Goal: Task Accomplishment & Management: Use online tool/utility

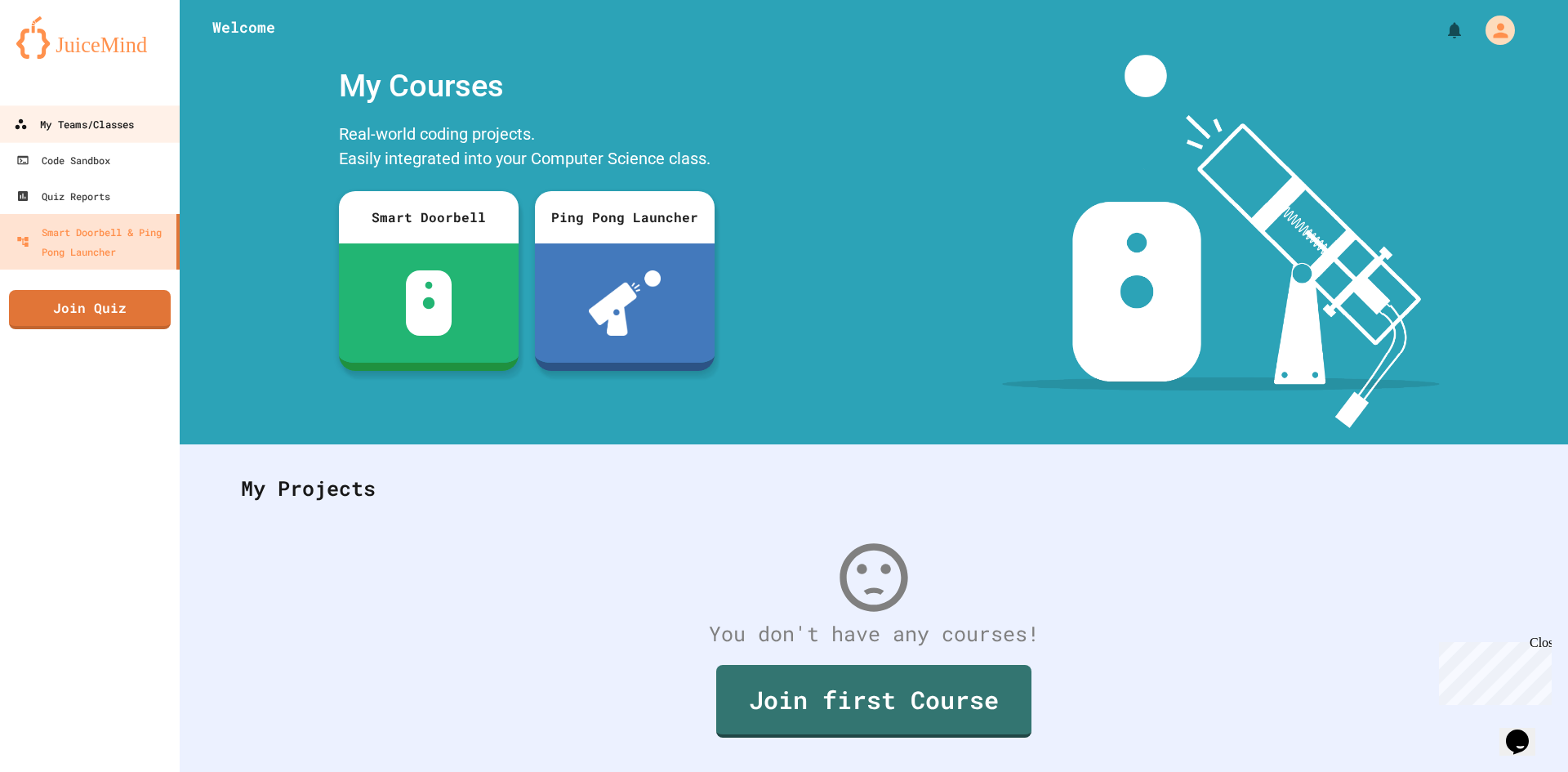
click at [60, 122] on div "My Teams/Classes" at bounding box center [74, 125] width 120 height 21
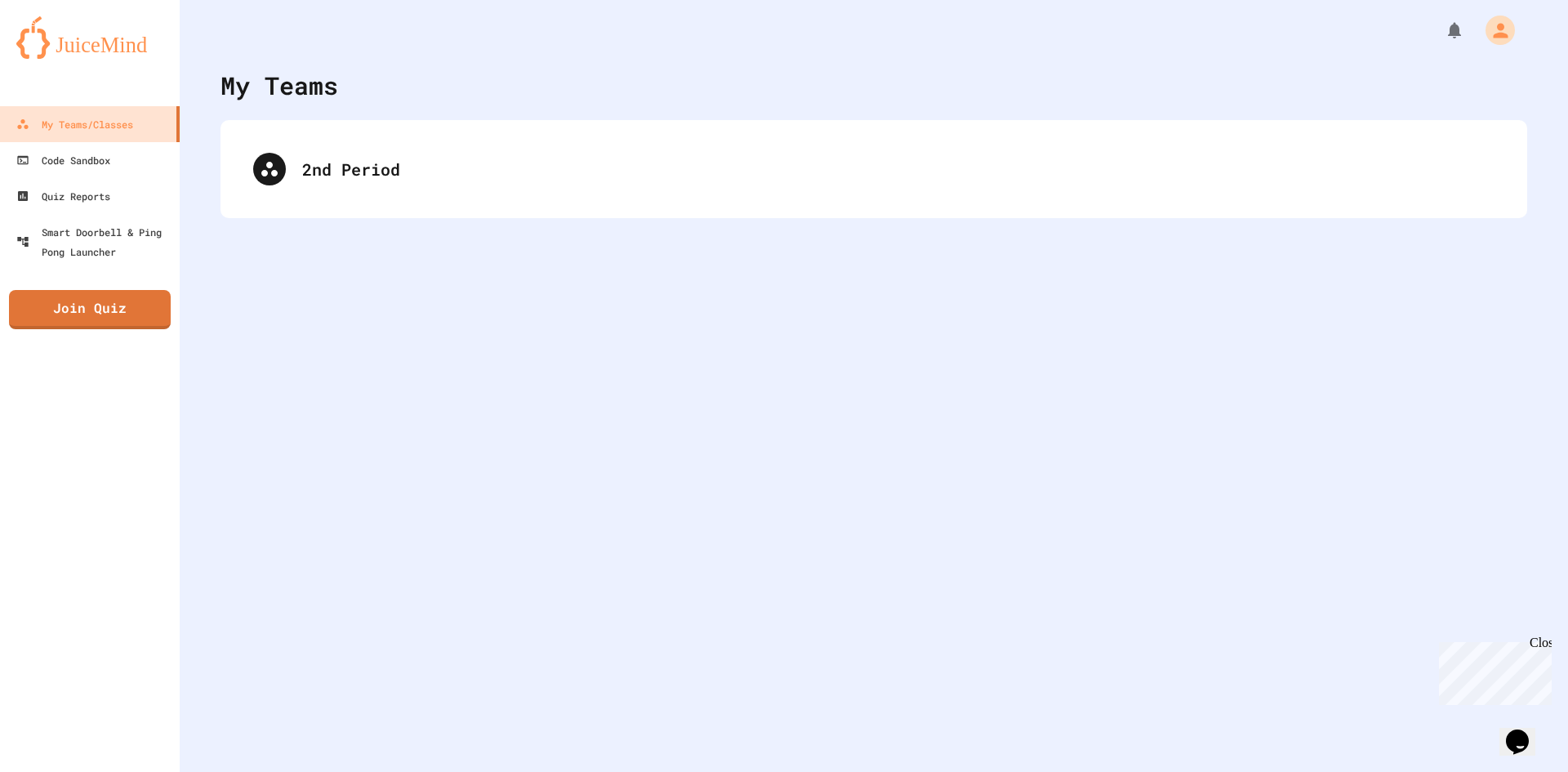
drag, startPoint x: 60, startPoint y: 122, endPoint x: 728, endPoint y: 208, distance: 673.5
click at [728, 208] on div "2nd Period" at bounding box center [874, 169] width 1307 height 98
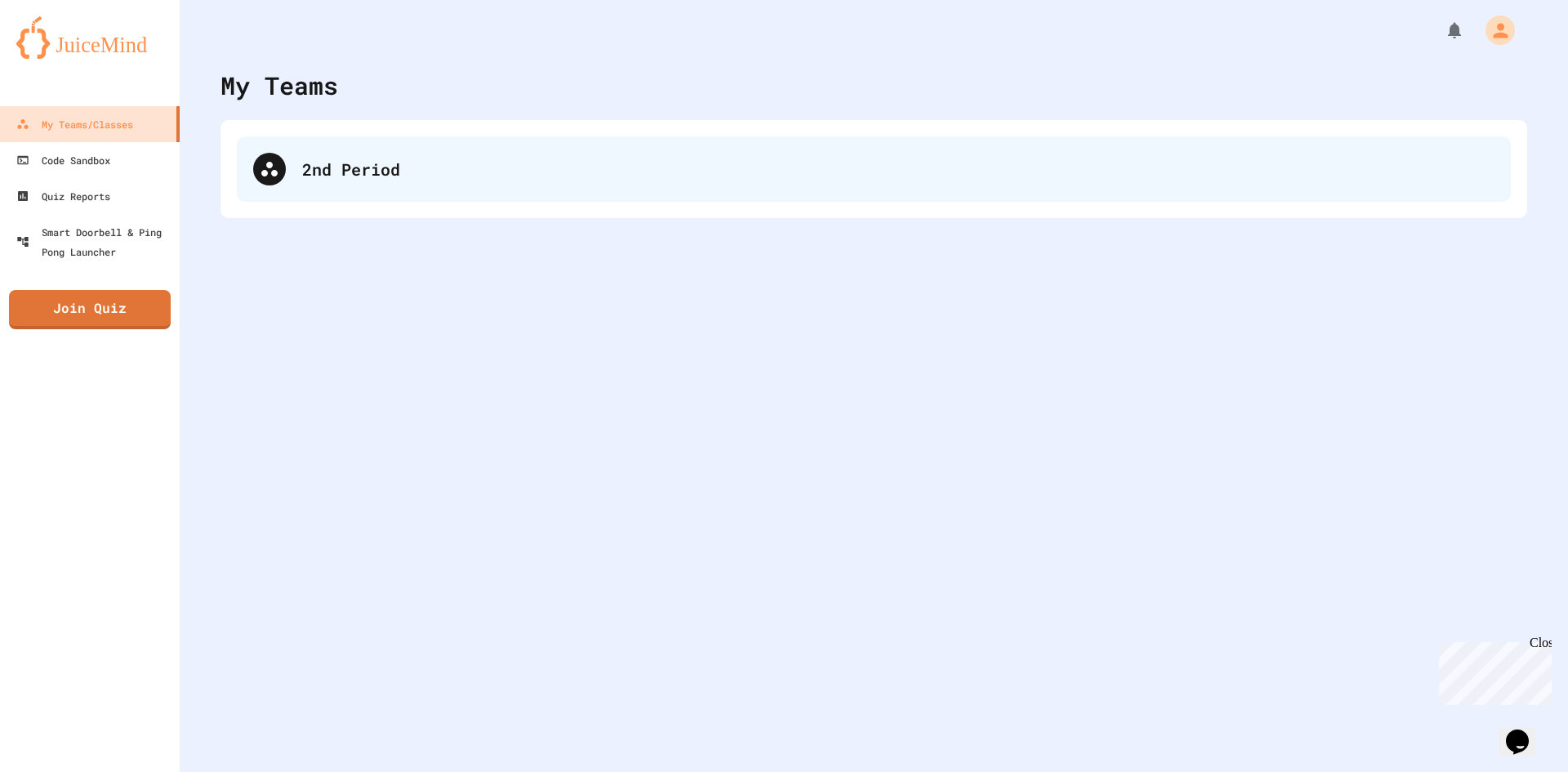
click at [751, 183] on div "2nd Period" at bounding box center [874, 169] width 1274 height 65
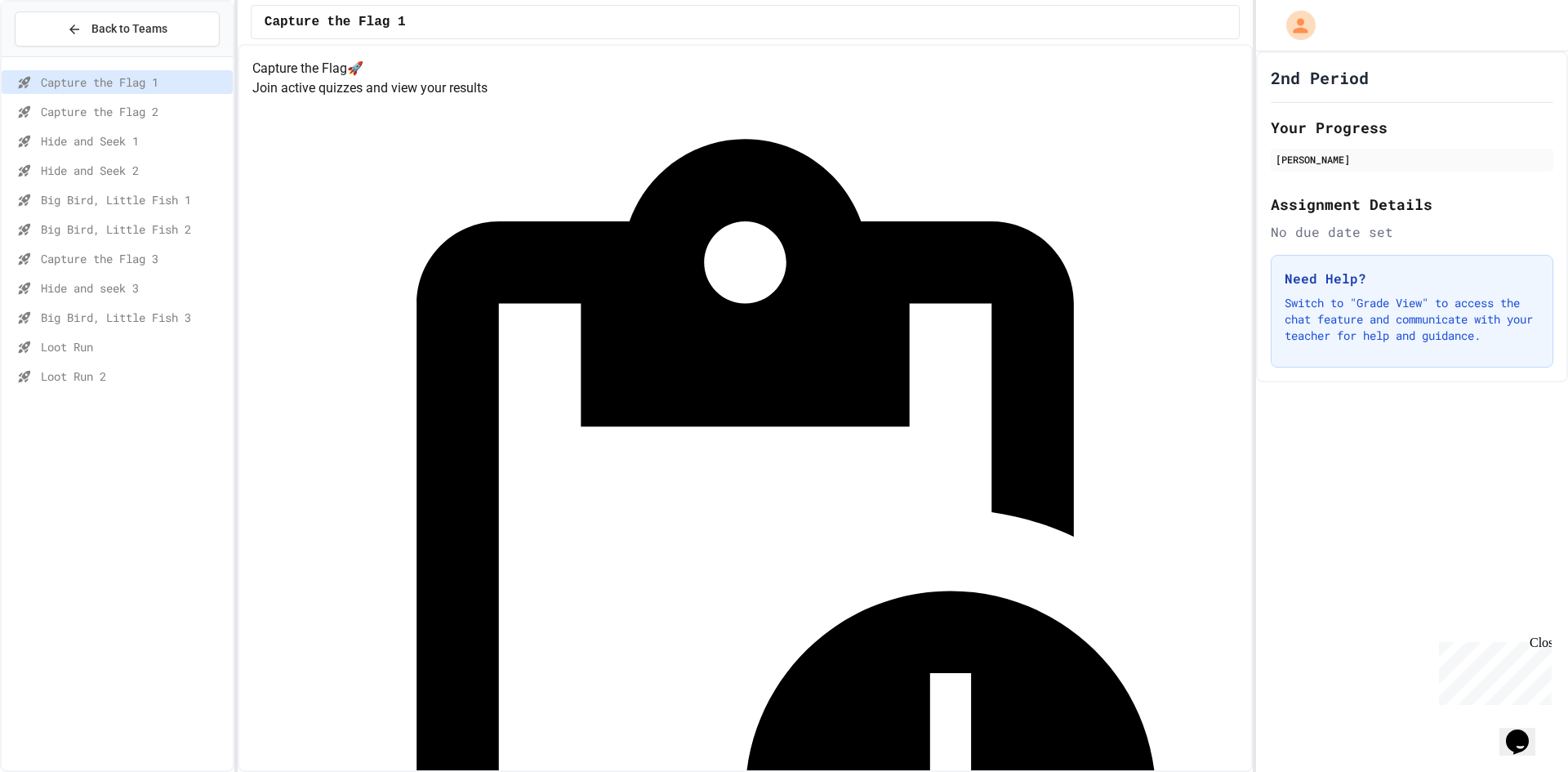
click at [115, 291] on span "Hide and seek 3" at bounding box center [134, 288] width 186 height 17
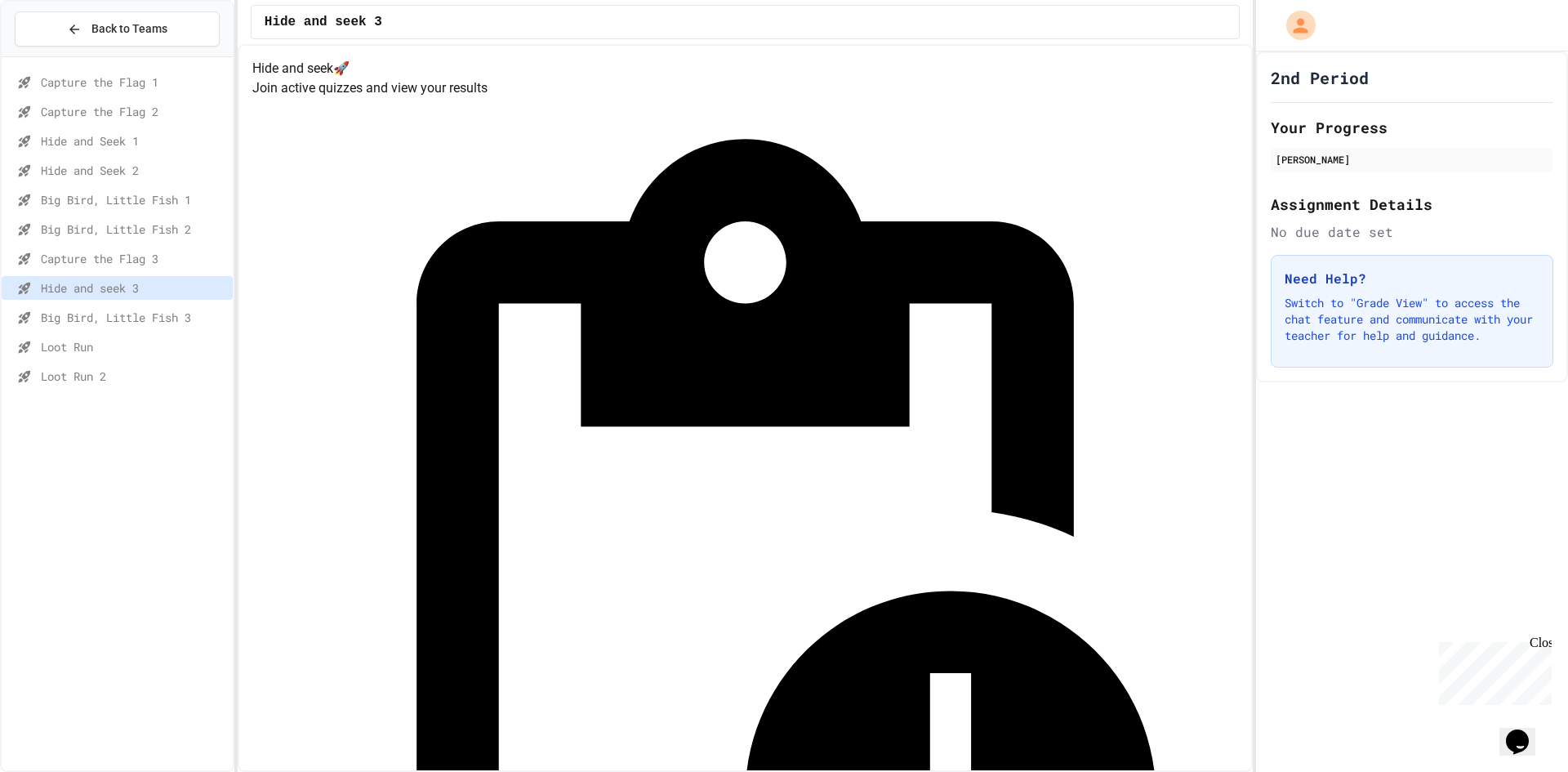
click at [111, 318] on span "Big Bird, Little Fish 3" at bounding box center [134, 318] width 186 height 17
click at [118, 341] on span "Loot Run" at bounding box center [134, 347] width 186 height 17
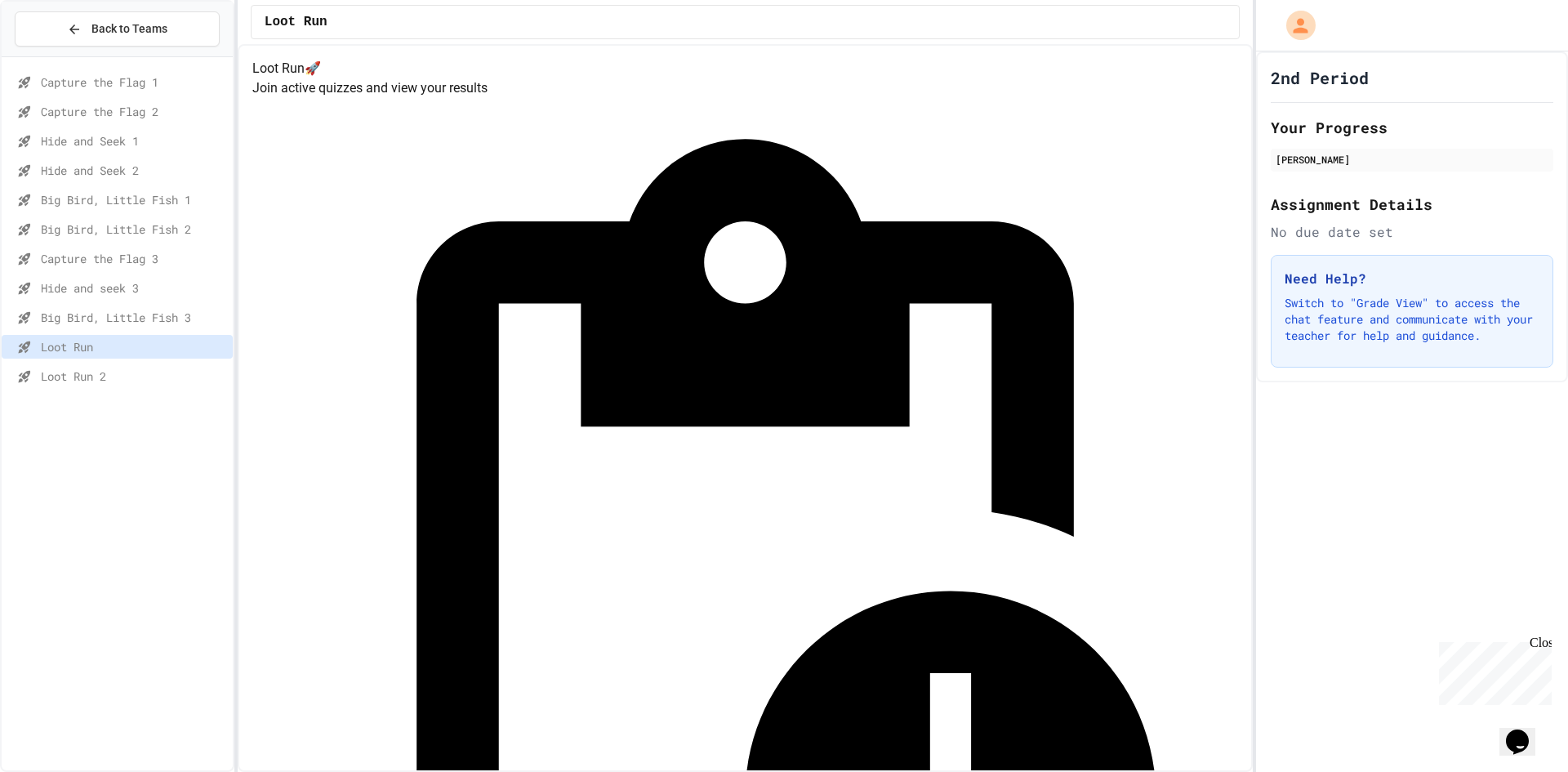
click at [112, 379] on span "Loot Run 2" at bounding box center [134, 376] width 186 height 17
click at [145, 343] on span "Loot Run" at bounding box center [134, 347] width 186 height 17
click at [201, 263] on span "Capture the Flag 3" at bounding box center [134, 258] width 186 height 17
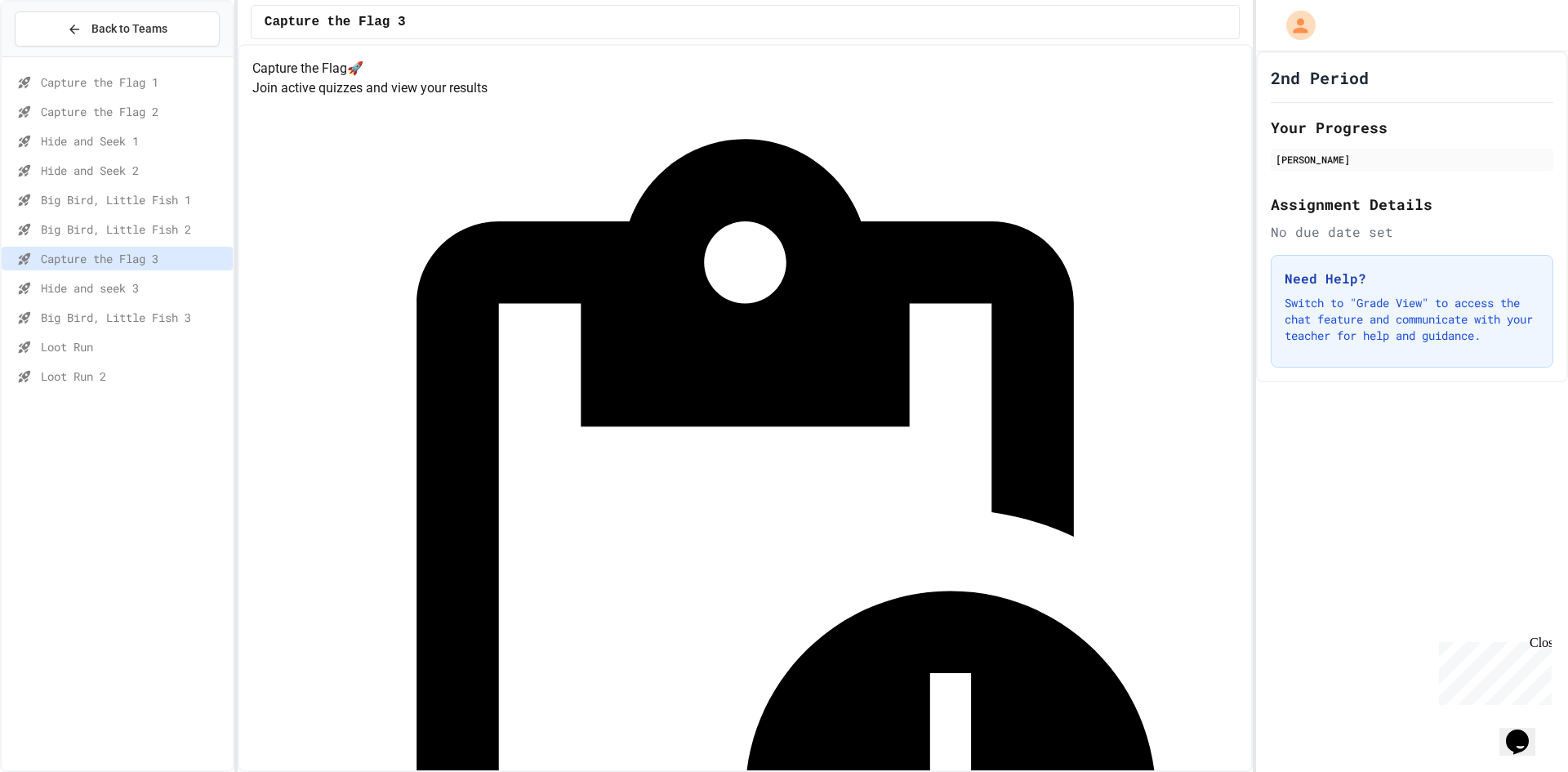
click at [198, 241] on div "Big Bird, Little Fish 2" at bounding box center [117, 229] width 231 height 24
click at [187, 248] on div "Capture the Flag 3" at bounding box center [117, 258] width 231 height 24
drag, startPoint x: 1031, startPoint y: 401, endPoint x: 1020, endPoint y: 424, distance: 25.5
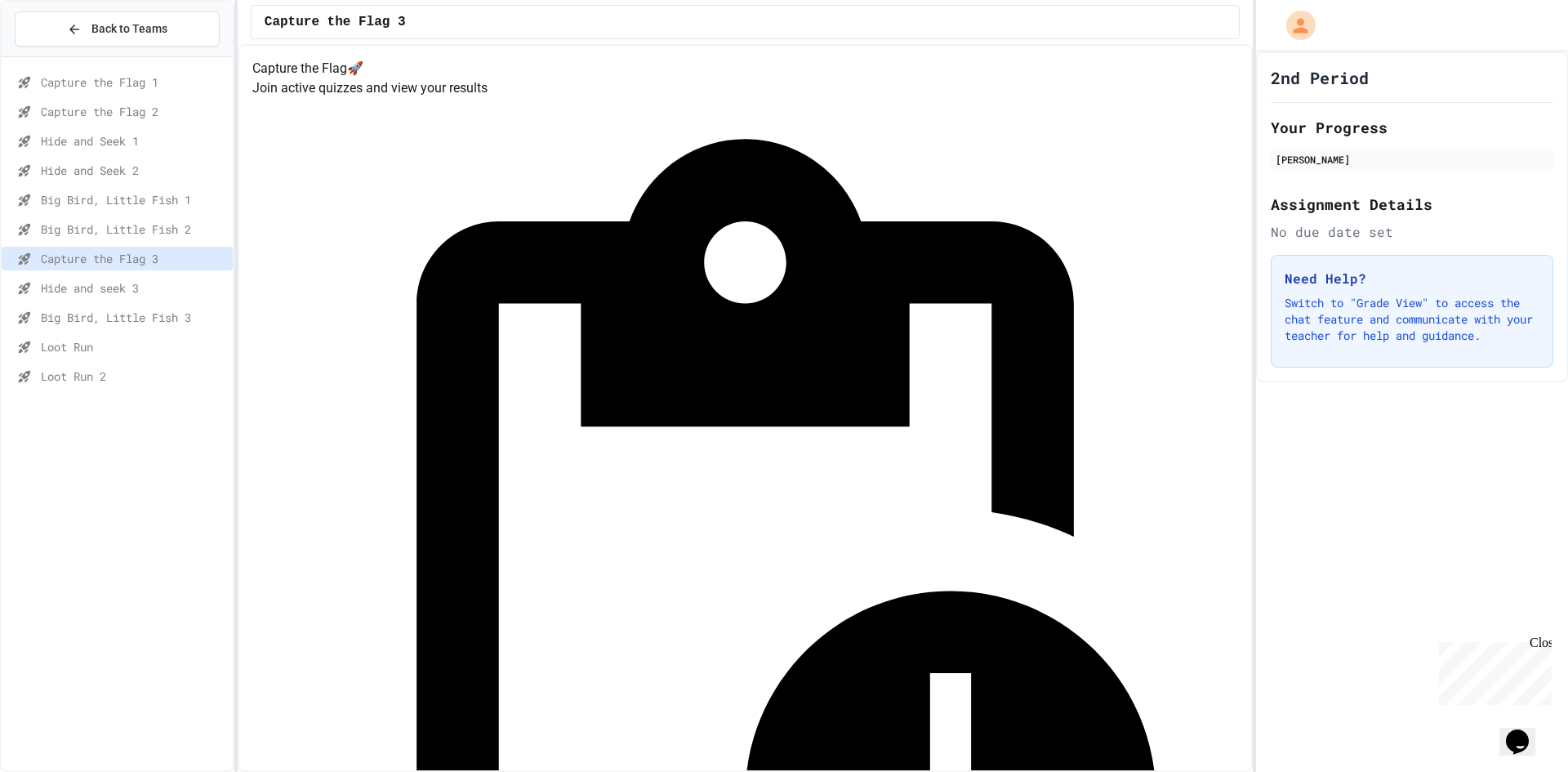
drag, startPoint x: 975, startPoint y: 407, endPoint x: 959, endPoint y: 411, distance: 16.5
drag, startPoint x: 967, startPoint y: 411, endPoint x: 976, endPoint y: 422, distance: 14.2
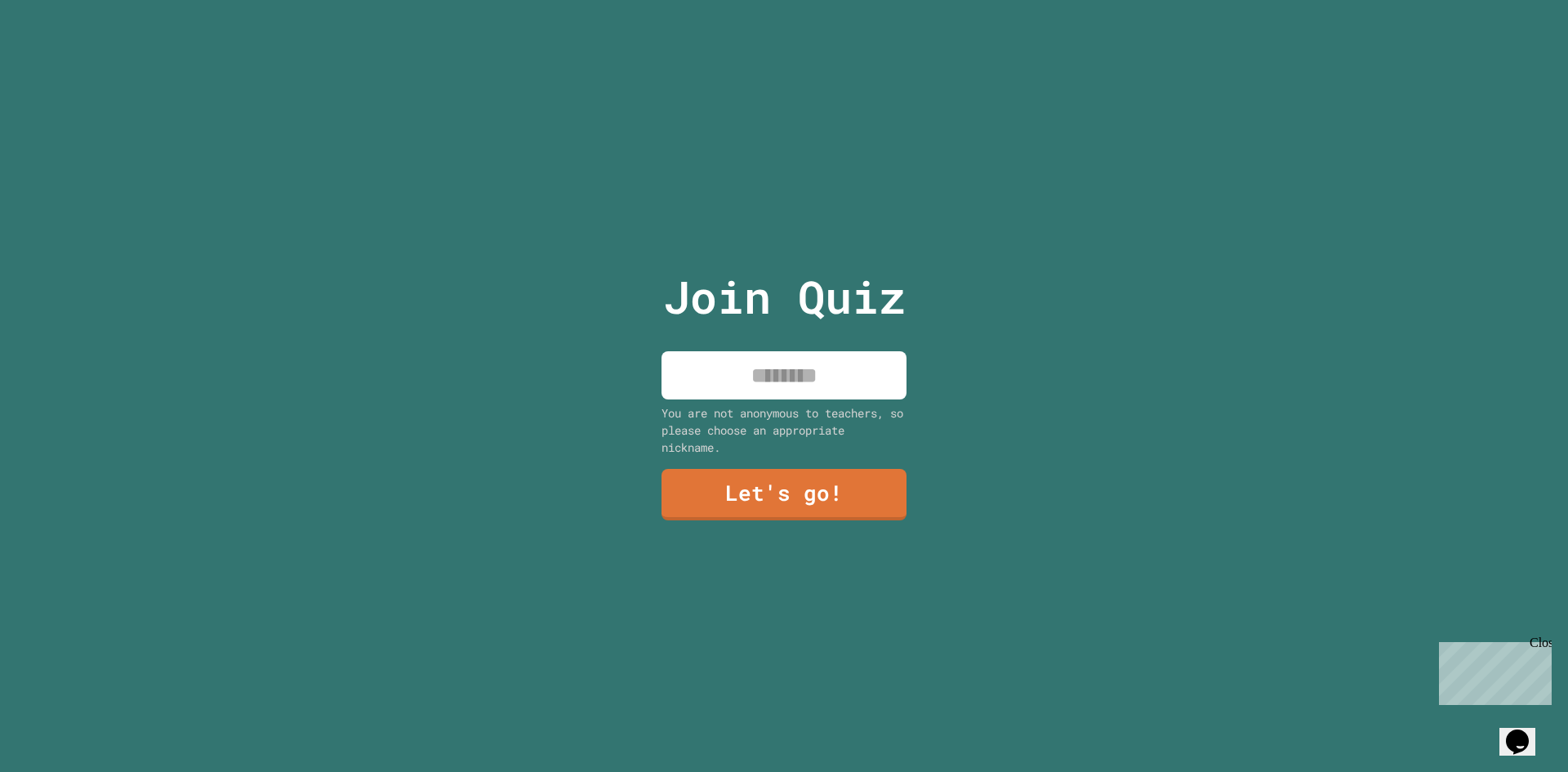
click at [752, 373] on input at bounding box center [784, 375] width 245 height 48
type input "******"
drag, startPoint x: 840, startPoint y: 507, endPoint x: 852, endPoint y: 506, distance: 12.0
click at [852, 506] on link "Let's go!" at bounding box center [784, 493] width 241 height 54
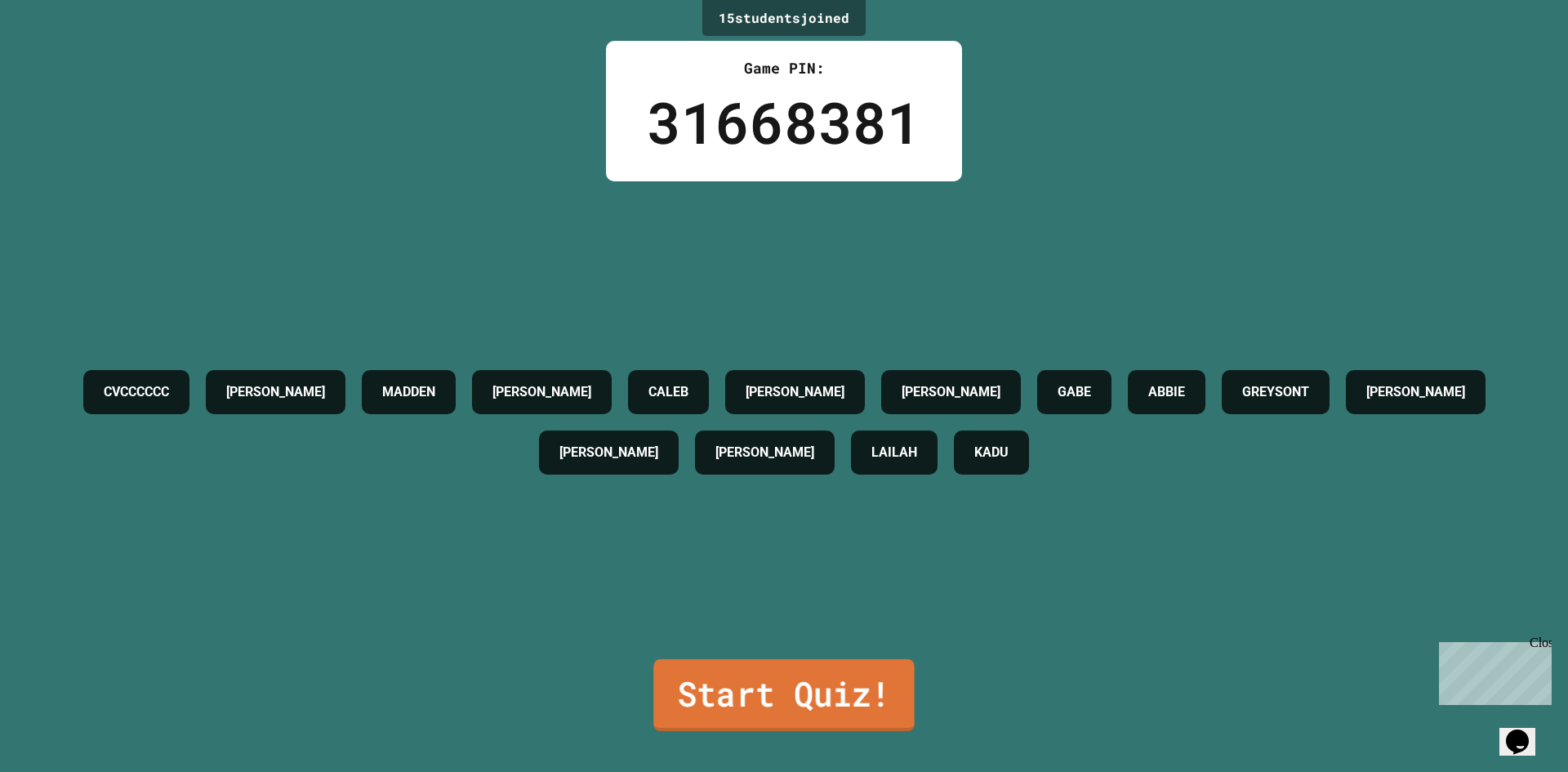
click at [894, 679] on link "Start Quiz!" at bounding box center [783, 695] width 260 height 72
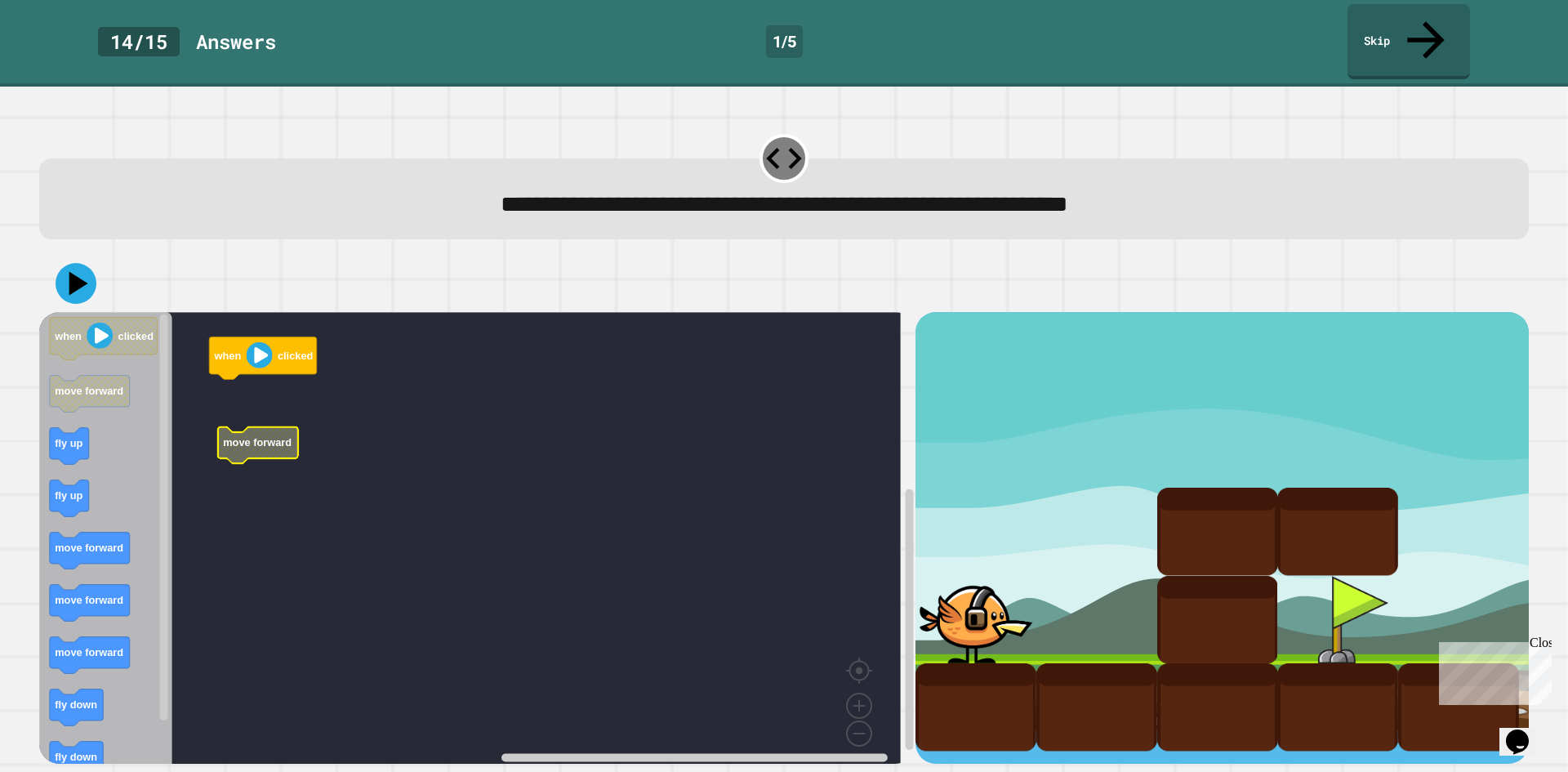
click at [260, 384] on rect "Blockly Workspace" at bounding box center [470, 543] width 862 height 463
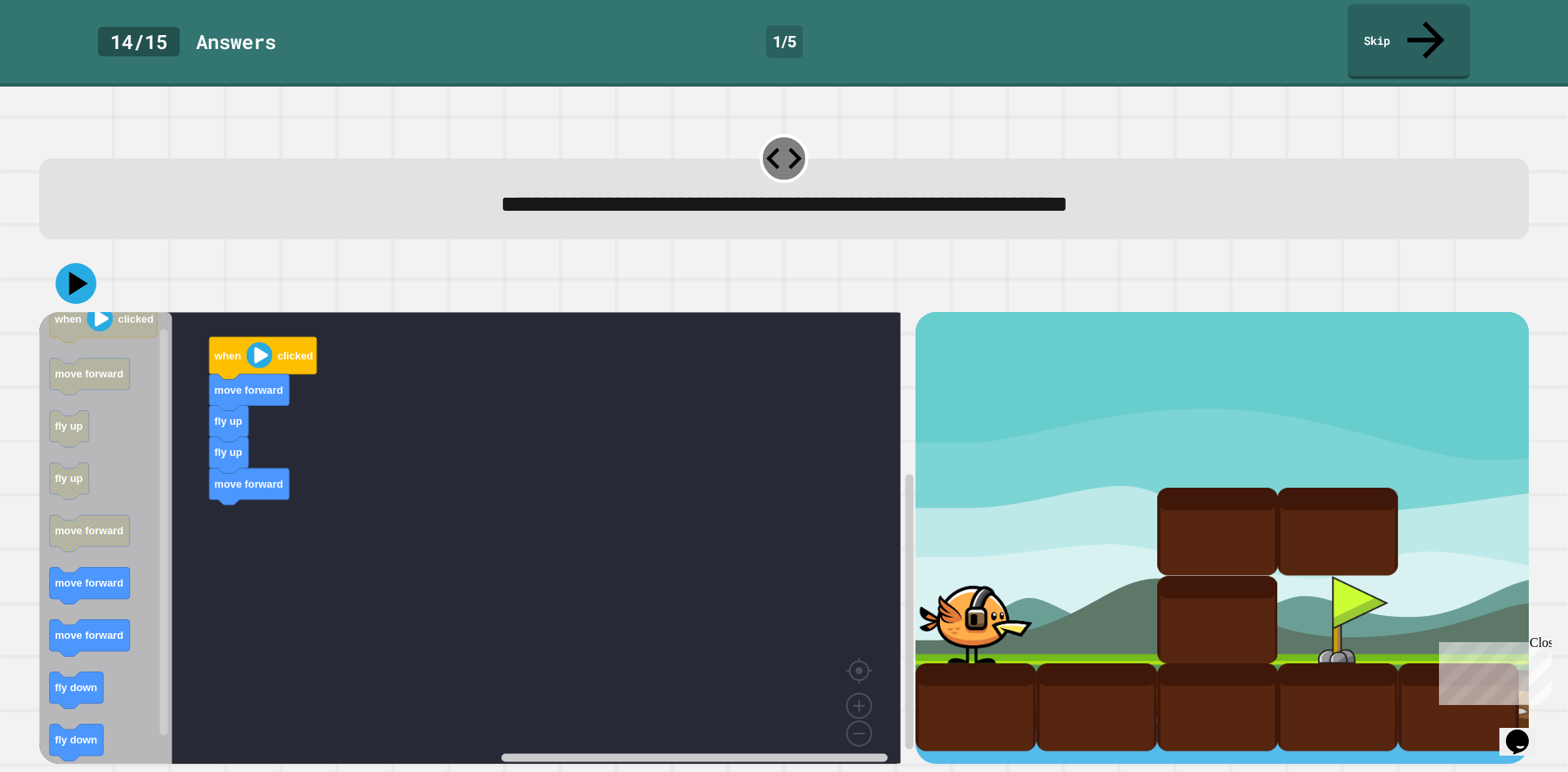
click at [135, 537] on icon "Blockly Workspace" at bounding box center [106, 543] width 134 height 463
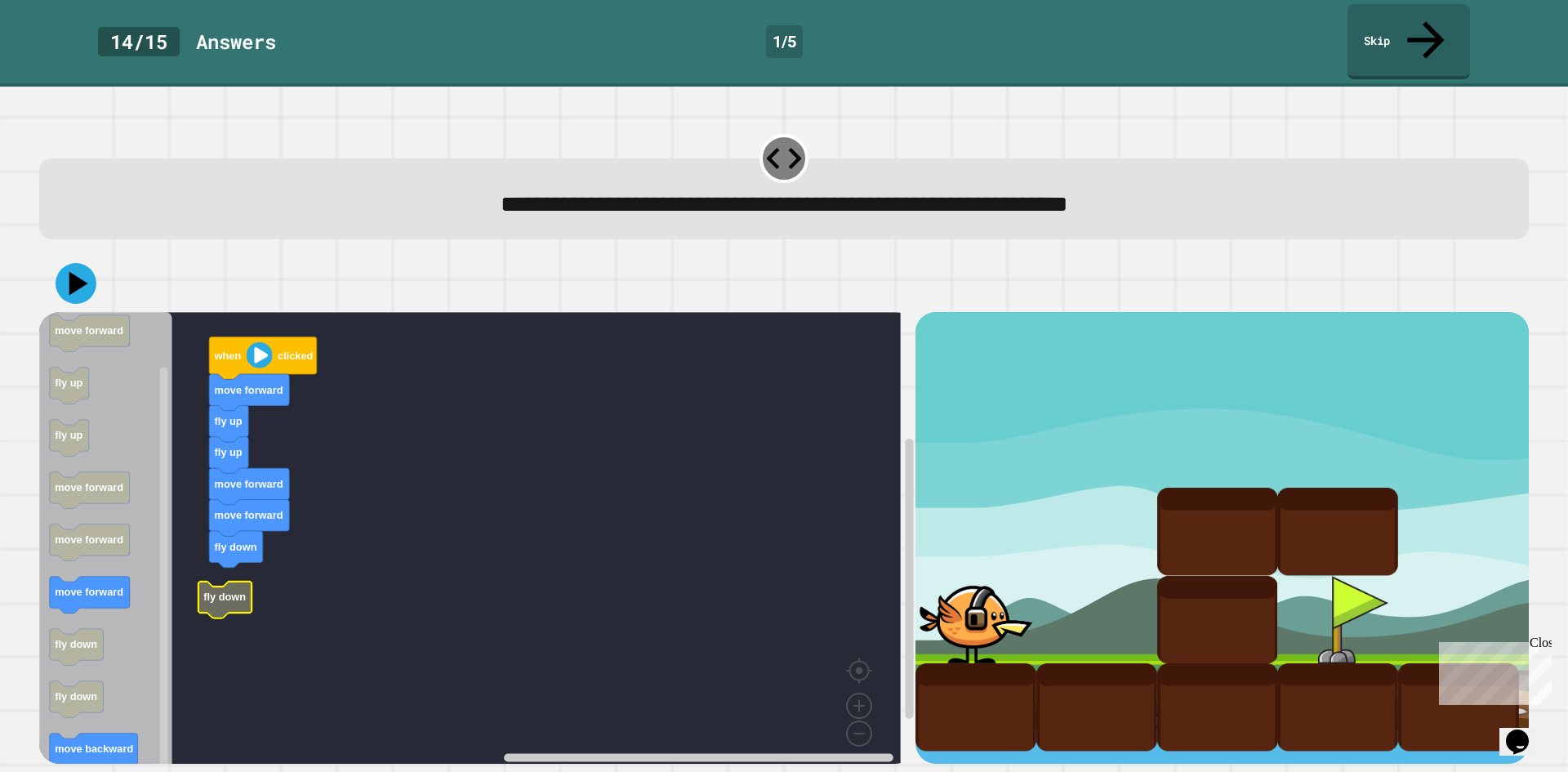
click at [259, 590] on rect "Blockly Workspace" at bounding box center [470, 543] width 862 height 463
click at [261, 555] on rect "Blockly Workspace" at bounding box center [470, 543] width 862 height 463
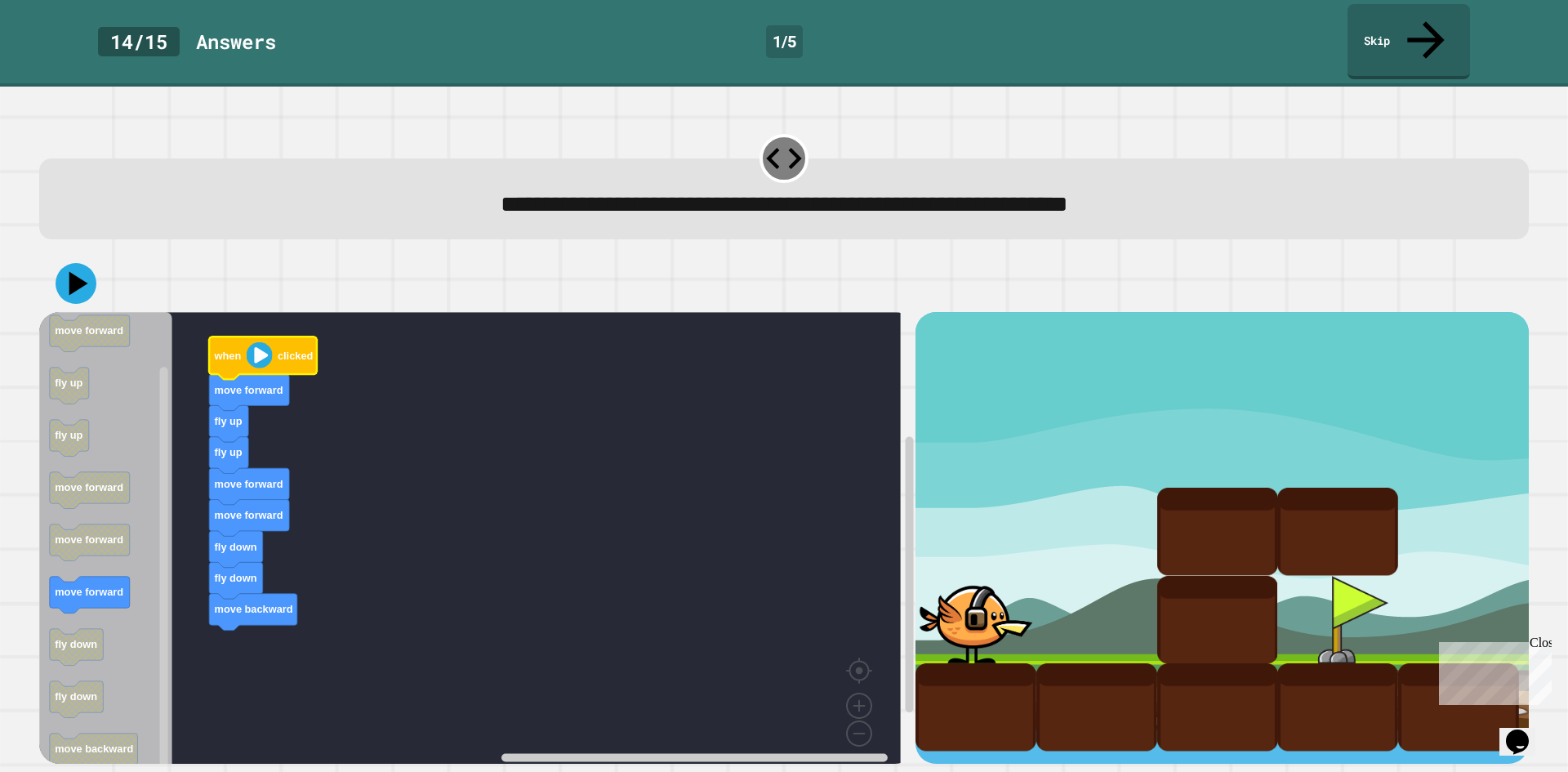
click at [258, 342] on image "Blockly Workspace" at bounding box center [259, 355] width 27 height 27
click at [74, 270] on icon at bounding box center [79, 283] width 23 height 28
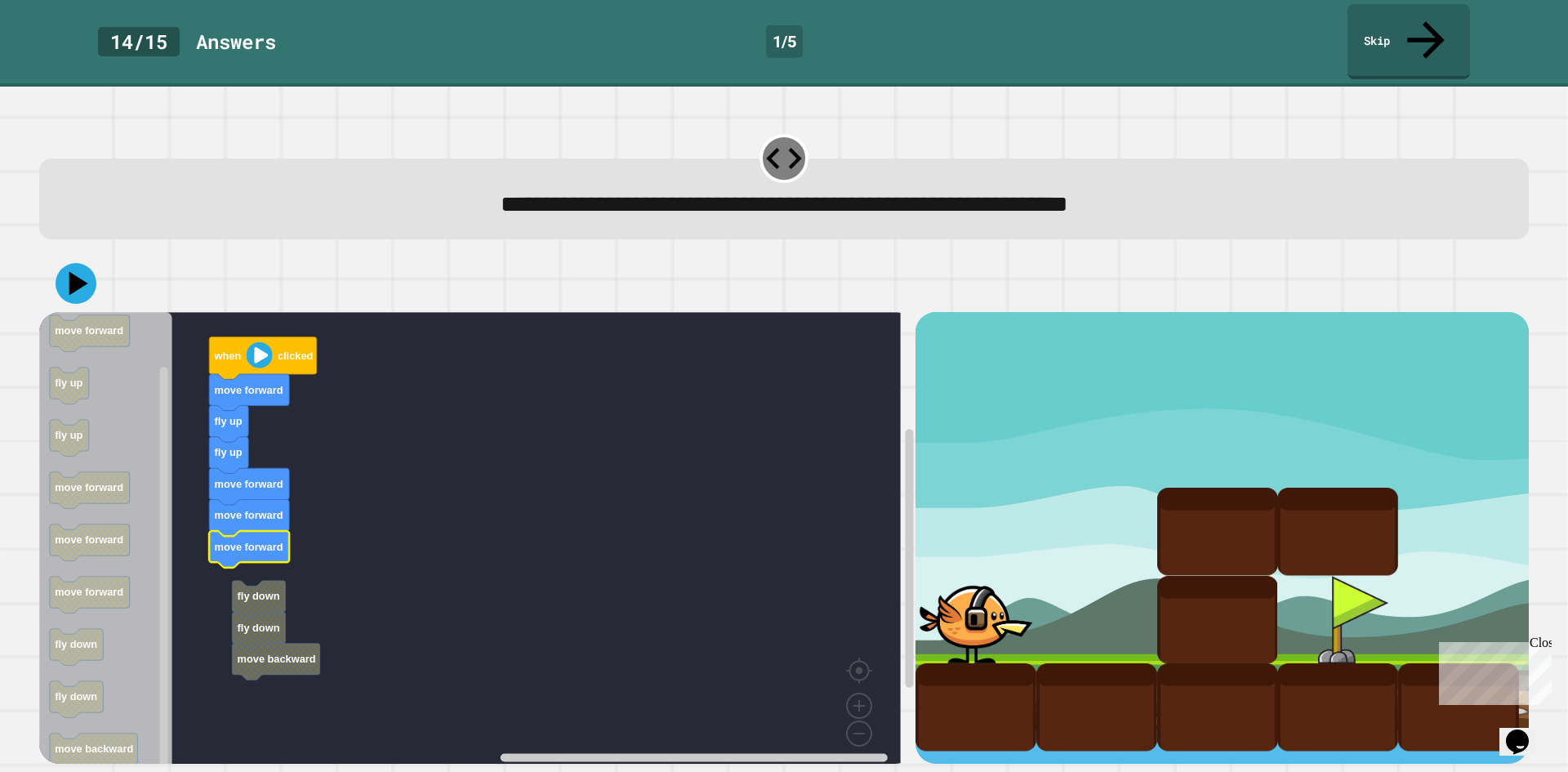
click at [235, 534] on rect "Blockly Workspace" at bounding box center [470, 543] width 862 height 463
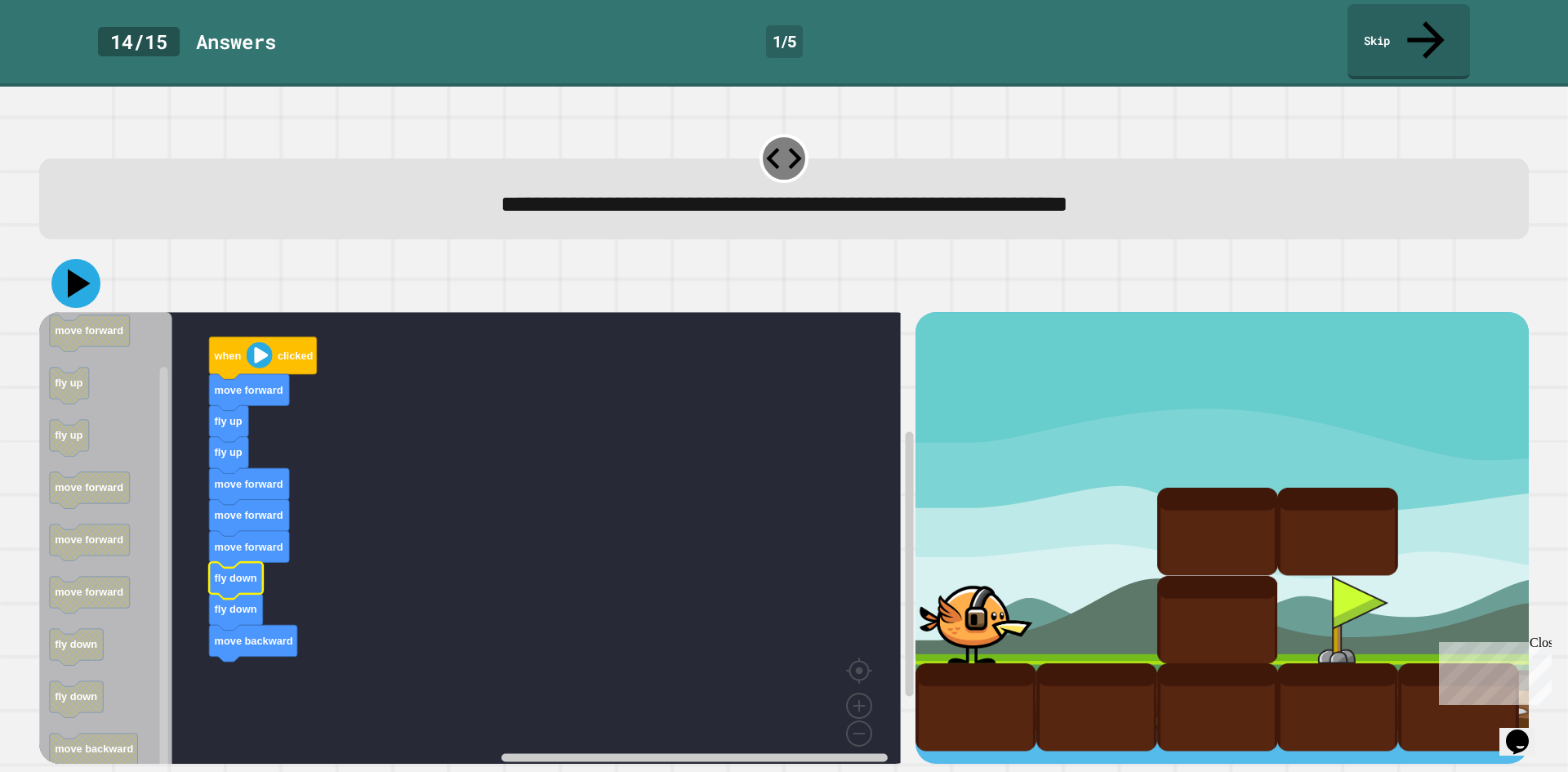
drag, startPoint x: 78, startPoint y: 235, endPoint x: 92, endPoint y: 229, distance: 15.2
click at [81, 259] on icon at bounding box center [75, 283] width 49 height 49
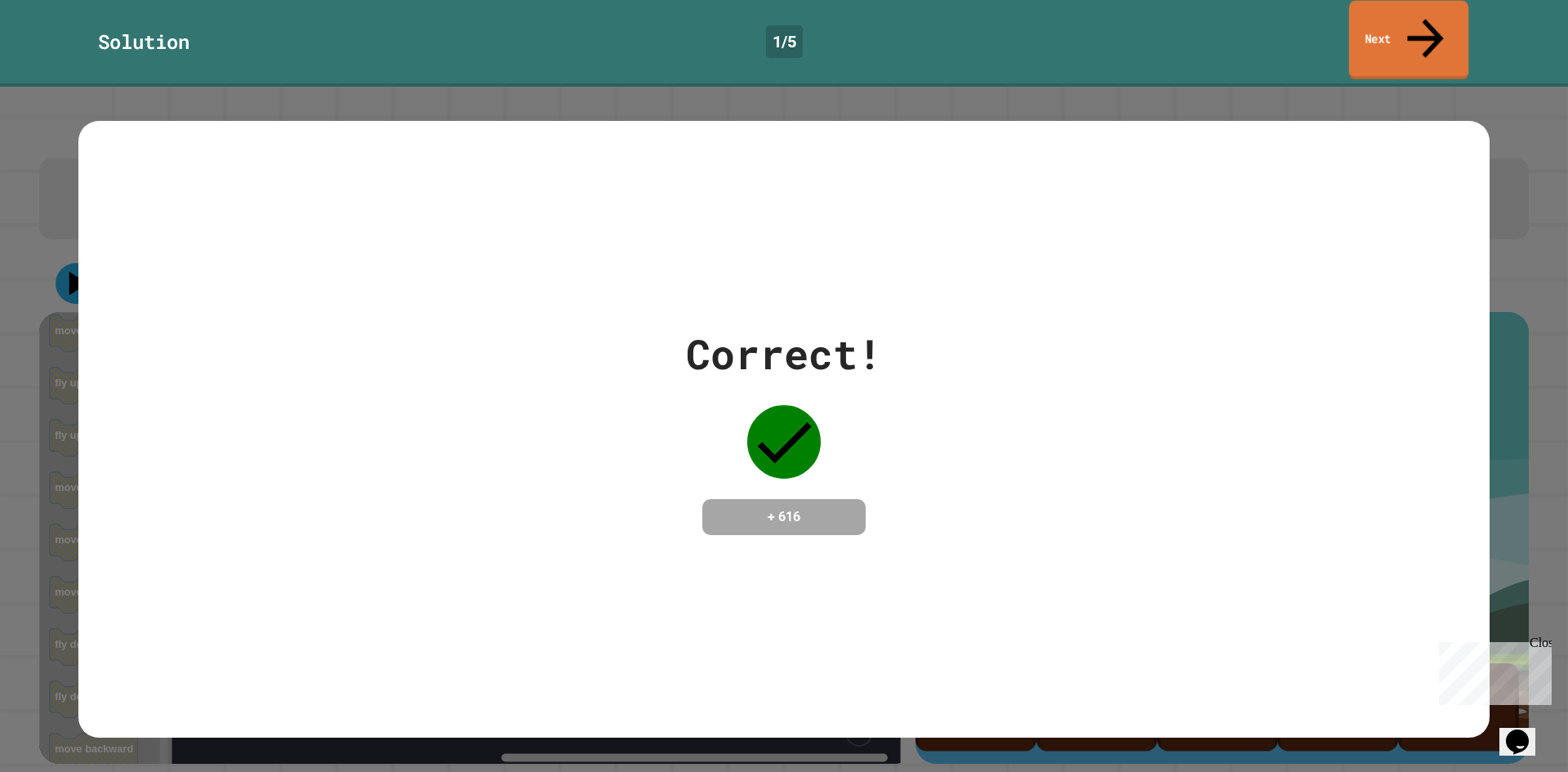
click at [1417, 21] on link "Next" at bounding box center [1408, 40] width 119 height 80
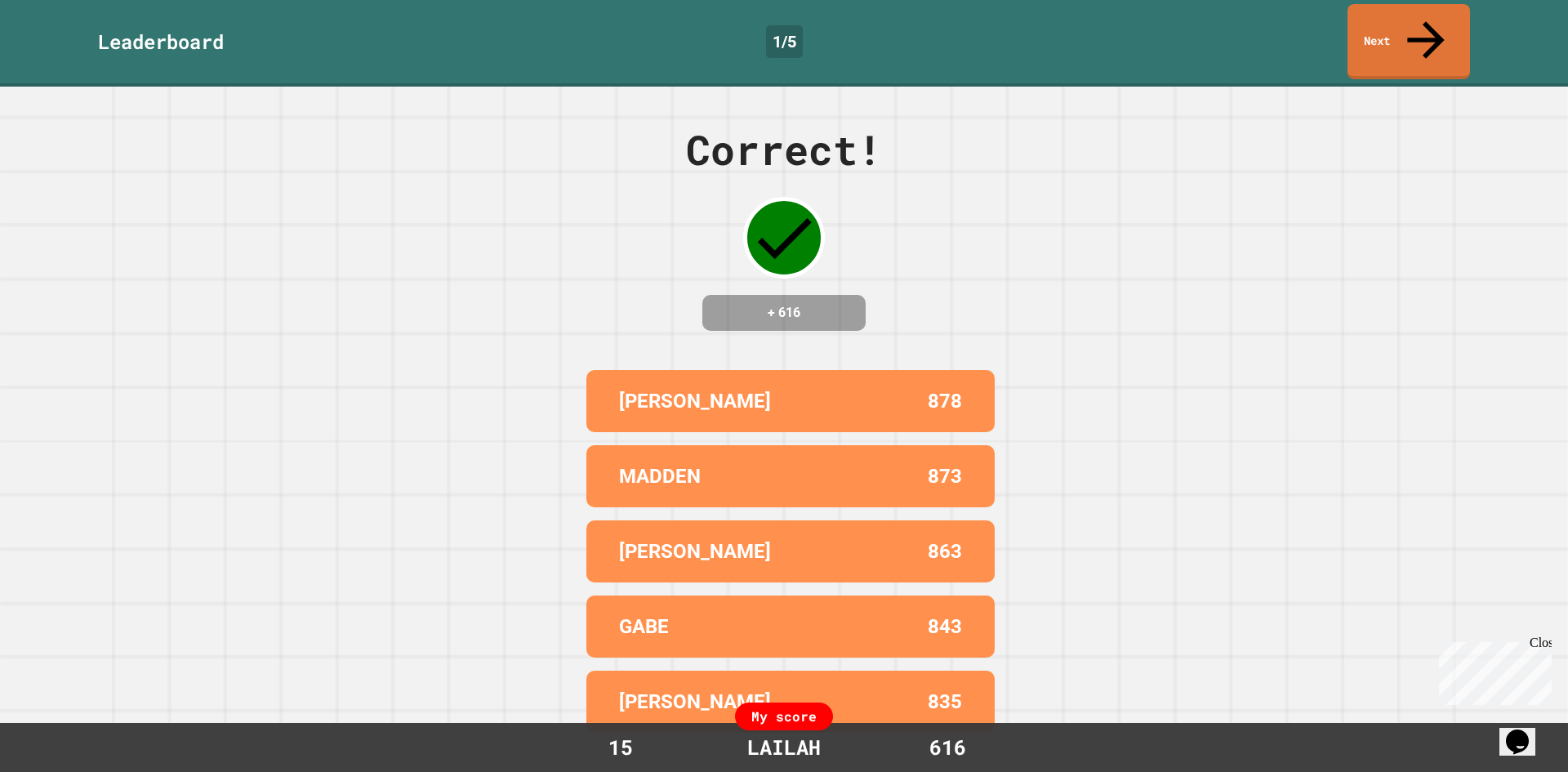
click at [1387, 41] on div "Leaderboard 1 / 5 Next" at bounding box center [784, 43] width 1568 height 86
click at [1395, 21] on link "Next" at bounding box center [1409, 40] width 122 height 80
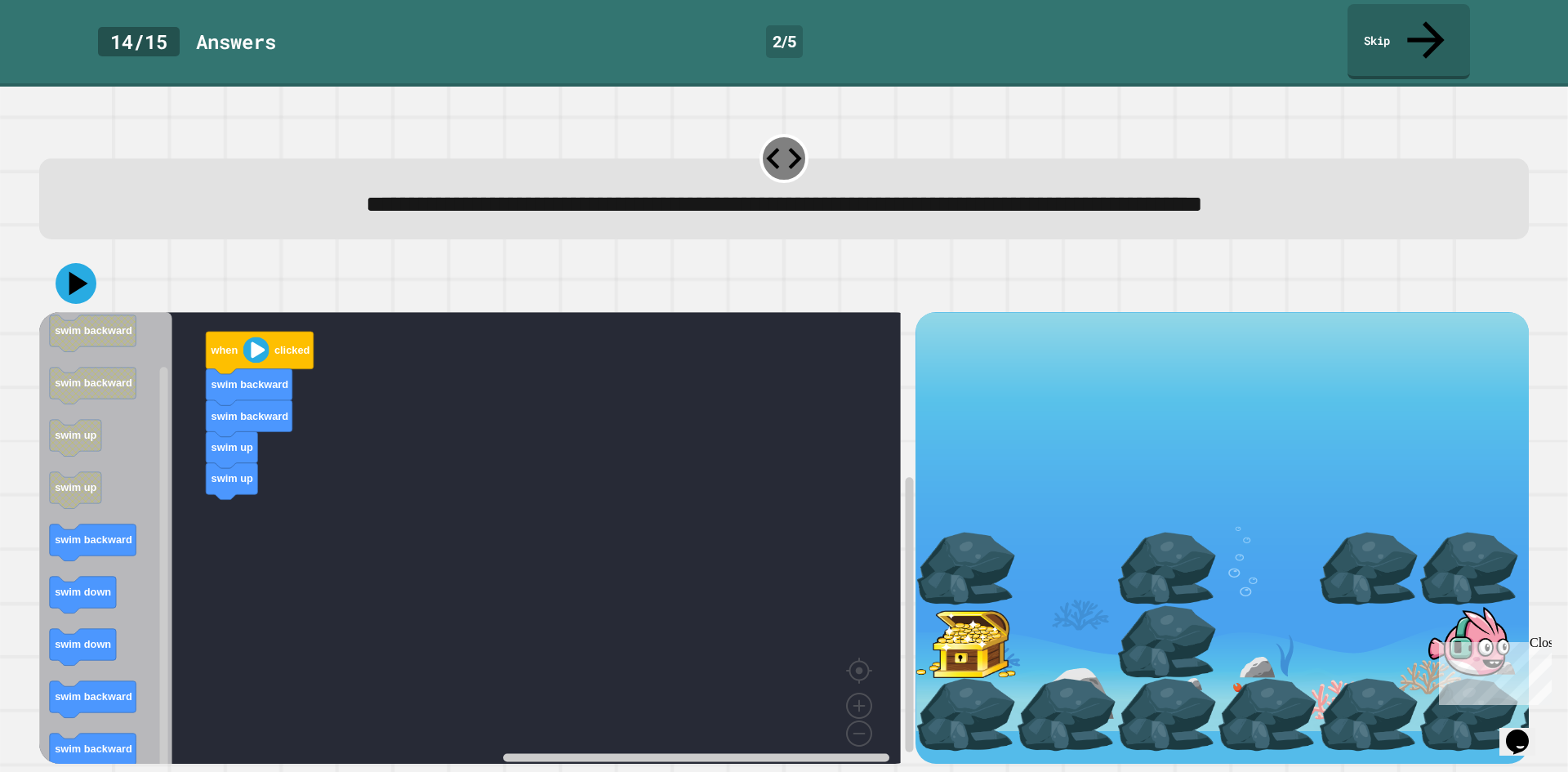
click at [151, 492] on icon "Blockly Workspace" at bounding box center [106, 543] width 134 height 463
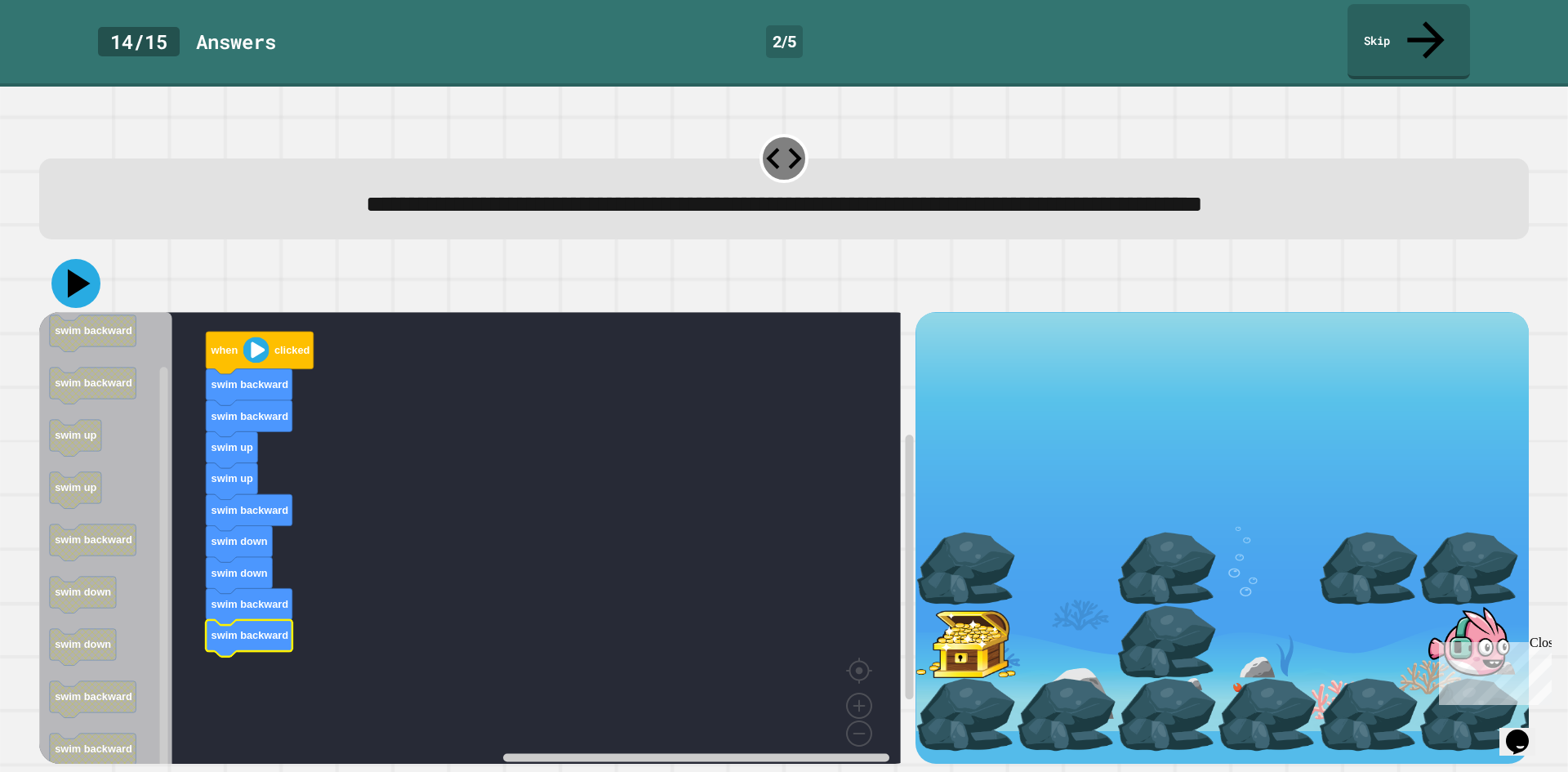
click at [94, 259] on button at bounding box center [75, 283] width 49 height 49
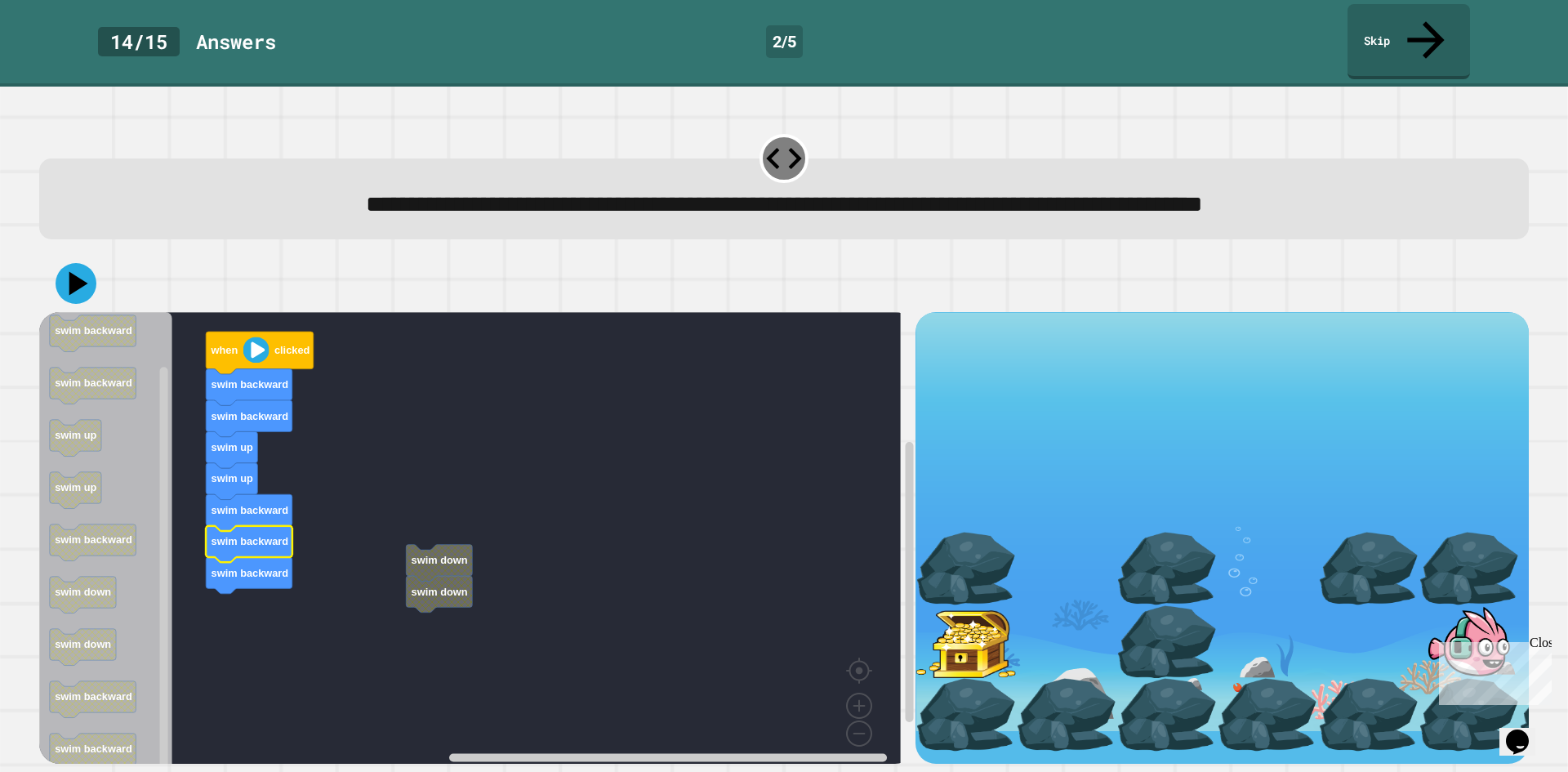
click at [325, 571] on rect "Blockly Workspace" at bounding box center [470, 543] width 862 height 463
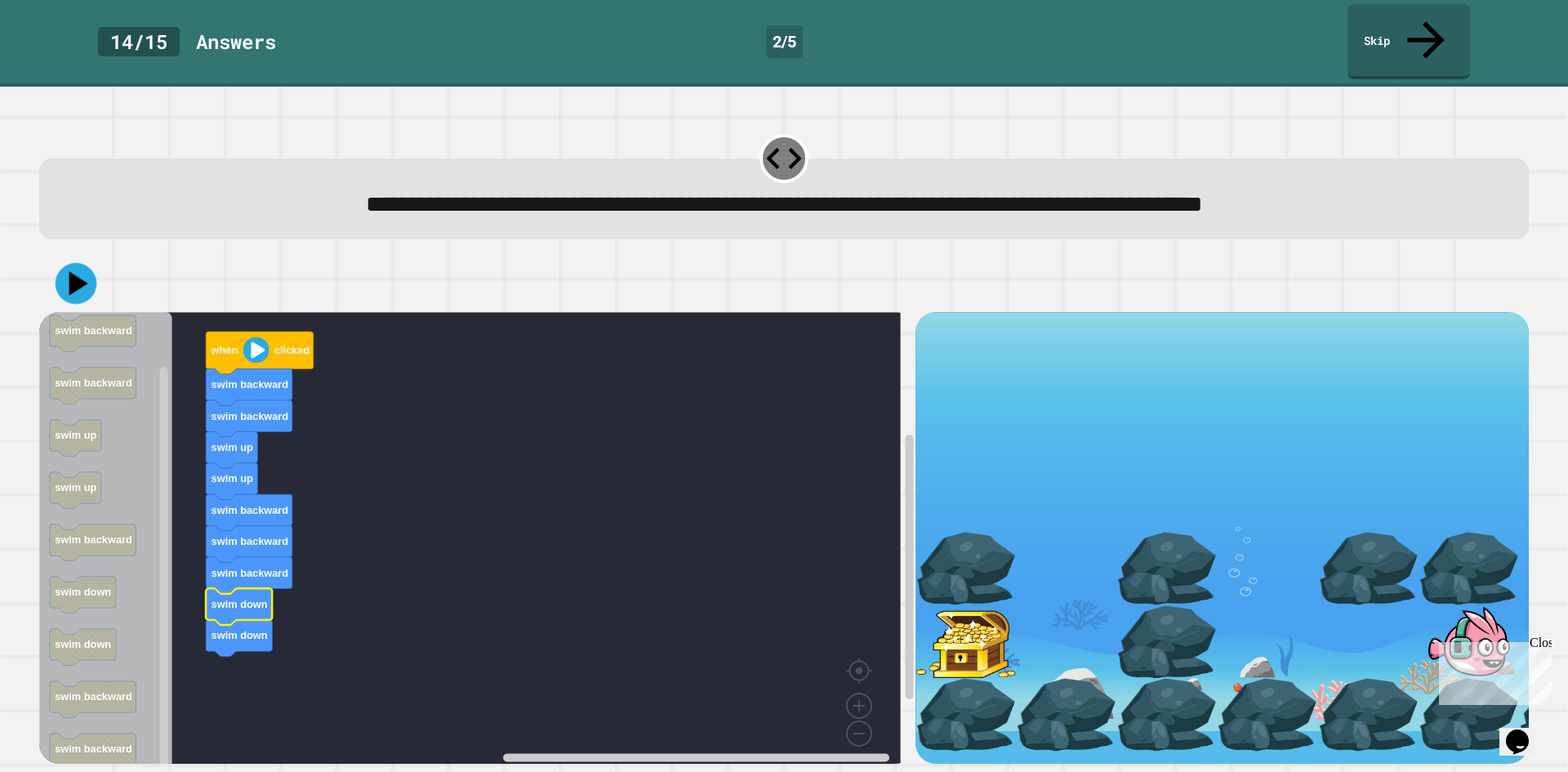
click at [96, 255] on div at bounding box center [784, 283] width 1490 height 57
click at [86, 259] on icon at bounding box center [75, 283] width 49 height 49
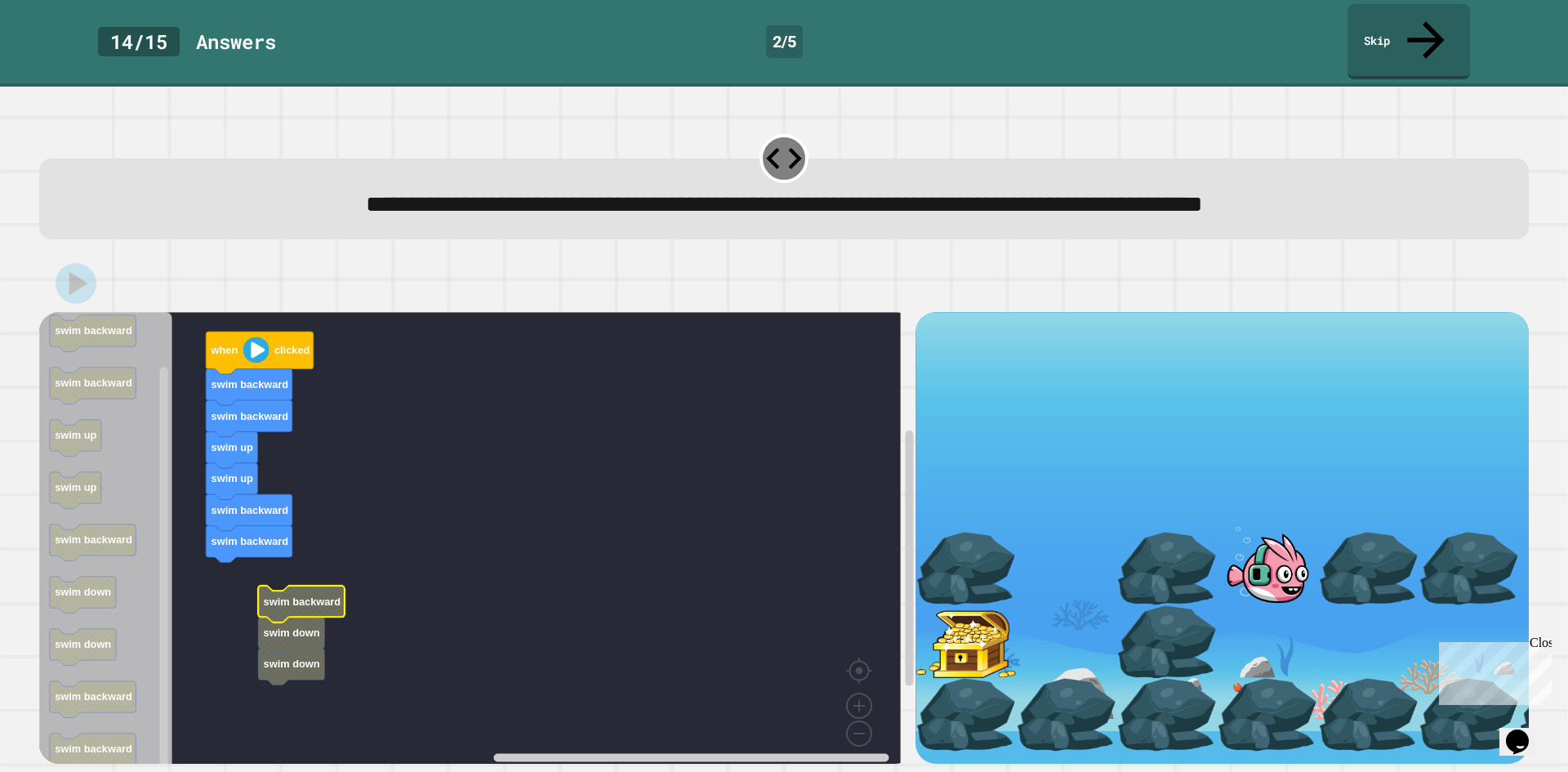
click at [264, 540] on rect "Blockly Workspace" at bounding box center [470, 543] width 862 height 463
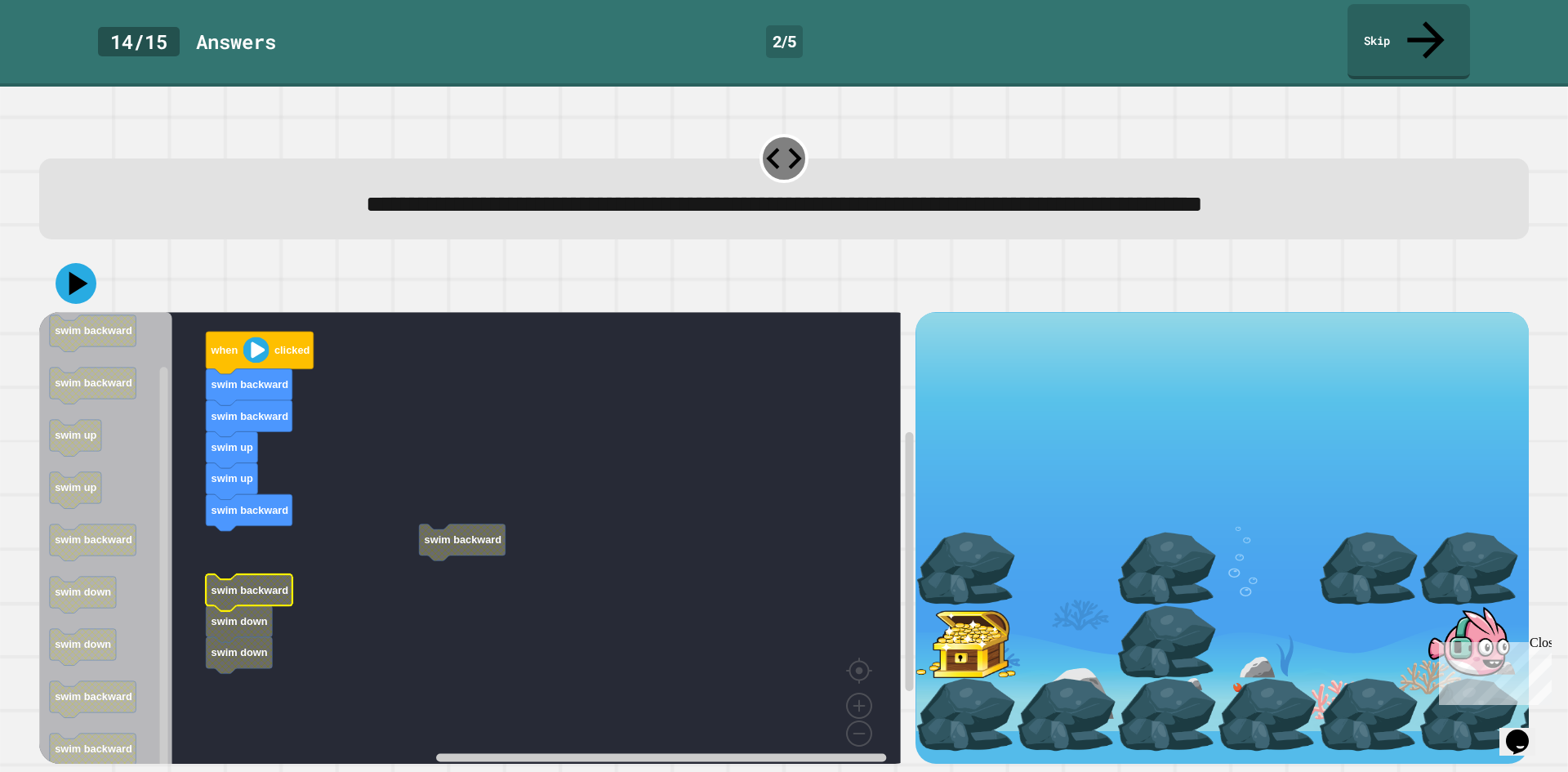
click at [256, 584] on text "swim backward" at bounding box center [250, 590] width 78 height 12
click at [252, 662] on icon "Blockly Workspace" at bounding box center [232, 680] width 66 height 37
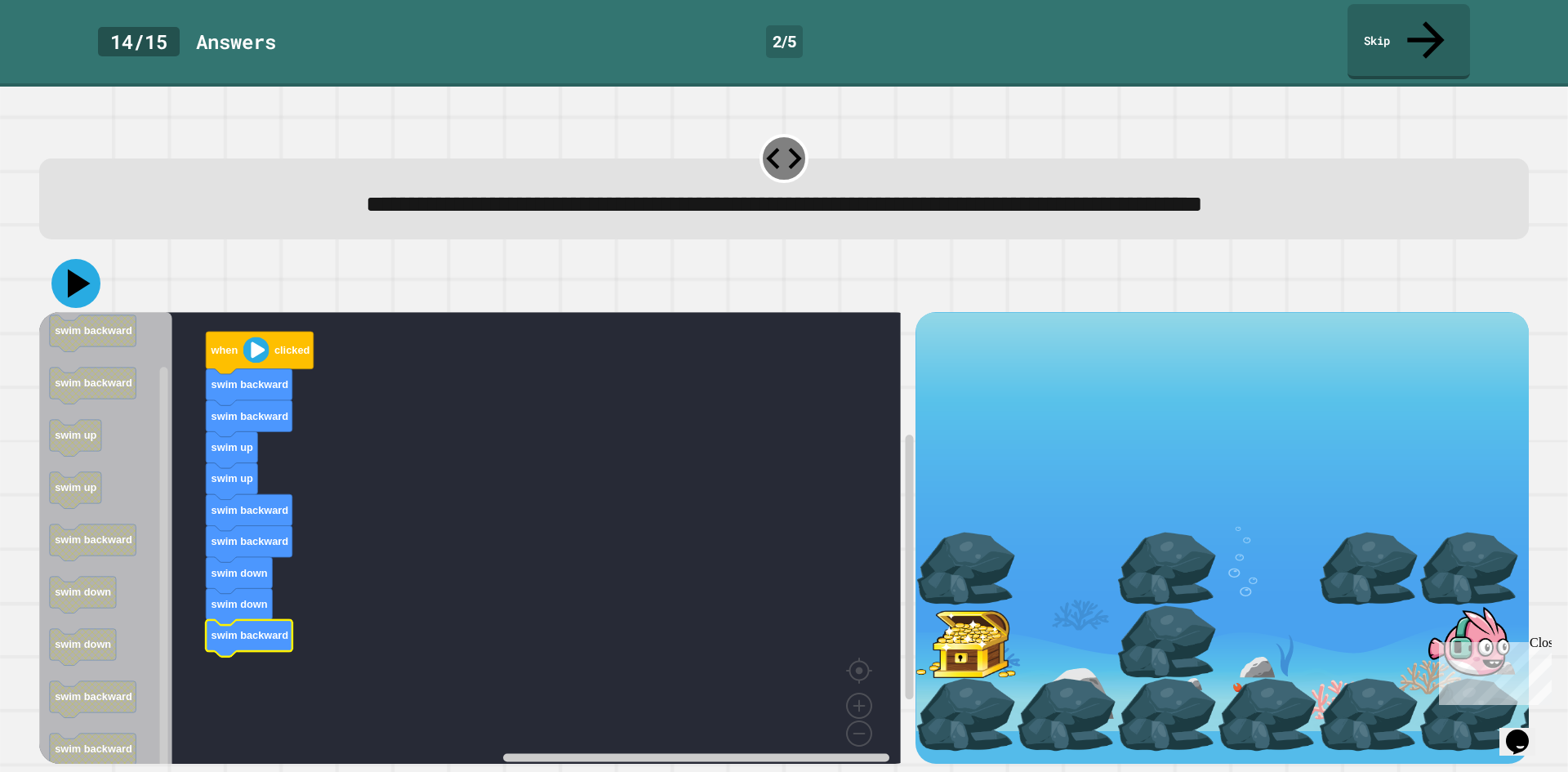
click at [80, 260] on icon at bounding box center [75, 283] width 49 height 49
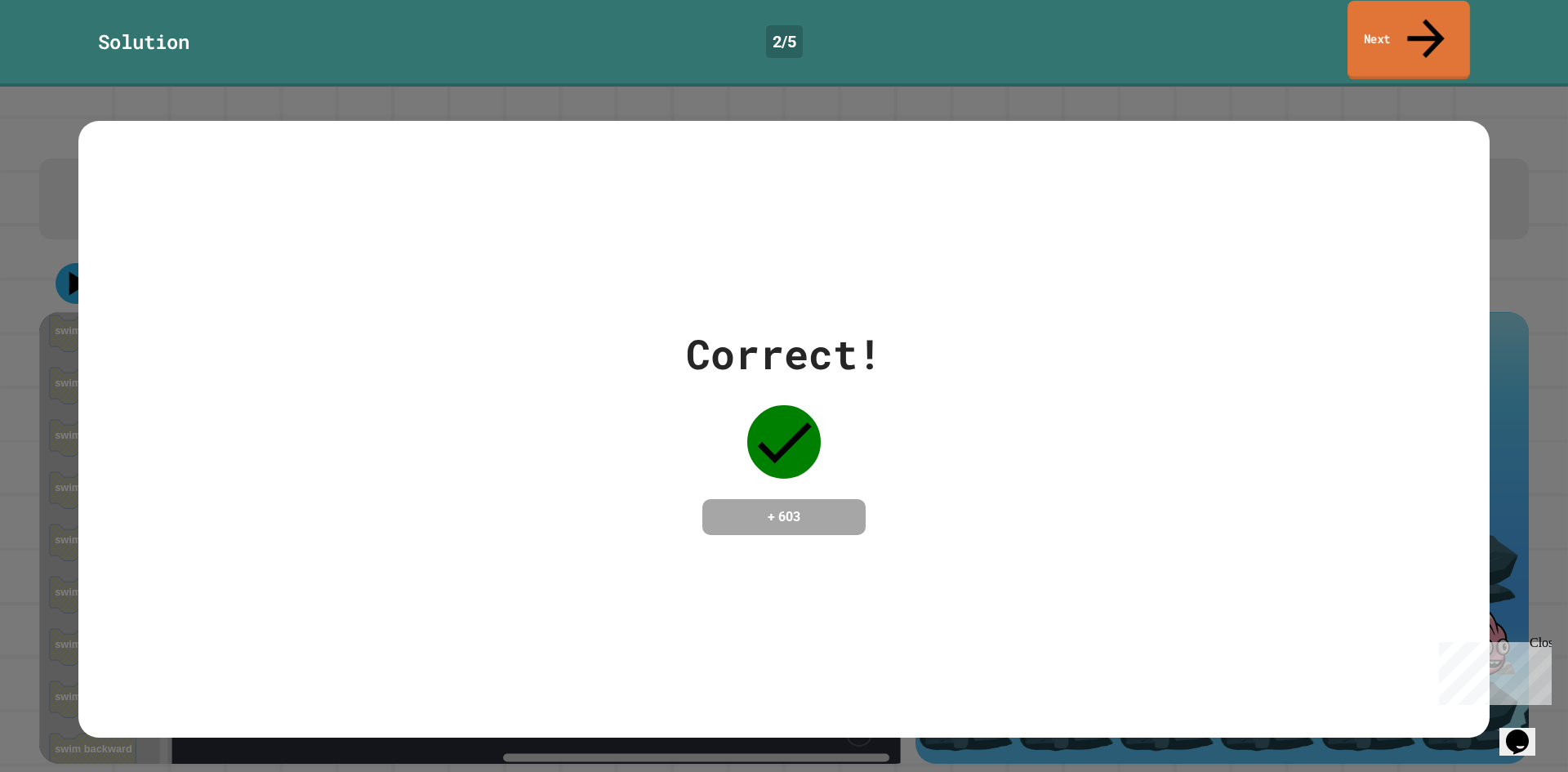
click at [1438, 21] on link "Next" at bounding box center [1409, 40] width 122 height 80
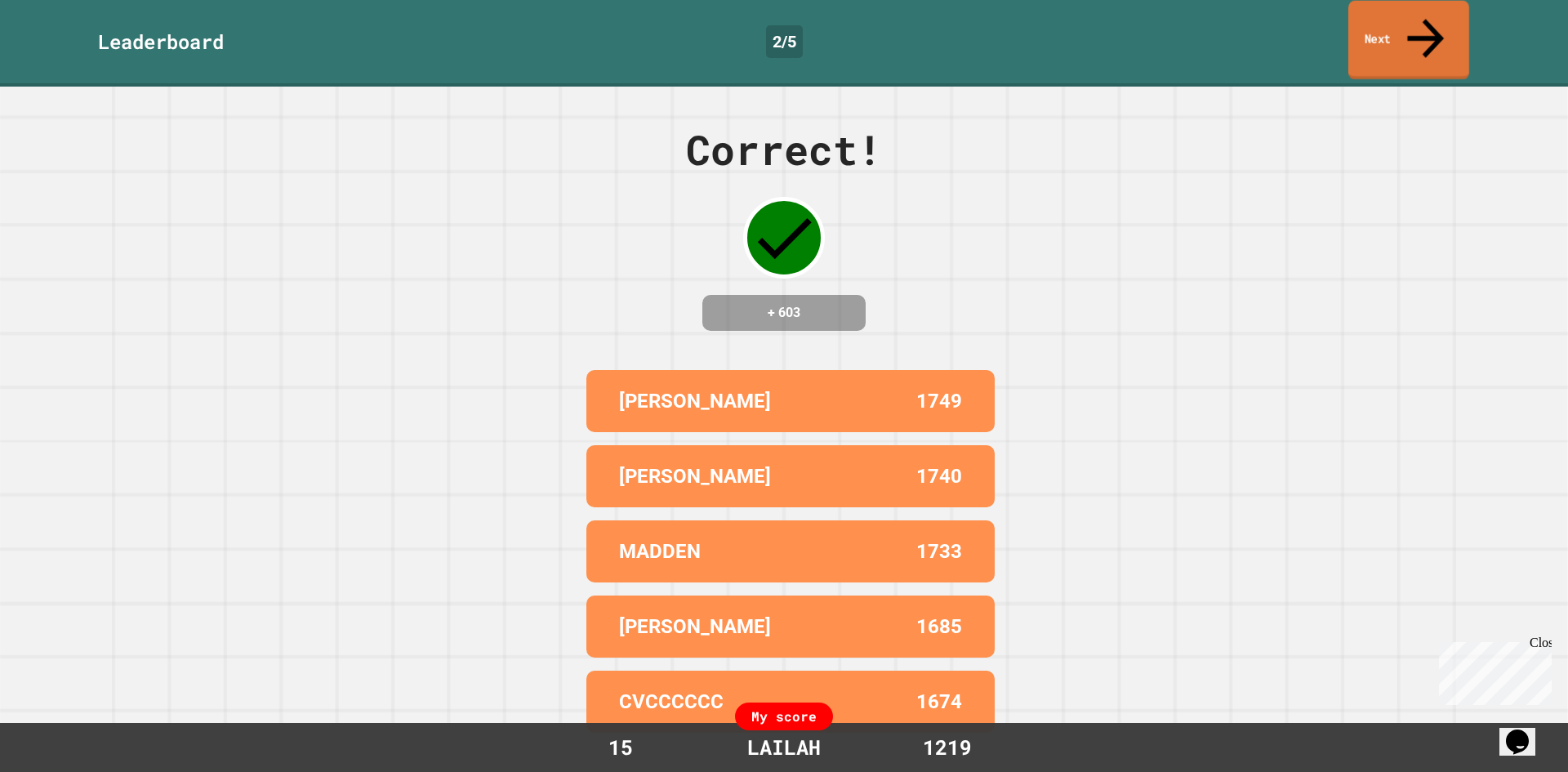
click at [1402, 32] on link "Next" at bounding box center [1409, 40] width 121 height 80
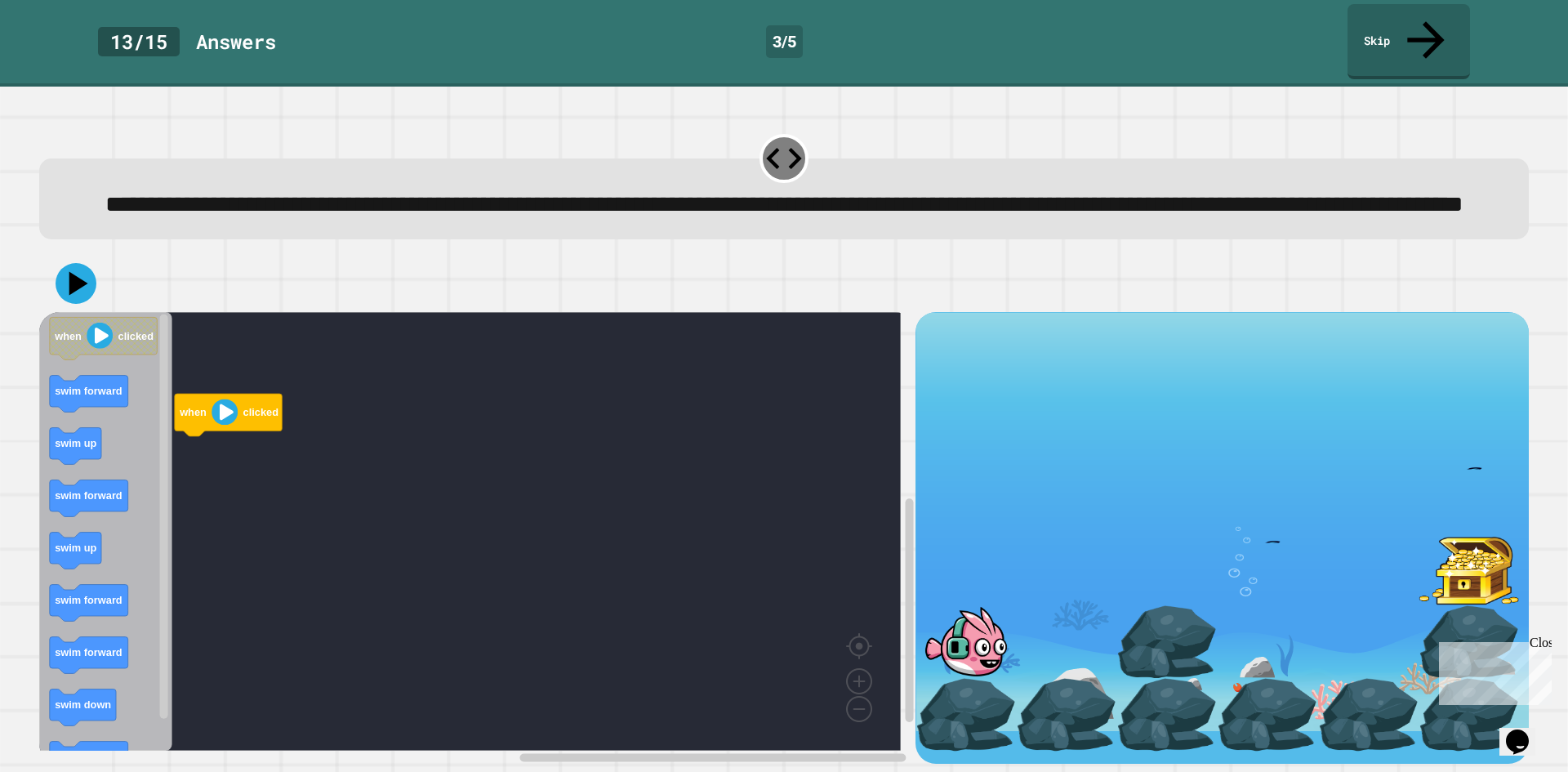
scroll to position [14, 0]
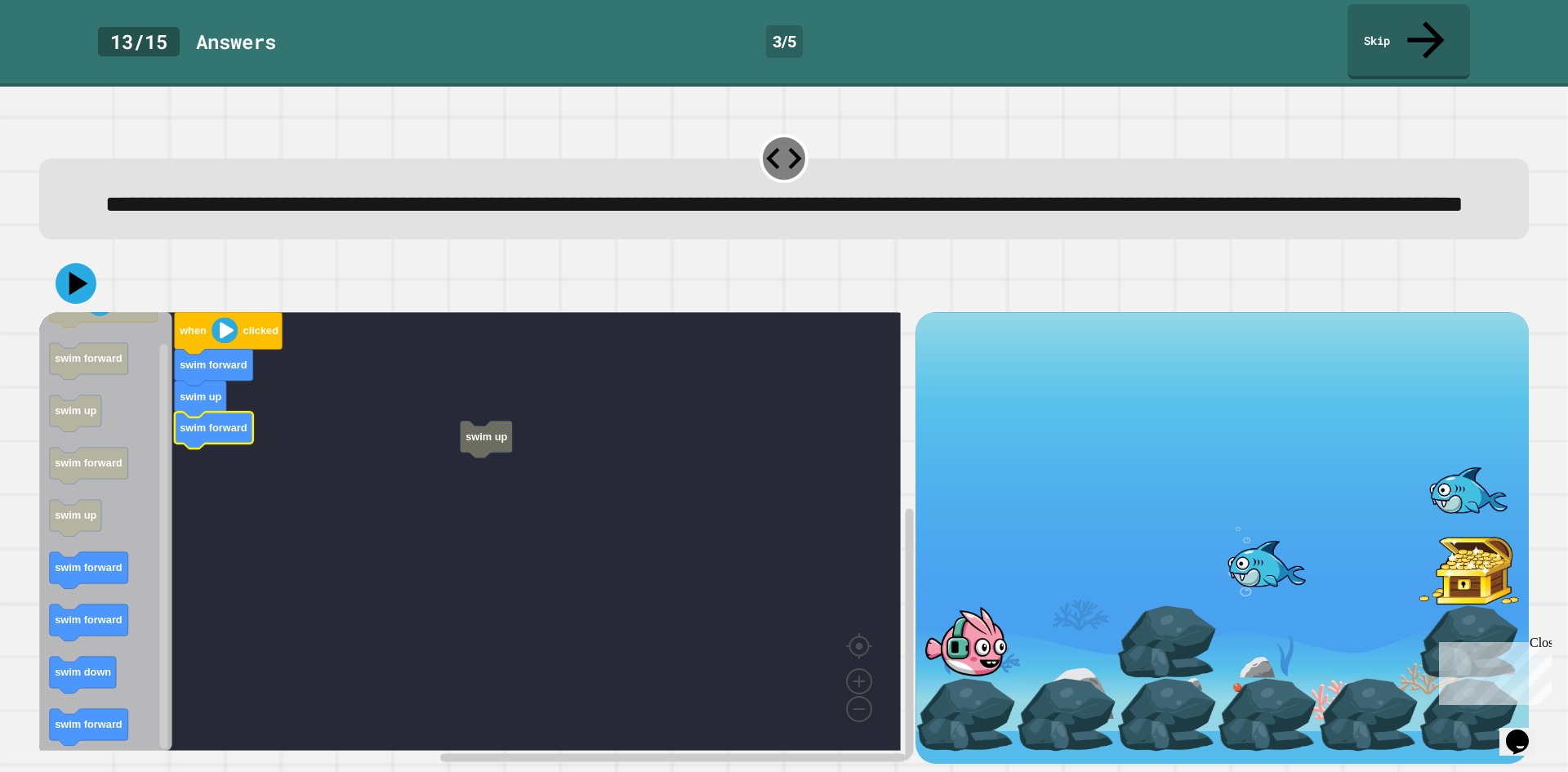
click at [412, 454] on rect "Blockly Workspace" at bounding box center [470, 531] width 862 height 438
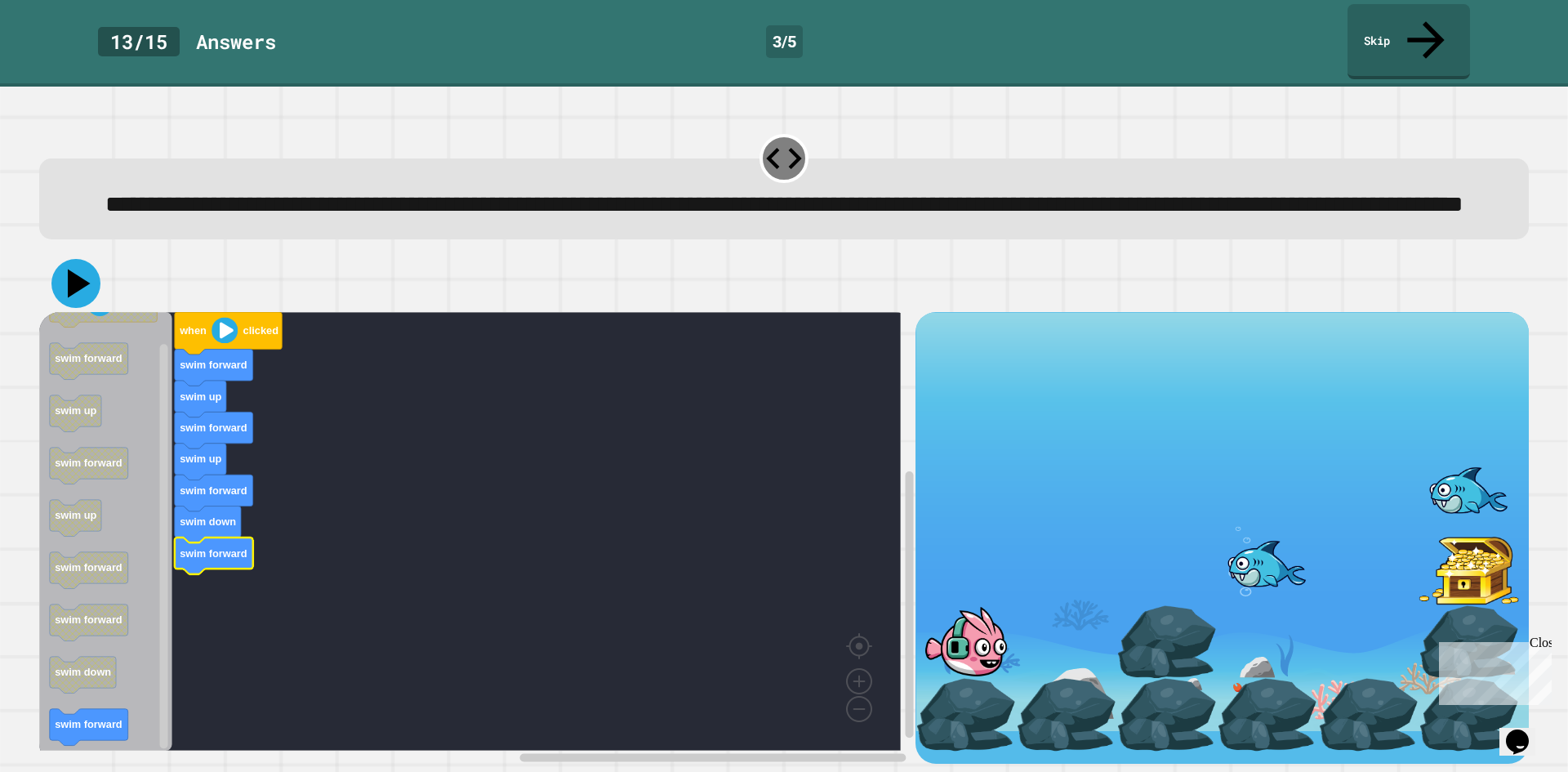
click at [73, 276] on icon at bounding box center [79, 283] width 23 height 28
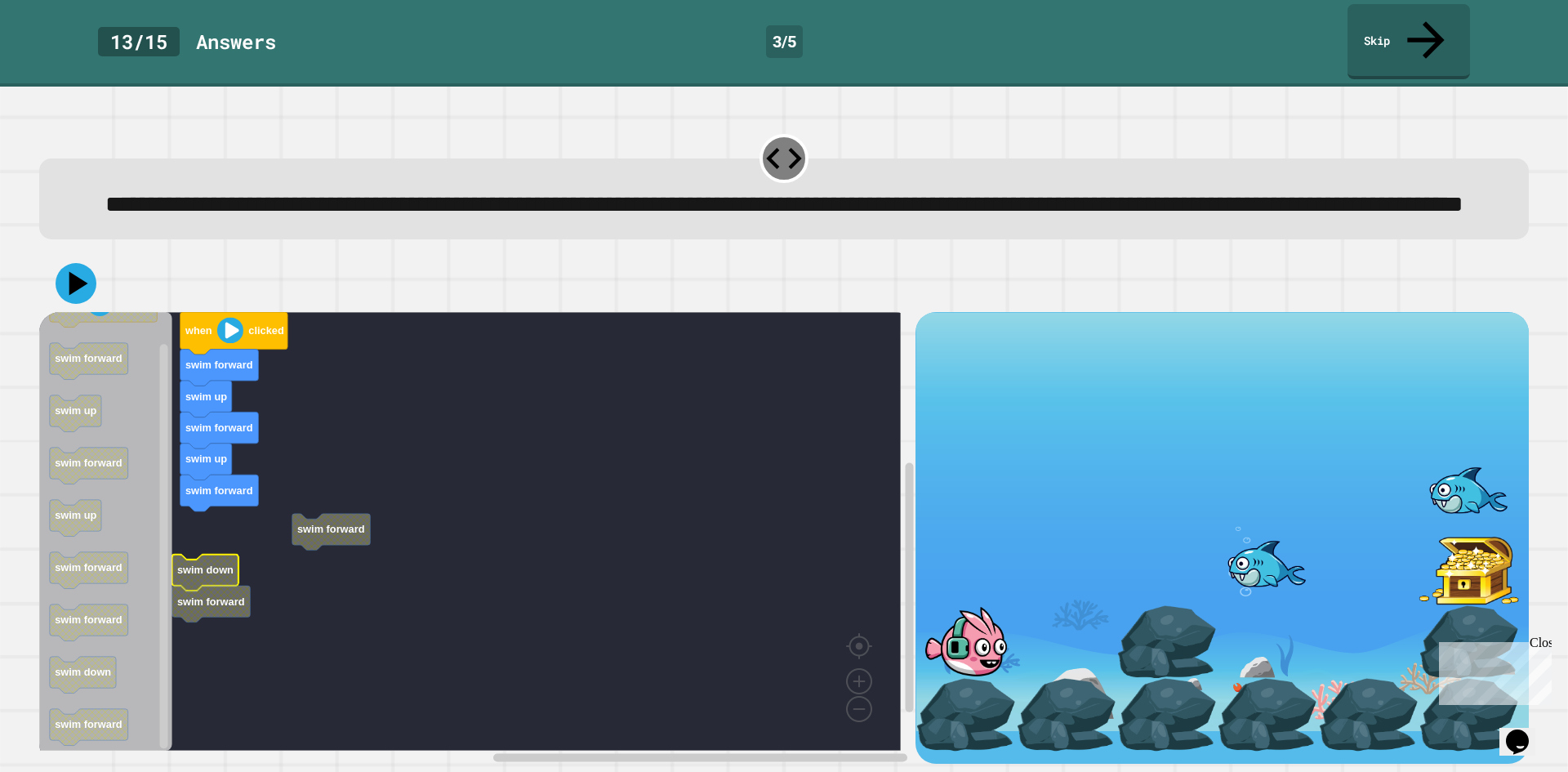
click at [348, 533] on g "when clicked swim forward swim up swim forward swim up swim forward swim forwar…" at bounding box center [482, 531] width 885 height 438
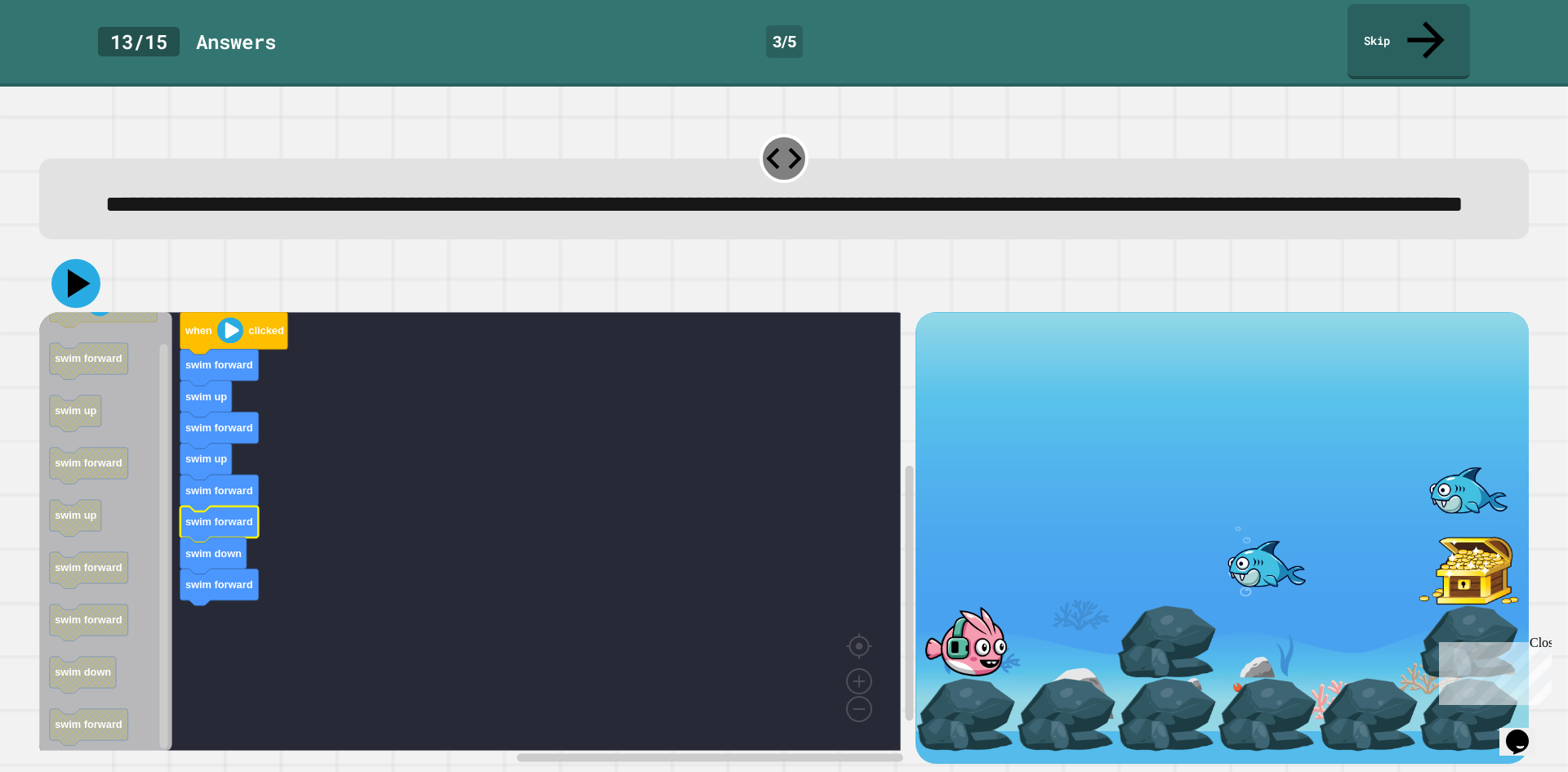
click at [87, 265] on icon at bounding box center [75, 283] width 49 height 49
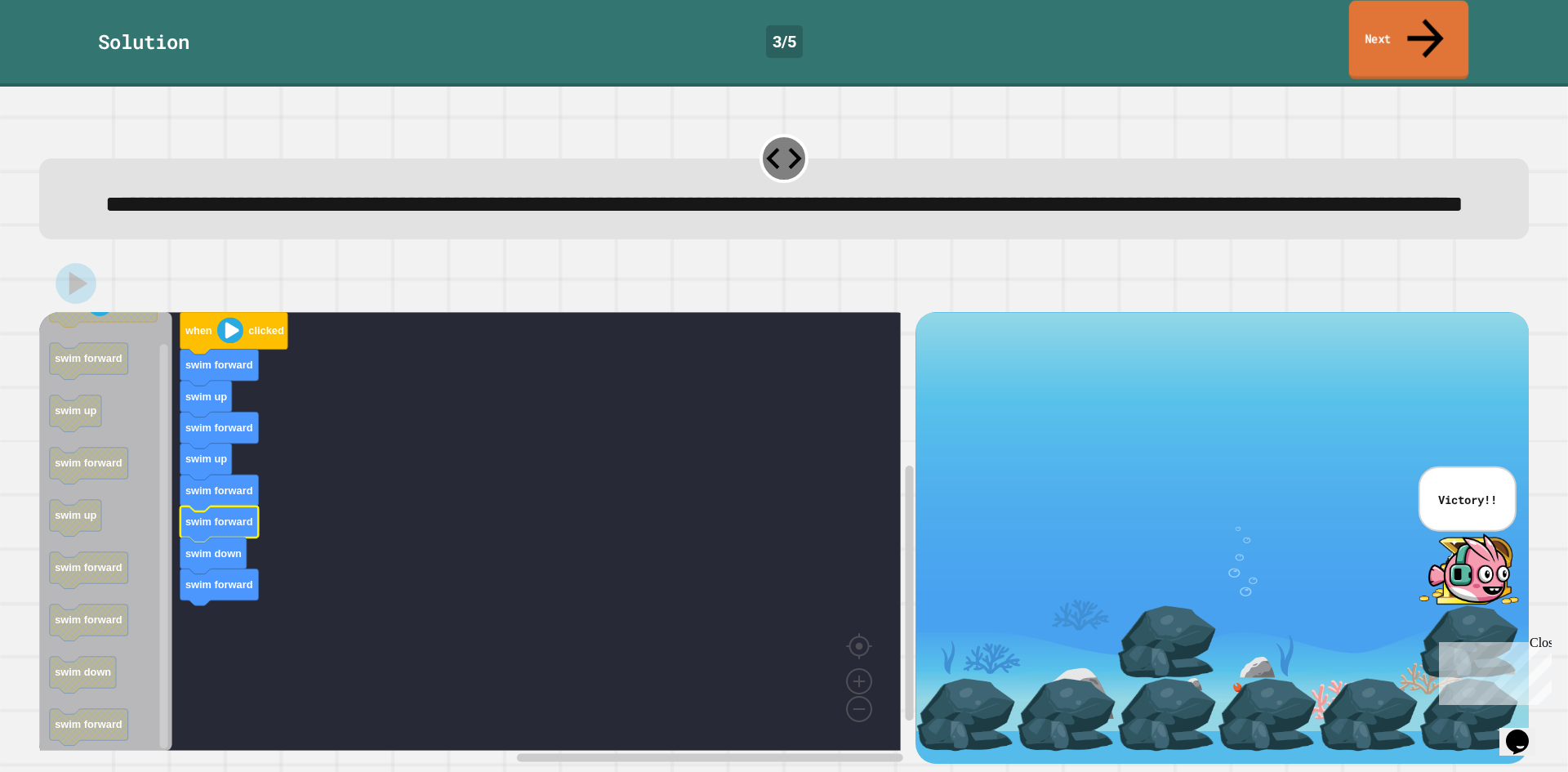
click at [1358, 19] on link "Next" at bounding box center [1409, 40] width 120 height 80
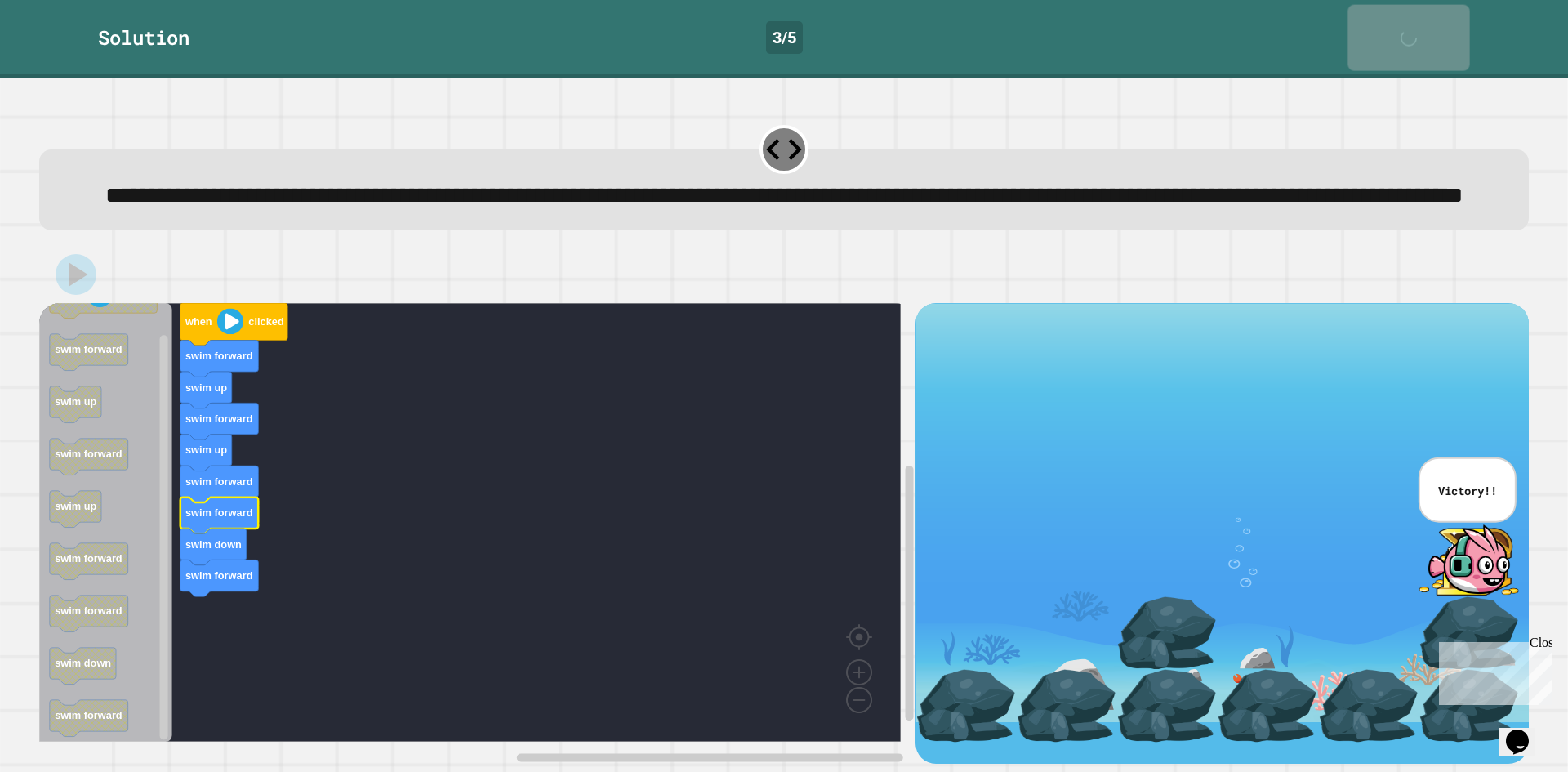
scroll to position [12, 0]
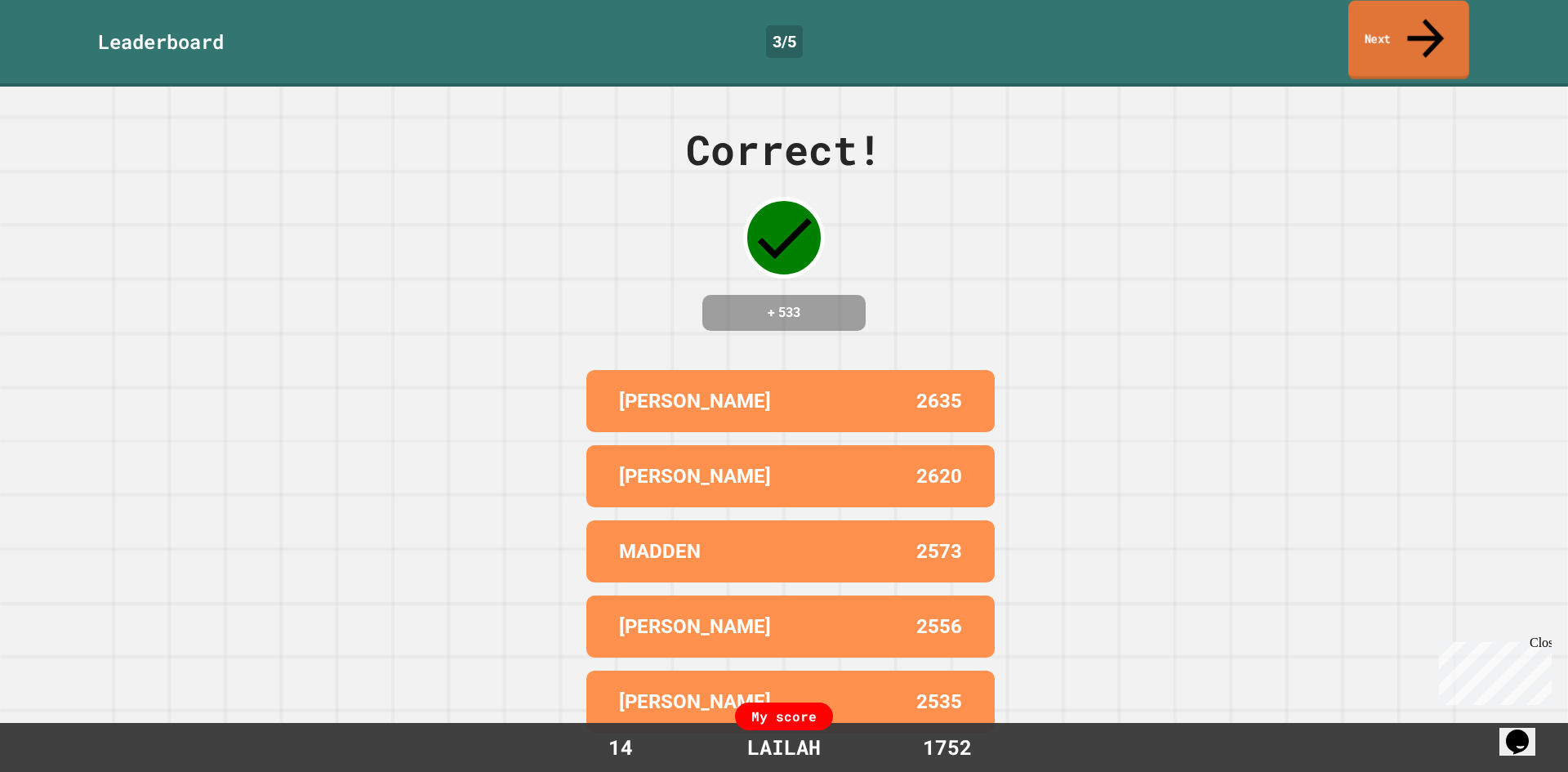
click at [1426, 21] on icon at bounding box center [1426, 38] width 55 height 58
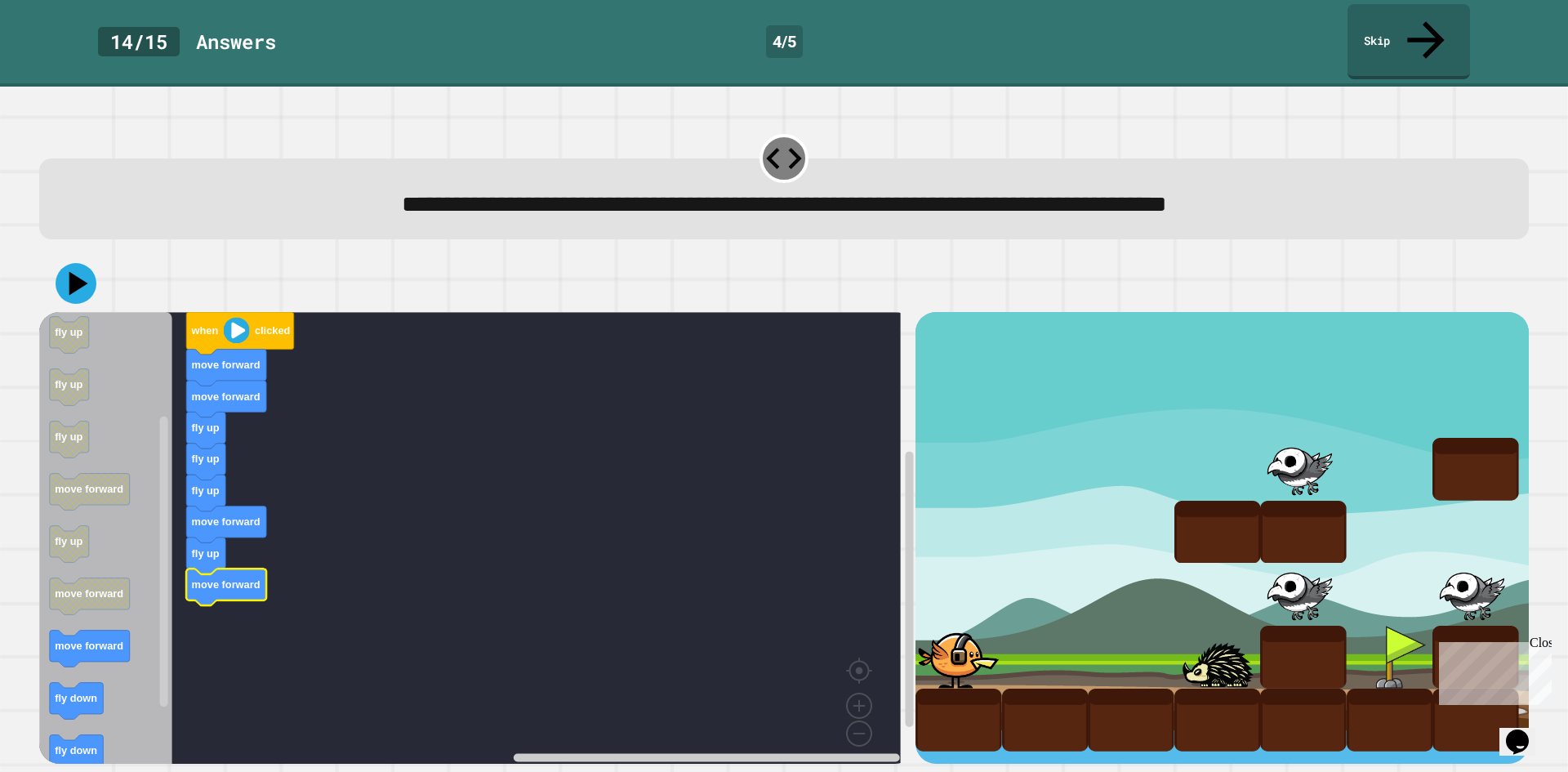
click at [147, 600] on icon "Blockly Workspace" at bounding box center [106, 543] width 134 height 463
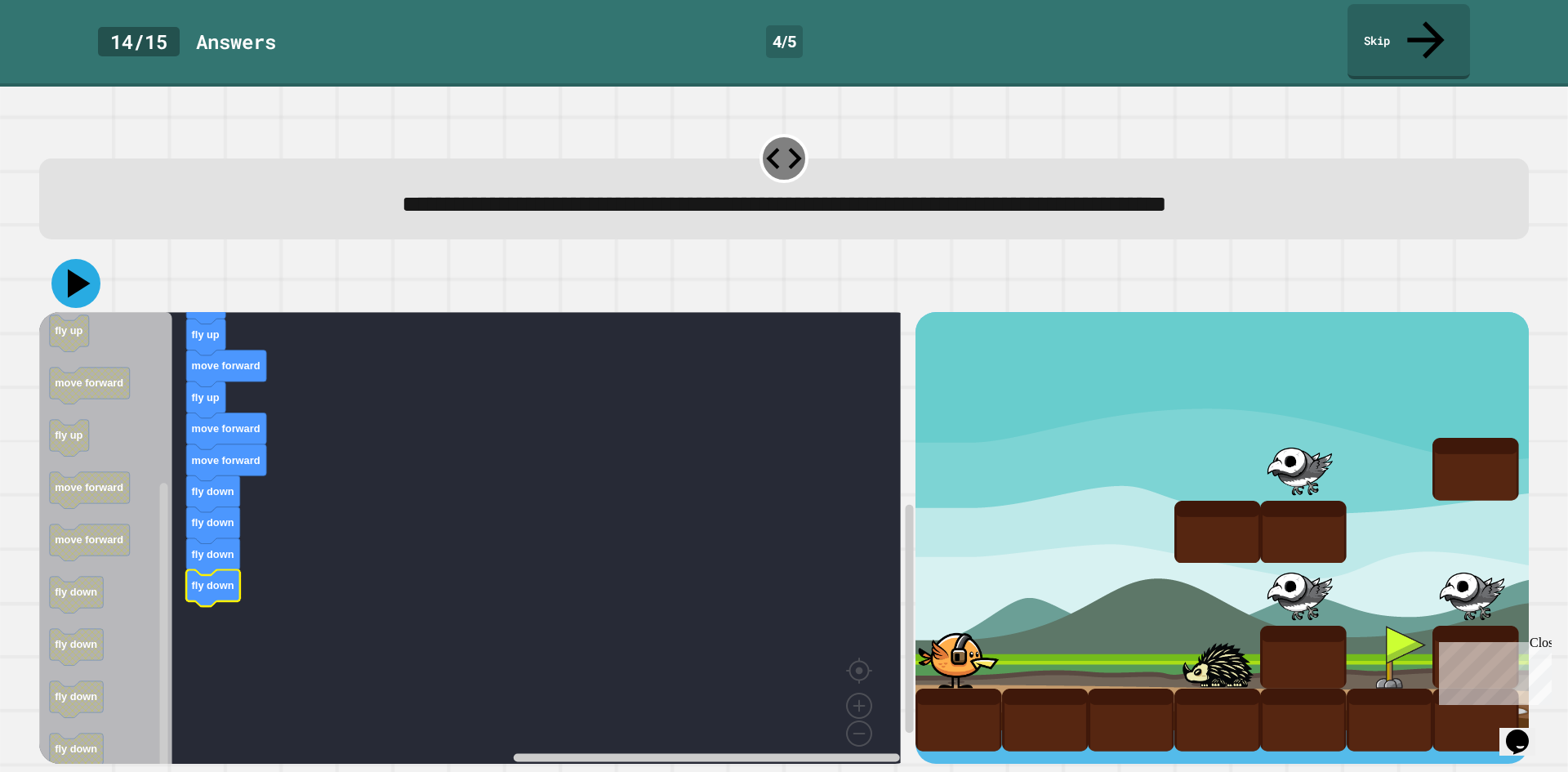
click at [62, 259] on icon at bounding box center [75, 283] width 49 height 49
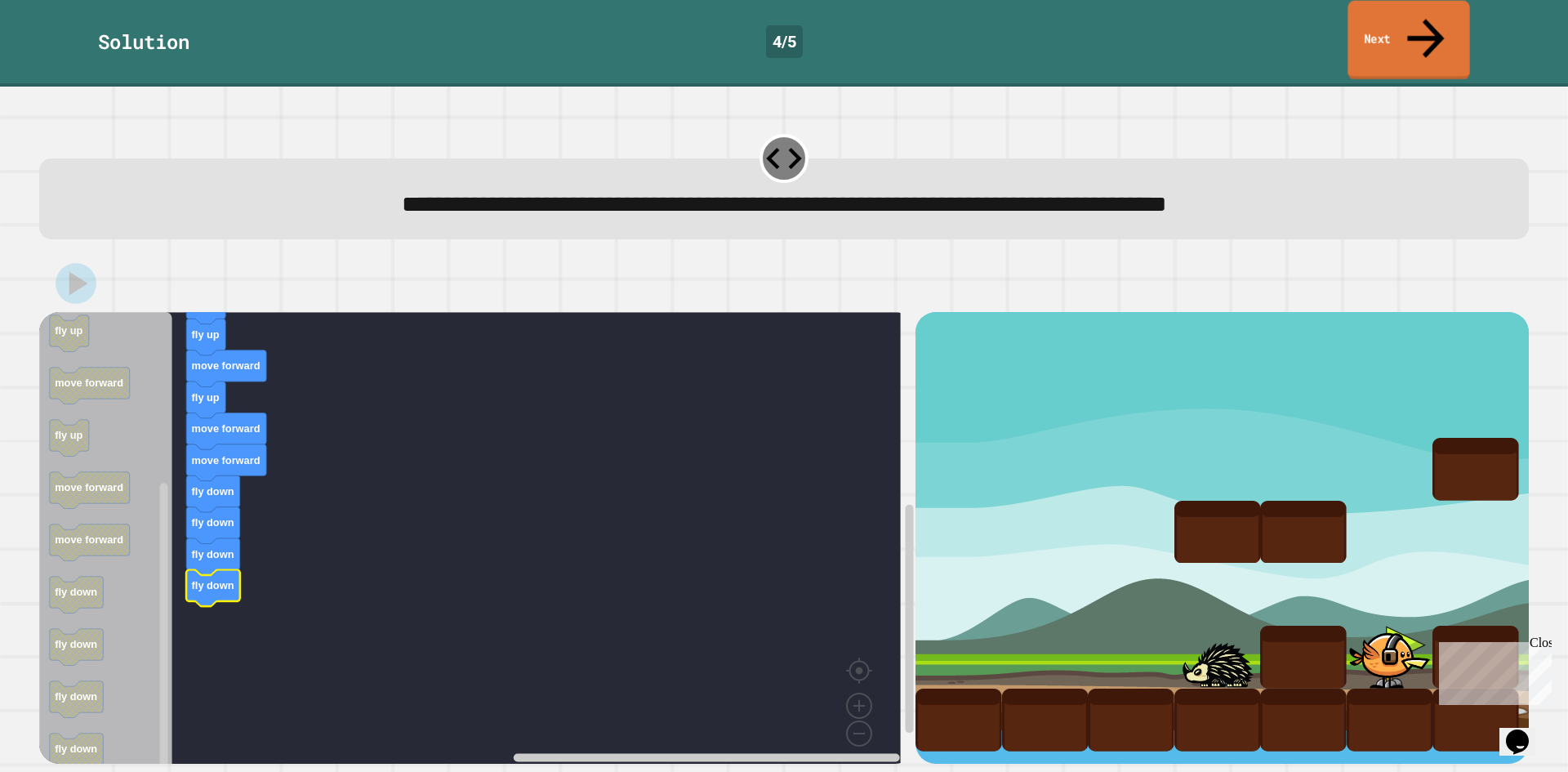
drag, startPoint x: 1434, startPoint y: 28, endPoint x: 1414, endPoint y: 44, distance: 25.6
click at [1429, 29] on link "Next" at bounding box center [1409, 40] width 122 height 80
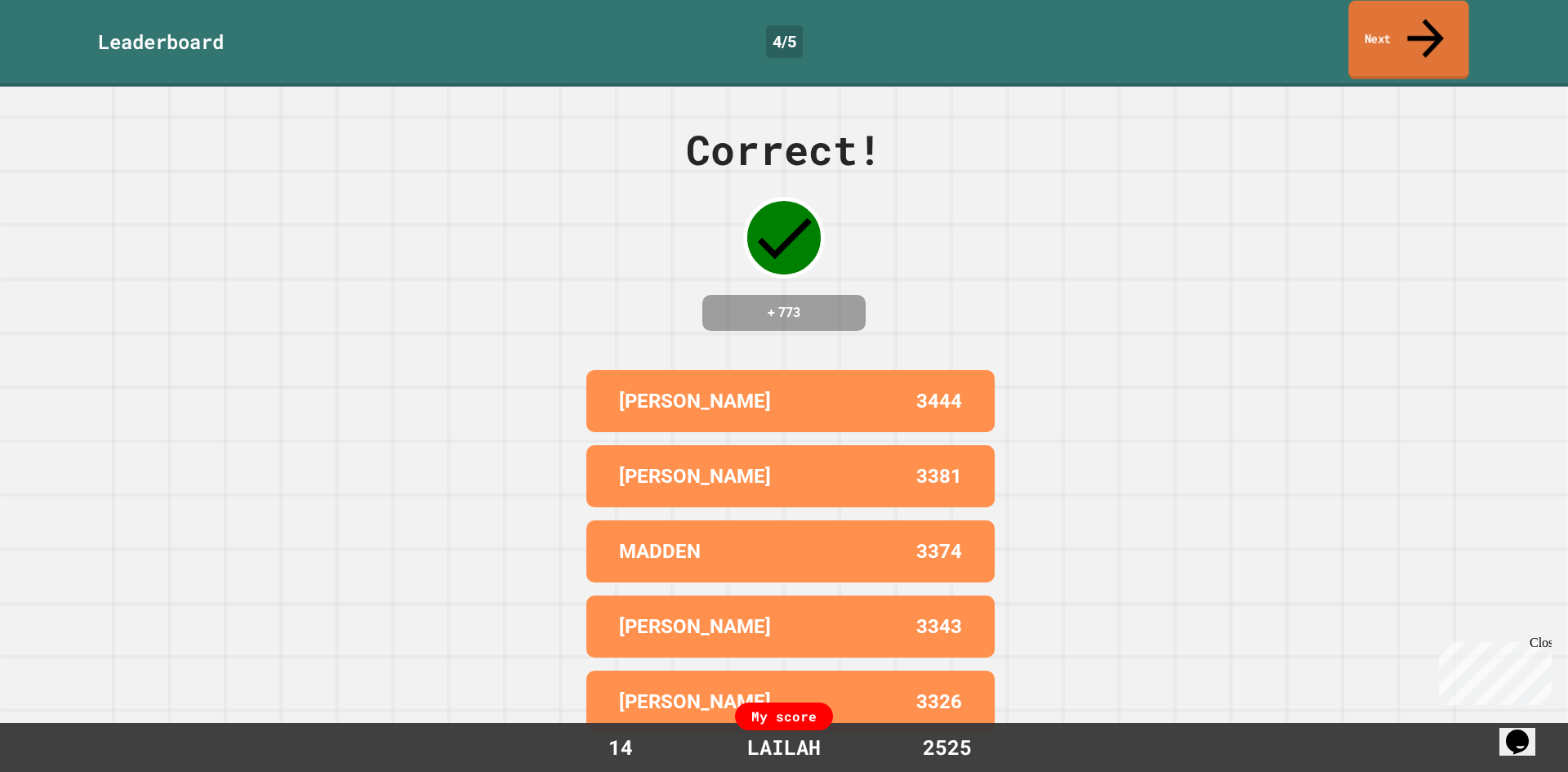
drag, startPoint x: 1396, startPoint y: 9, endPoint x: 1413, endPoint y: 62, distance: 55.7
click at [1401, 29] on link "Next" at bounding box center [1409, 40] width 120 height 80
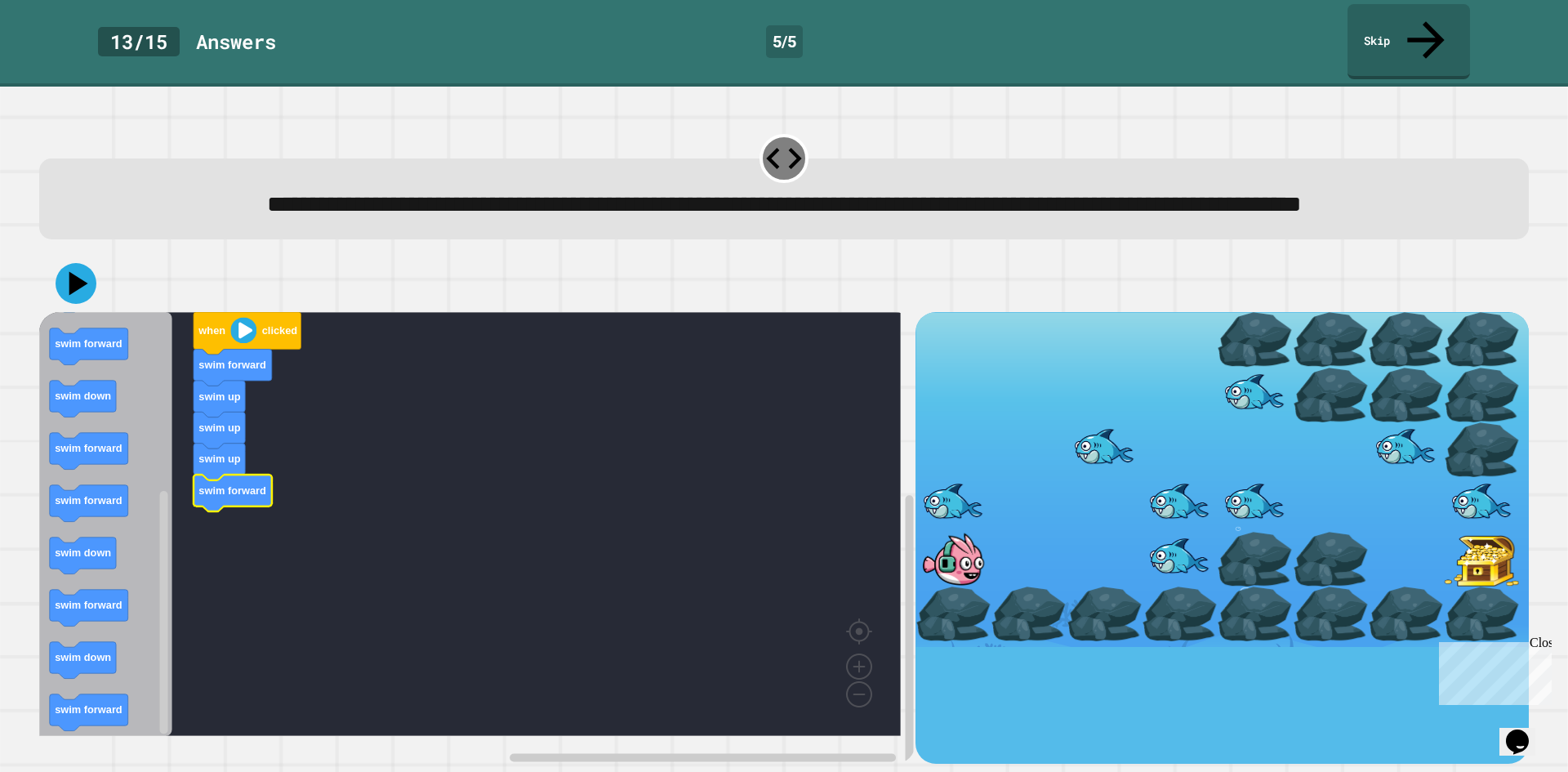
click at [98, 360] on icon "when clicked swim forward swim up swim up swim up swim forward swim forward swi…" at bounding box center [106, 524] width 134 height 424
click at [116, 404] on icon "Blockly Workspace" at bounding box center [106, 524] width 134 height 424
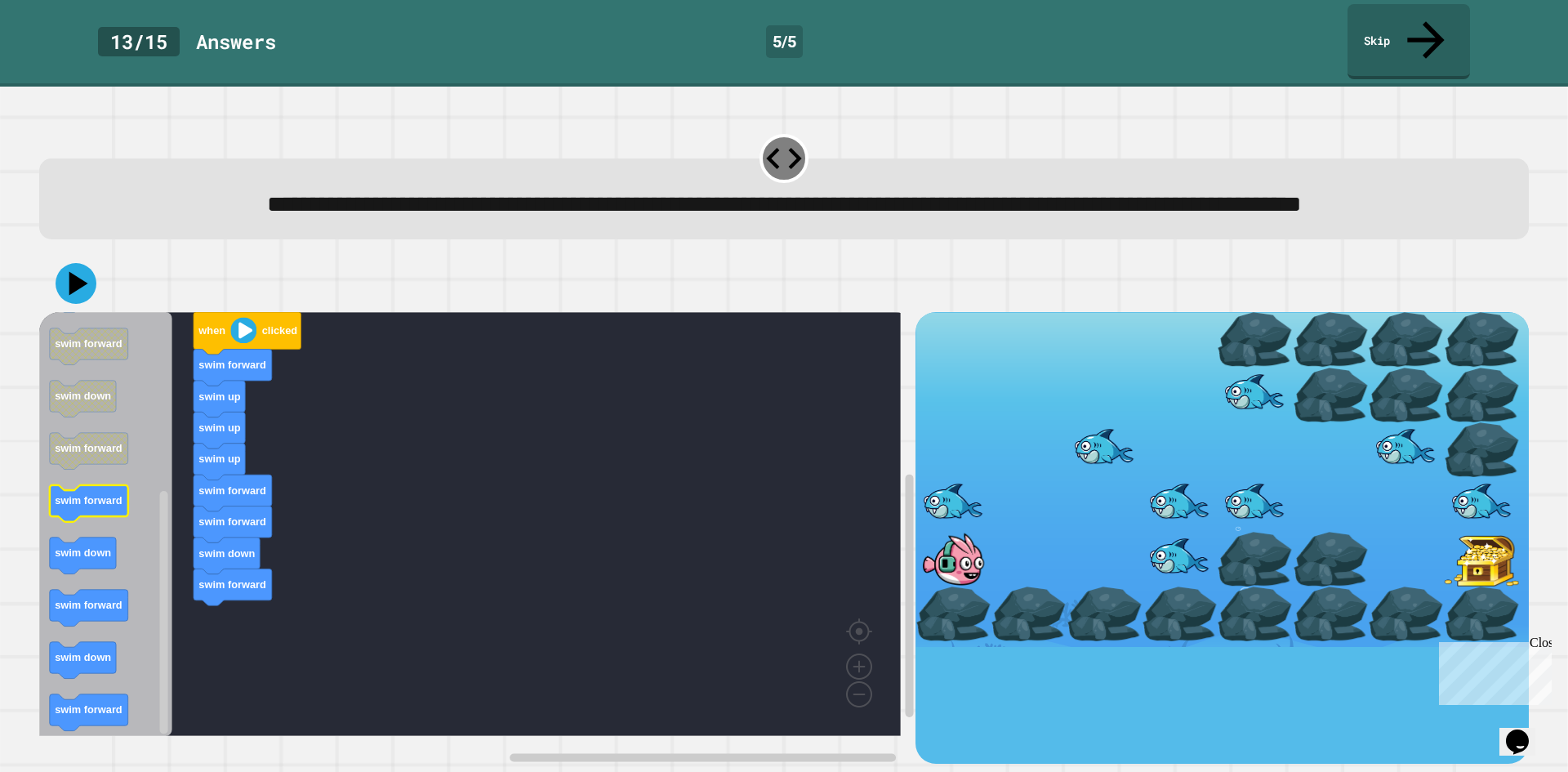
click at [141, 431] on icon "Blockly Workspace" at bounding box center [106, 524] width 134 height 424
click at [166, 444] on div "when clicked swim forward swim up swim up swim up swim forward swim forward swi…" at bounding box center [478, 538] width 876 height 452
click at [140, 405] on icon "when clicked swim forward swim up swim up swim up swim forward swim forward swi…" at bounding box center [106, 524] width 134 height 424
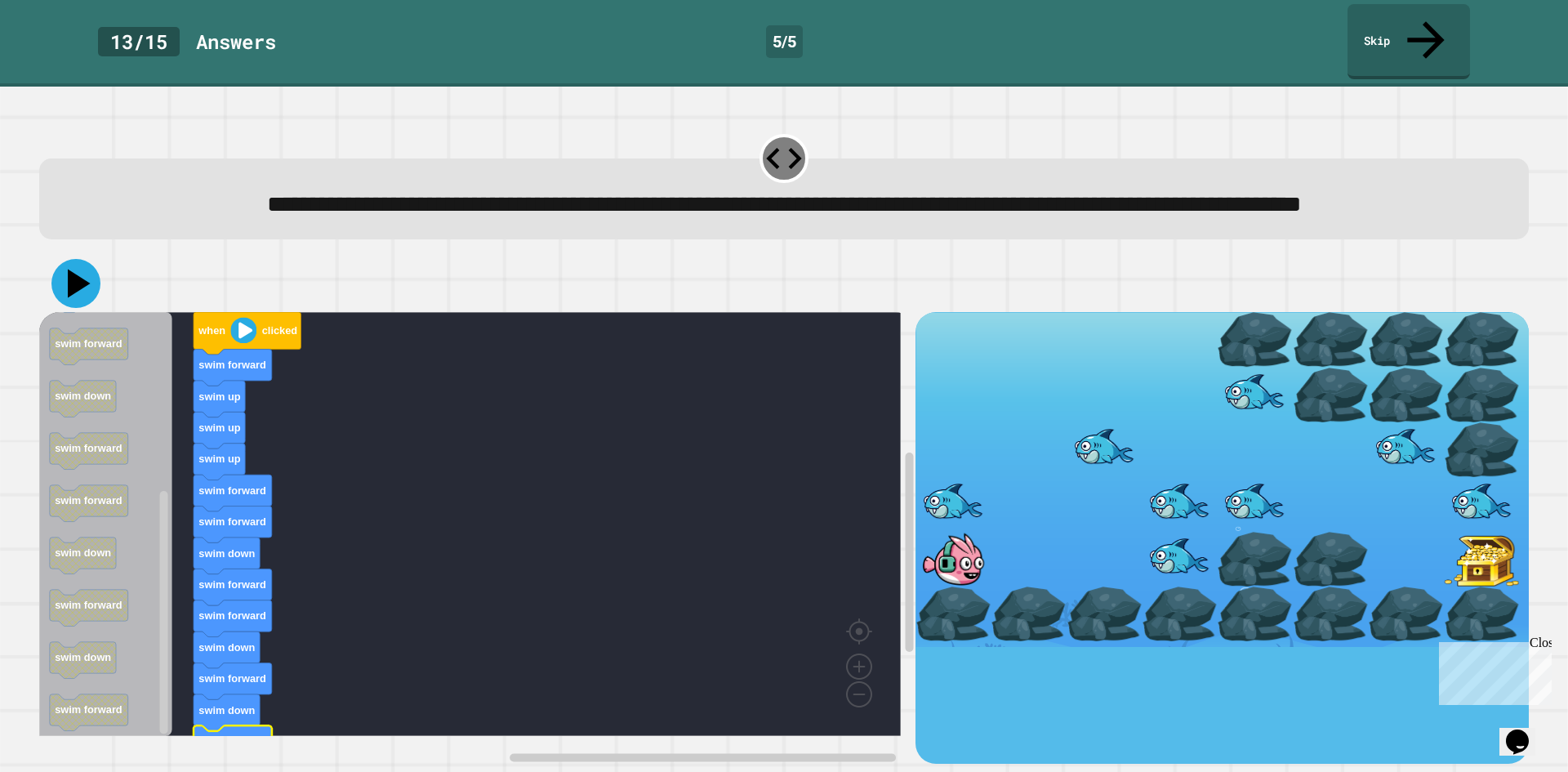
drag, startPoint x: 80, startPoint y: 278, endPoint x: 117, endPoint y: 305, distance: 45.8
click at [84, 288] on icon at bounding box center [75, 283] width 49 height 49
click at [27, 670] on div "**********" at bounding box center [784, 429] width 1568 height 686
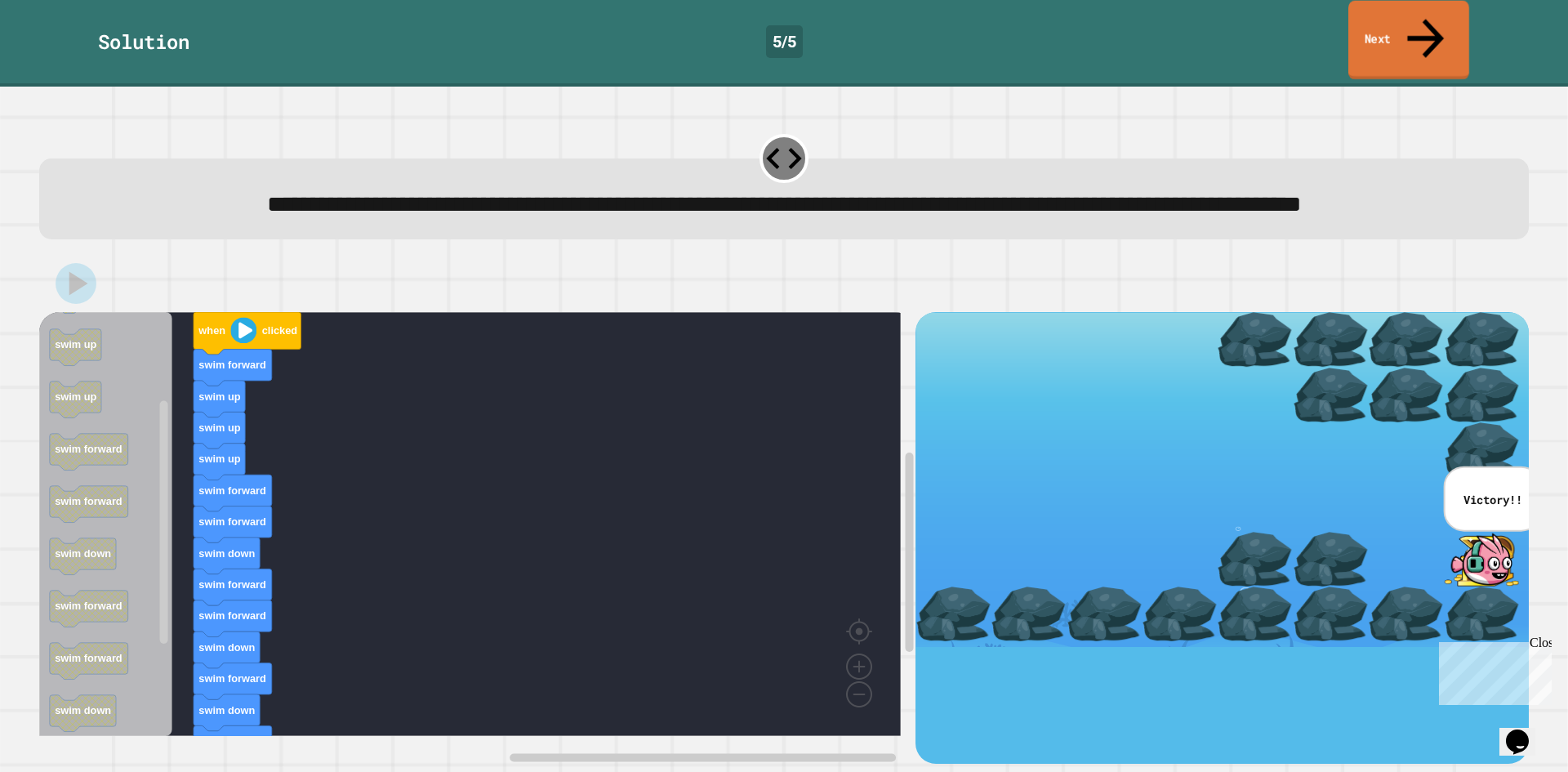
click at [1435, 25] on link "Next" at bounding box center [1409, 40] width 121 height 80
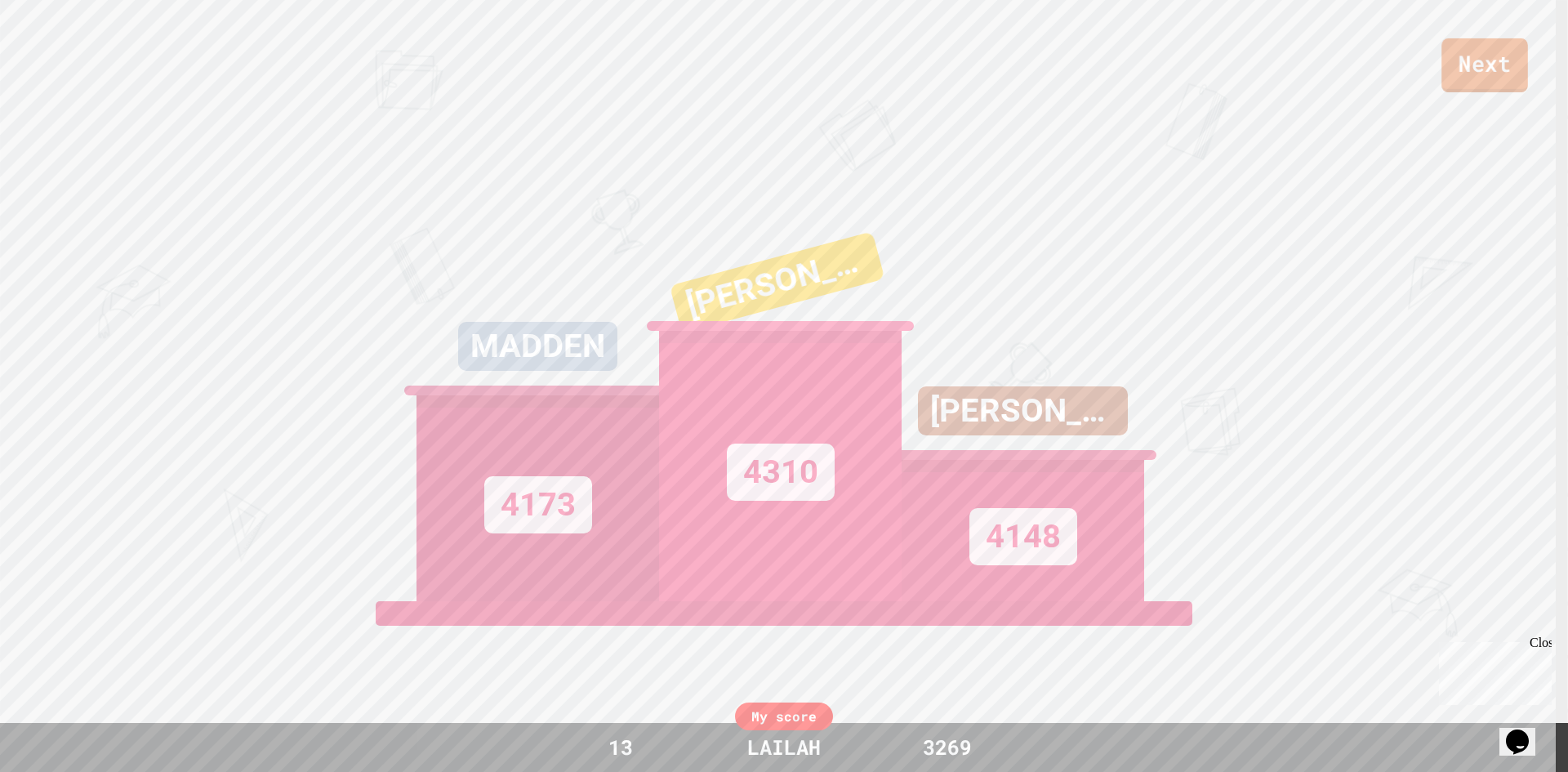
click at [1504, 66] on link "Next" at bounding box center [1484, 65] width 86 height 54
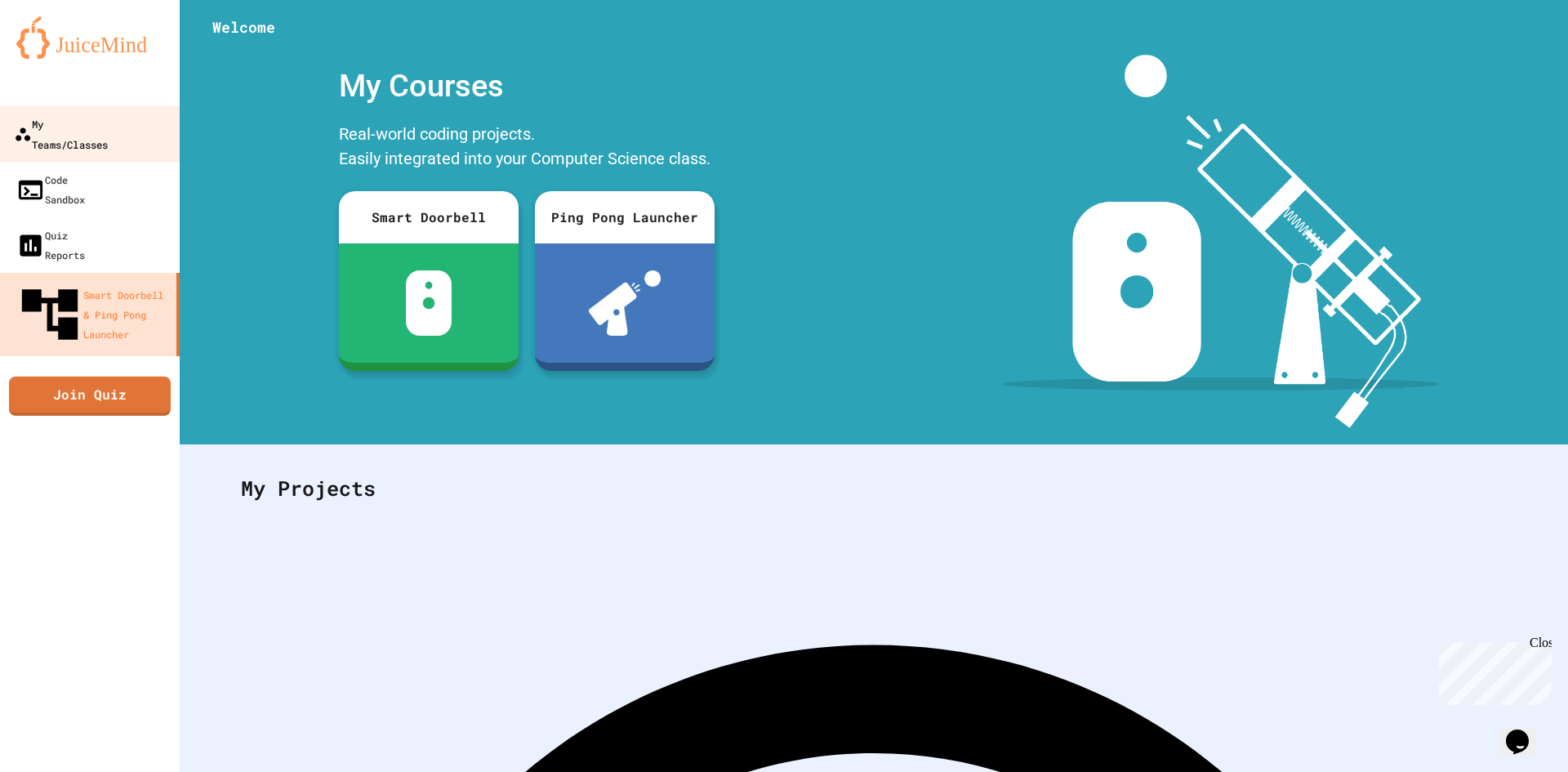
click at [74, 112] on link "My Teams/Classes" at bounding box center [90, 134] width 186 height 57
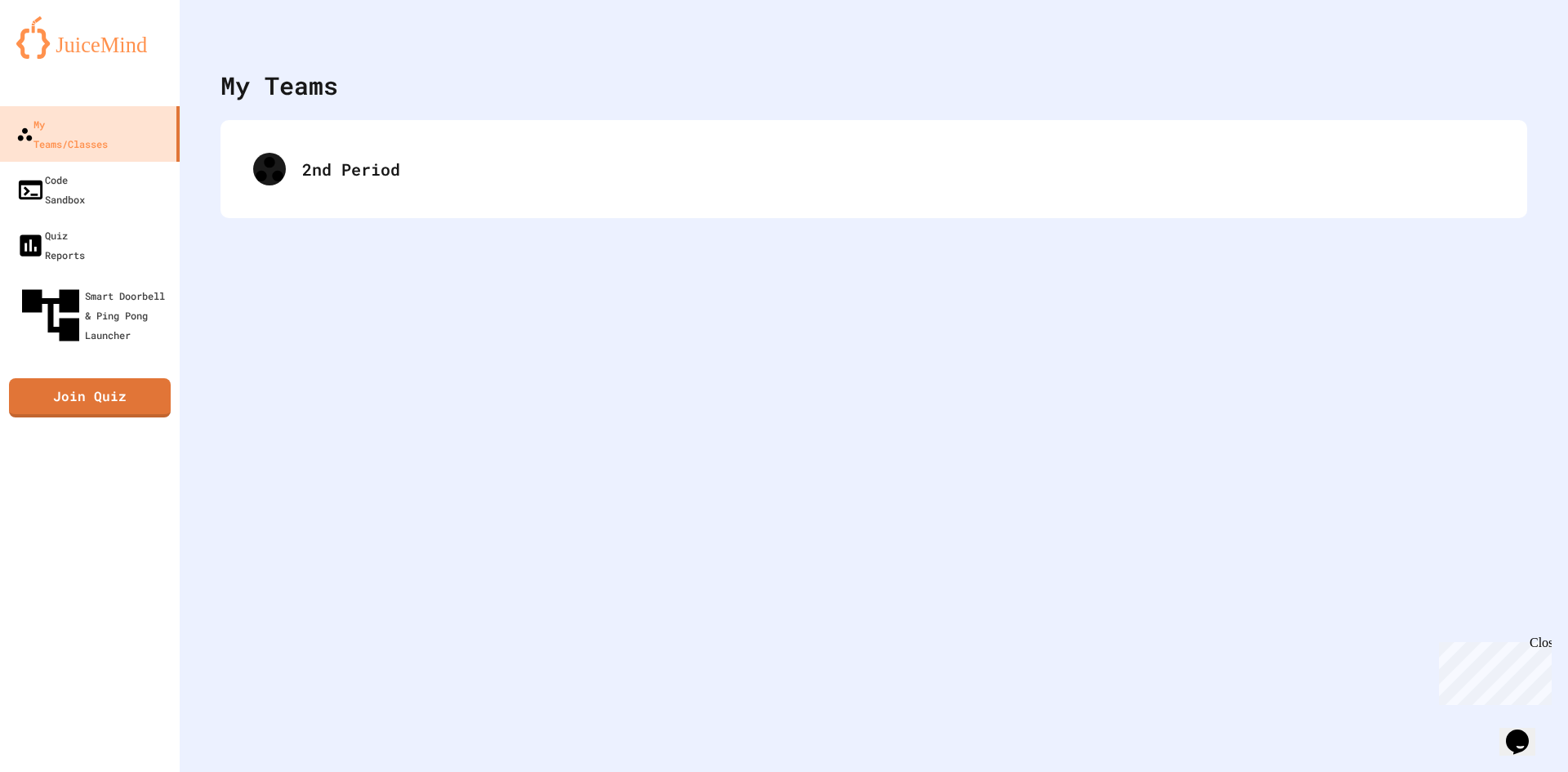
click at [460, 124] on div "2nd Period" at bounding box center [874, 169] width 1307 height 98
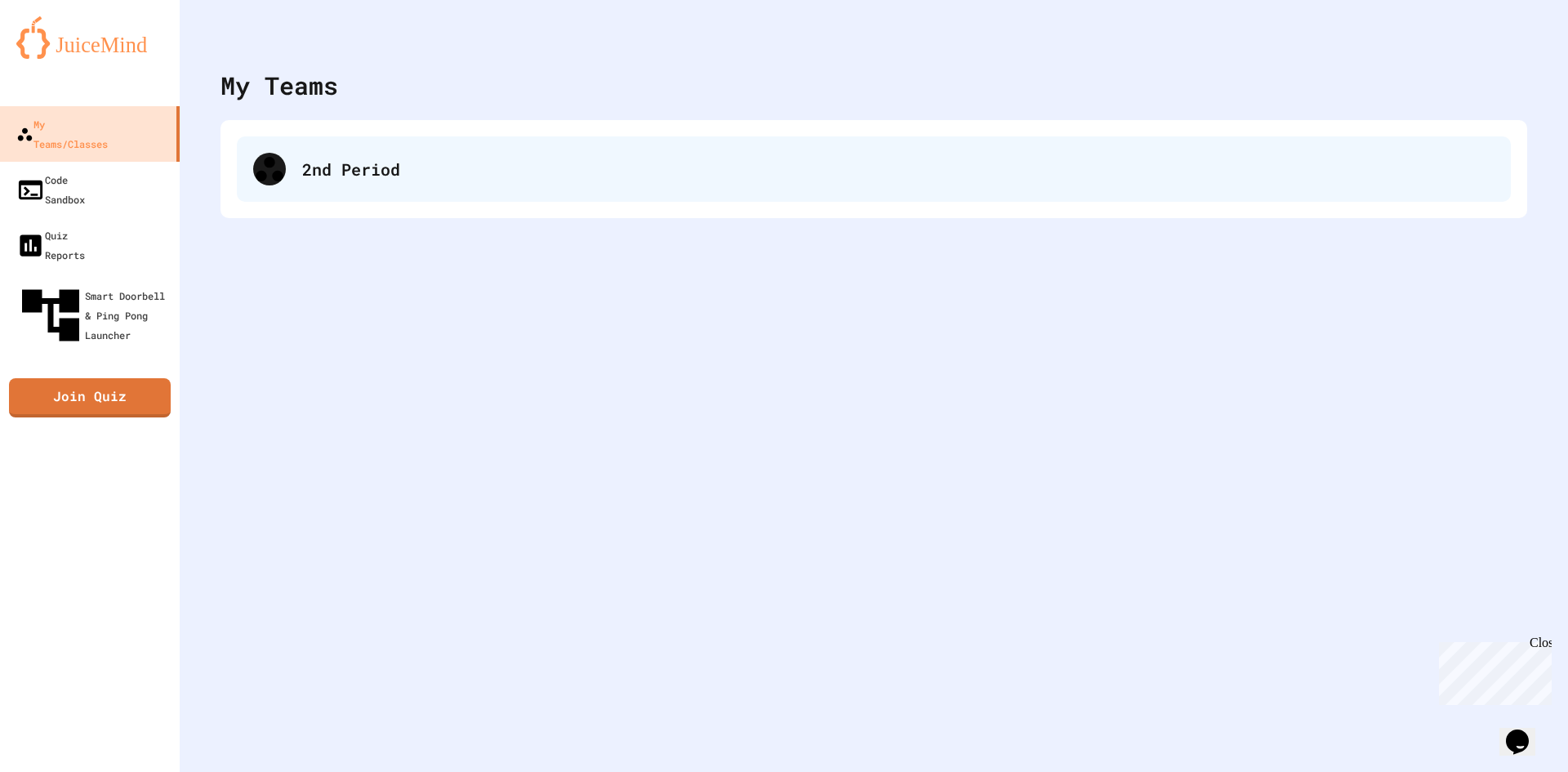
click at [448, 169] on div "2nd Period" at bounding box center [898, 169] width 1192 height 25
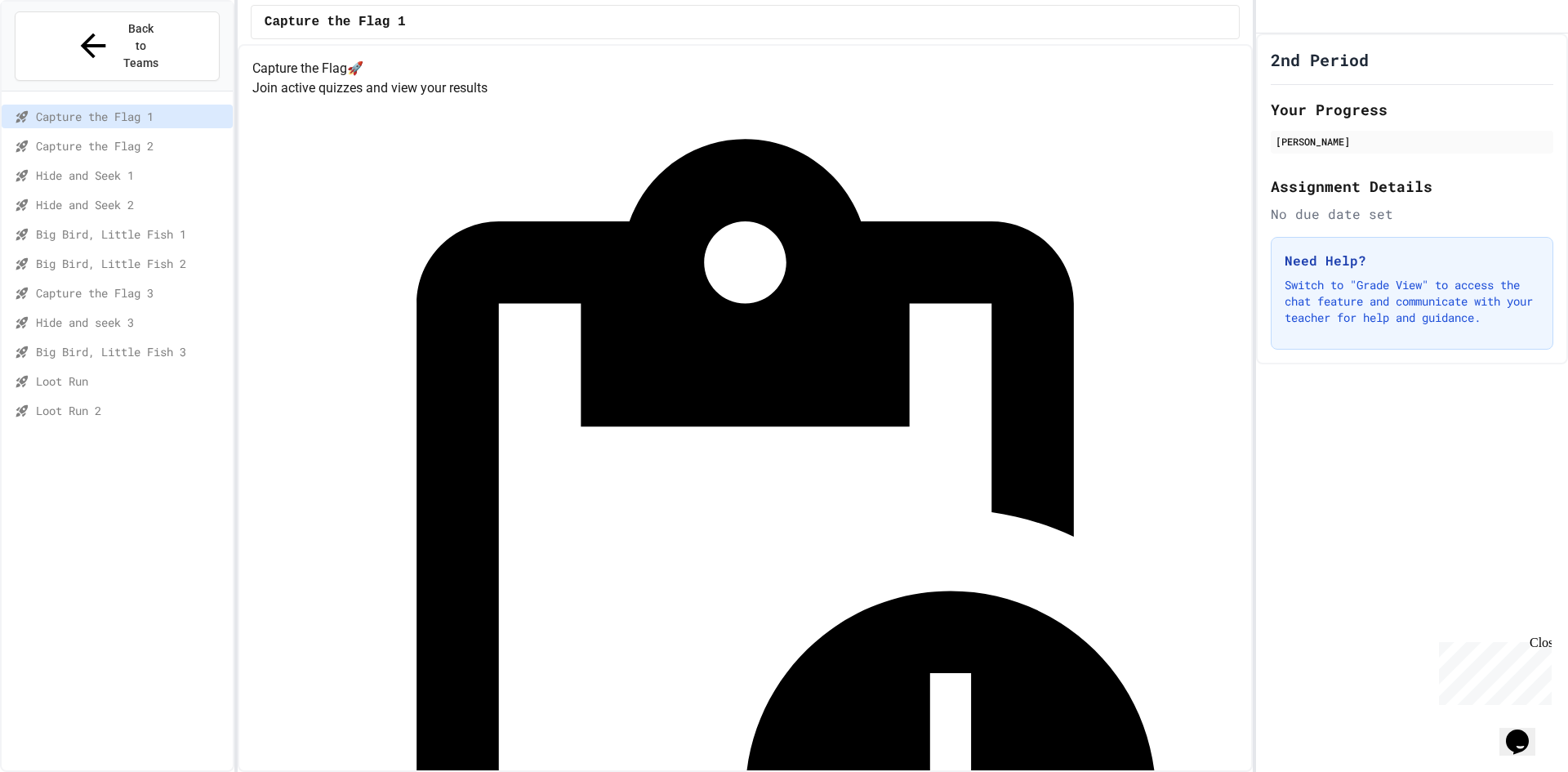
click at [161, 284] on span "Capture the Flag 3" at bounding box center [131, 293] width 190 height 17
click at [1339, 121] on h2 "Your Progress" at bounding box center [1412, 110] width 282 height 23
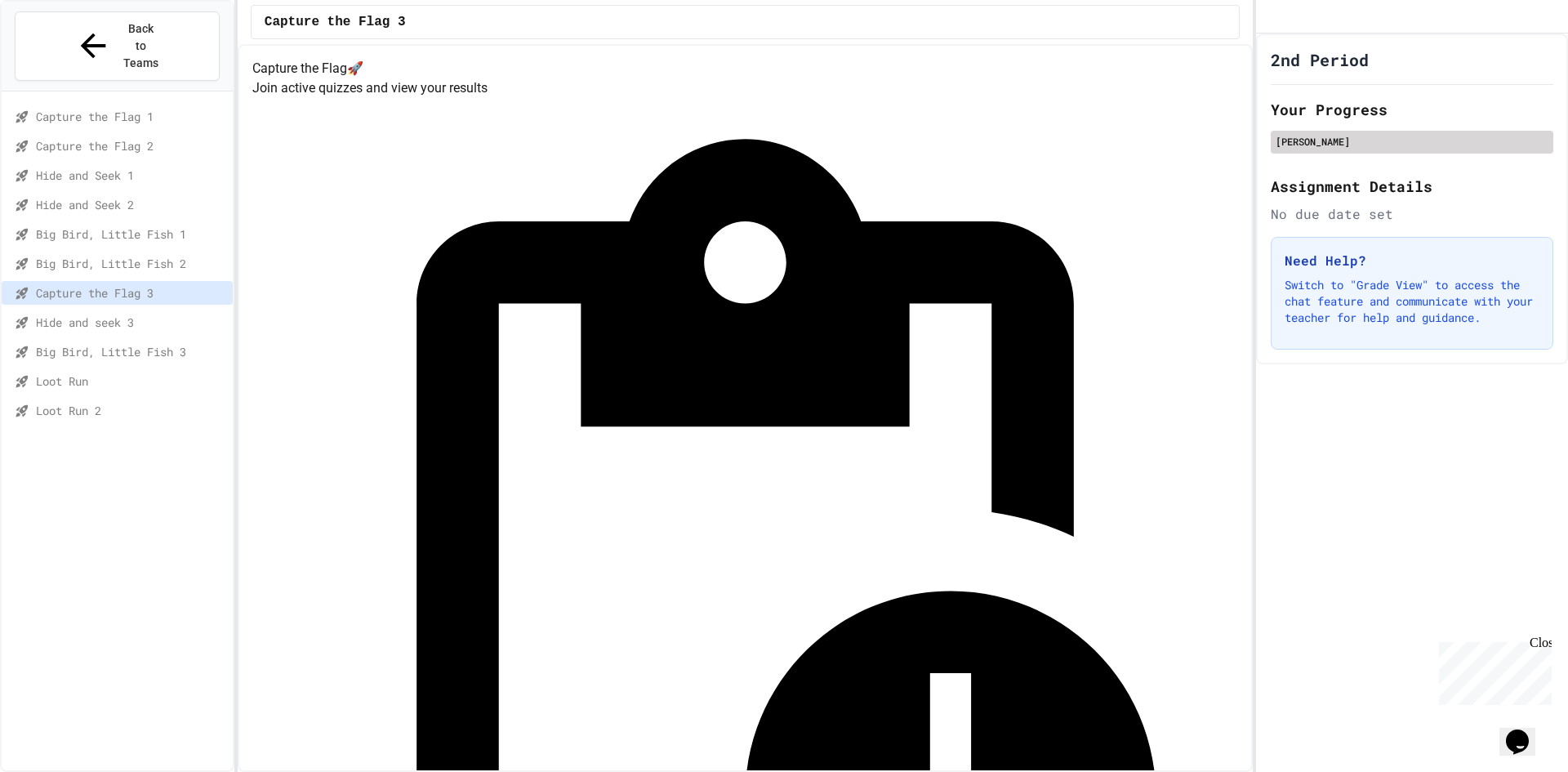
click at [1367, 153] on div "lailah beaman" at bounding box center [1412, 142] width 282 height 23
click at [1347, 149] on div "lailah beaman" at bounding box center [1412, 141] width 273 height 15
click at [1329, 149] on div "lailah beaman" at bounding box center [1412, 141] width 273 height 15
click at [153, 104] on div "Capture the Flag 1" at bounding box center [117, 116] width 231 height 24
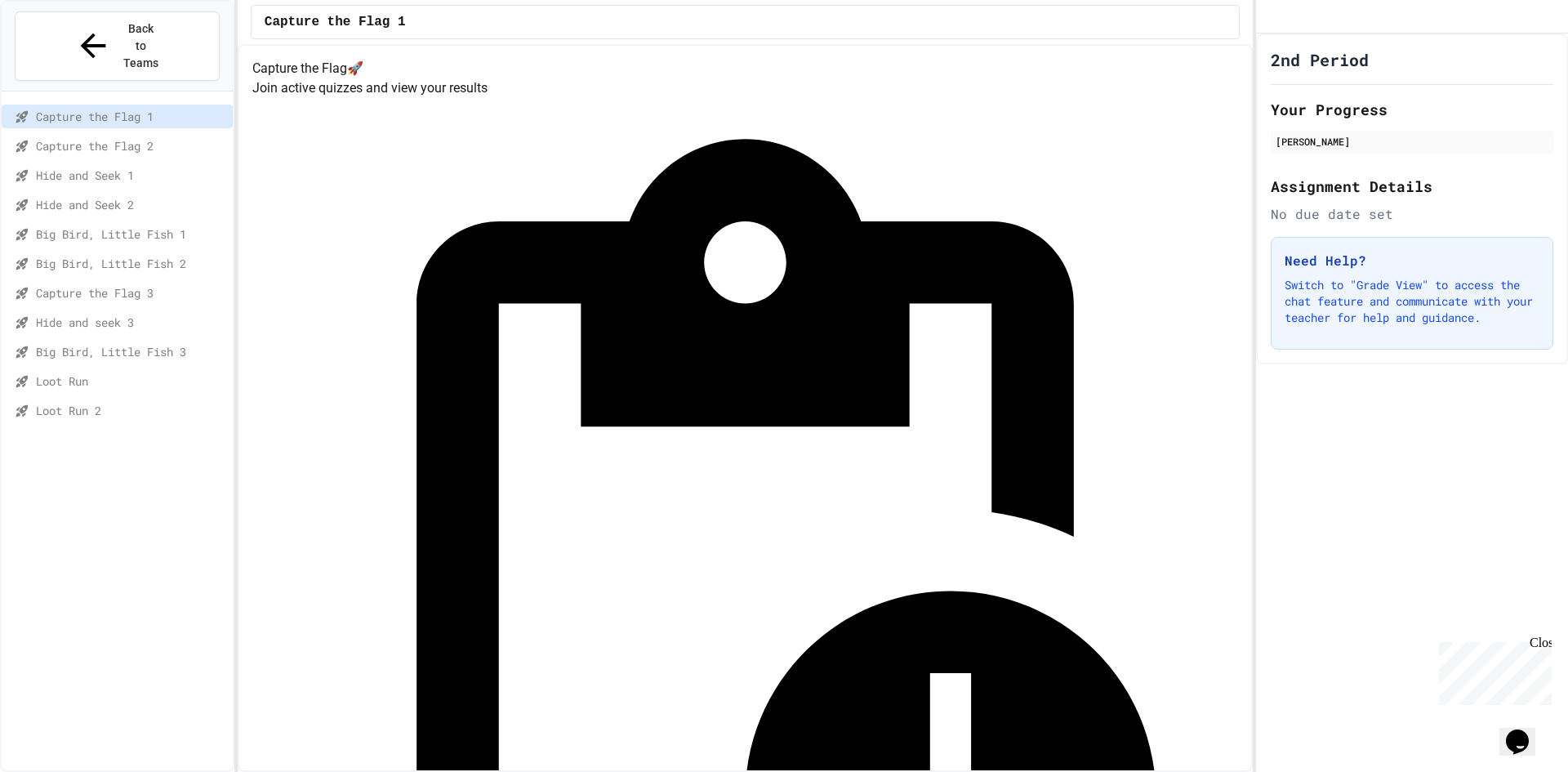
click at [188, 369] on div "Loot Run" at bounding box center [117, 381] width 231 height 24
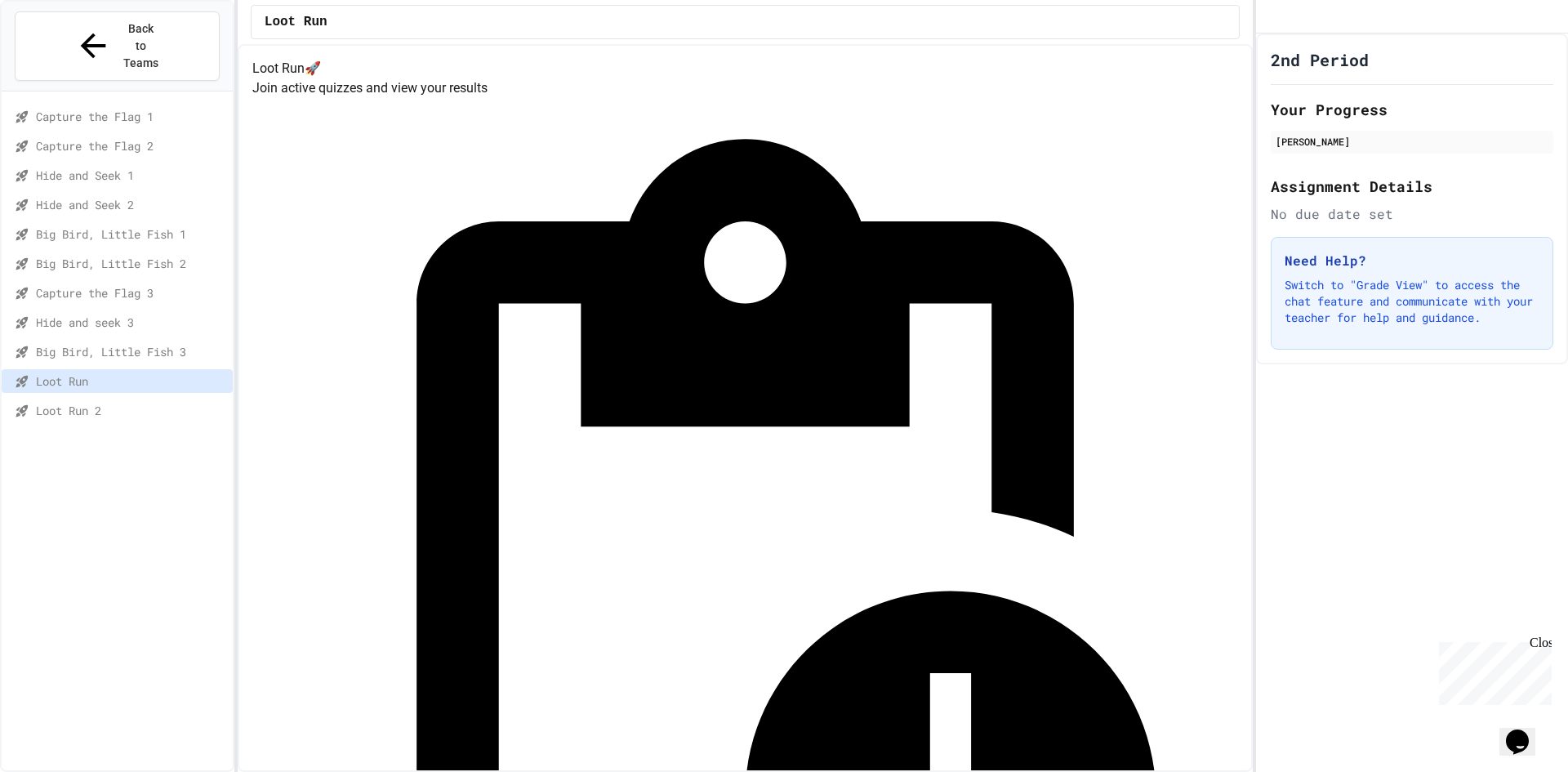
click at [162, 402] on span "Loot Run 2" at bounding box center [131, 411] width 190 height 17
click at [148, 399] on div "Loot Run 2" at bounding box center [117, 411] width 231 height 24
click at [150, 369] on div "Loot Run" at bounding box center [117, 381] width 231 height 24
click at [148, 311] on div "Hide and seek 3" at bounding box center [117, 325] width 231 height 29
click at [147, 313] on span "Hide and seek 3" at bounding box center [131, 322] width 190 height 17
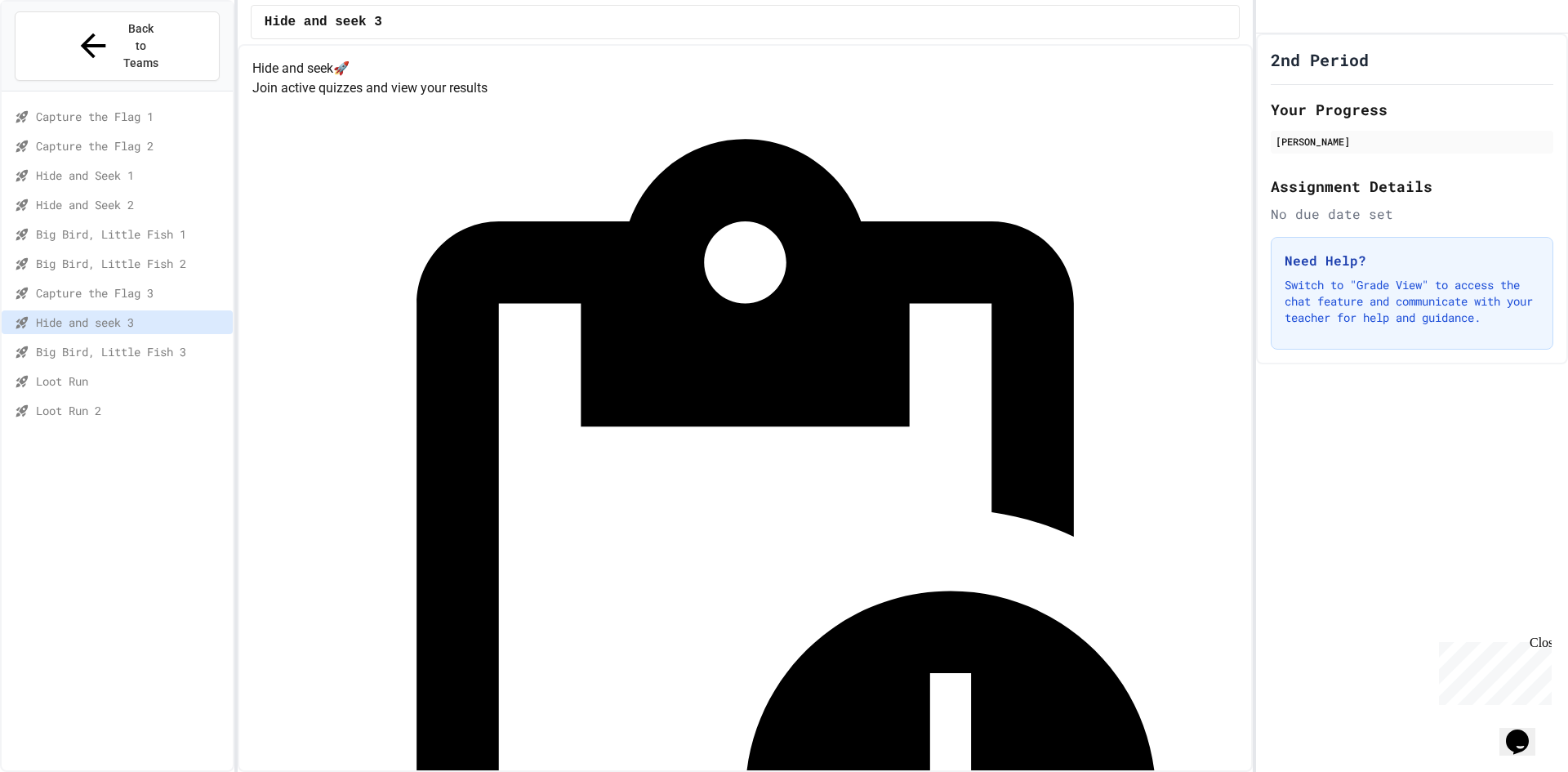
click at [141, 252] on div "Big Bird, Little Fish 2" at bounding box center [117, 264] width 231 height 24
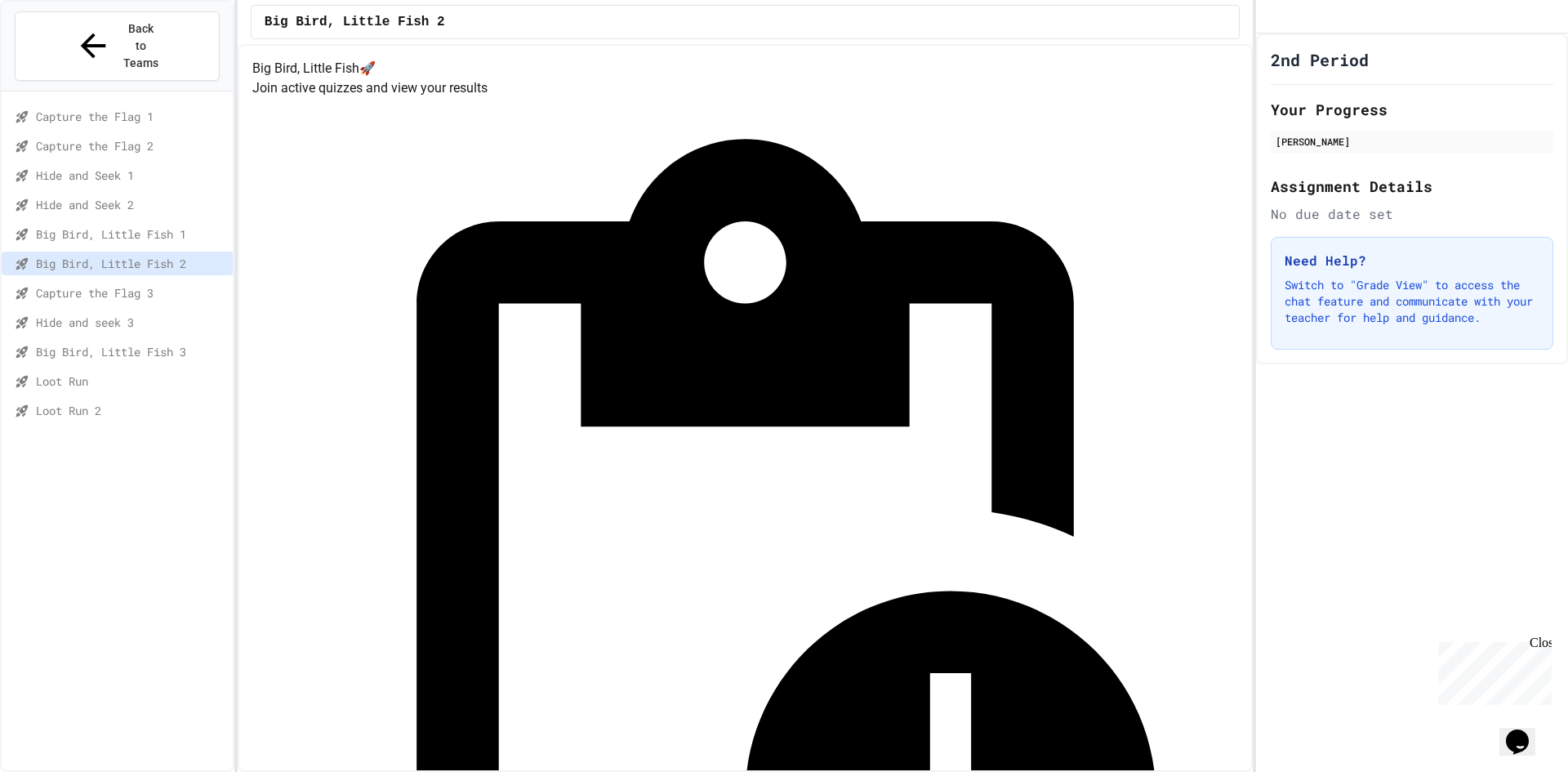
click at [137, 193] on div "Hide and Seek 2" at bounding box center [117, 207] width 231 height 29
click at [137, 196] on span "Hide and Seek 2" at bounding box center [131, 205] width 190 height 17
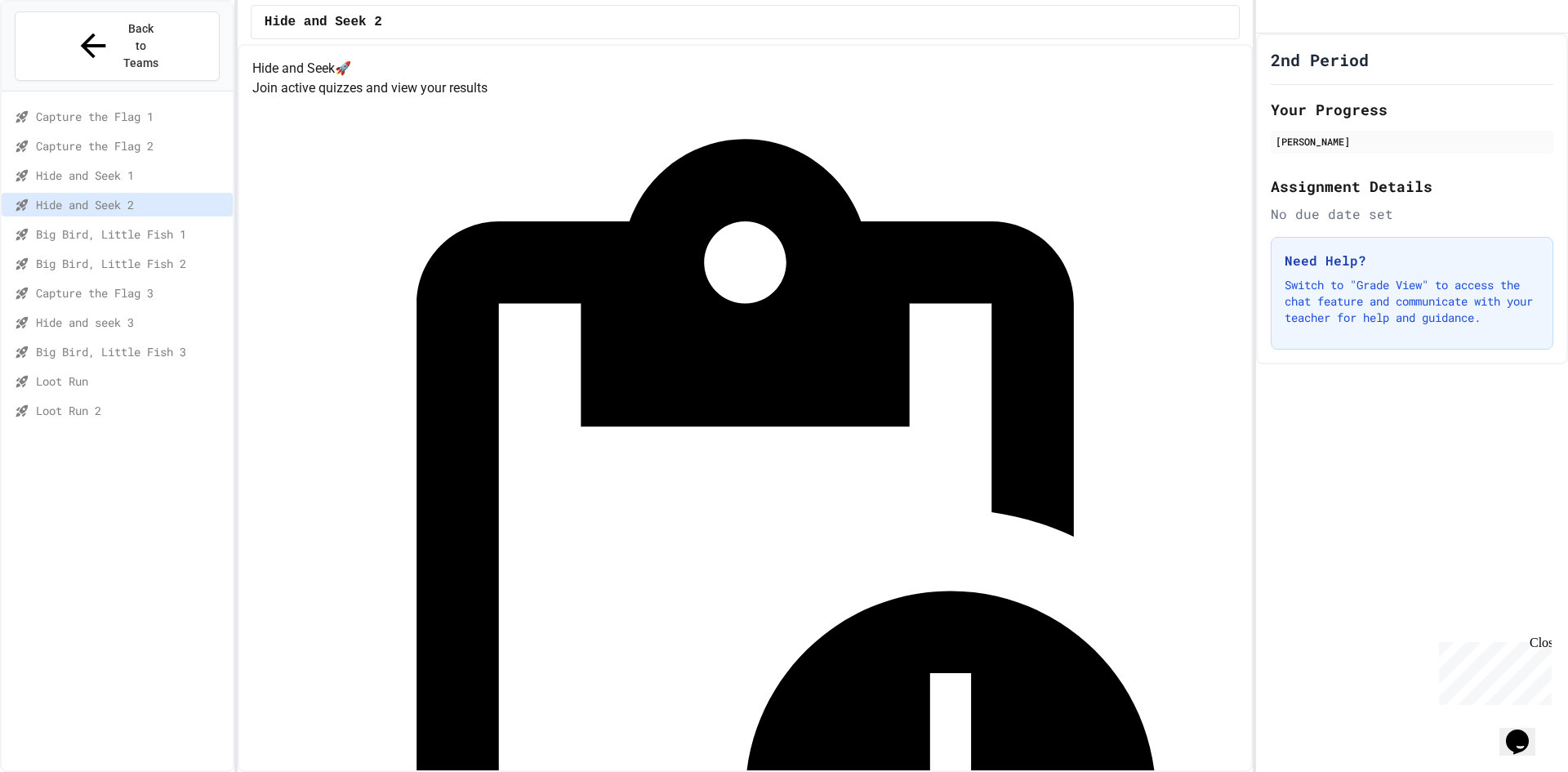
click at [144, 167] on span "Hide and Seek 1" at bounding box center [131, 175] width 190 height 17
click at [124, 313] on span "Hide and seek 3" at bounding box center [131, 322] width 190 height 17
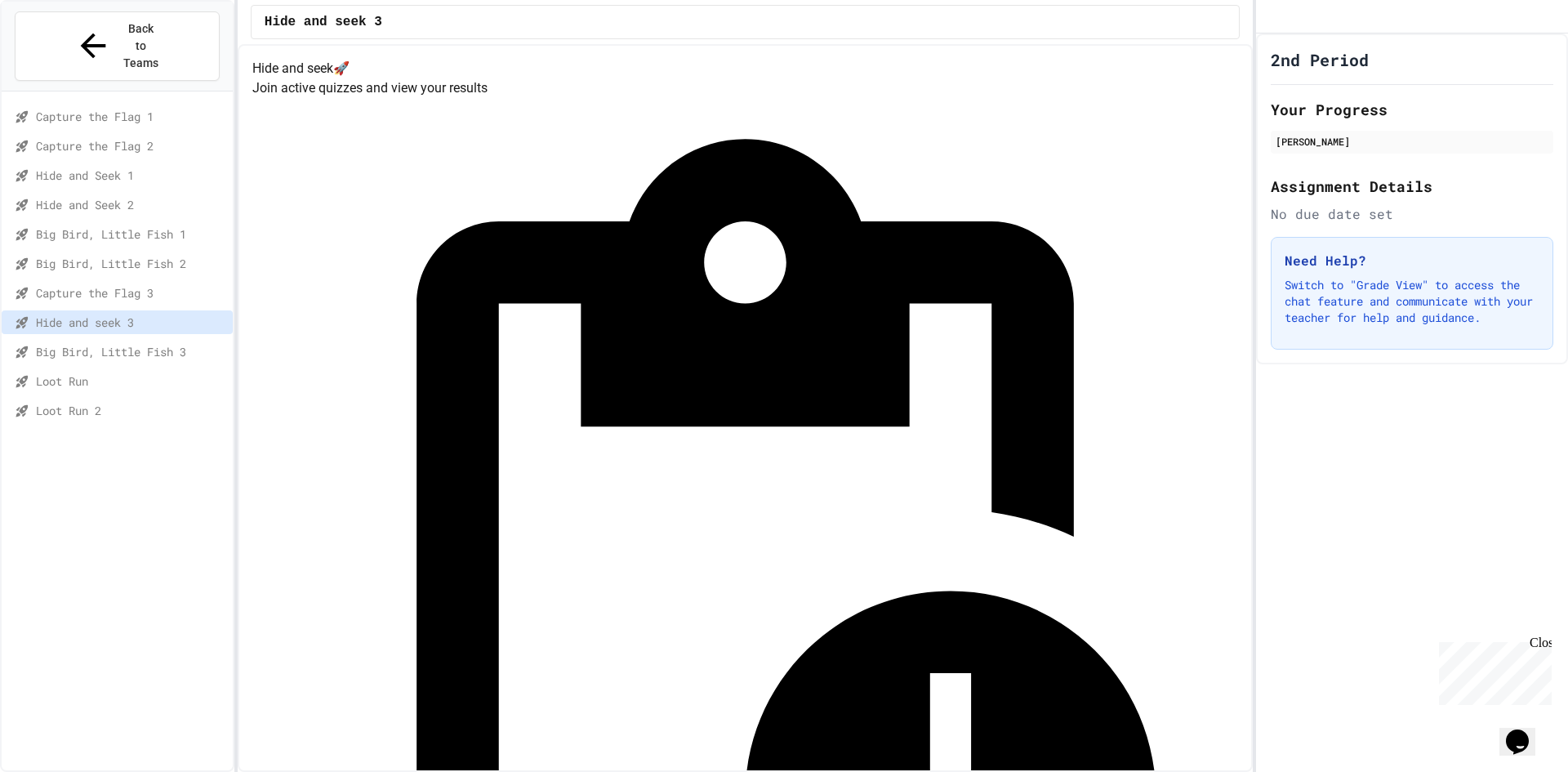
click at [111, 343] on span "Big Bird, Little Fish 3" at bounding box center [131, 352] width 190 height 17
click at [108, 255] on span "Big Bird, Little Fish 2" at bounding box center [131, 264] width 190 height 17
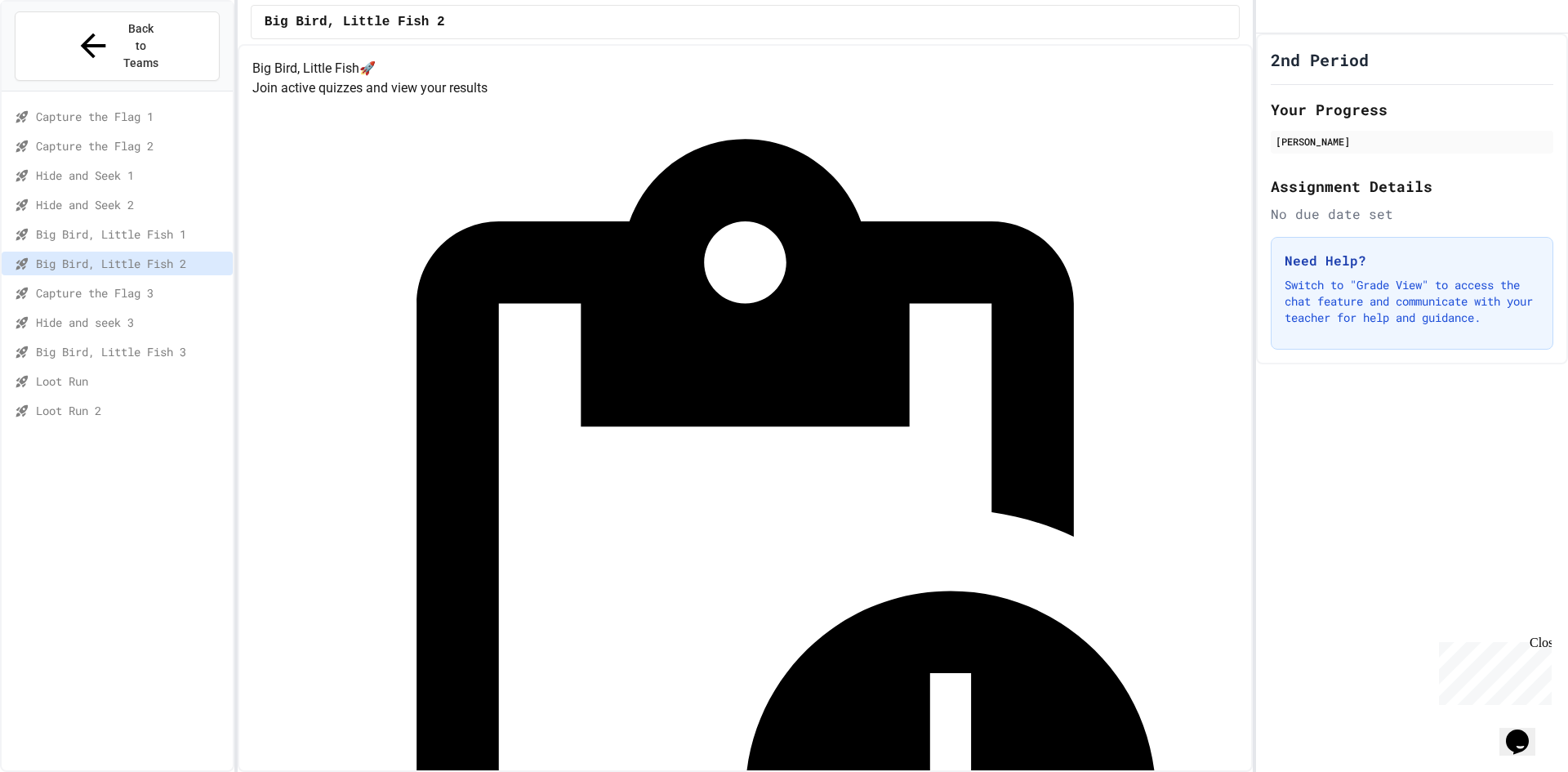
click at [108, 284] on span "Capture the Flag 3" at bounding box center [131, 293] width 190 height 17
click at [112, 311] on div "Hide and seek 3" at bounding box center [117, 323] width 231 height 24
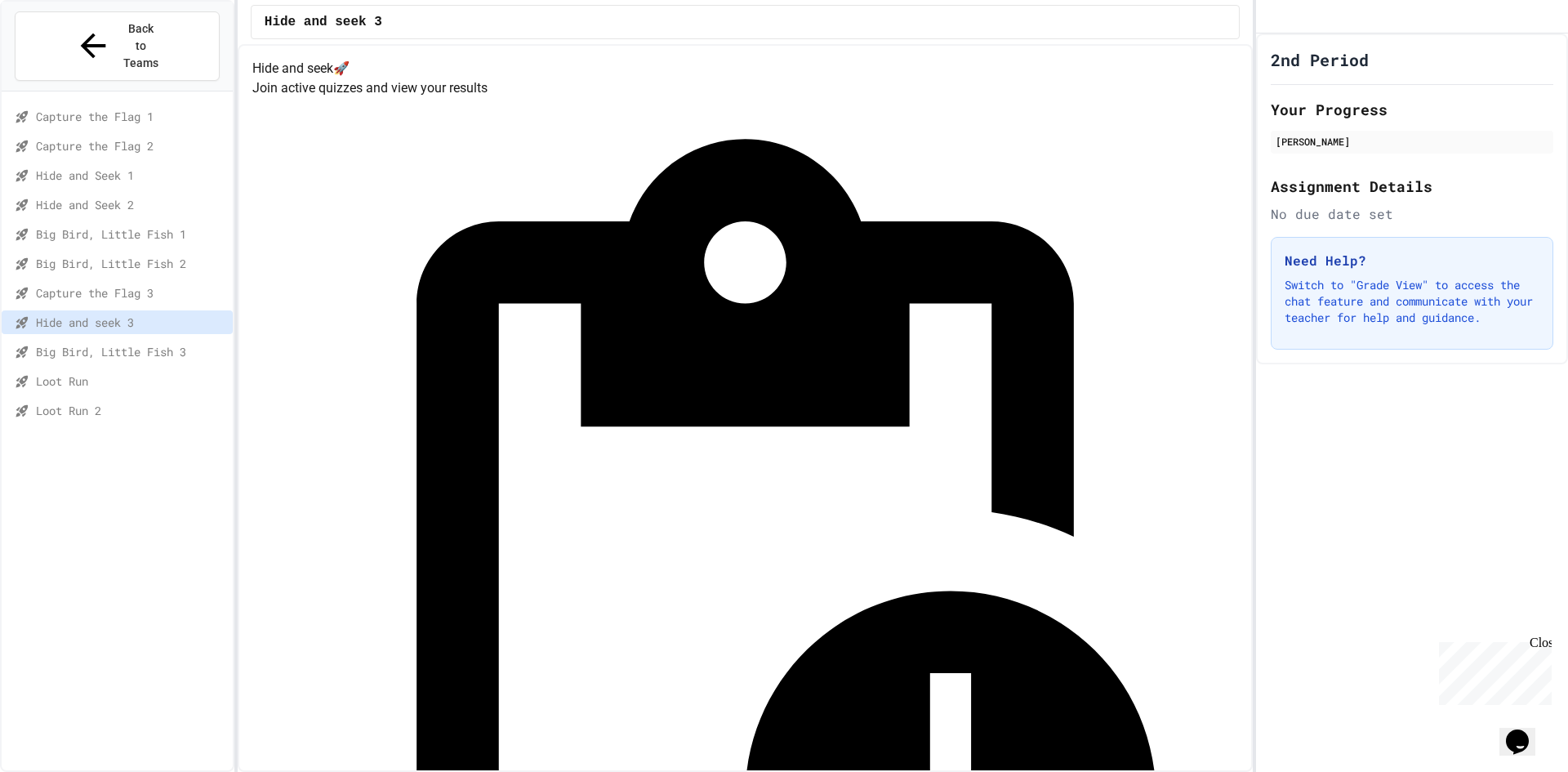
click at [104, 284] on span "Capture the Flag 3" at bounding box center [131, 293] width 190 height 17
click at [204, 313] on span "Hide and seek 3" at bounding box center [131, 322] width 190 height 17
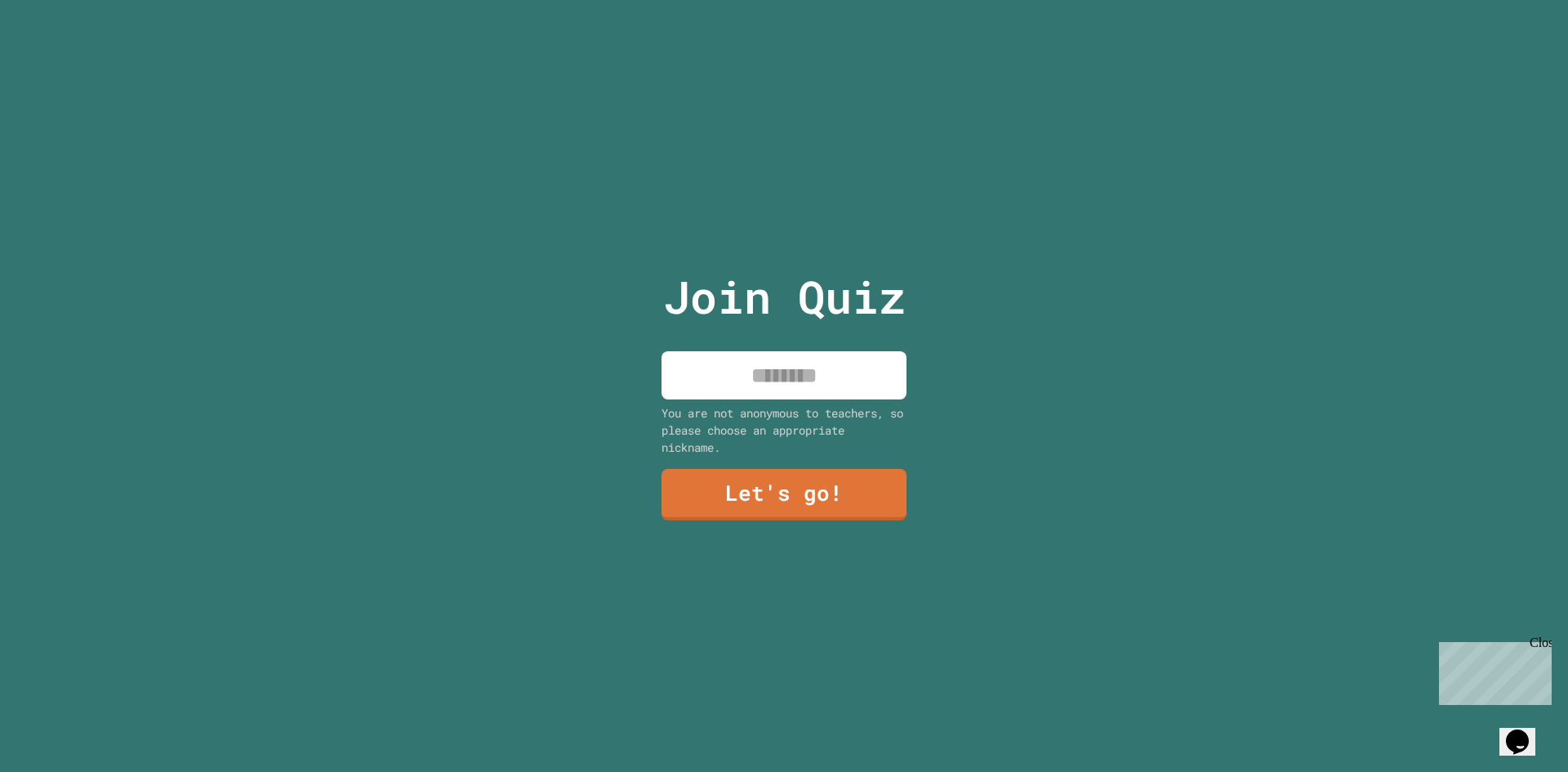
click at [817, 351] on input at bounding box center [784, 375] width 245 height 48
type input "******"
drag, startPoint x: 804, startPoint y: 524, endPoint x: 805, endPoint y: 531, distance: 7.1
click at [805, 531] on div "Join Quiz ****** You are not anonymous to teachers, so please choose an appropr…" at bounding box center [785, 386] width 276 height 772
click at [812, 508] on link "Let's go!" at bounding box center [783, 493] width 247 height 54
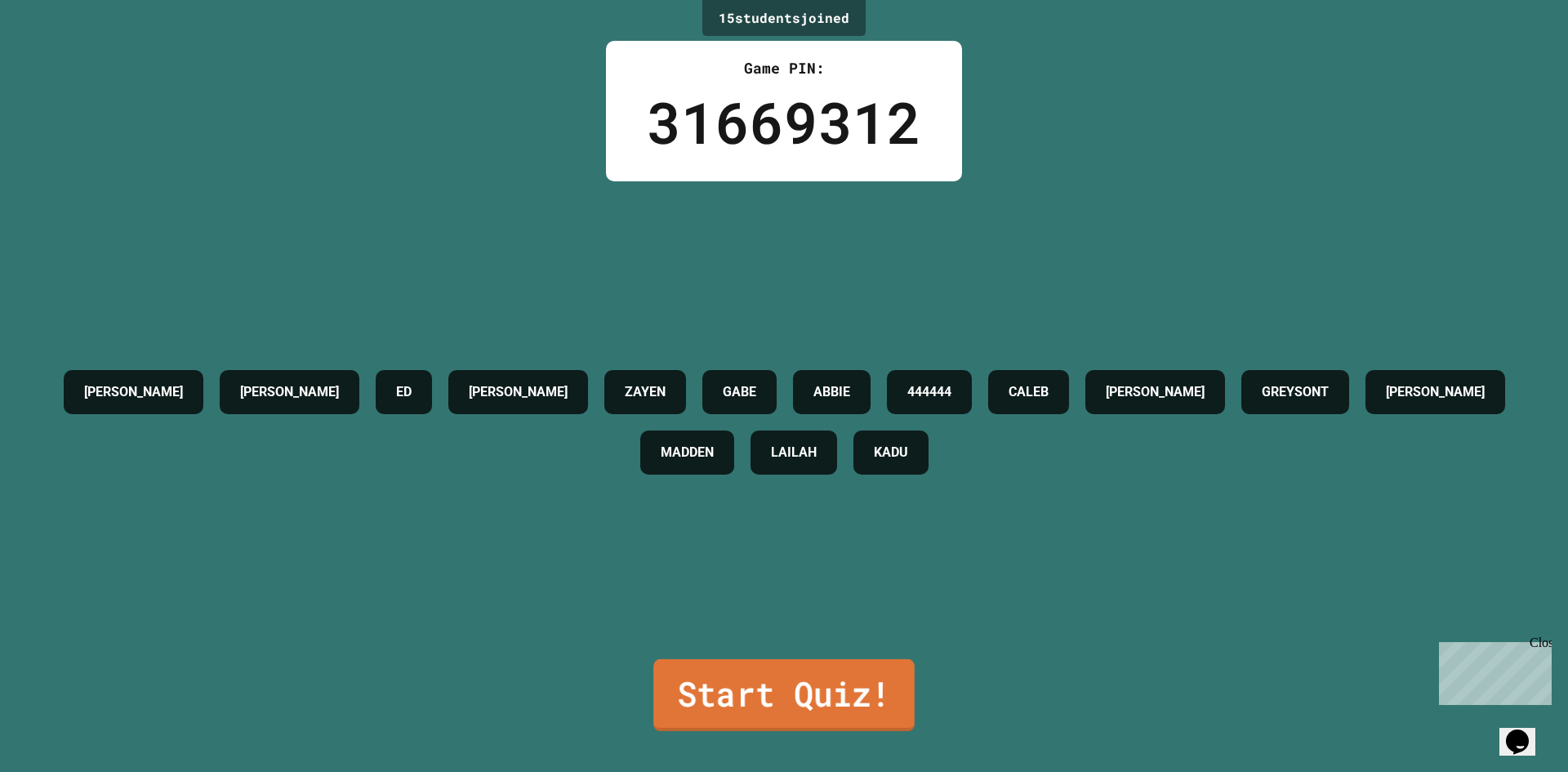
click at [697, 683] on link "Start Quiz!" at bounding box center [783, 695] width 261 height 72
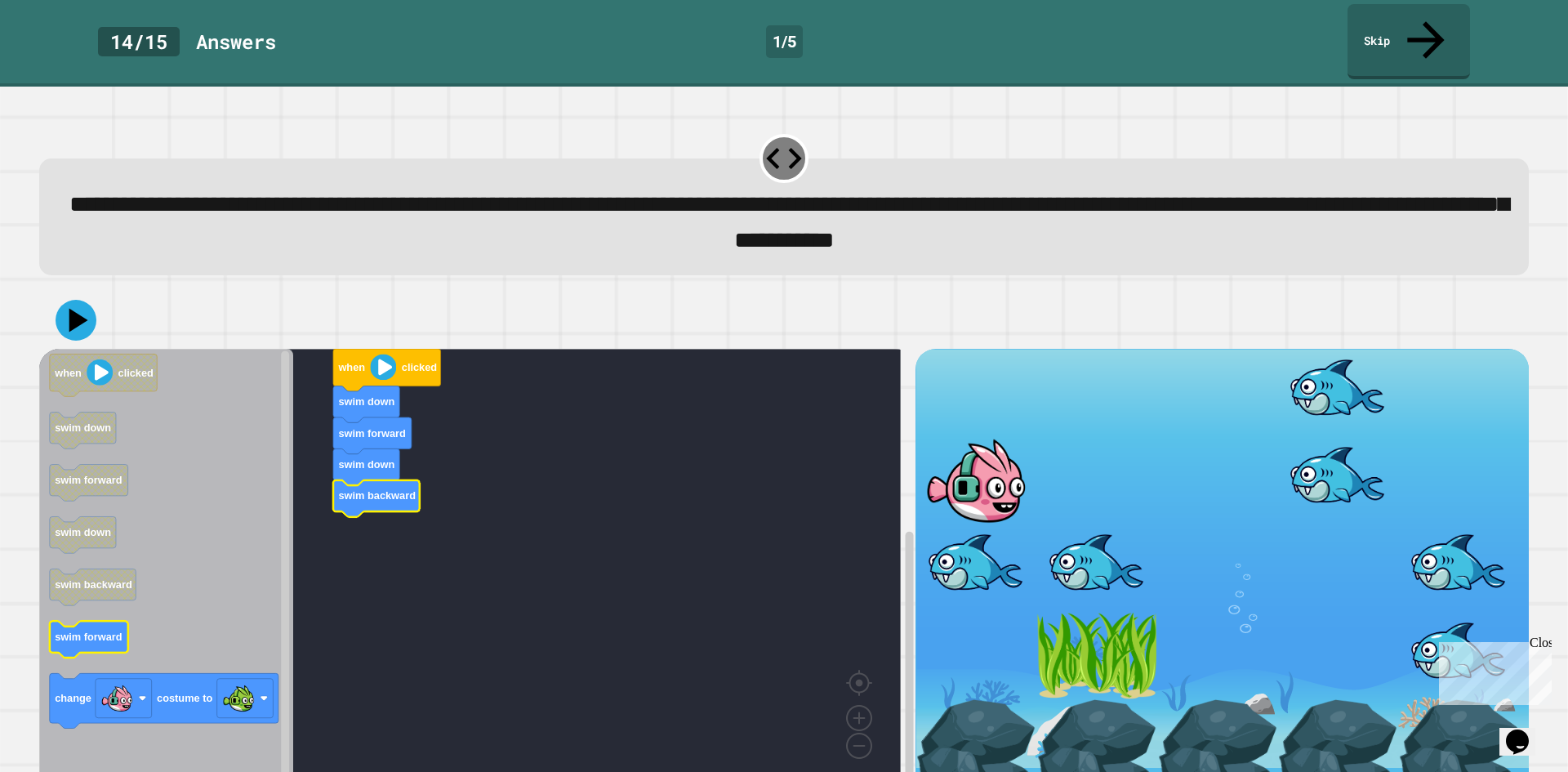
click at [97, 620] on icon "when clicked swim down swim forward swim down swim backward swim forward change…" at bounding box center [166, 567] width 254 height 438
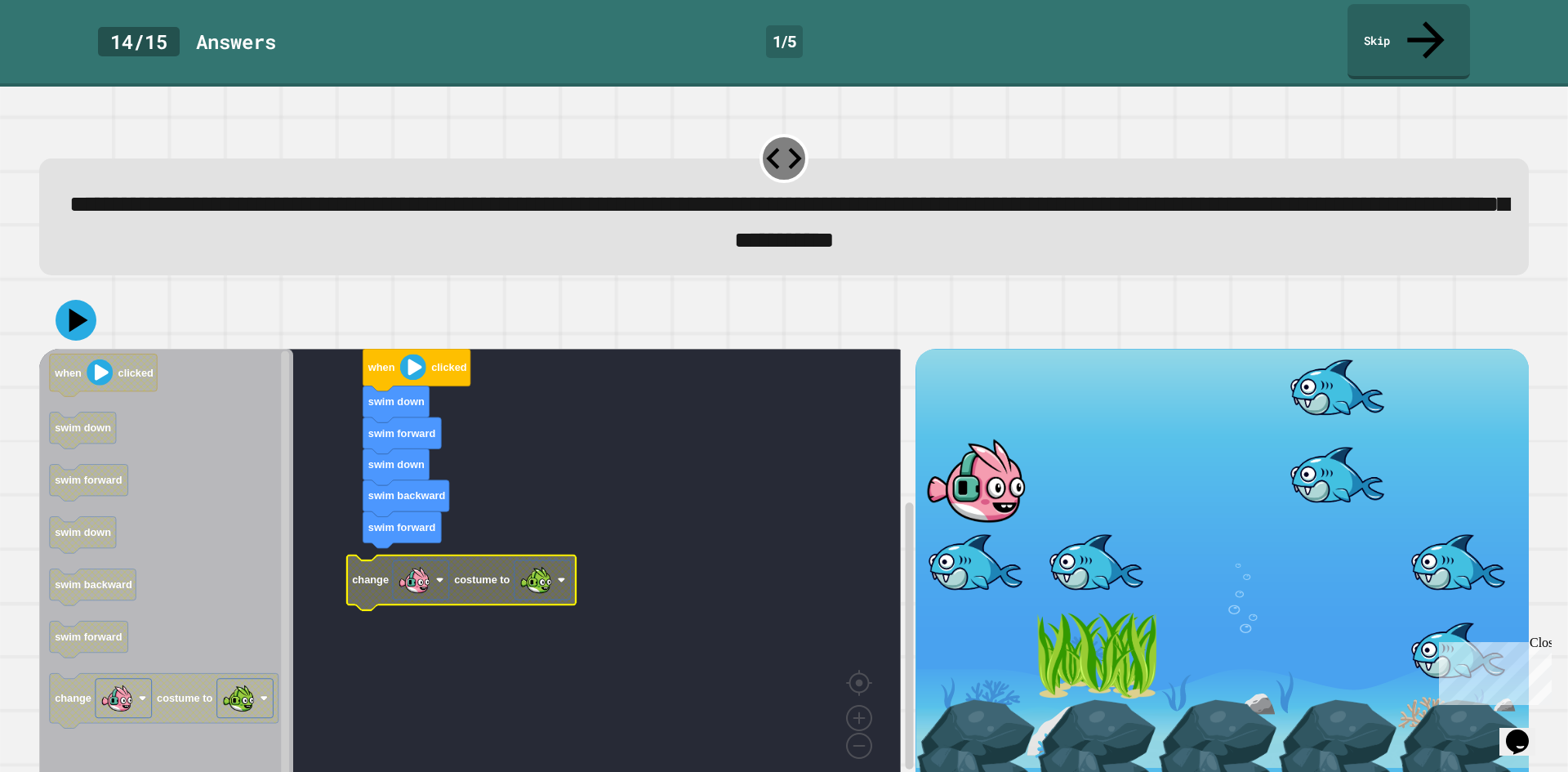
click at [401, 563] on image "Blockly Workspace" at bounding box center [414, 579] width 33 height 33
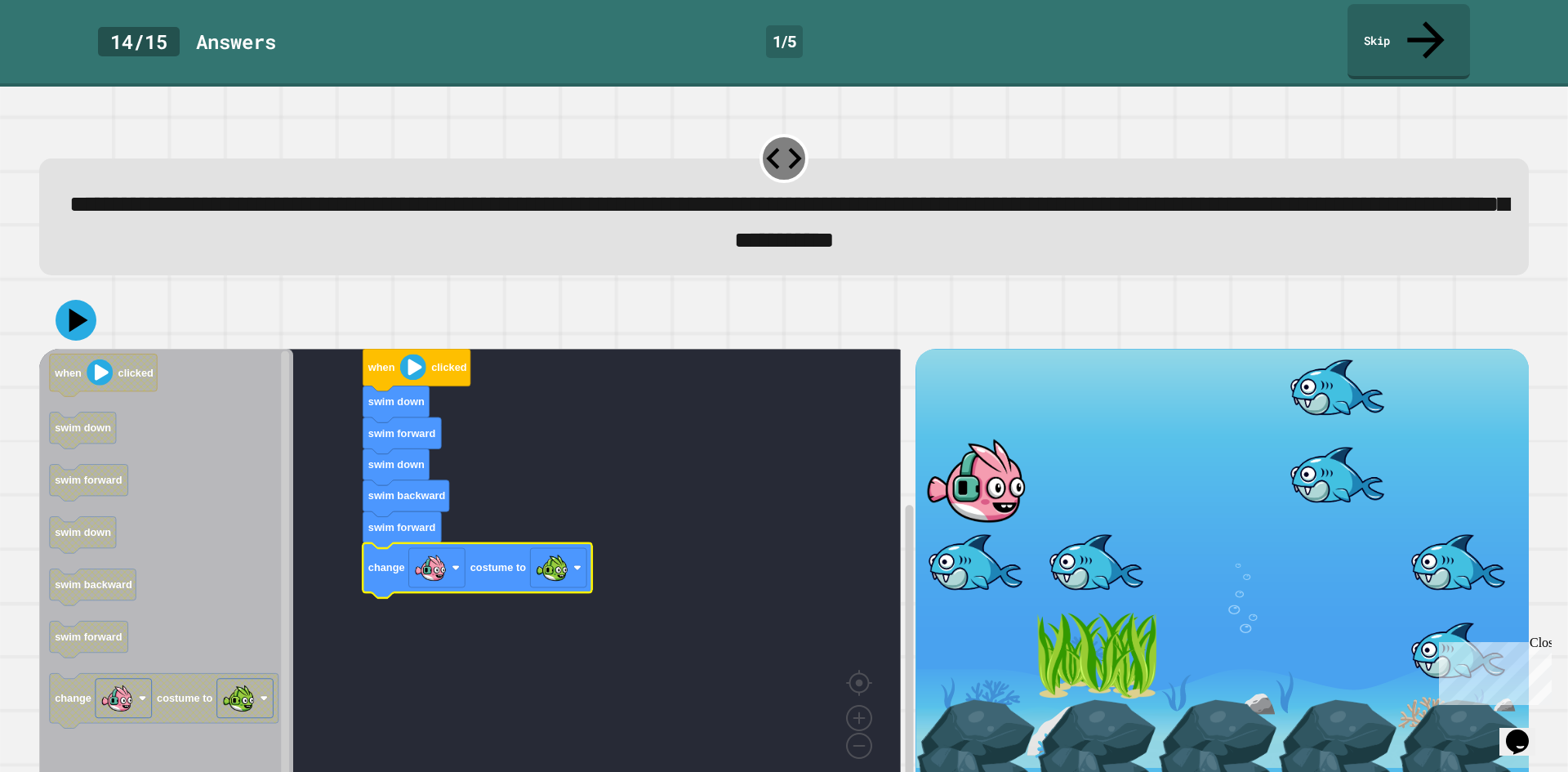
click at [96, 300] on div at bounding box center [784, 320] width 1490 height 57
click at [94, 292] on div at bounding box center [784, 320] width 1490 height 57
click at [92, 295] on icon at bounding box center [75, 319] width 49 height 49
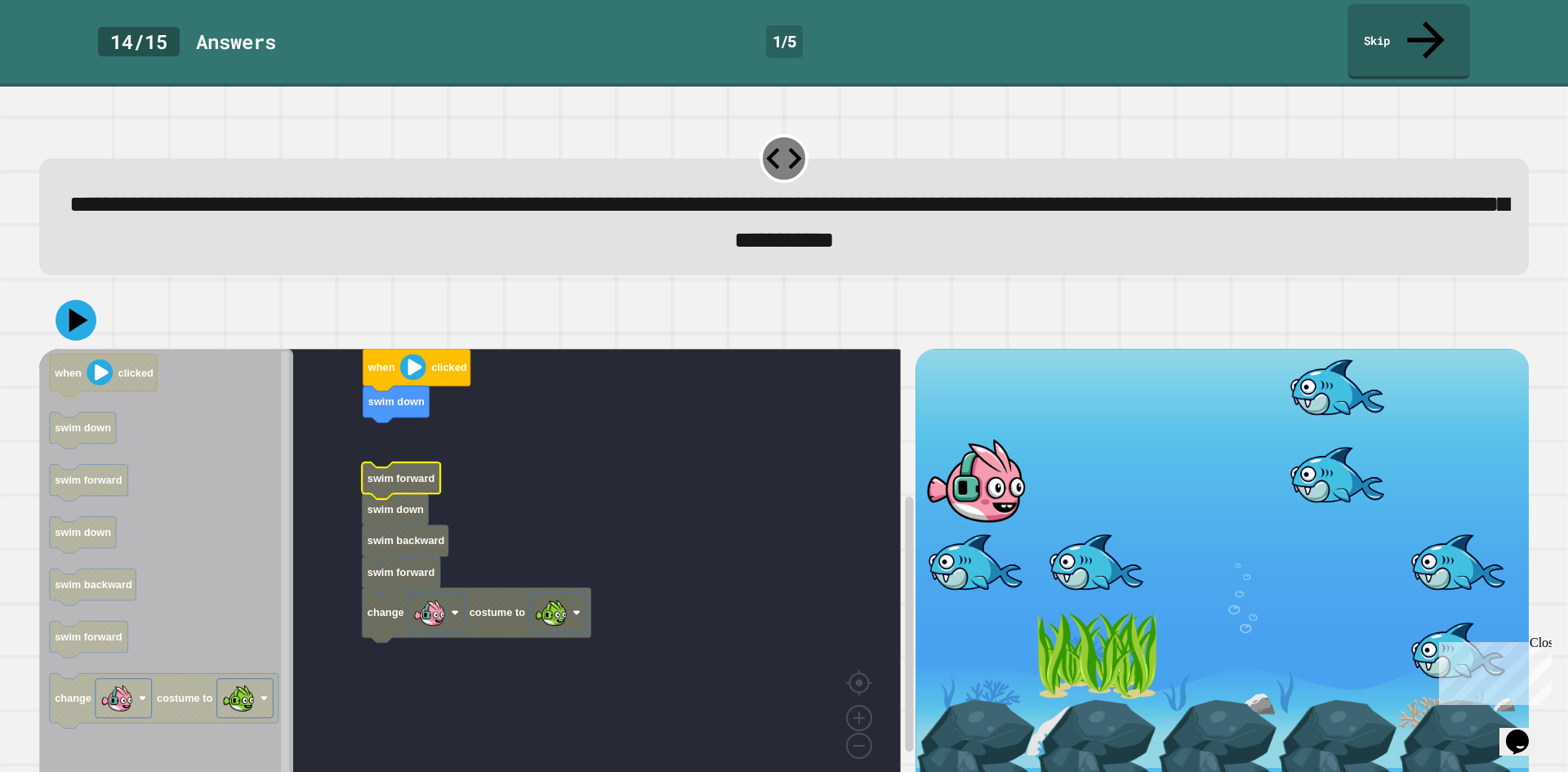
click at [369, 462] on icon "Blockly Workspace" at bounding box center [401, 480] width 79 height 37
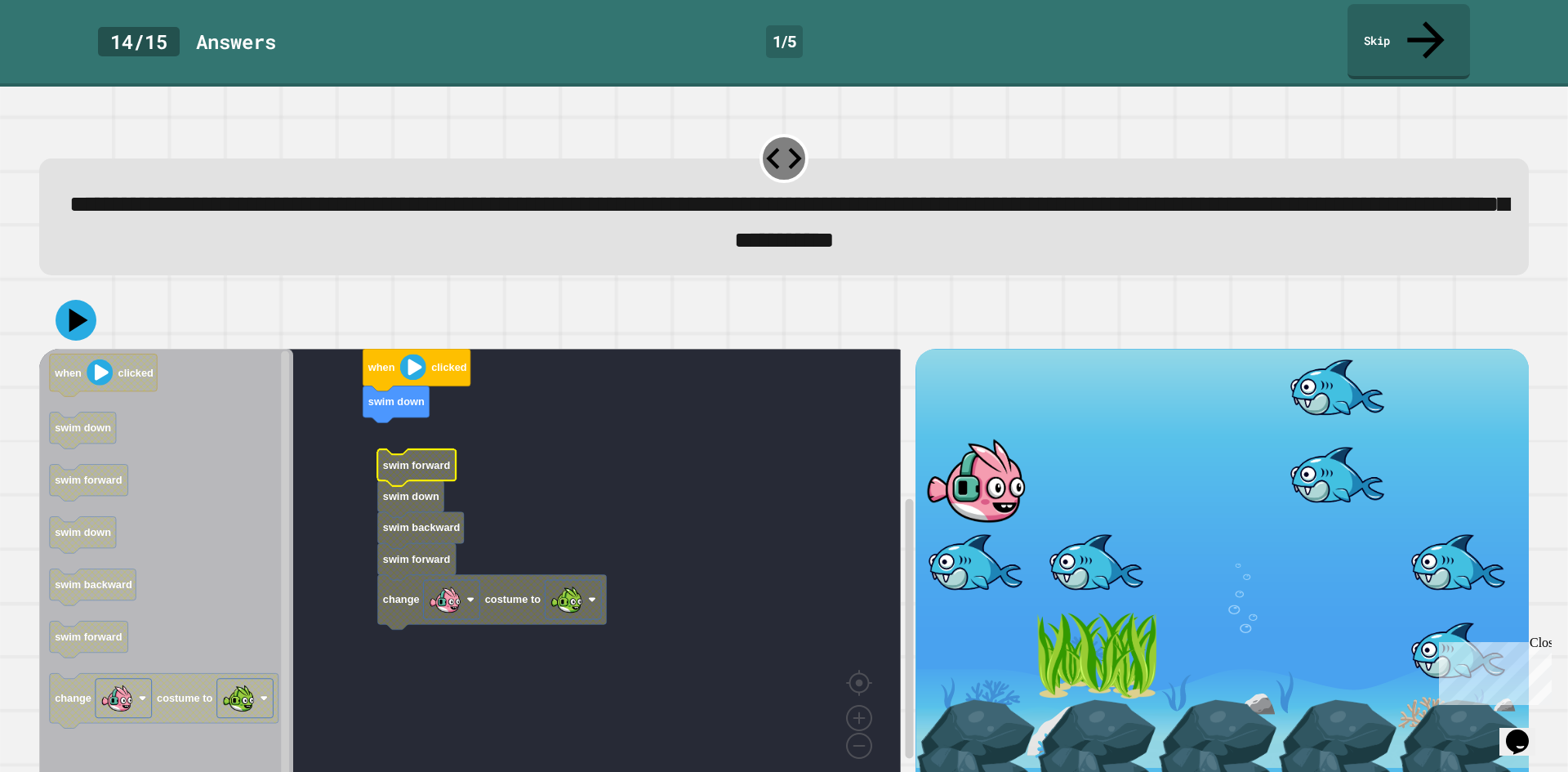
click at [413, 458] on text "swim forward" at bounding box center [417, 464] width 67 height 12
click at [416, 458] on text "swim forward" at bounding box center [417, 464] width 67 height 12
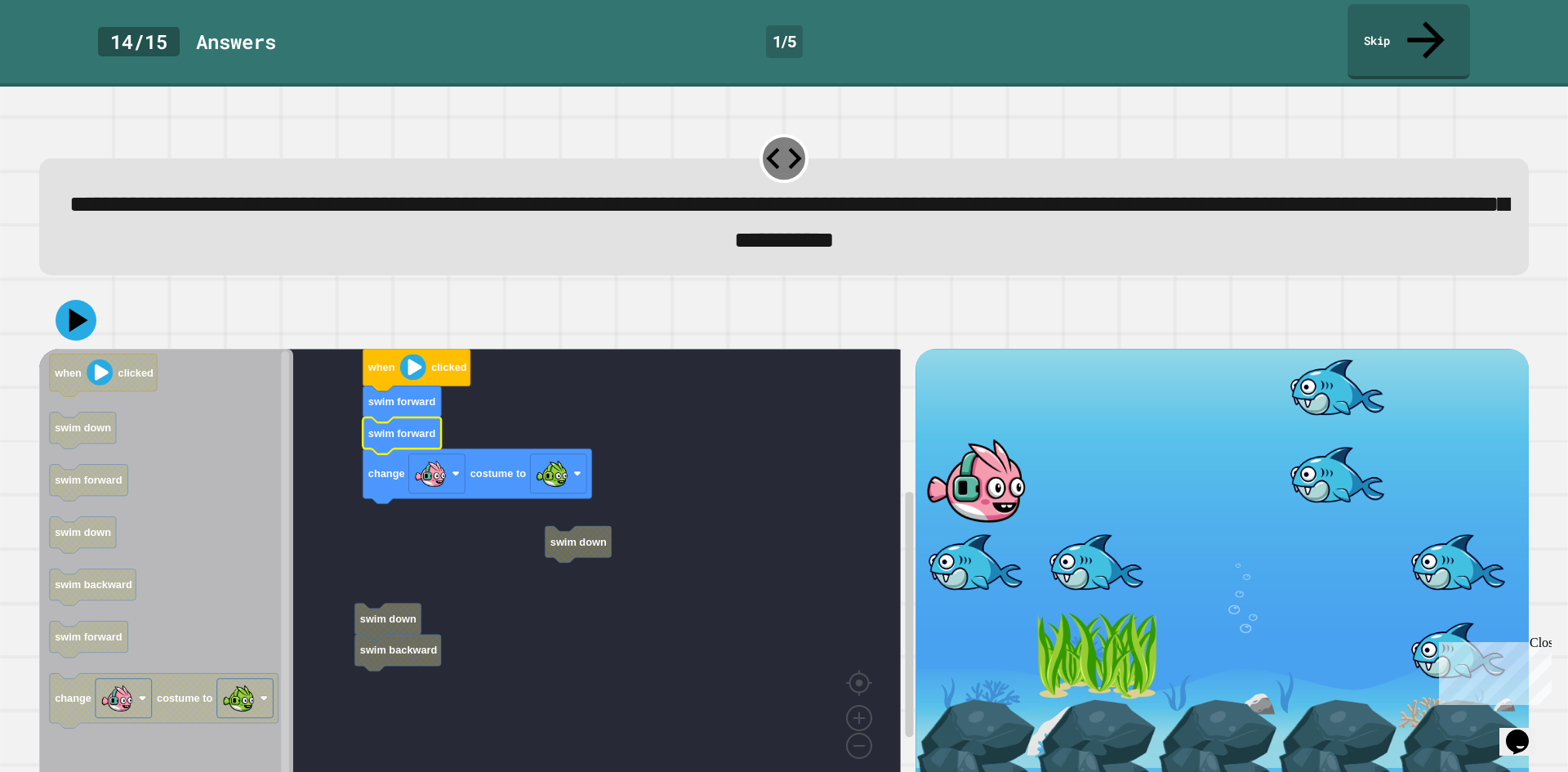
click at [456, 521] on rect "Blockly Workspace" at bounding box center [470, 567] width 862 height 438
click at [398, 561] on rect "Blockly Workspace" at bounding box center [470, 567] width 862 height 438
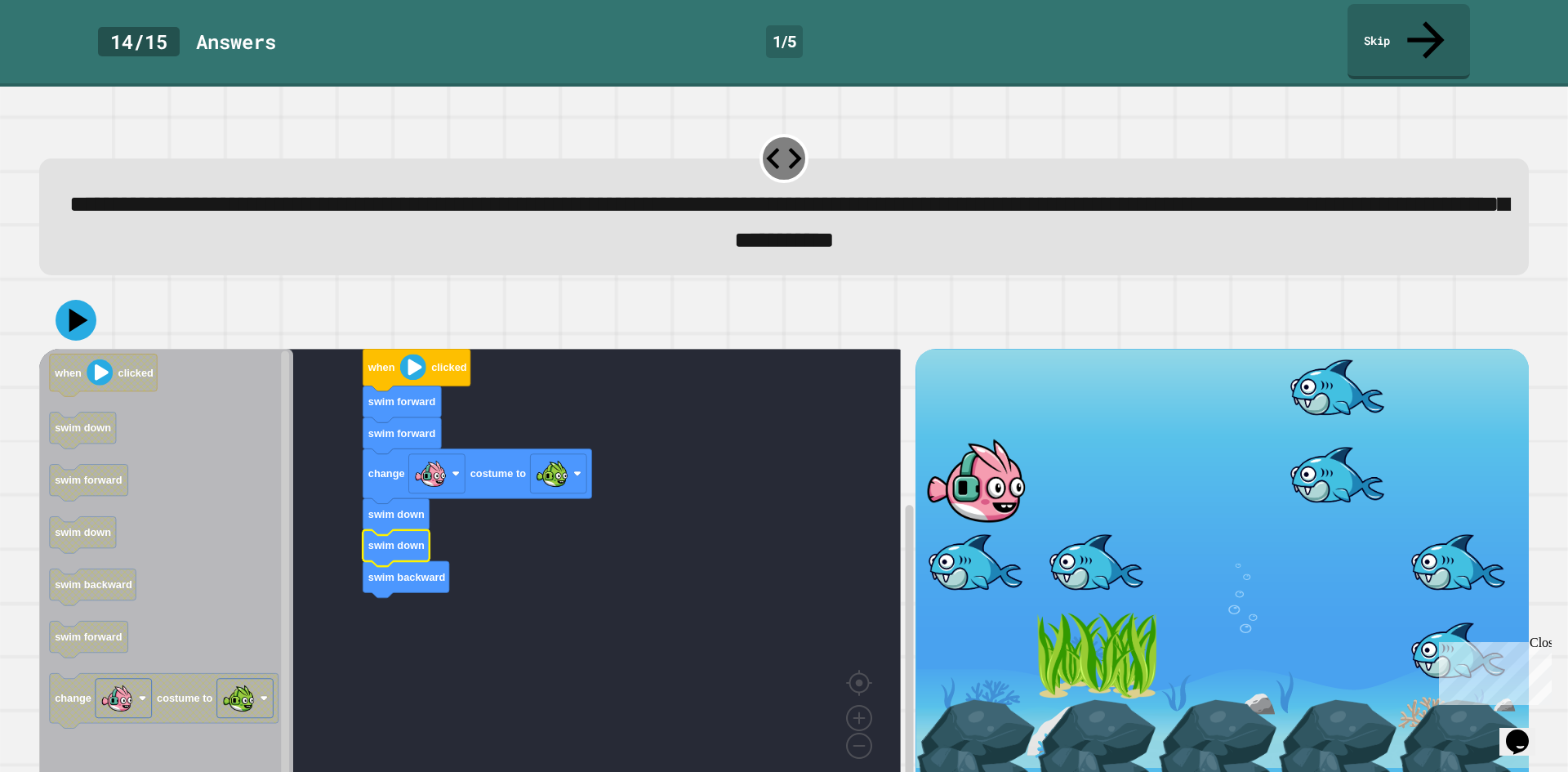
click at [104, 292] on div at bounding box center [784, 320] width 1490 height 57
click at [97, 297] on div at bounding box center [784, 320] width 1490 height 57
click at [63, 296] on icon at bounding box center [75, 319] width 46 height 46
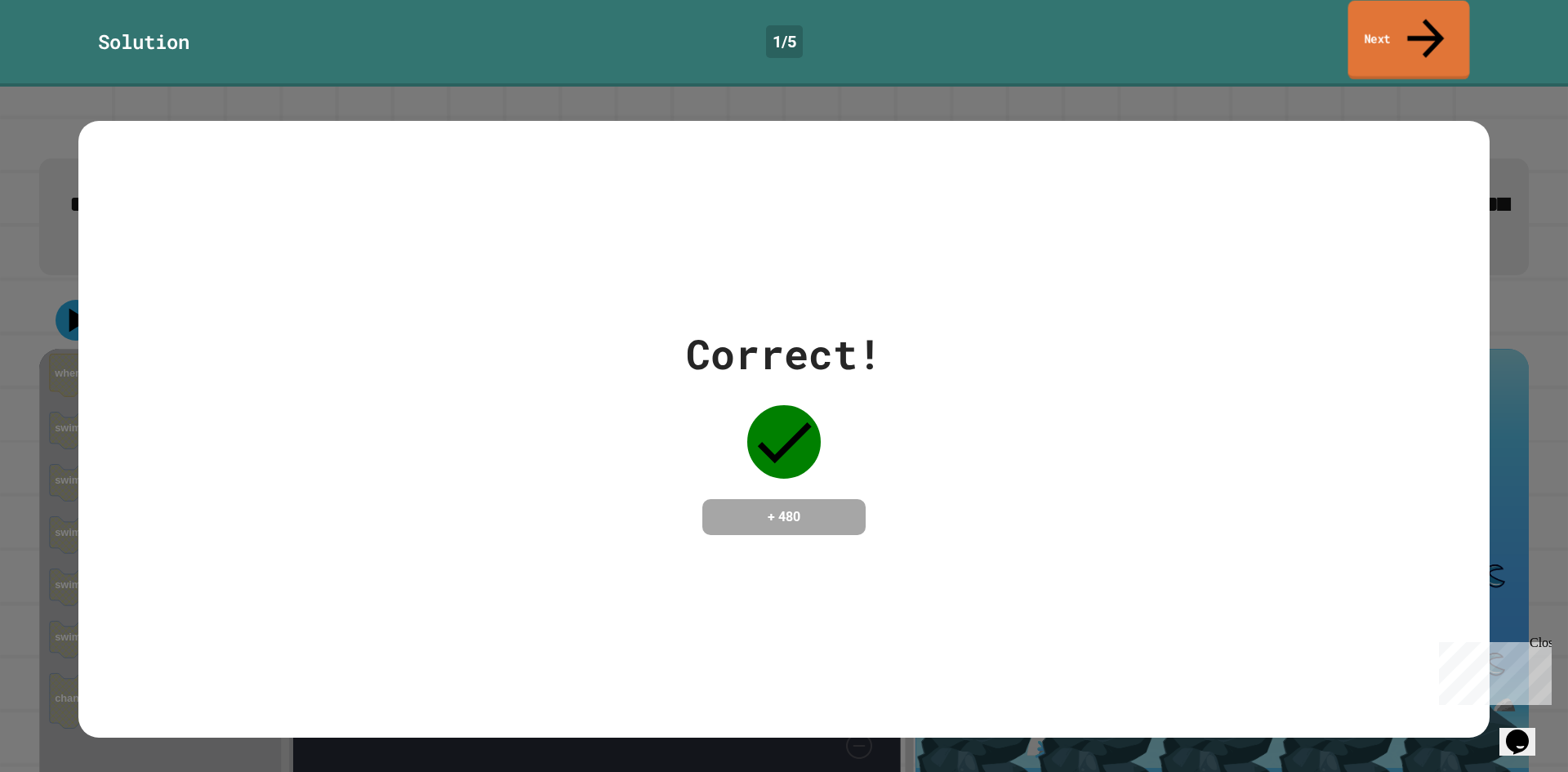
click at [1443, 34] on link "Next" at bounding box center [1410, 40] width 122 height 80
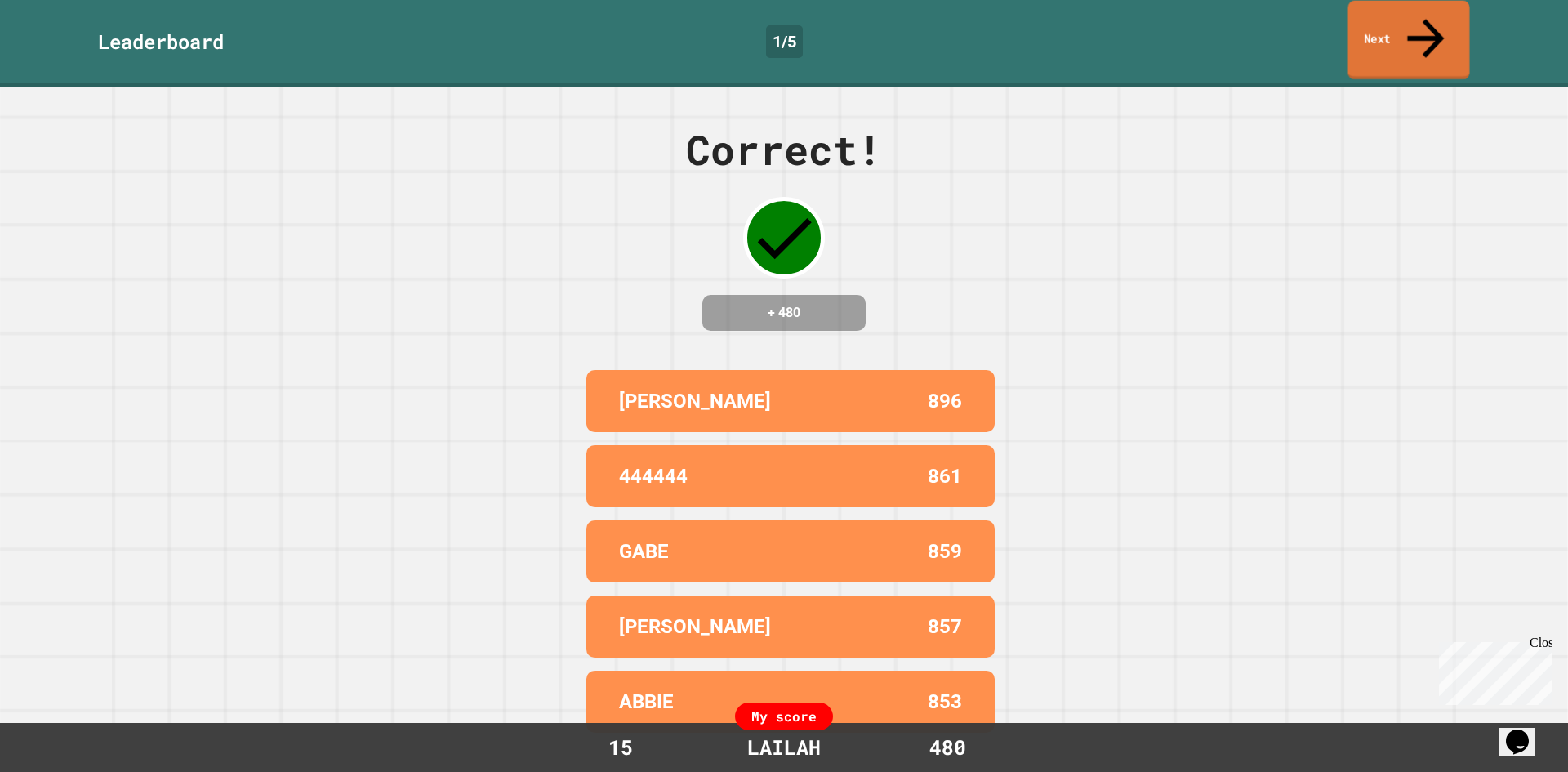
click at [1370, 22] on link "Next" at bounding box center [1410, 40] width 122 height 80
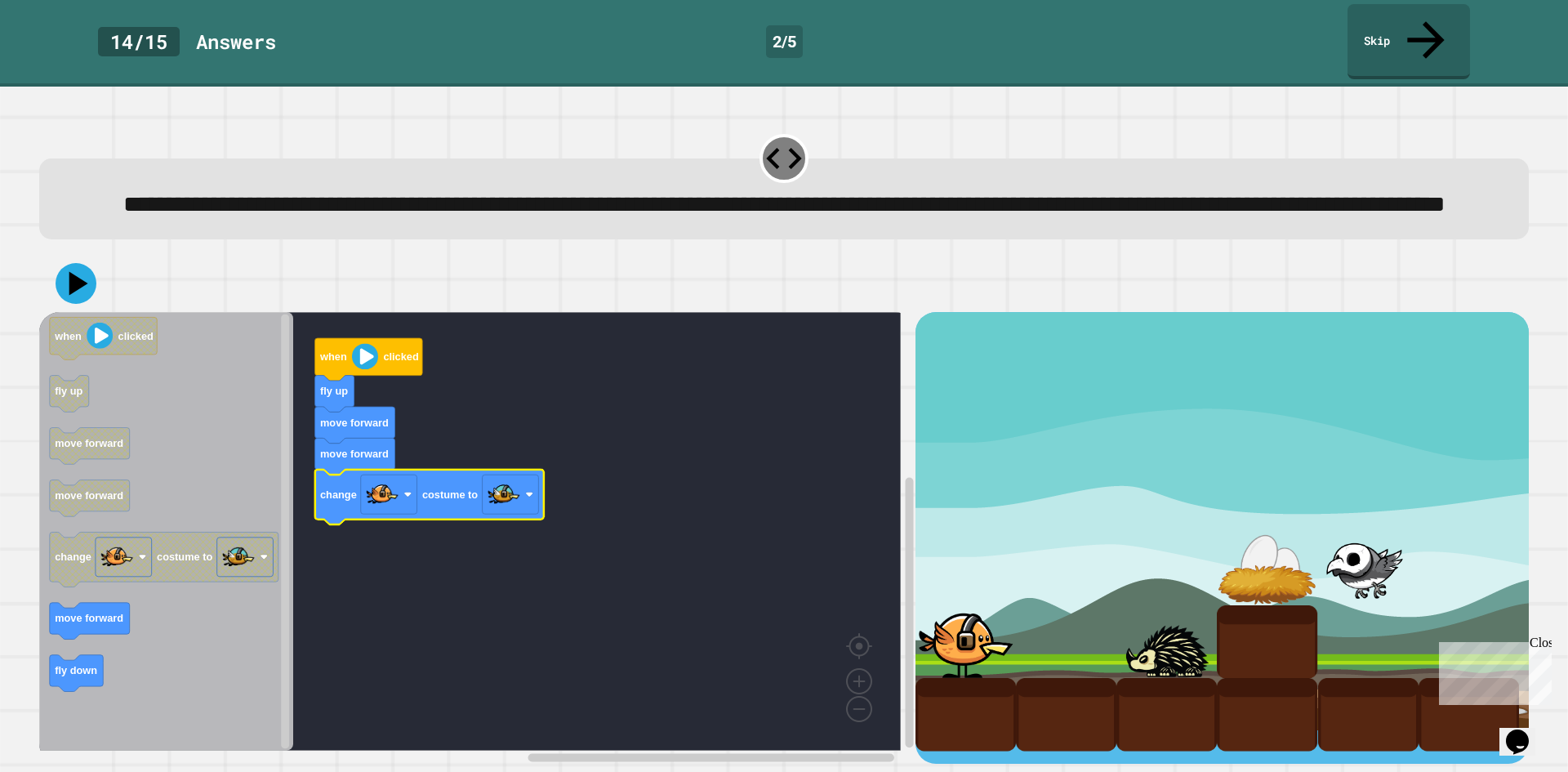
click at [147, 626] on icon "Blockly Workspace" at bounding box center [166, 531] width 254 height 438
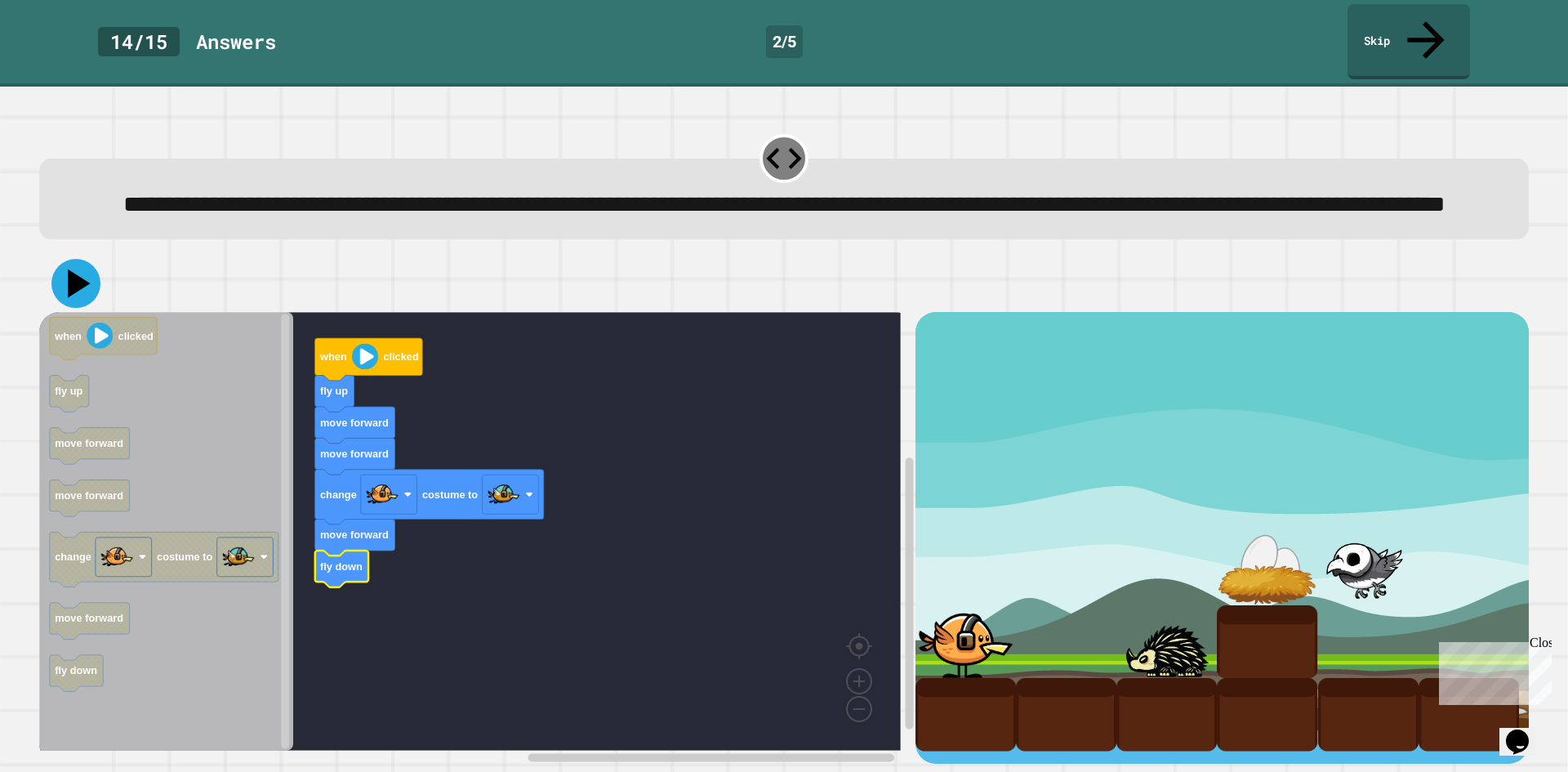
click at [93, 296] on icon at bounding box center [75, 283] width 49 height 49
click at [72, 288] on icon at bounding box center [79, 283] width 23 height 28
click at [86, 300] on icon at bounding box center [75, 283] width 49 height 49
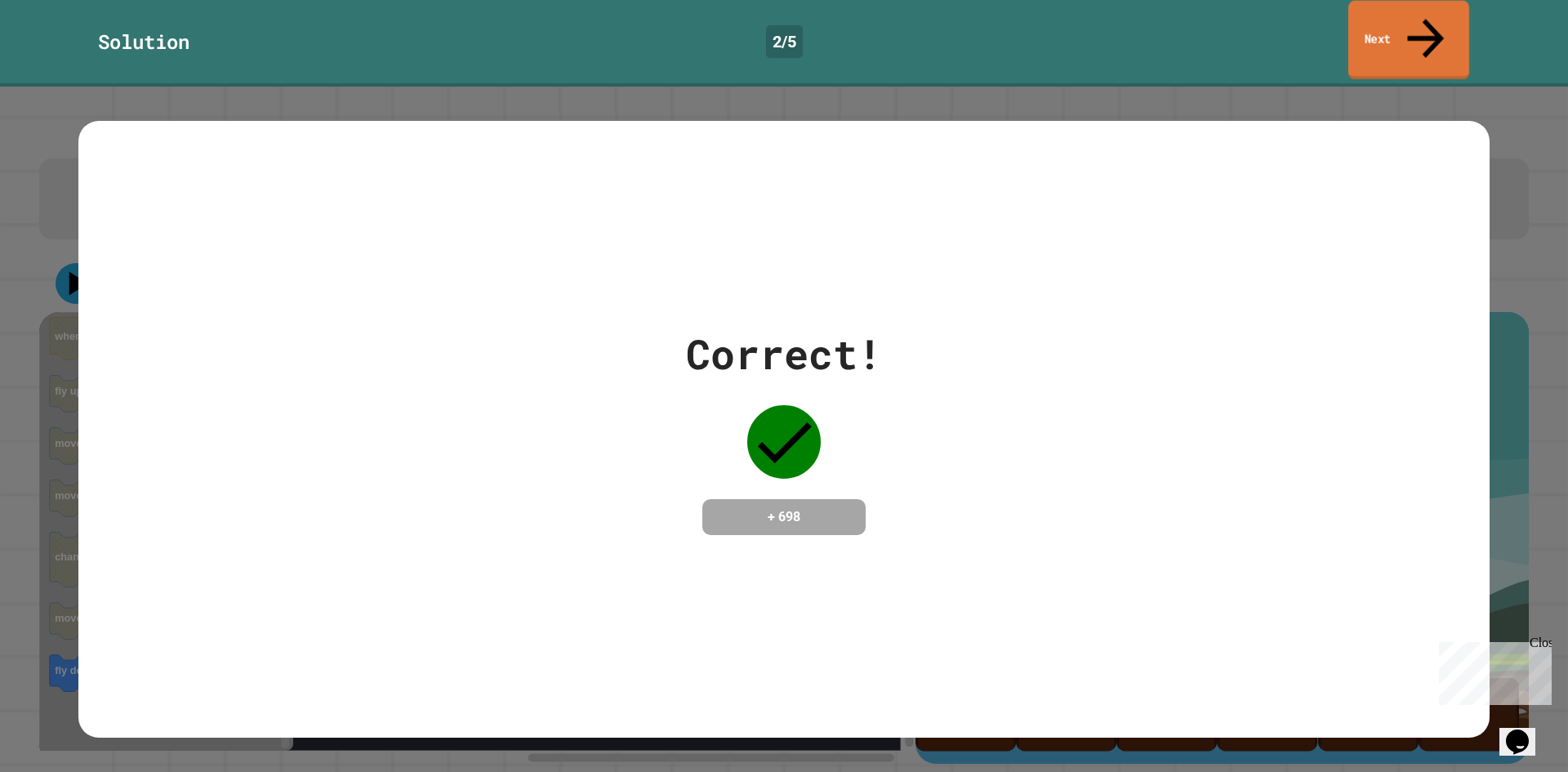
click at [1375, 3] on link "Next" at bounding box center [1409, 40] width 121 height 80
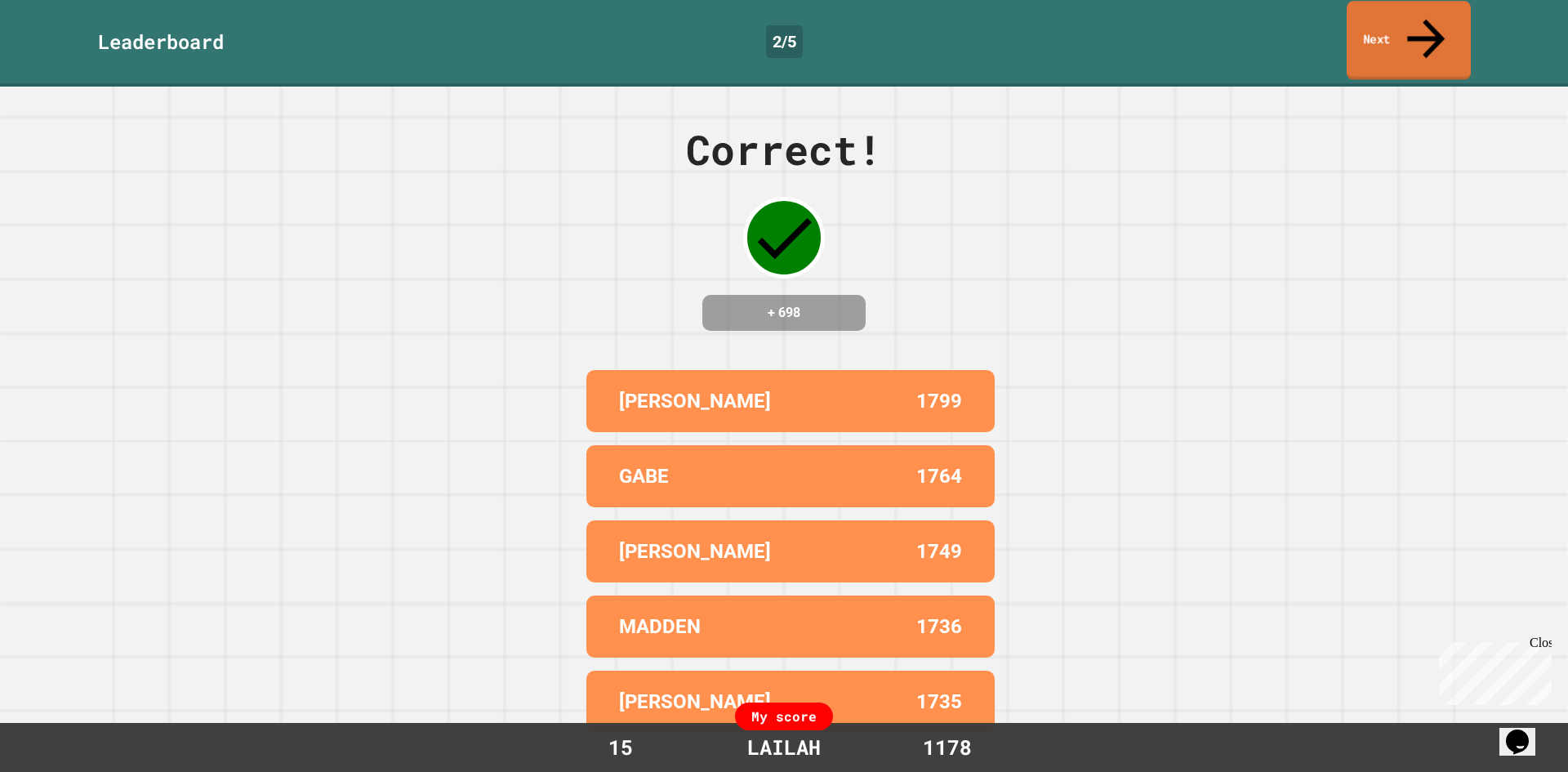
drag, startPoint x: 1451, startPoint y: 17, endPoint x: 1567, endPoint y: 95, distance: 139.8
click at [1452, 18] on link "Next" at bounding box center [1409, 40] width 124 height 80
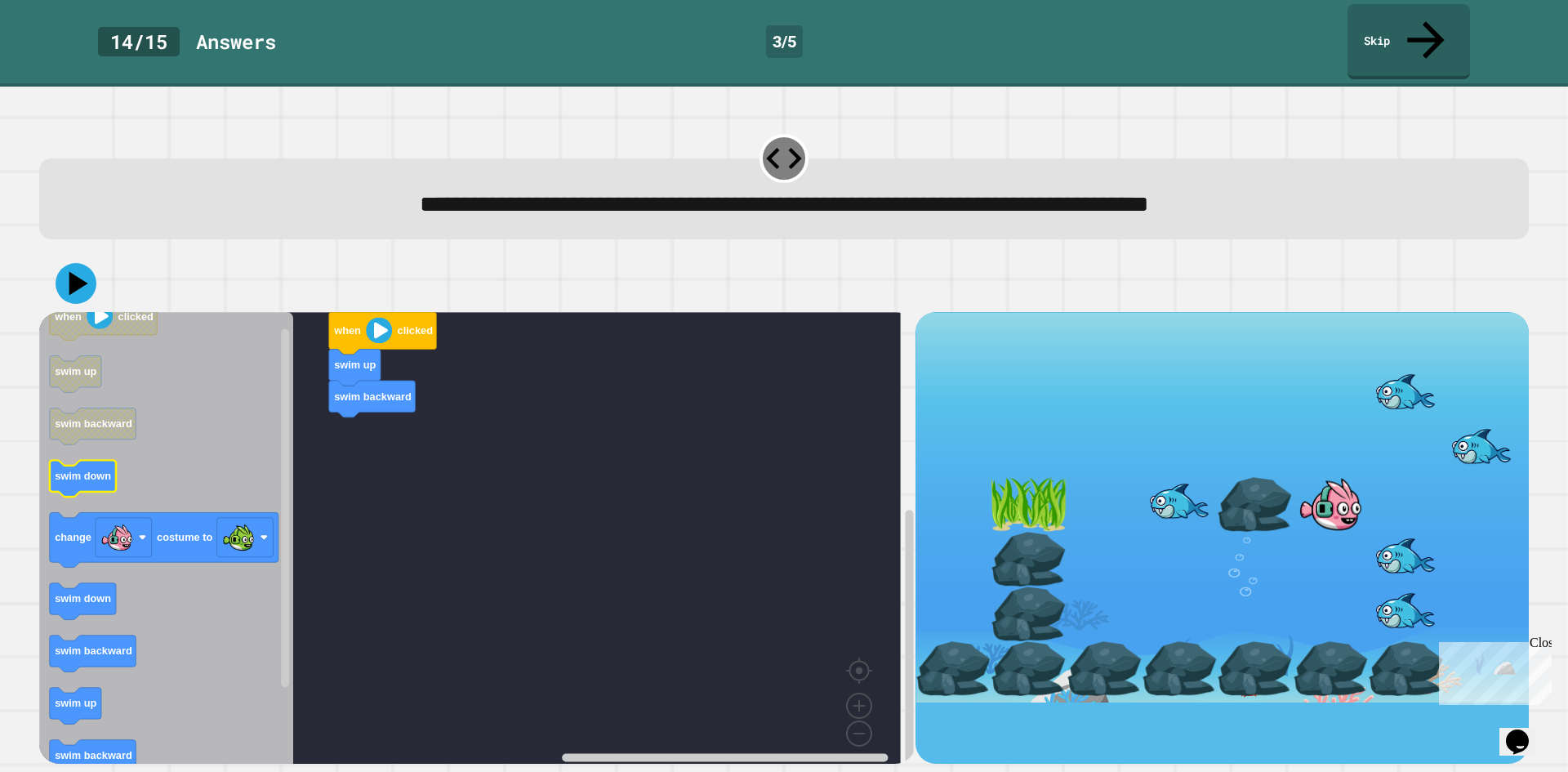
click at [173, 445] on icon "Blockly Workspace" at bounding box center [166, 543] width 254 height 463
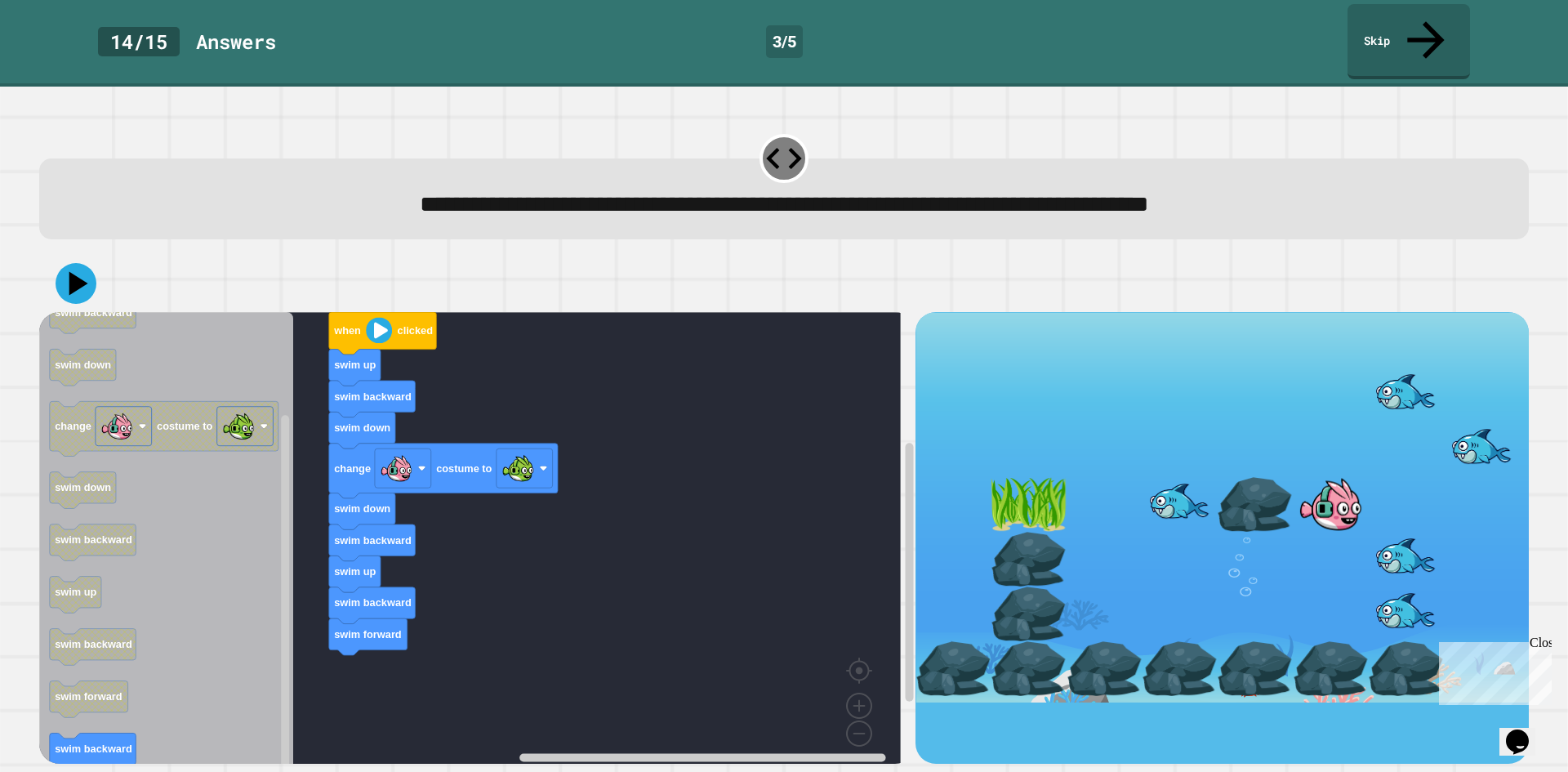
click at [307, 642] on div "when clicked swim up swim backward swim down change costume to swim down swim b…" at bounding box center [478, 538] width 876 height 452
click at [87, 265] on icon at bounding box center [75, 283] width 49 height 49
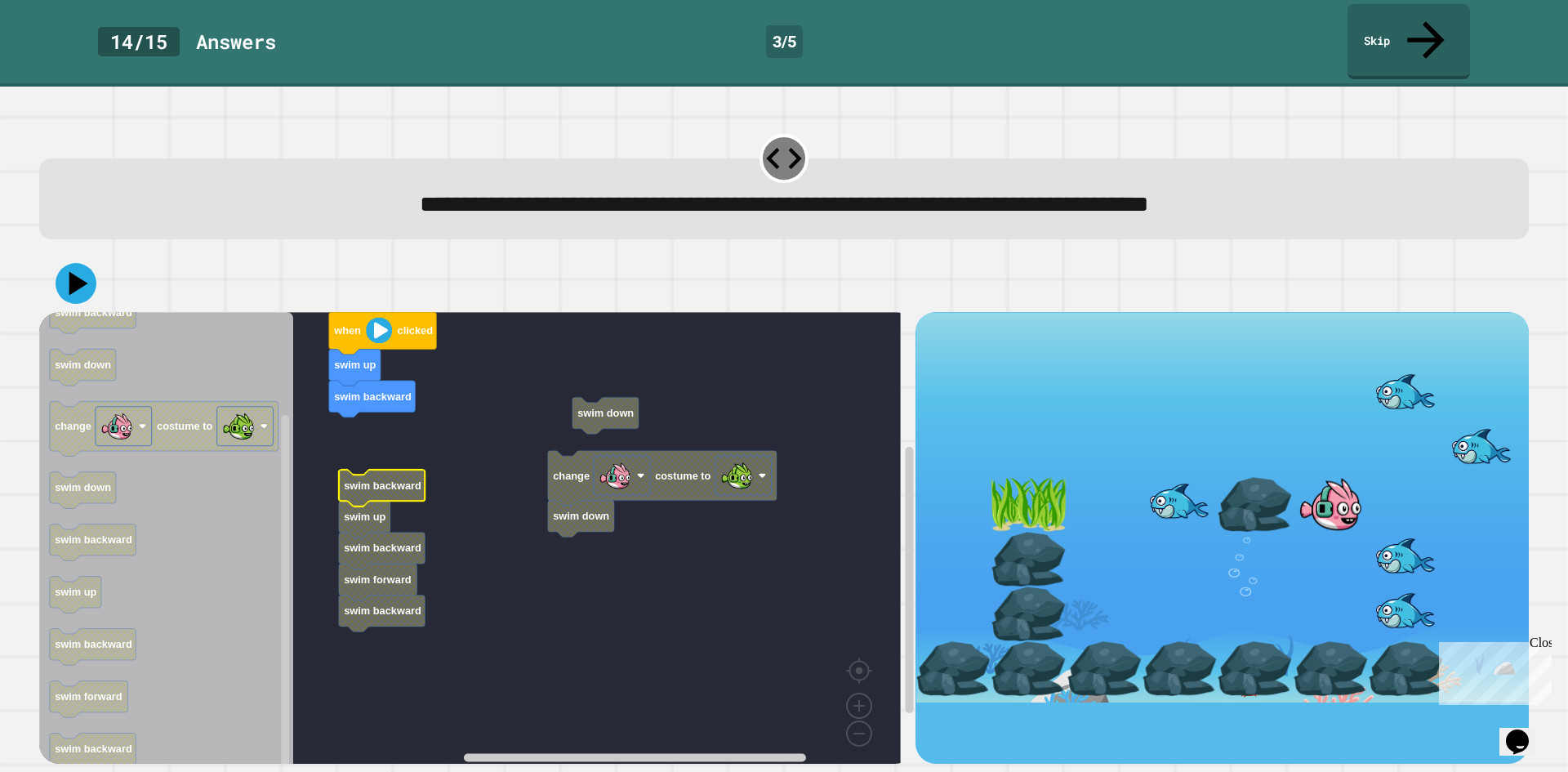
click at [401, 434] on rect "Blockly Workspace" at bounding box center [470, 543] width 862 height 463
click at [384, 502] on g "when clicked swim up swim backward swim down change costume to swim down swim b…" at bounding box center [482, 543] width 885 height 463
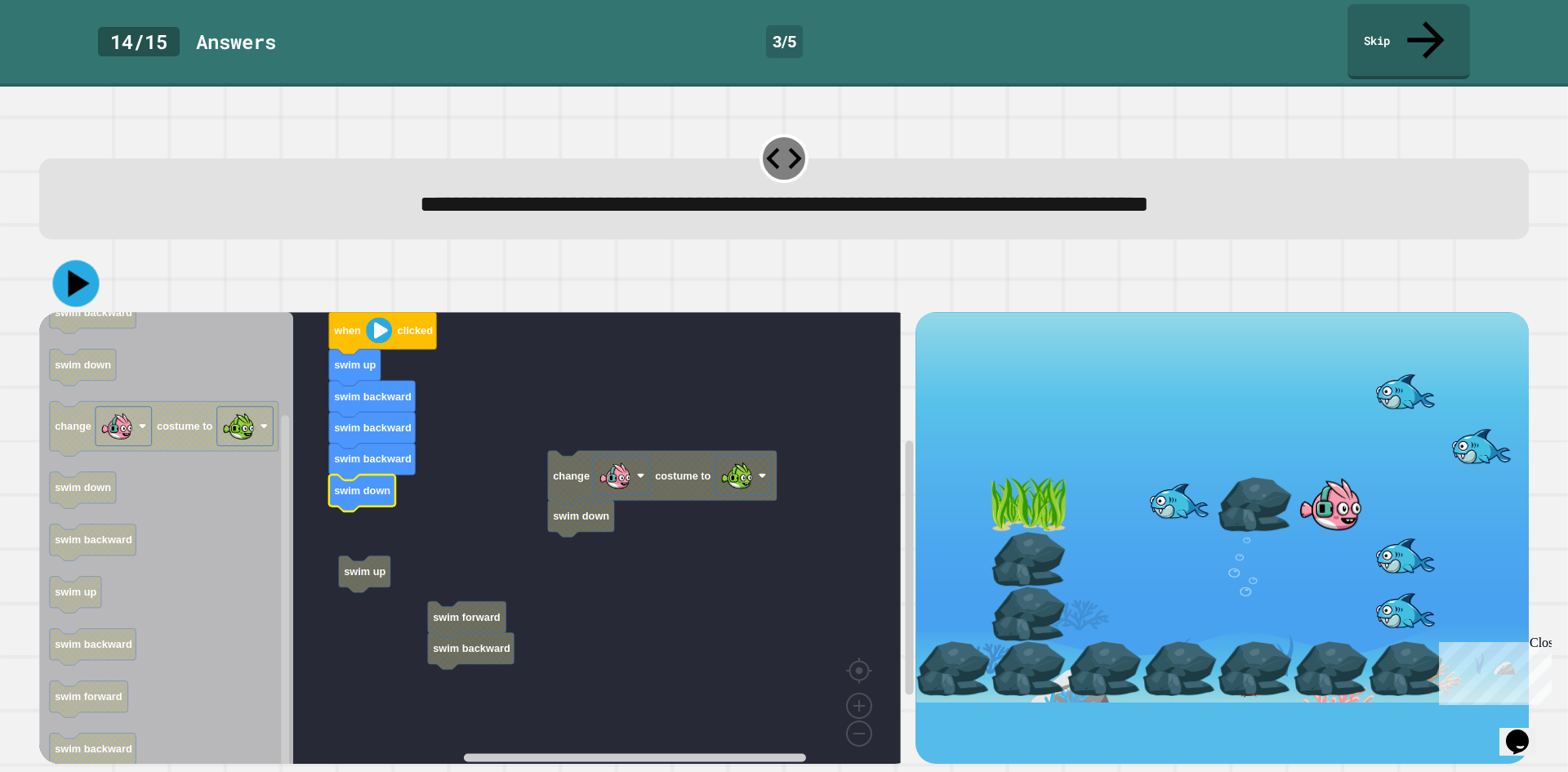
click at [96, 255] on div at bounding box center [784, 283] width 1490 height 57
click at [94, 259] on icon at bounding box center [75, 283] width 49 height 49
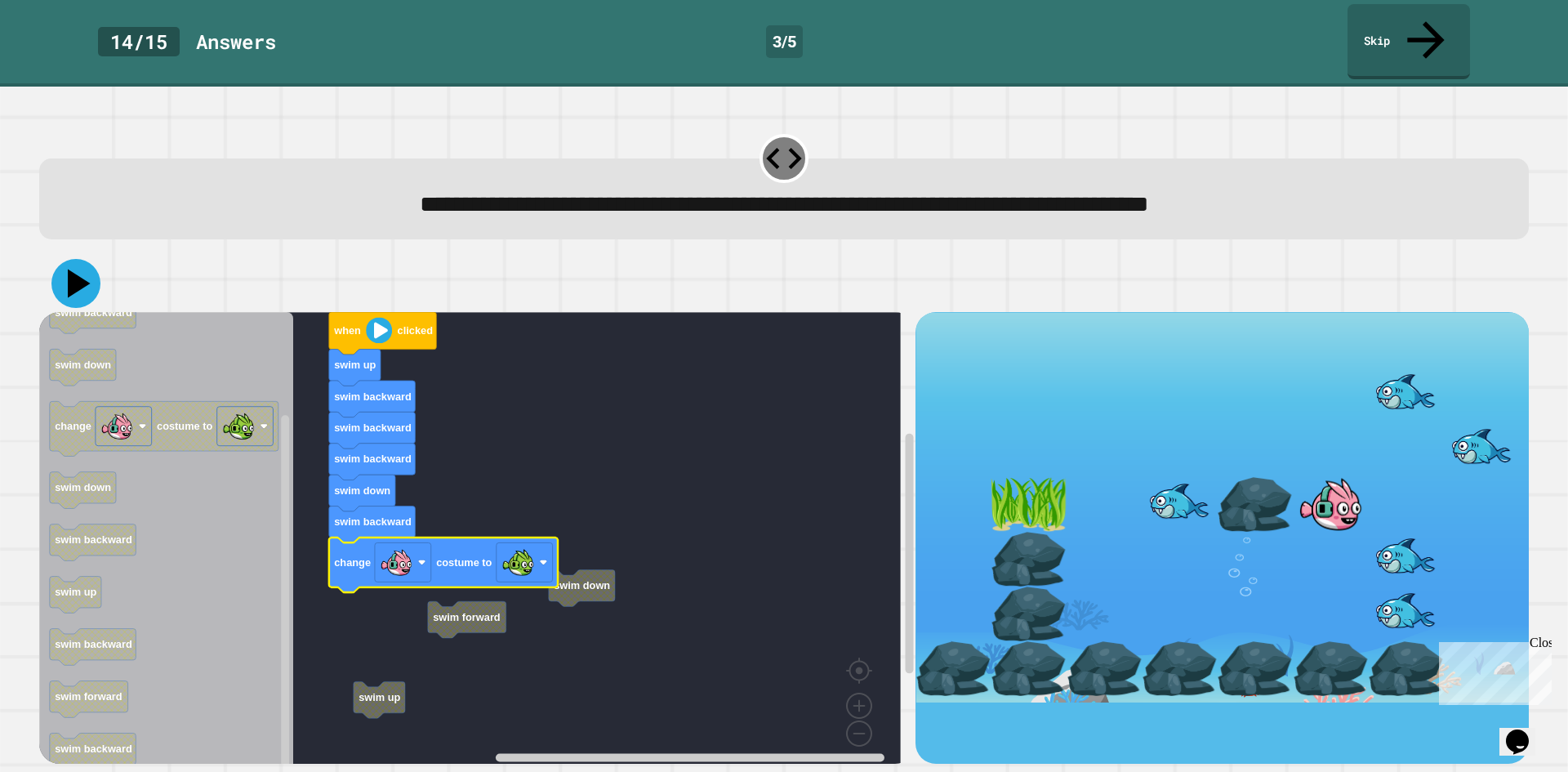
click at [89, 259] on icon at bounding box center [75, 283] width 49 height 49
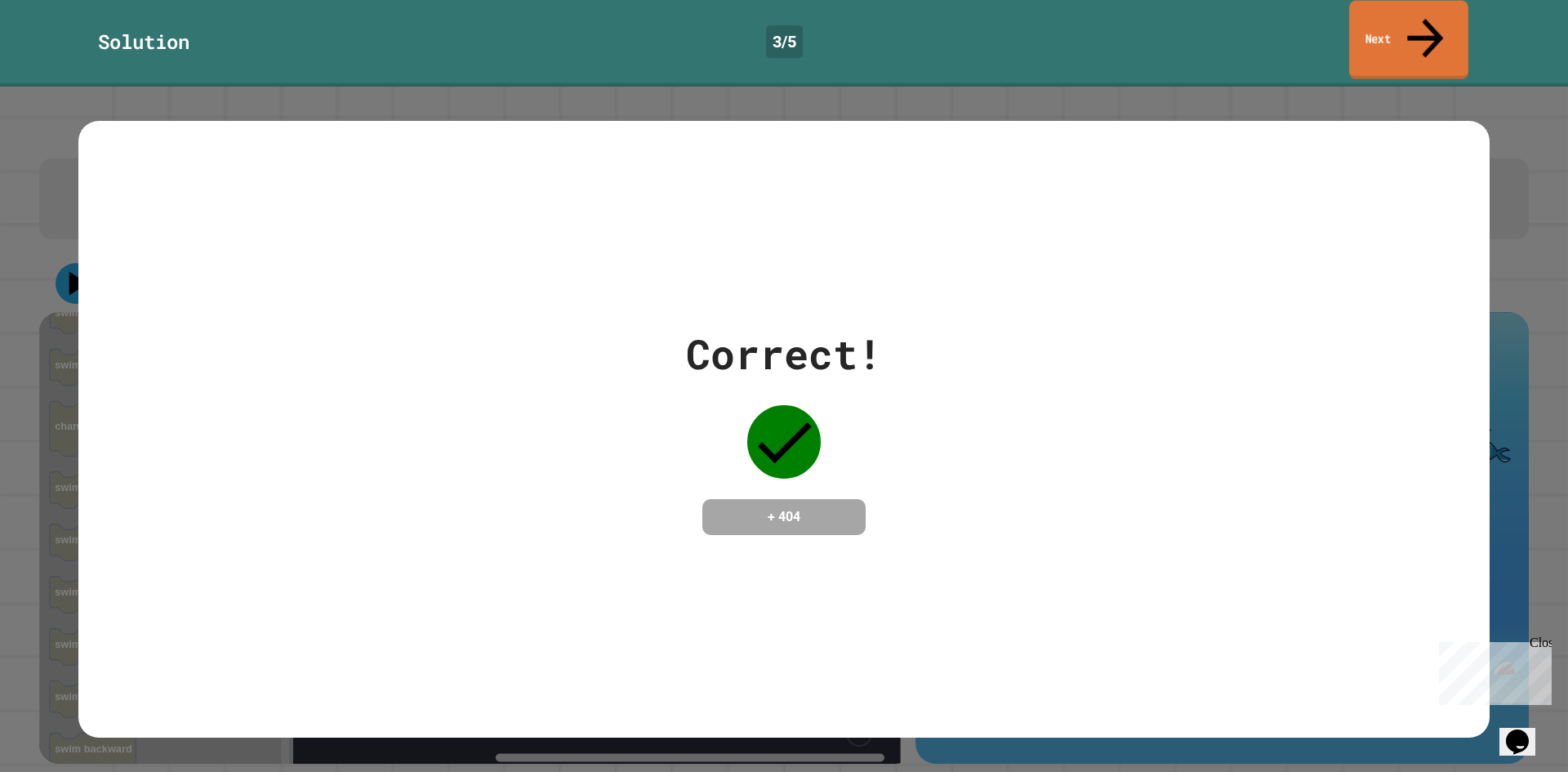
drag, startPoint x: 1426, startPoint y: 6, endPoint x: 1418, endPoint y: -15, distance: 22.5
click at [1418, 0] on html "**********" at bounding box center [784, 386] width 1568 height 772
click at [1418, 26] on link "Next" at bounding box center [1410, 40] width 125 height 80
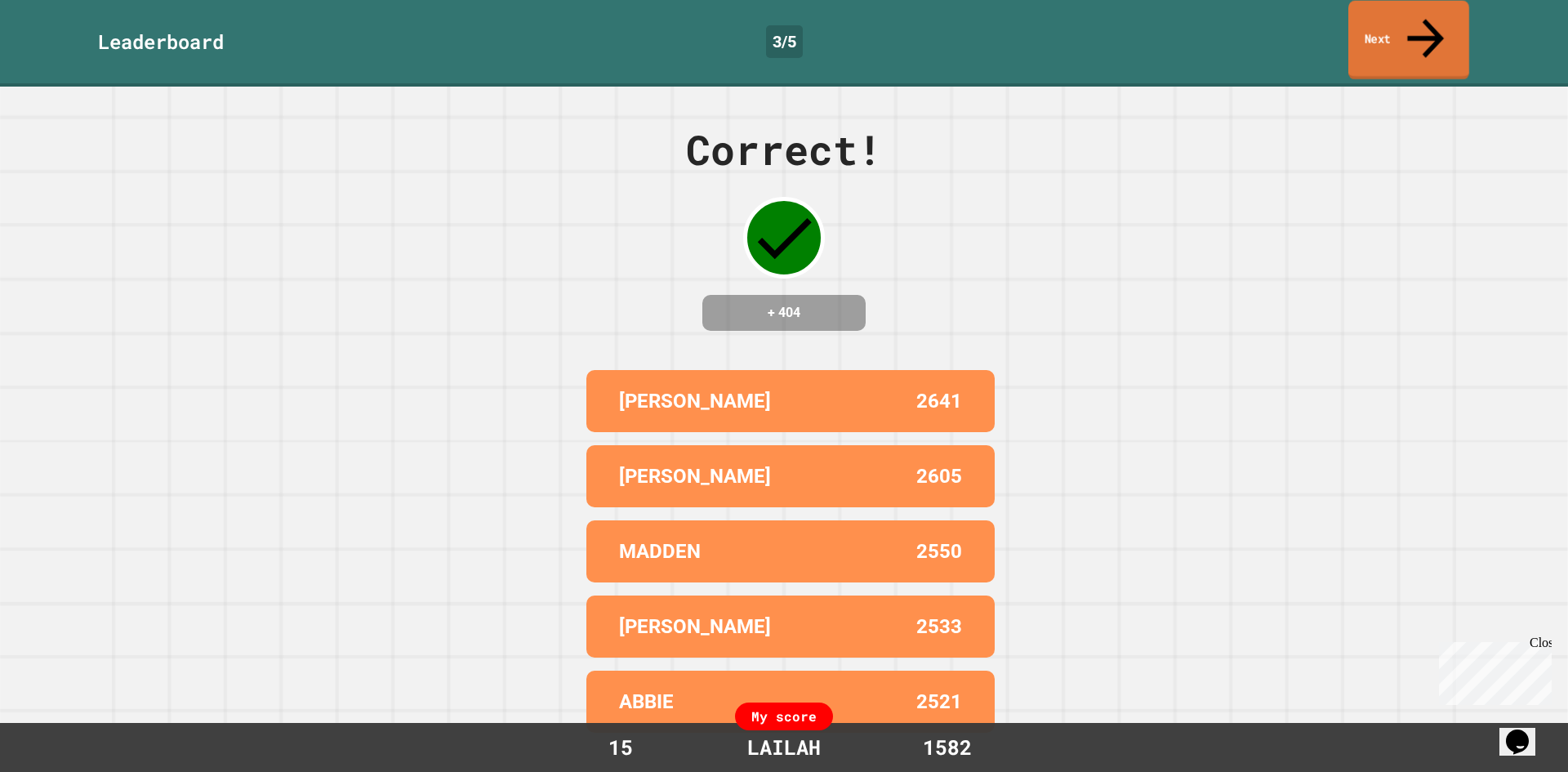
drag, startPoint x: 1461, startPoint y: 6, endPoint x: 1378, endPoint y: 65, distance: 101.8
click at [1458, 9] on link "Next" at bounding box center [1409, 40] width 121 height 80
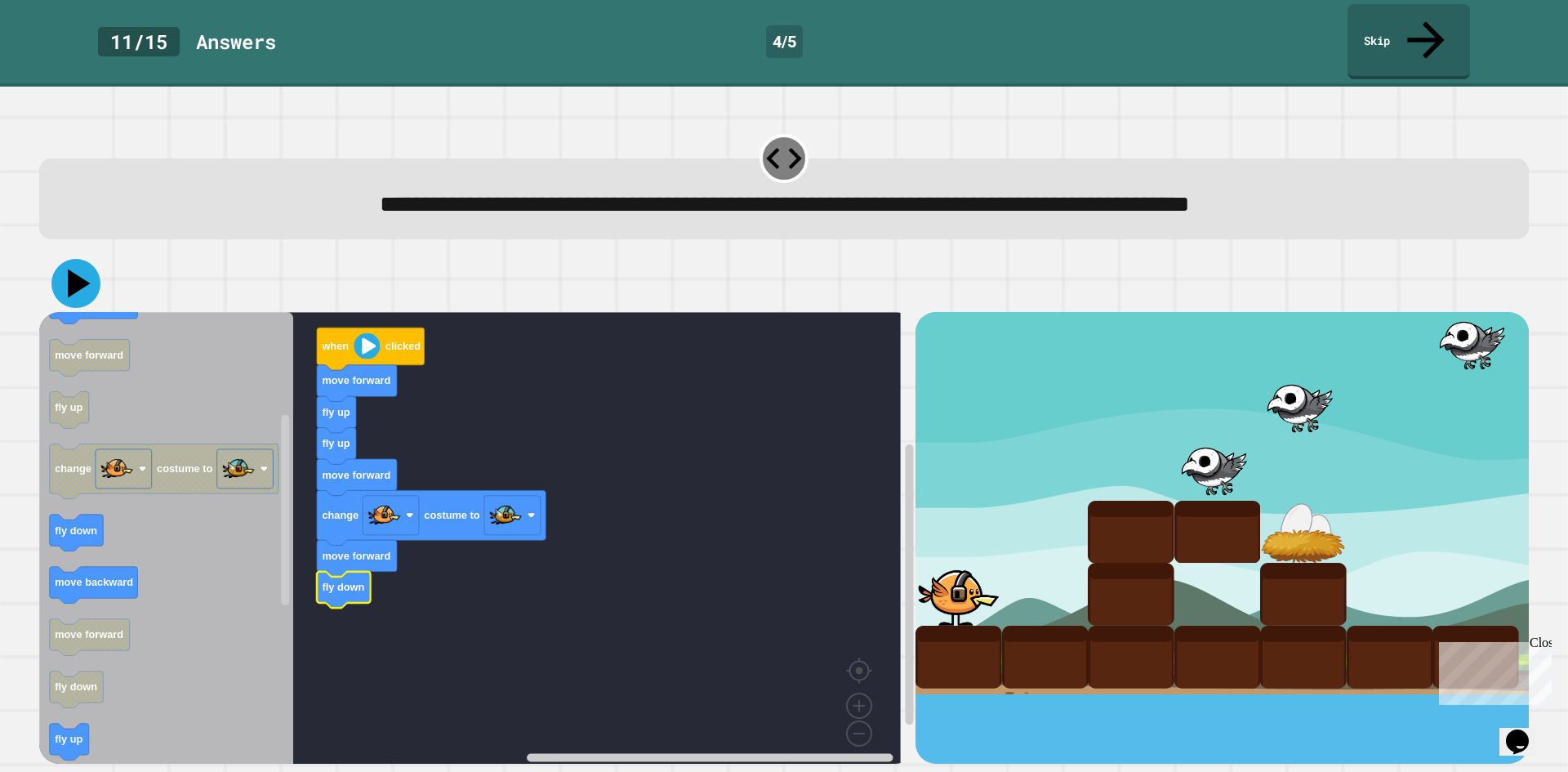
drag, startPoint x: 90, startPoint y: 248, endPoint x: 94, endPoint y: 261, distance: 13.6
click at [94, 261] on icon at bounding box center [75, 283] width 49 height 49
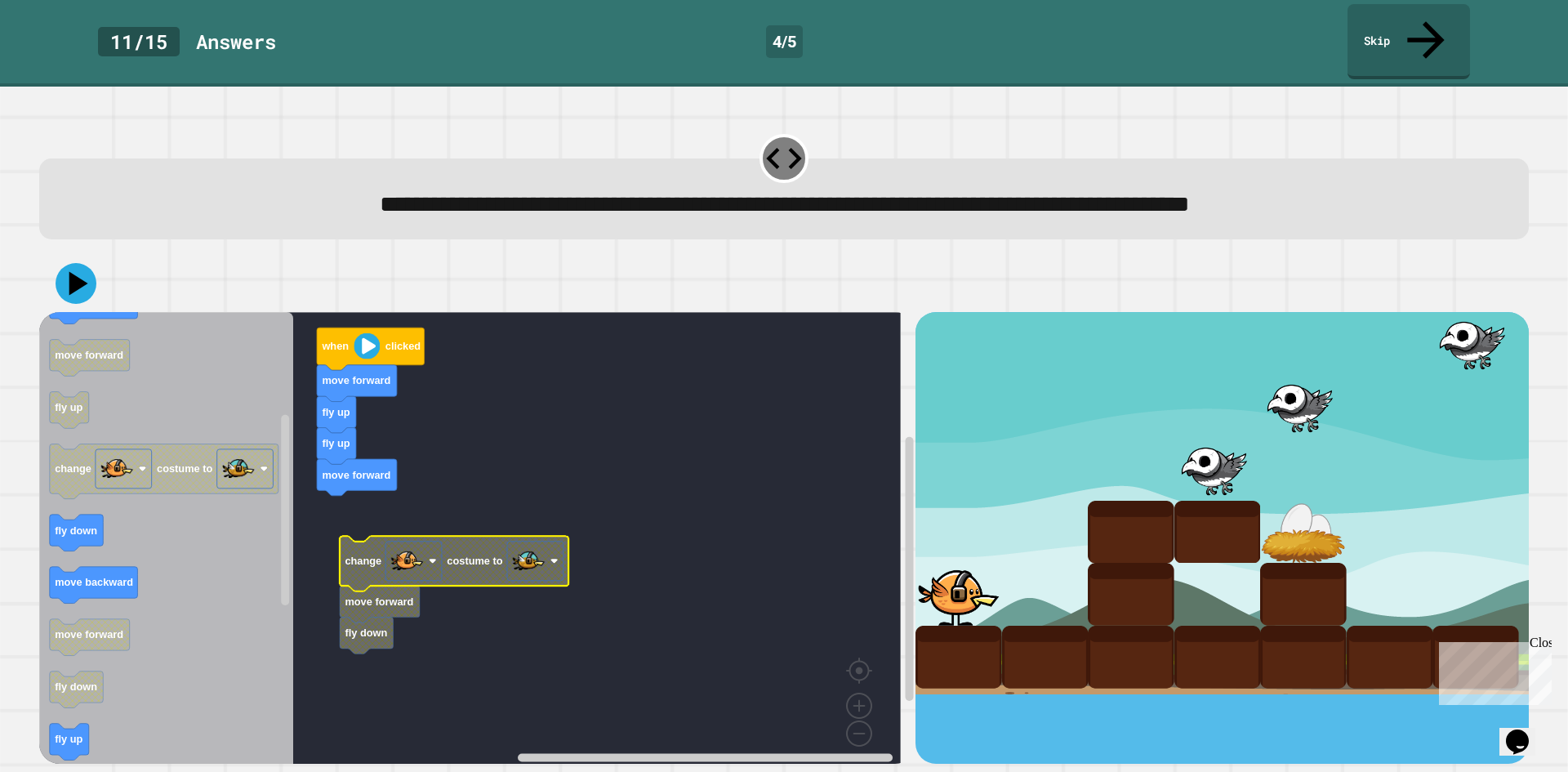
click at [493, 420] on rect "Blockly Workspace" at bounding box center [470, 543] width 862 height 463
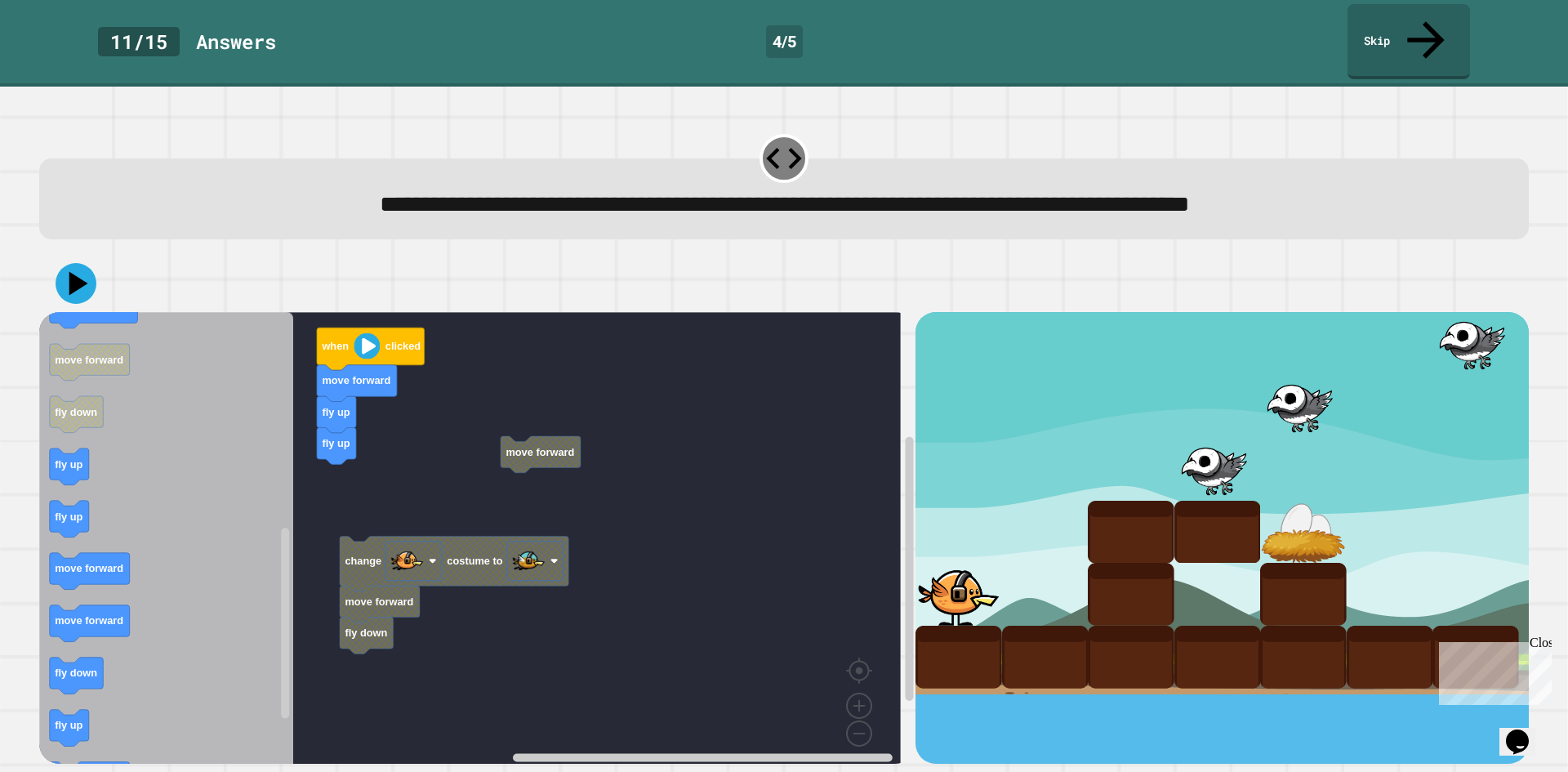
click at [166, 504] on icon "Blockly Workspace" at bounding box center [166, 543] width 254 height 463
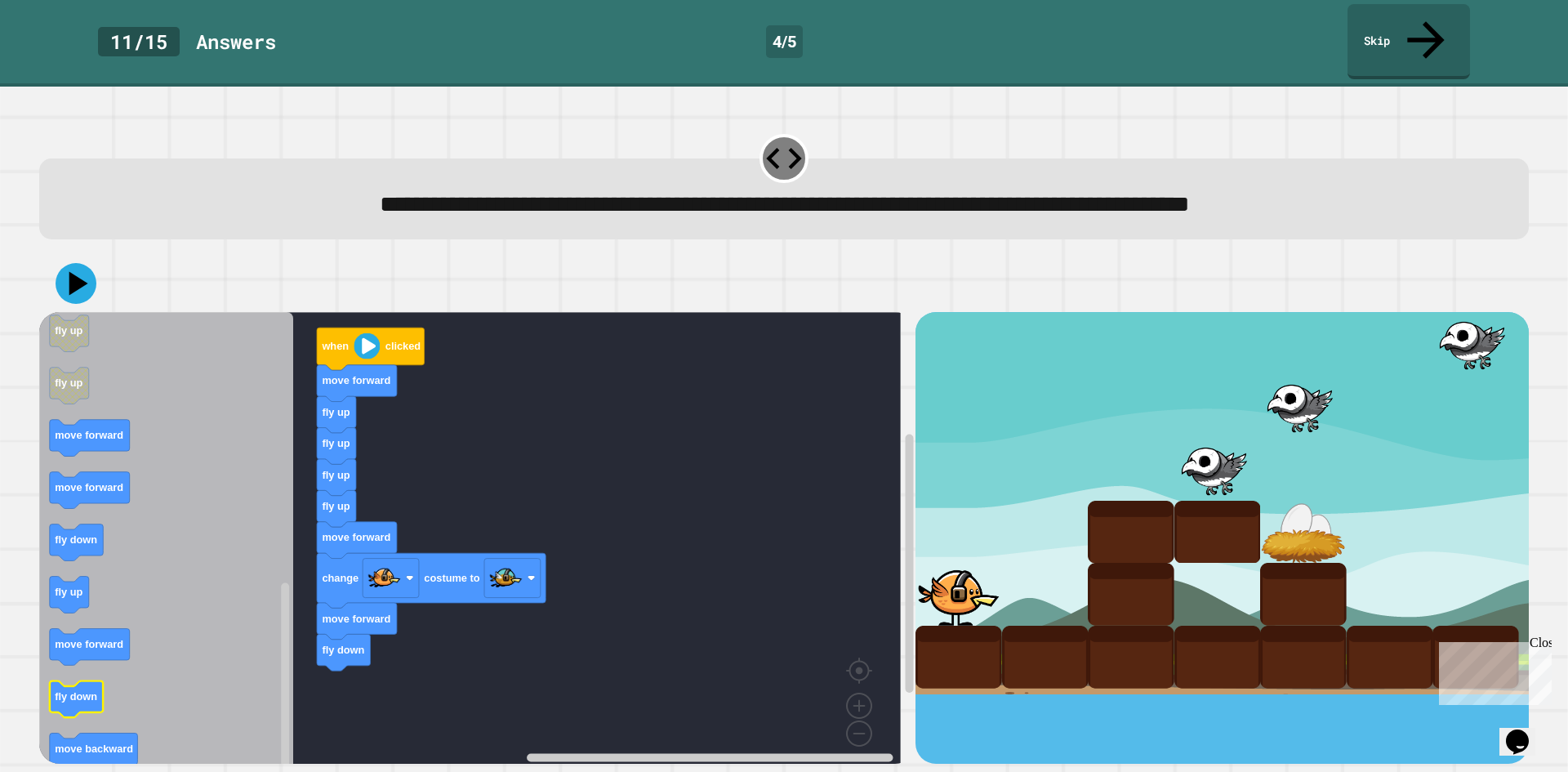
click at [294, 630] on div "when clicked move forward fly up fly up fly up fly up move forward change costu…" at bounding box center [478, 538] width 876 height 452
click at [67, 259] on icon at bounding box center [76, 283] width 48 height 48
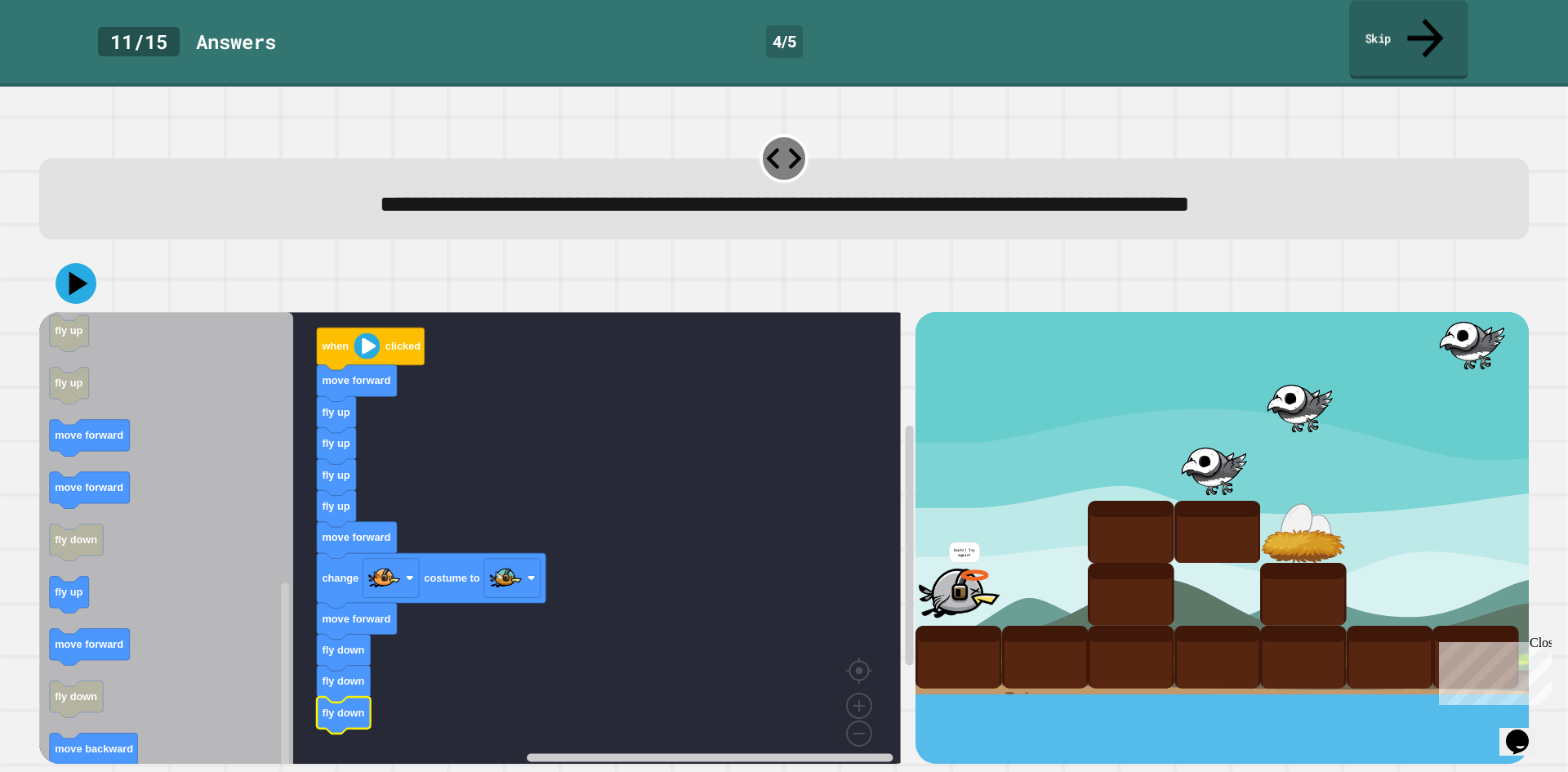
click at [1451, 28] on link "Skip" at bounding box center [1408, 39] width 119 height 80
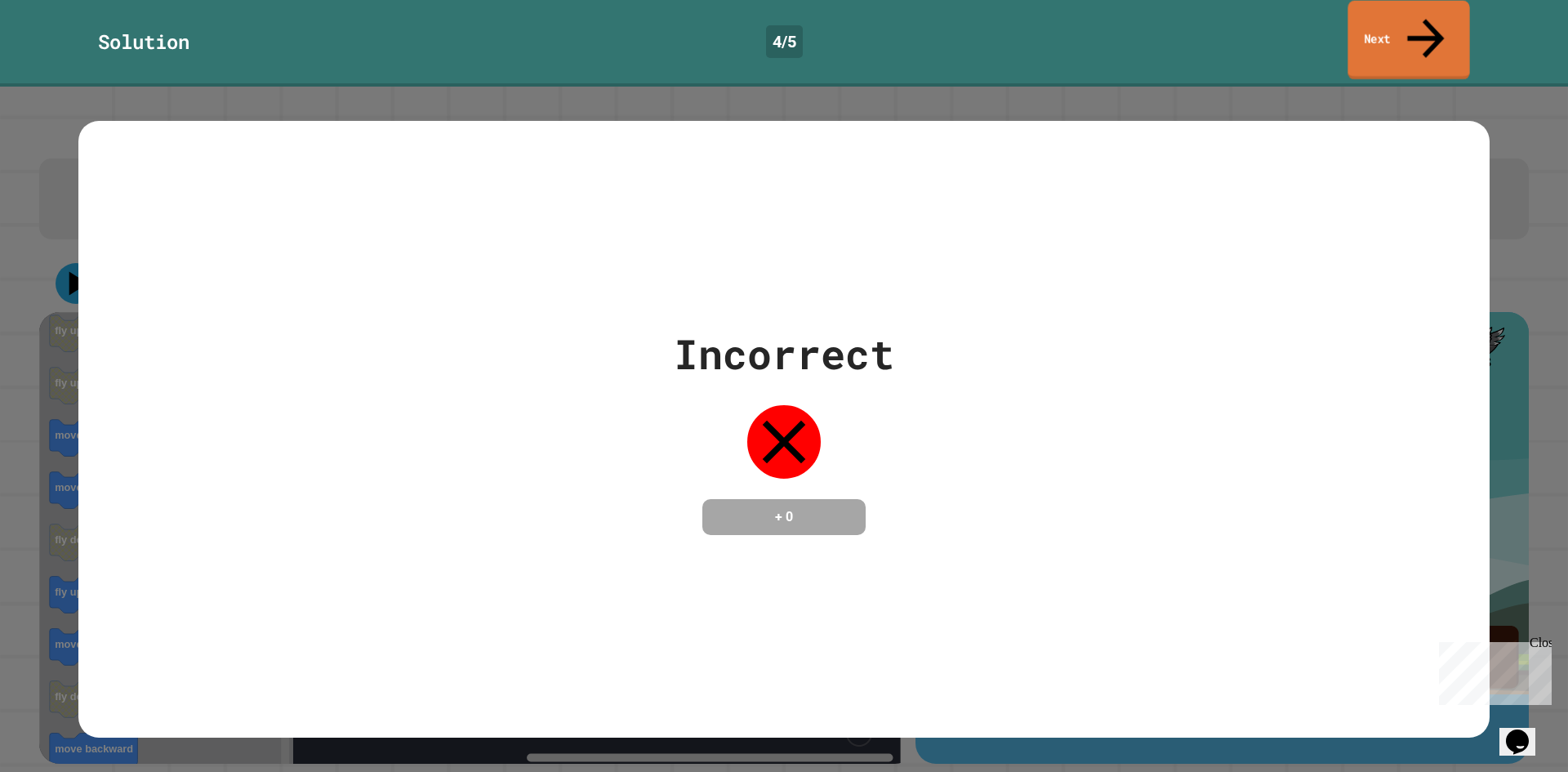
click at [1451, 28] on link "Next" at bounding box center [1409, 40] width 122 height 80
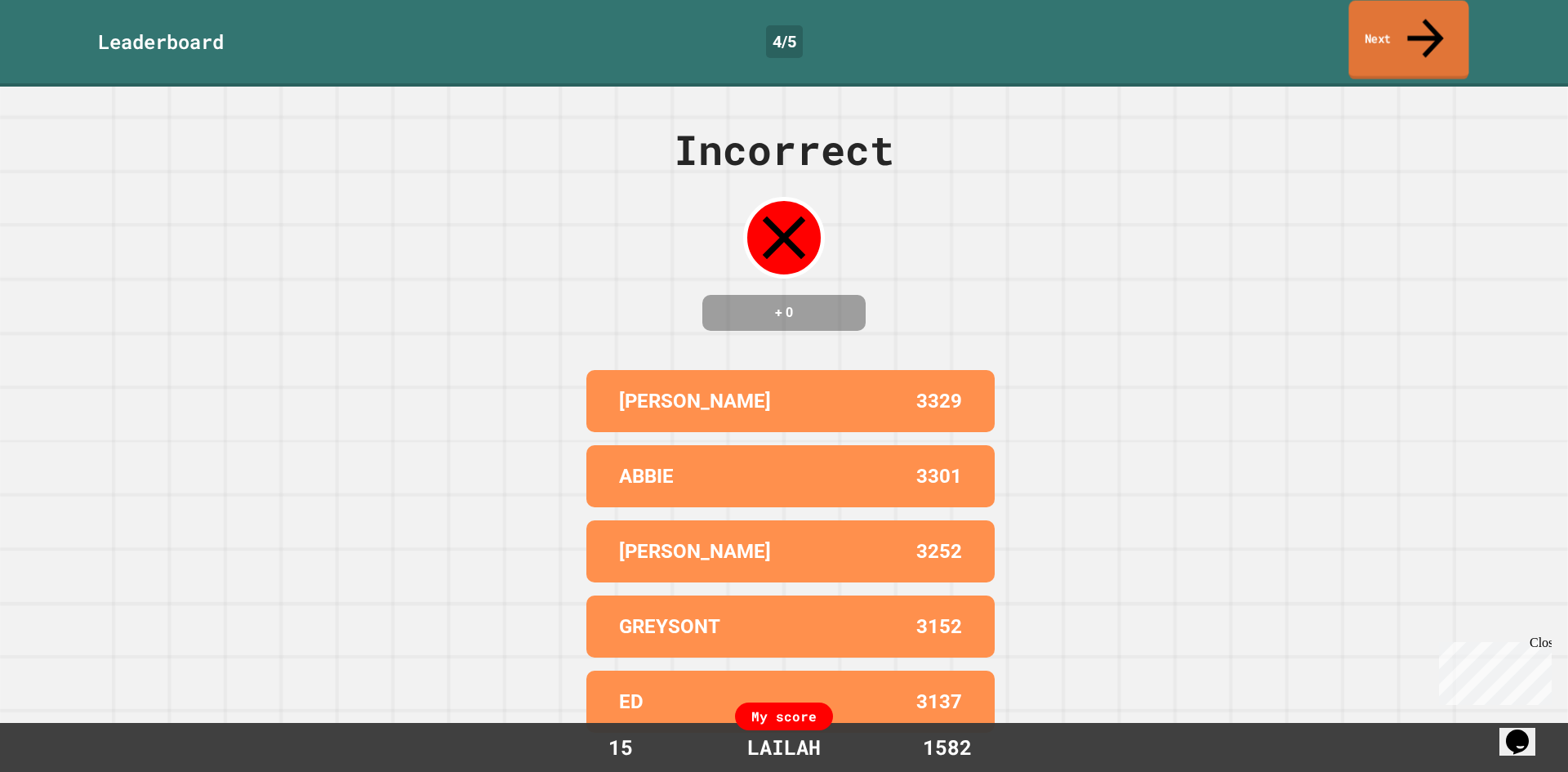
click at [1423, 33] on link "Next" at bounding box center [1409, 40] width 120 height 80
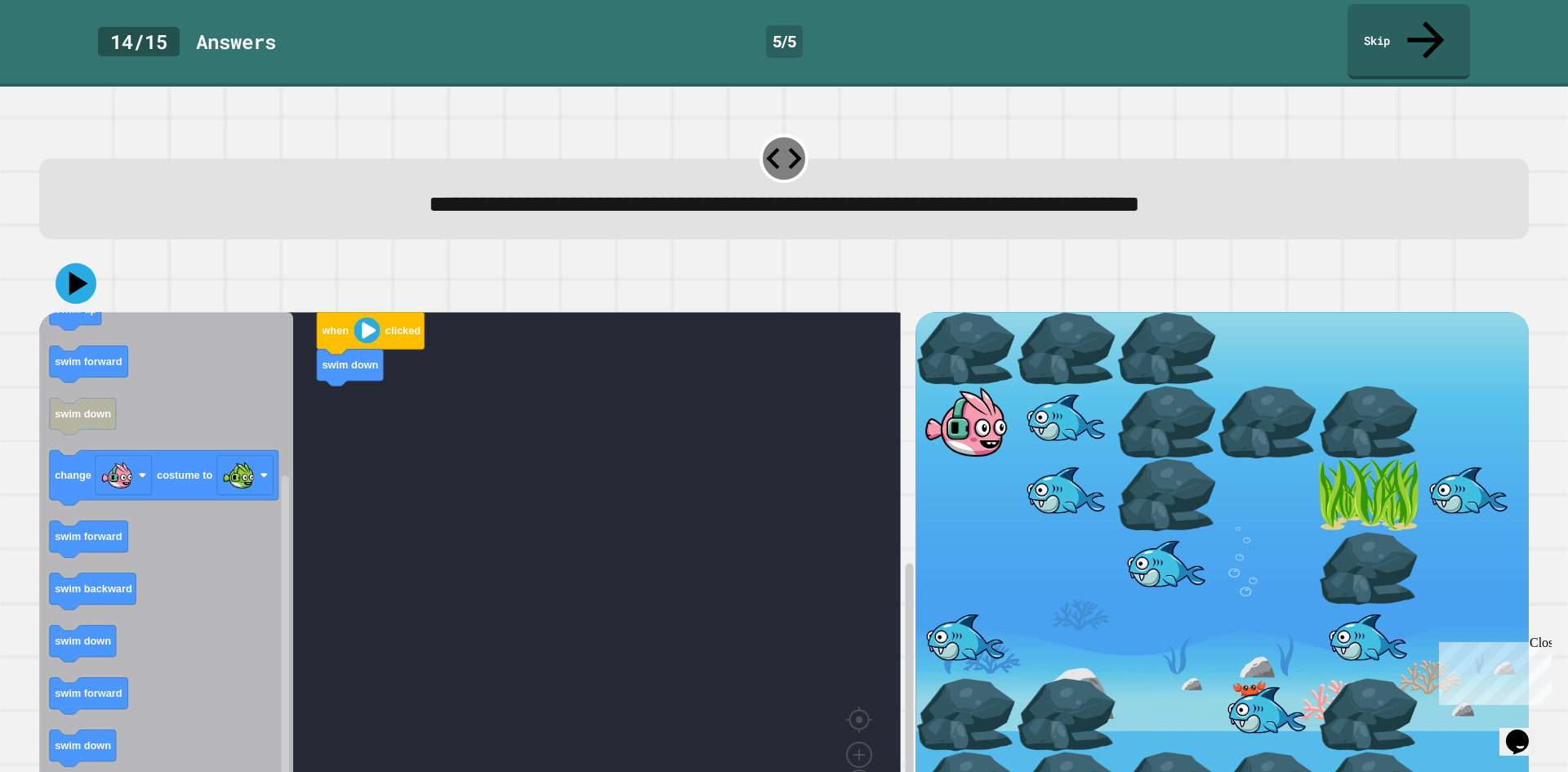
click at [302, 422] on rect "Blockly Workspace" at bounding box center [470, 568] width 862 height 512
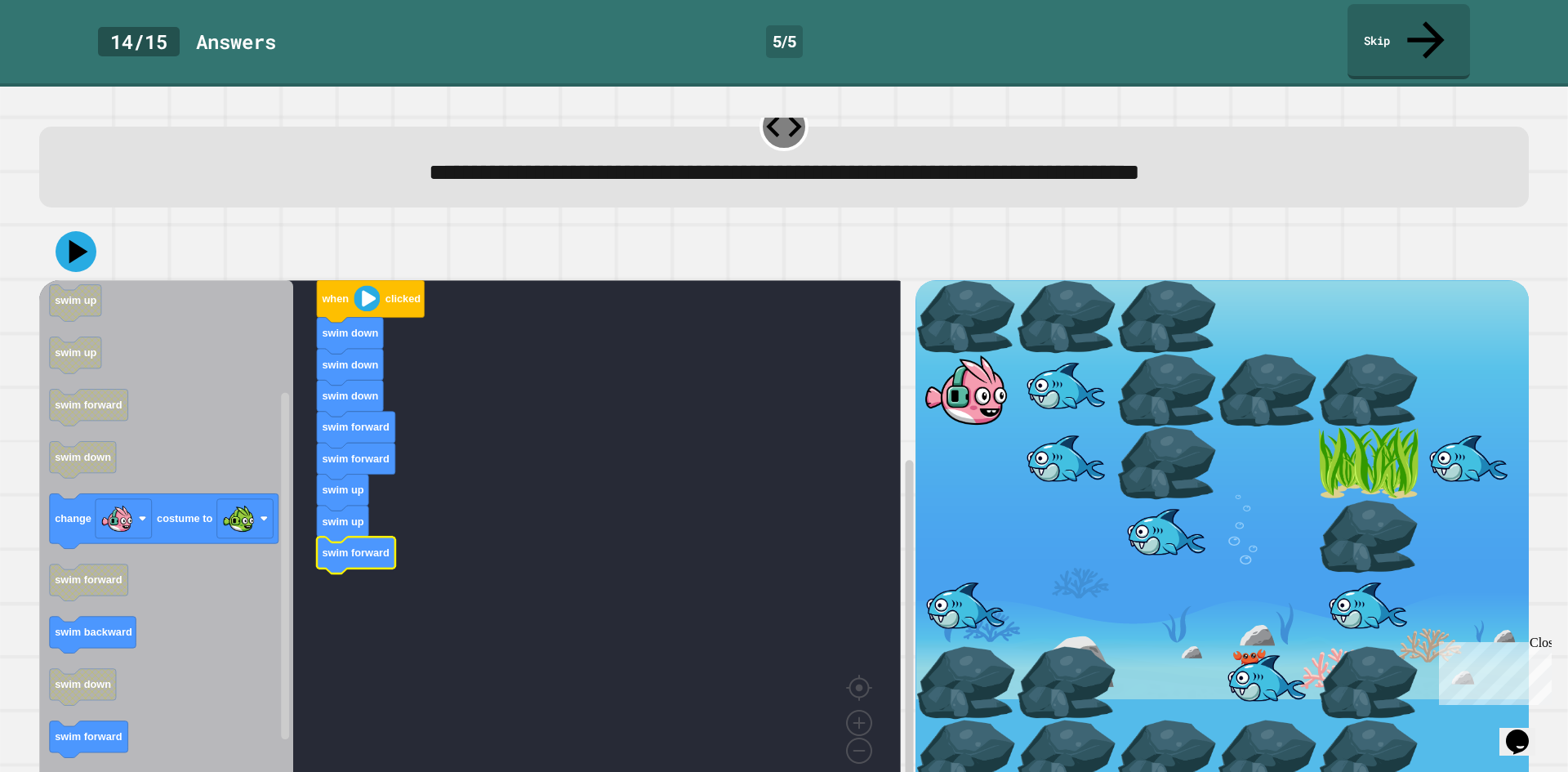
scroll to position [48, 0]
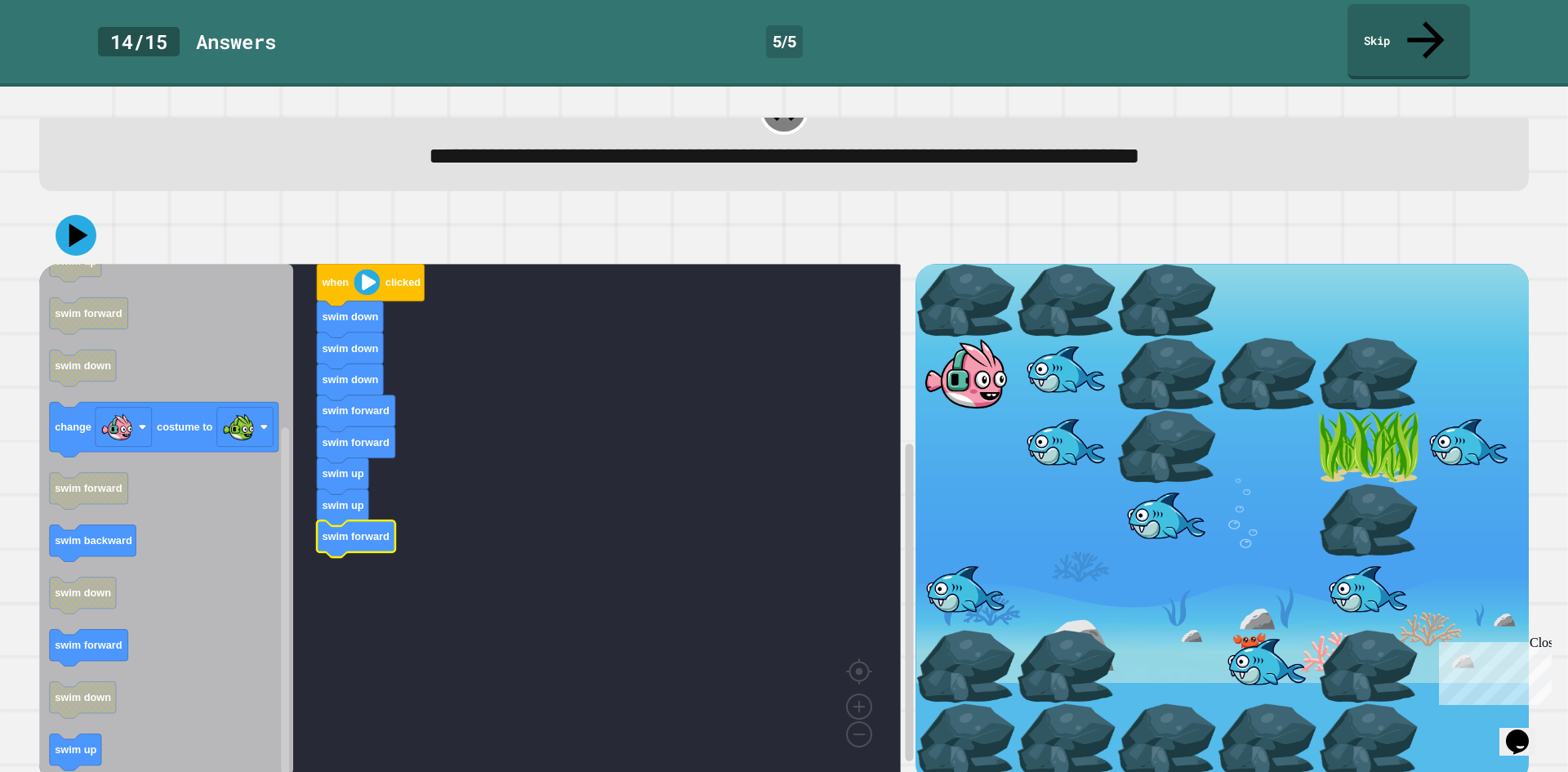
click at [377, 484] on rect "Blockly Workspace" at bounding box center [470, 520] width 862 height 512
click at [110, 723] on icon "Blockly Workspace" at bounding box center [166, 520] width 254 height 512
click at [95, 697] on icon "Blockly Workspace" at bounding box center [166, 520] width 254 height 512
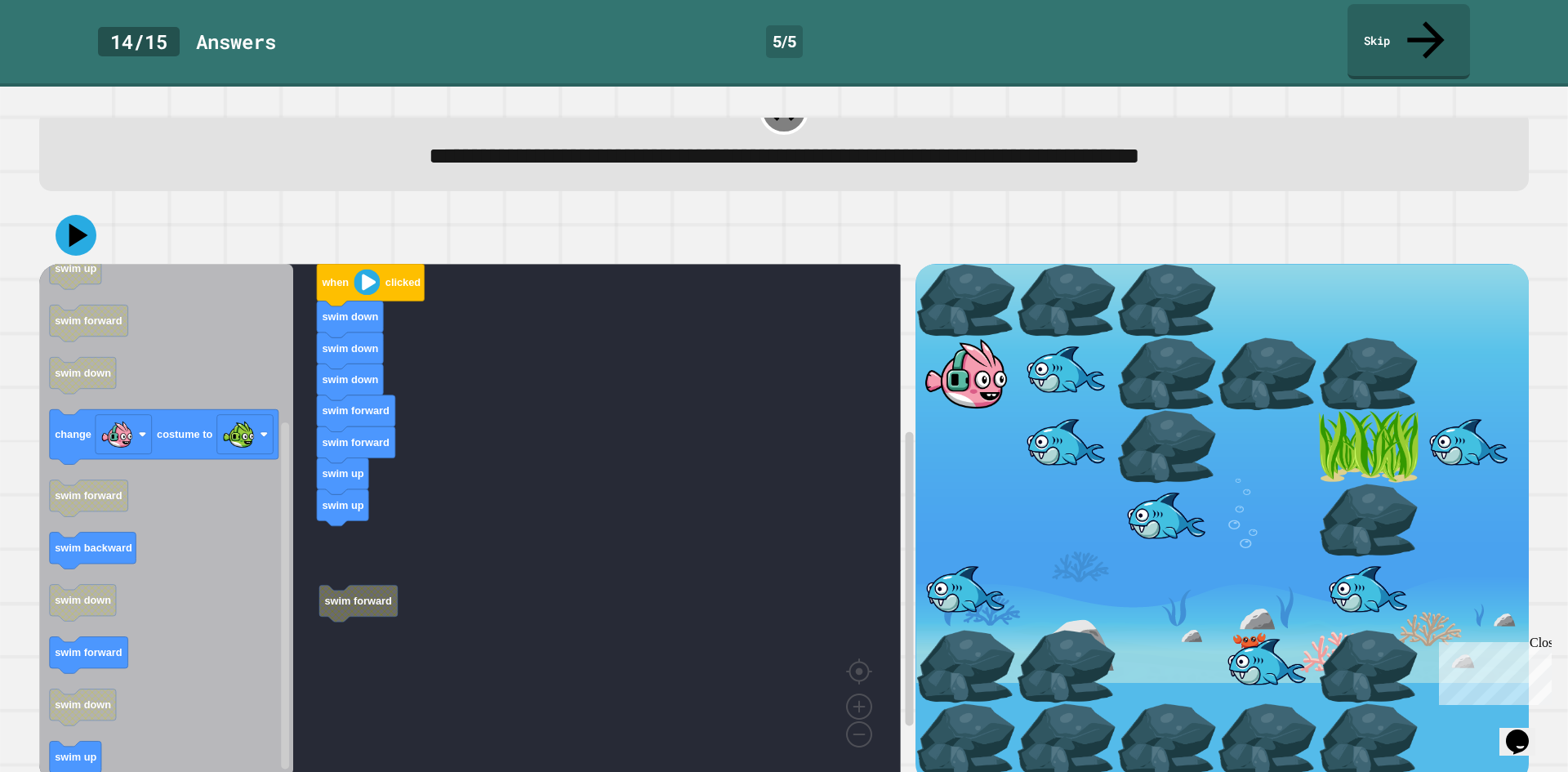
click at [107, 704] on icon "Blockly Workspace" at bounding box center [166, 520] width 254 height 512
click at [377, 562] on g "swim forward when clicked swim down swim down swim down swim forward swim forwa…" at bounding box center [482, 520] width 885 height 512
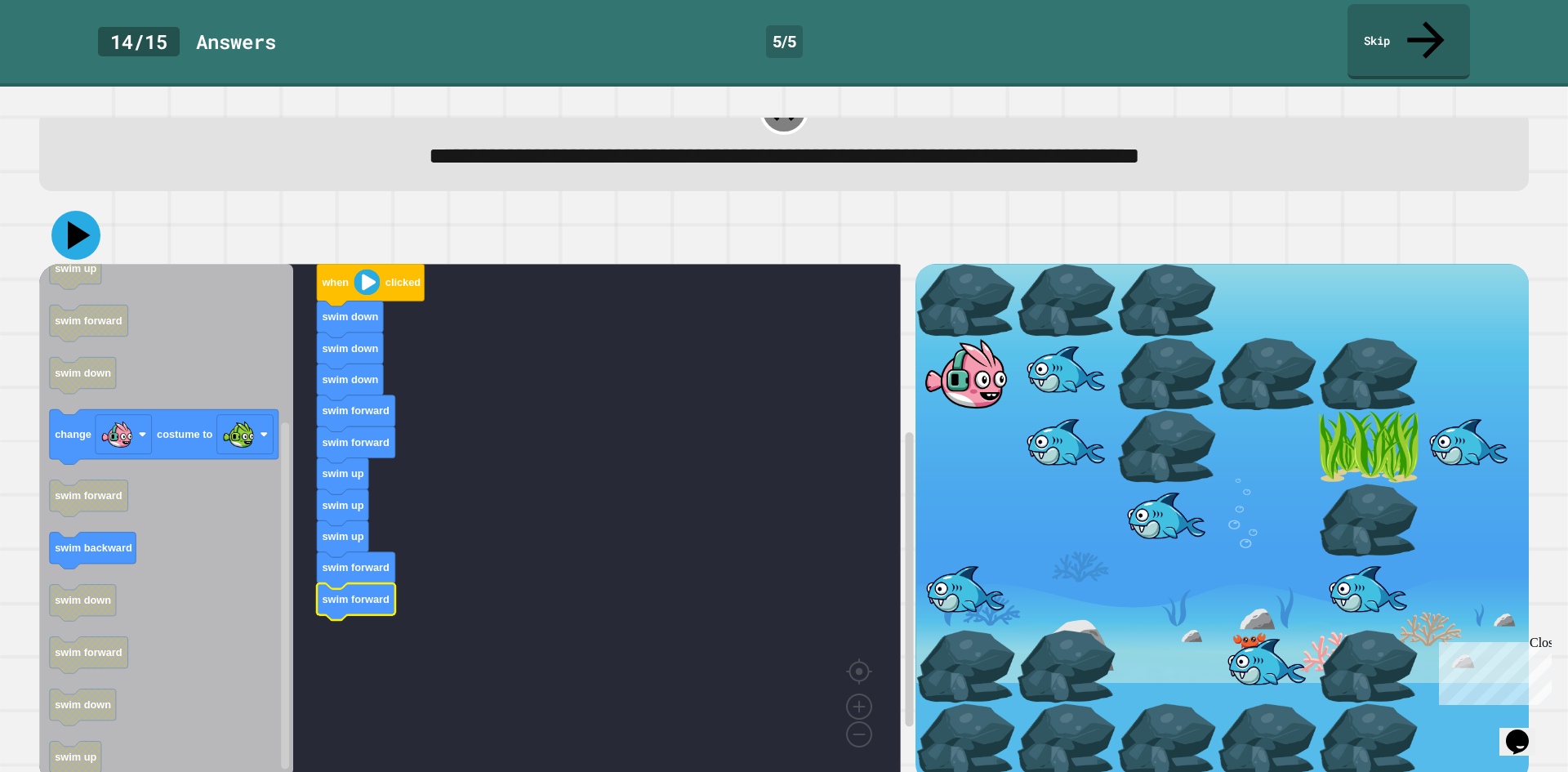
click at [95, 211] on button at bounding box center [75, 235] width 49 height 49
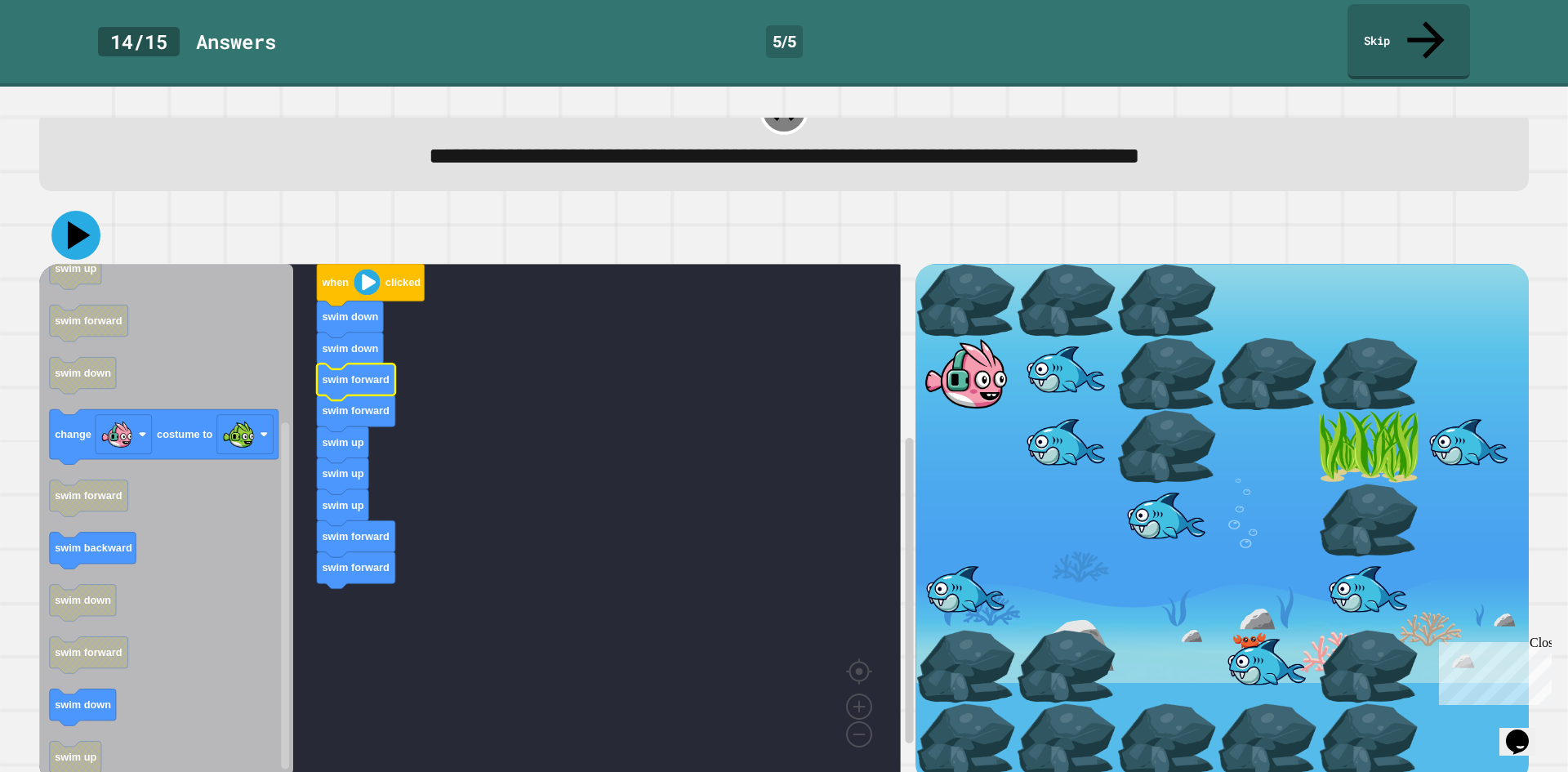
drag, startPoint x: 73, startPoint y: 192, endPoint x: 83, endPoint y: 199, distance: 12.2
click at [81, 211] on icon at bounding box center [75, 235] width 49 height 49
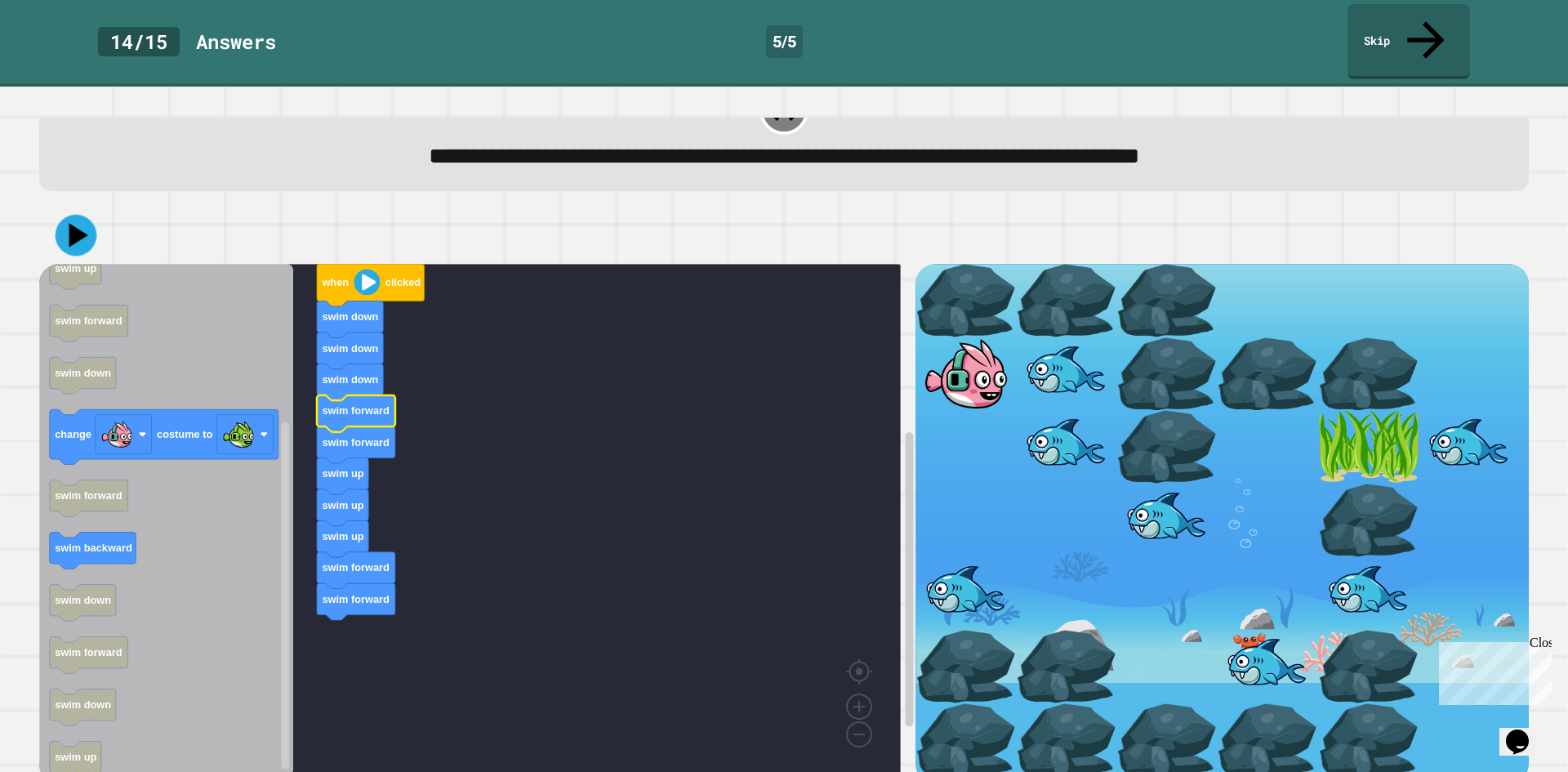
click at [90, 215] on icon at bounding box center [76, 235] width 42 height 42
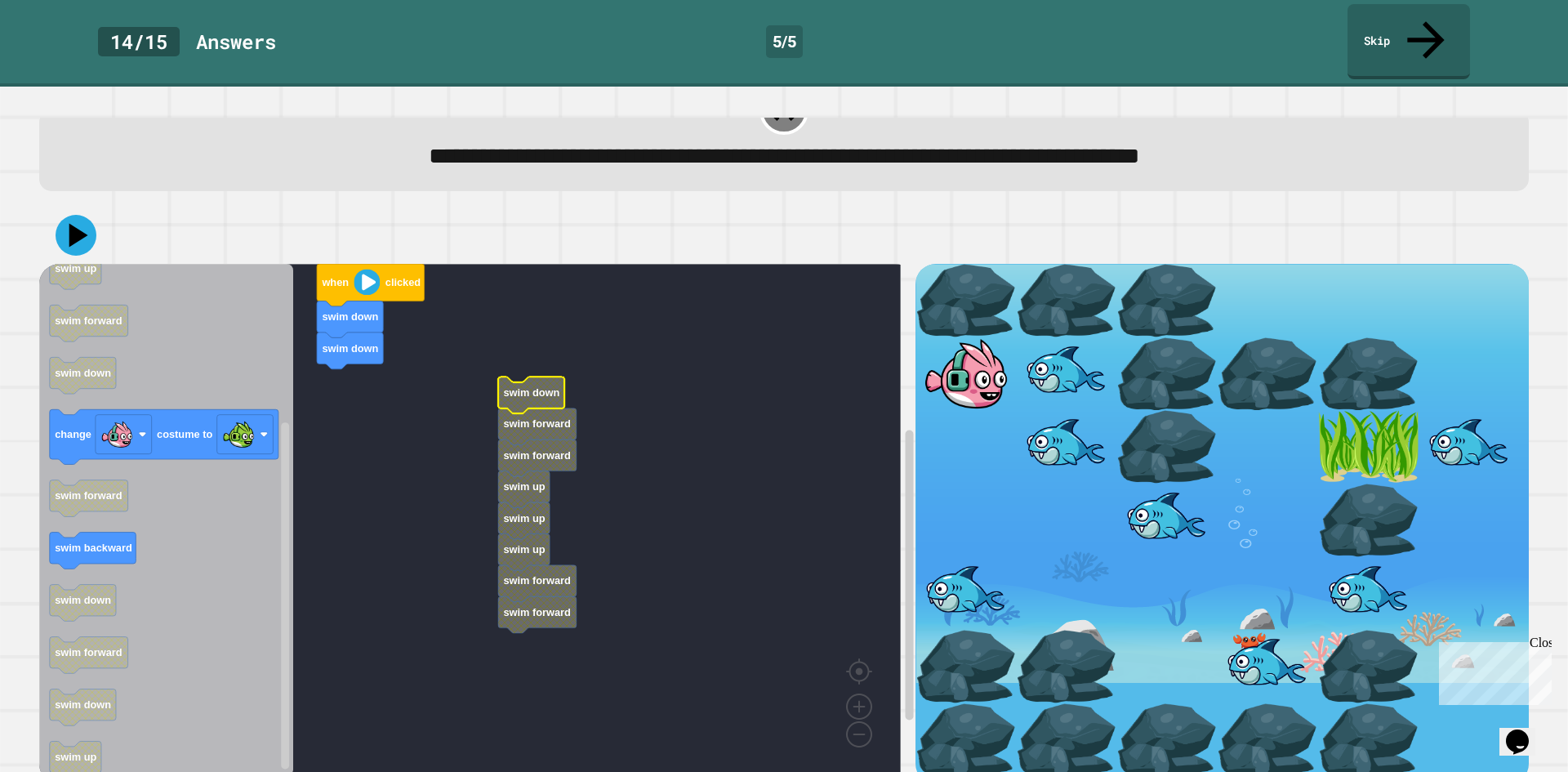
click at [553, 377] on icon "Blockly Workspace" at bounding box center [531, 395] width 66 height 37
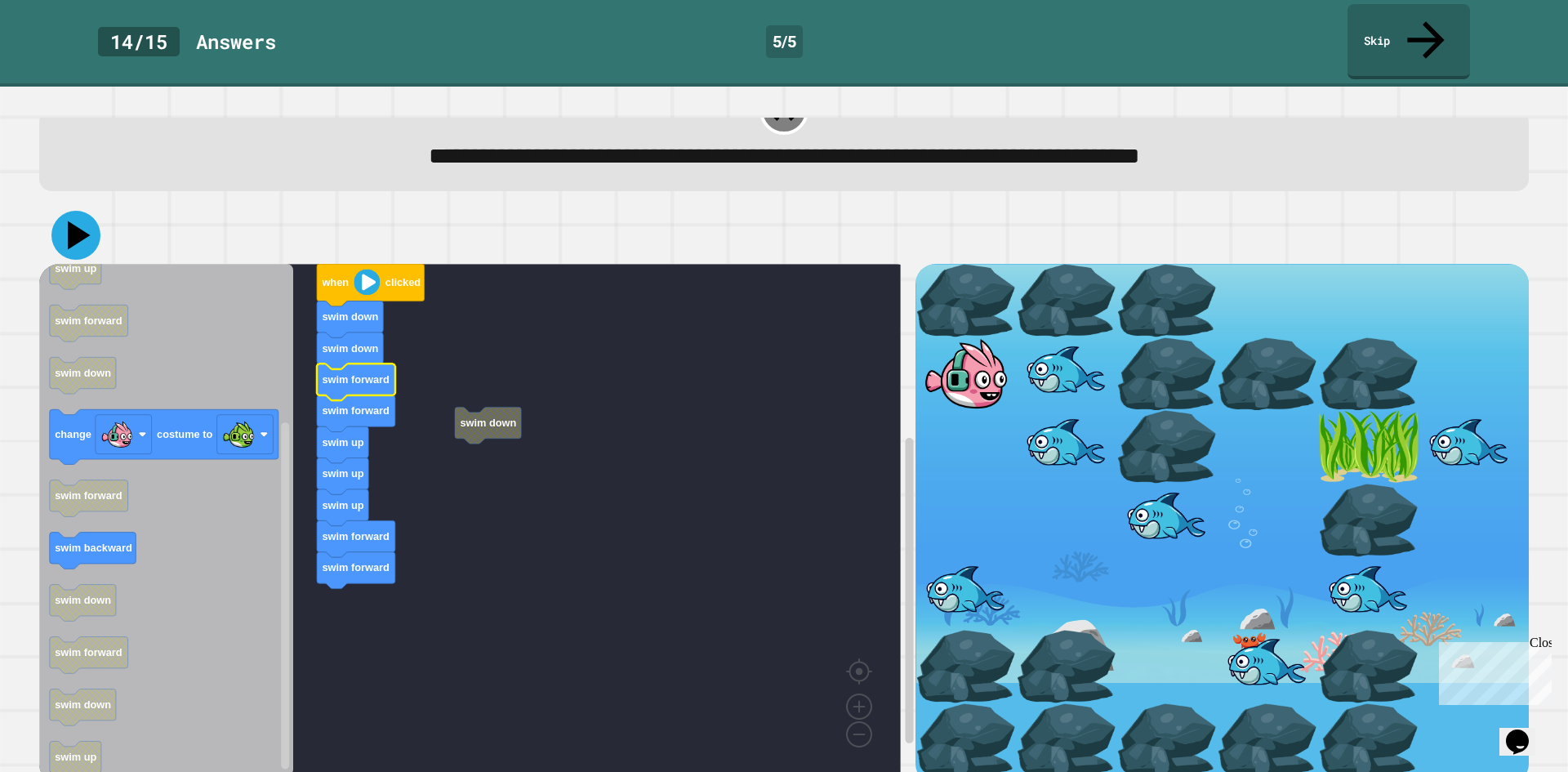
click at [71, 211] on icon at bounding box center [75, 235] width 49 height 49
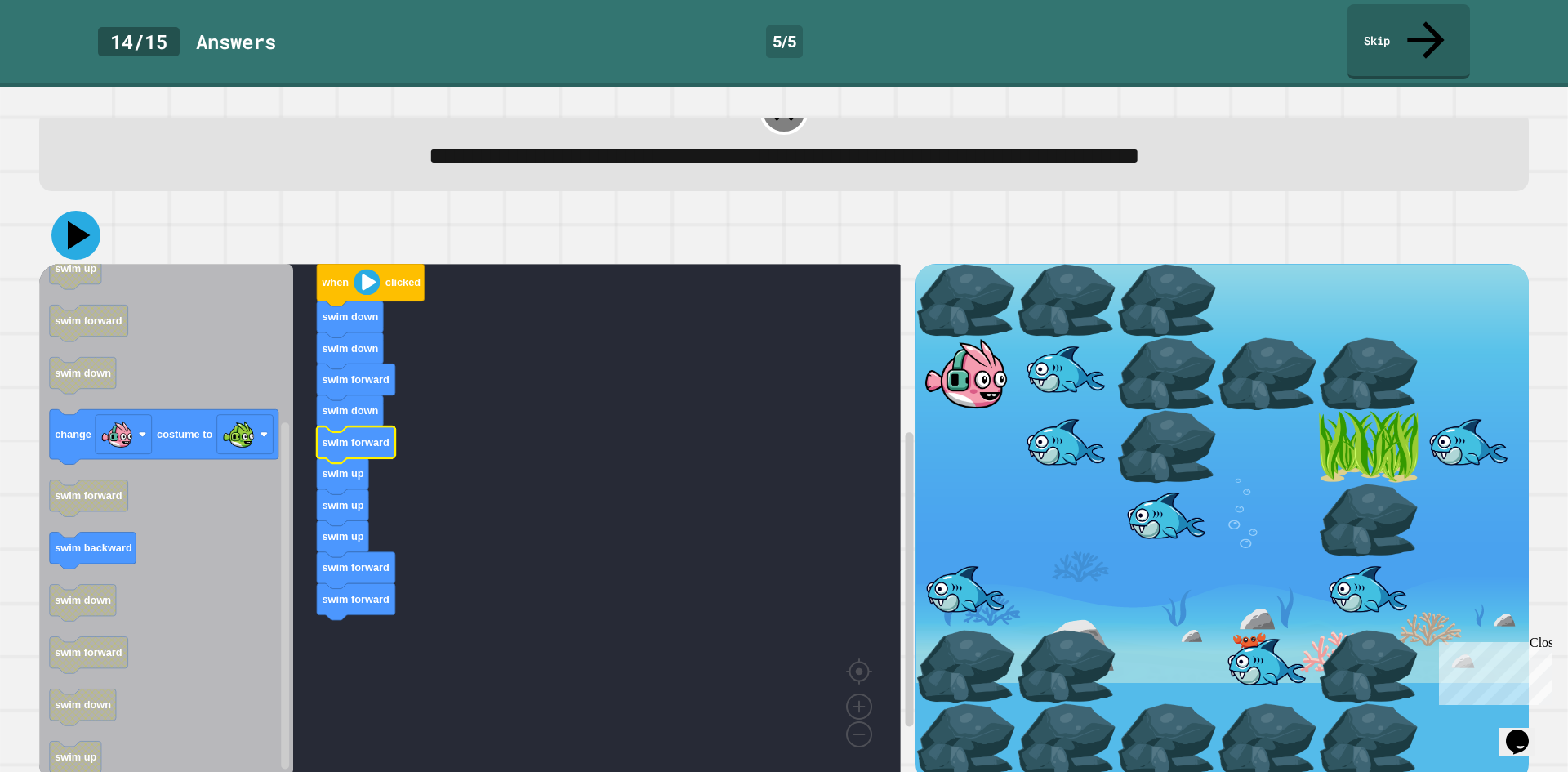
drag, startPoint x: 87, startPoint y: 187, endPoint x: 228, endPoint y: 184, distance: 141.0
click at [91, 211] on icon at bounding box center [75, 235] width 49 height 49
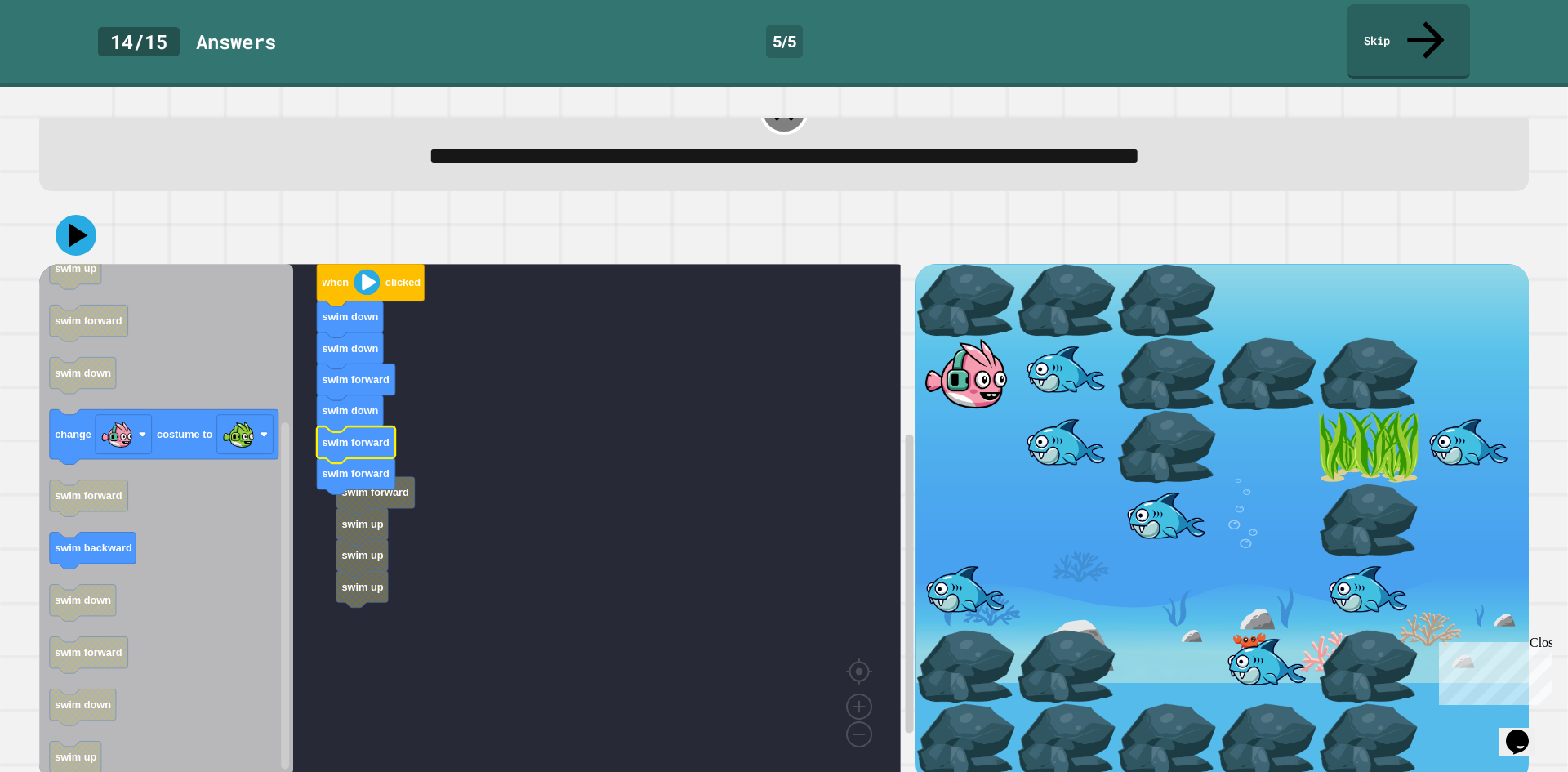
click at [400, 473] on rect "Blockly Workspace" at bounding box center [470, 520] width 862 height 512
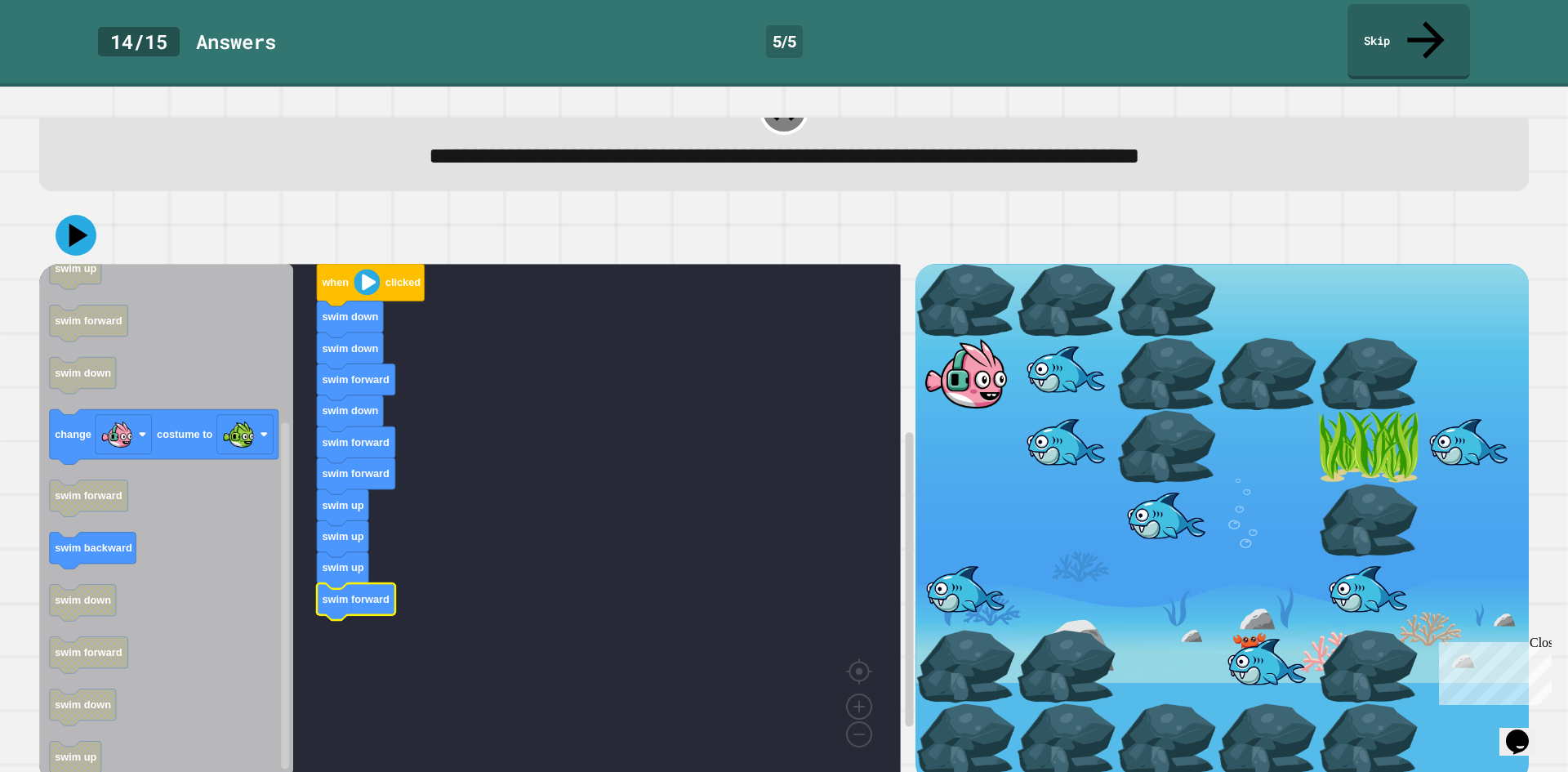
click at [105, 206] on div at bounding box center [784, 235] width 1490 height 57
click at [85, 211] on icon at bounding box center [75, 235] width 49 height 49
click at [352, 556] on g "when clicked swim down swim down swim forward swim down swim forward swim forwa…" at bounding box center [482, 520] width 885 height 512
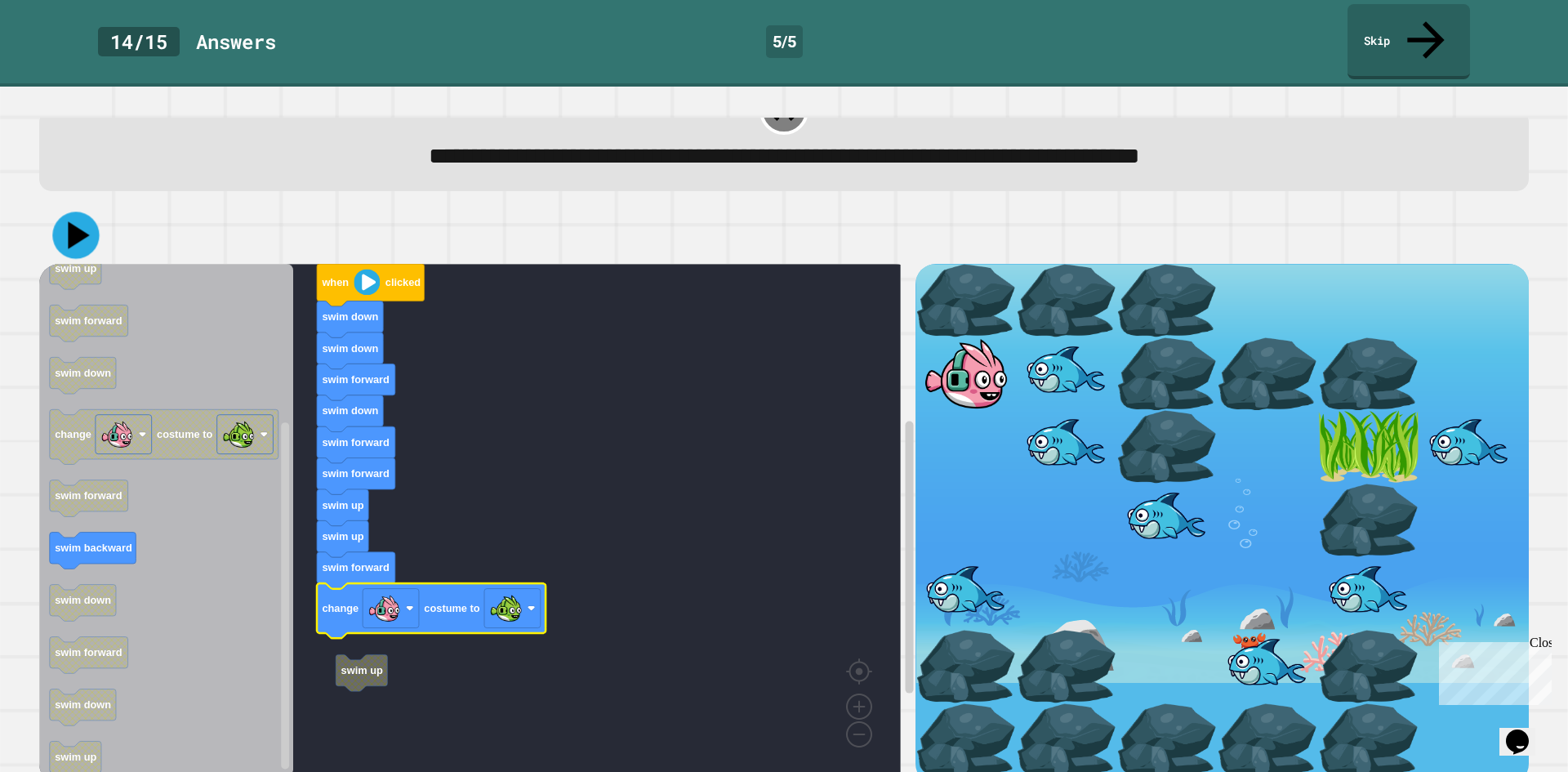
click at [87, 212] on icon at bounding box center [75, 235] width 46 height 46
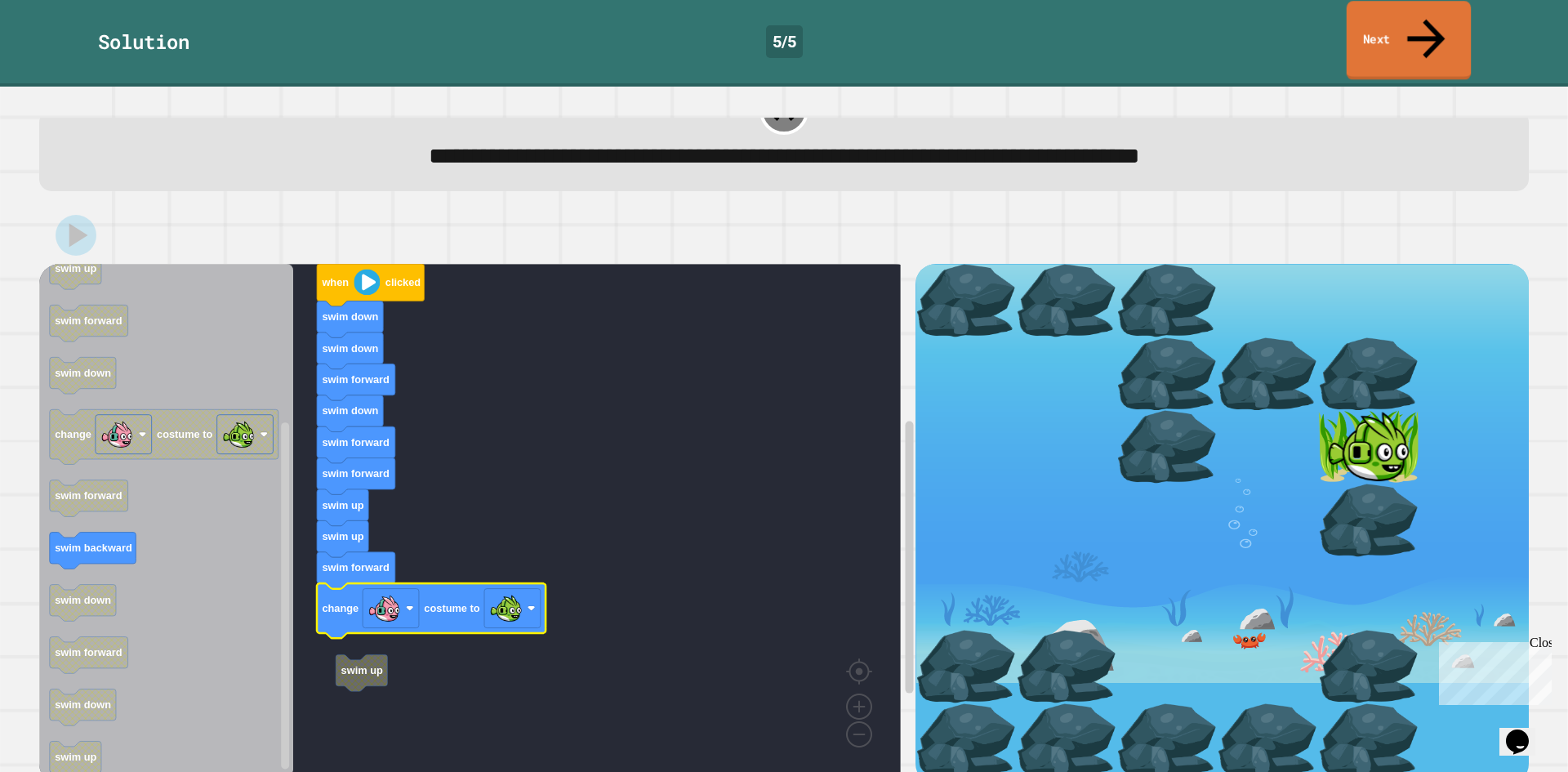
click at [1408, 27] on link "Next" at bounding box center [1409, 40] width 124 height 80
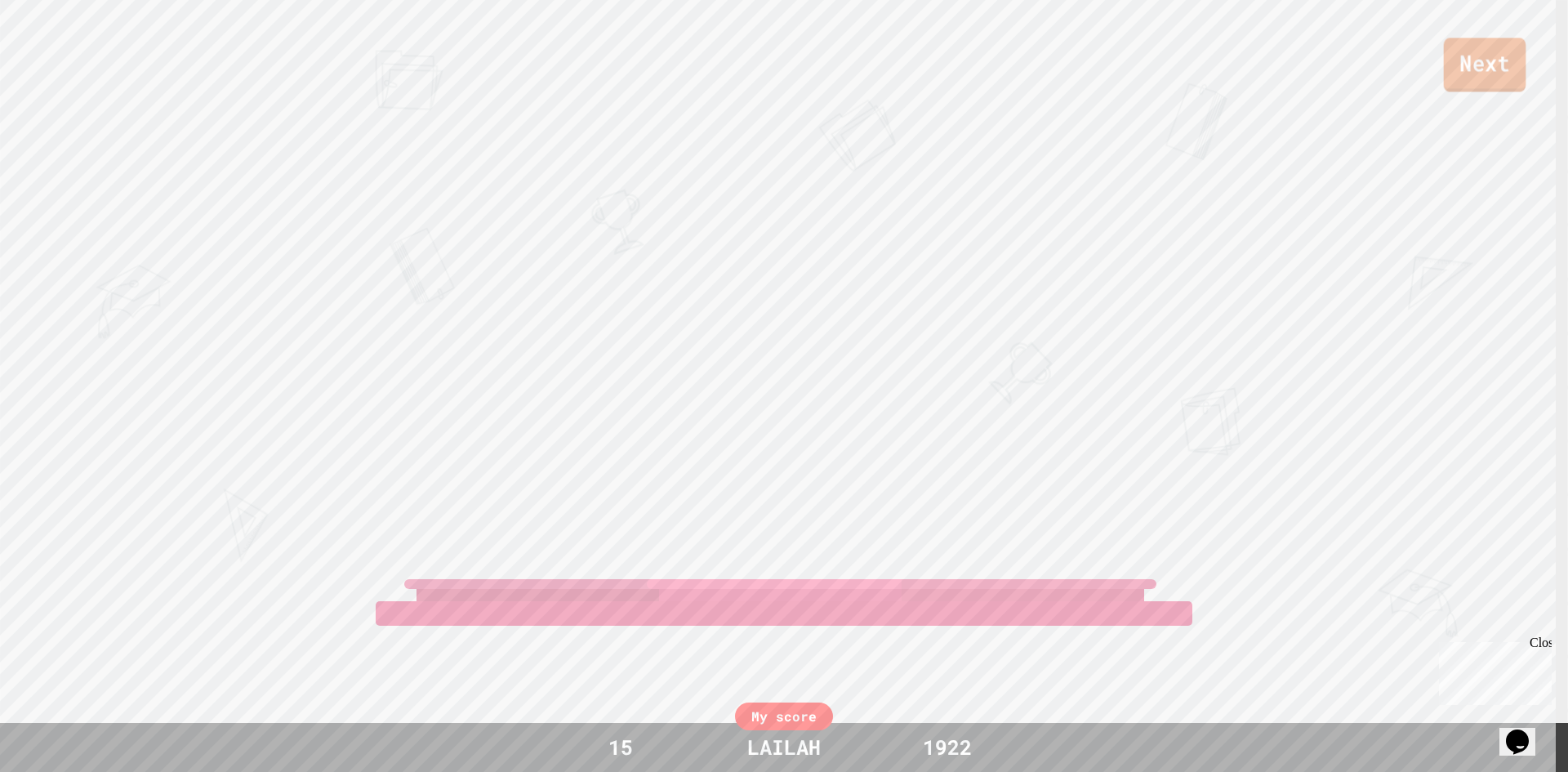
click at [1507, 69] on link "Next" at bounding box center [1485, 64] width 82 height 54
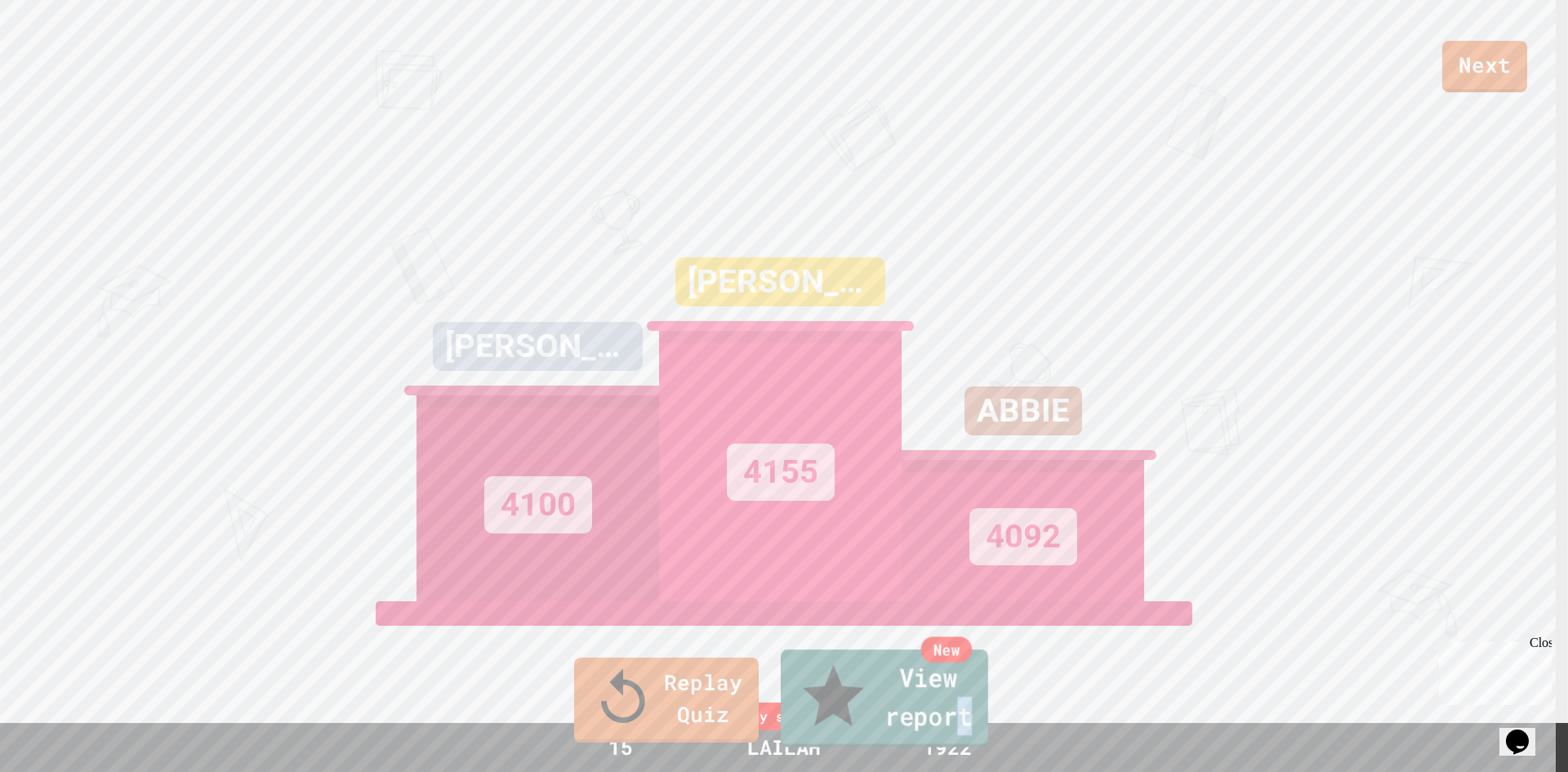
click at [986, 723] on link "New View report" at bounding box center [884, 698] width 207 height 98
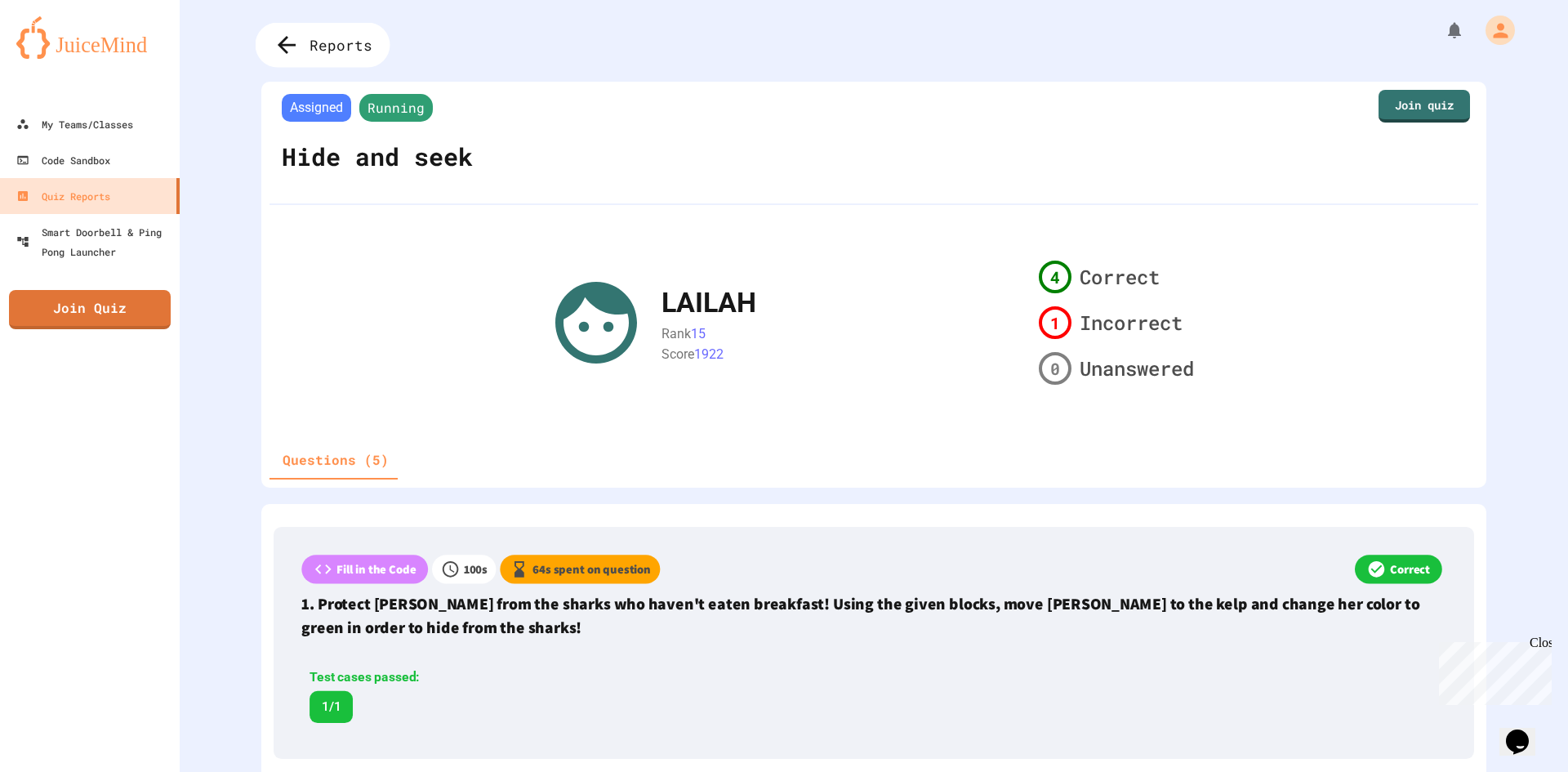
click at [370, 36] on div "Reports" at bounding box center [323, 45] width 134 height 45
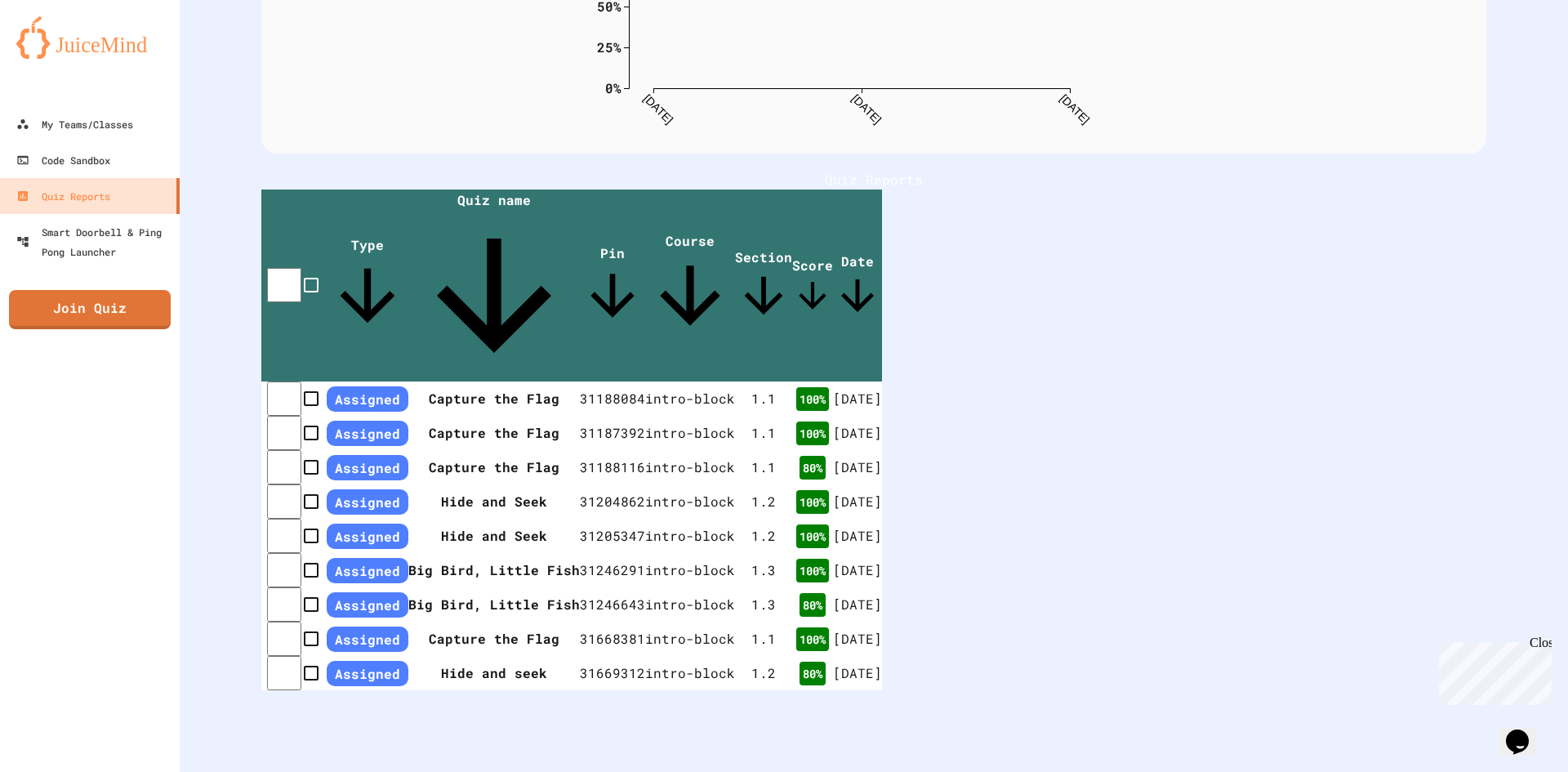
scroll to position [323, 0]
click at [115, 140] on link "My Teams/Classes" at bounding box center [90, 123] width 186 height 37
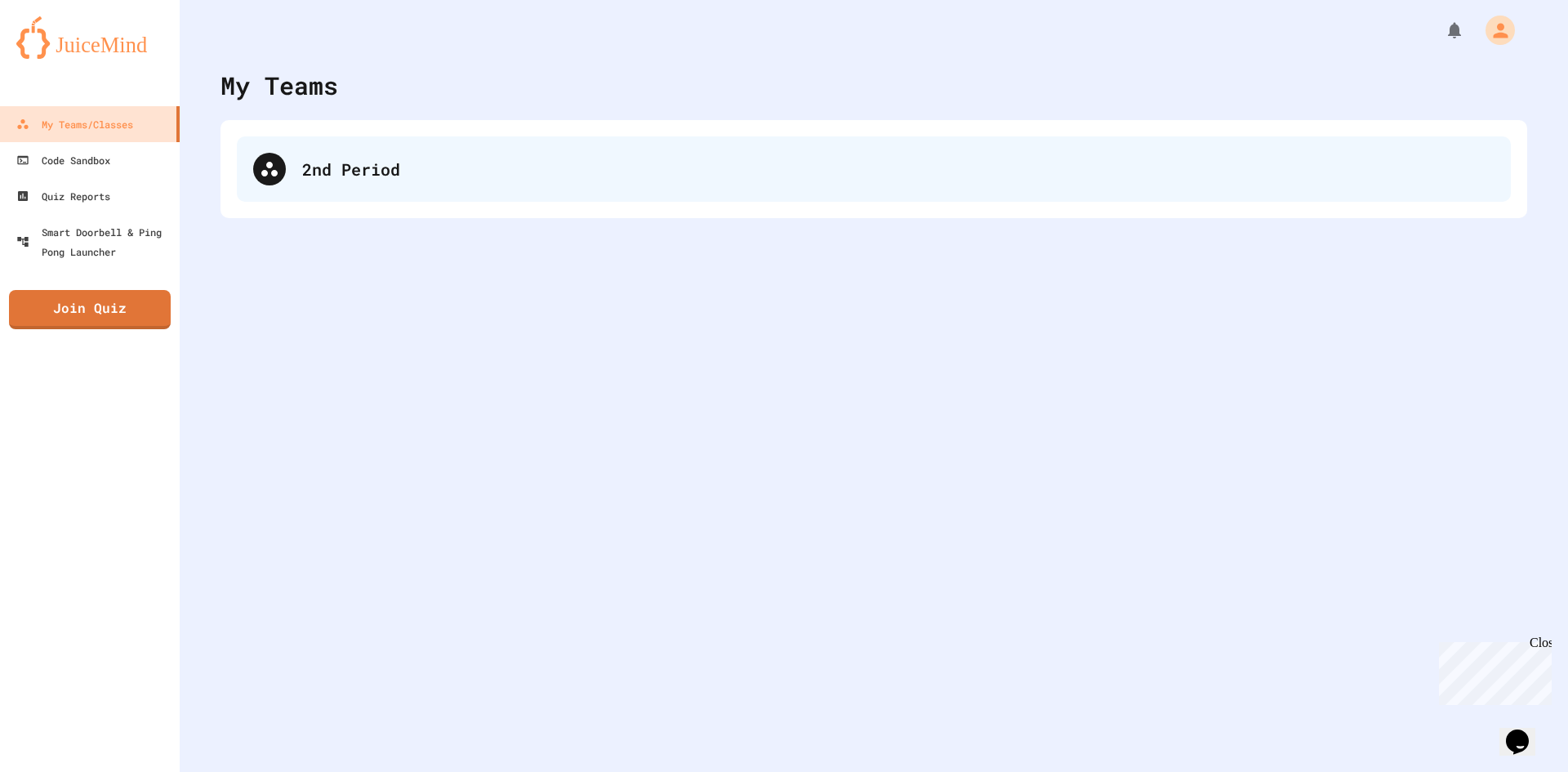
click at [480, 187] on div "2nd Period" at bounding box center [874, 169] width 1274 height 65
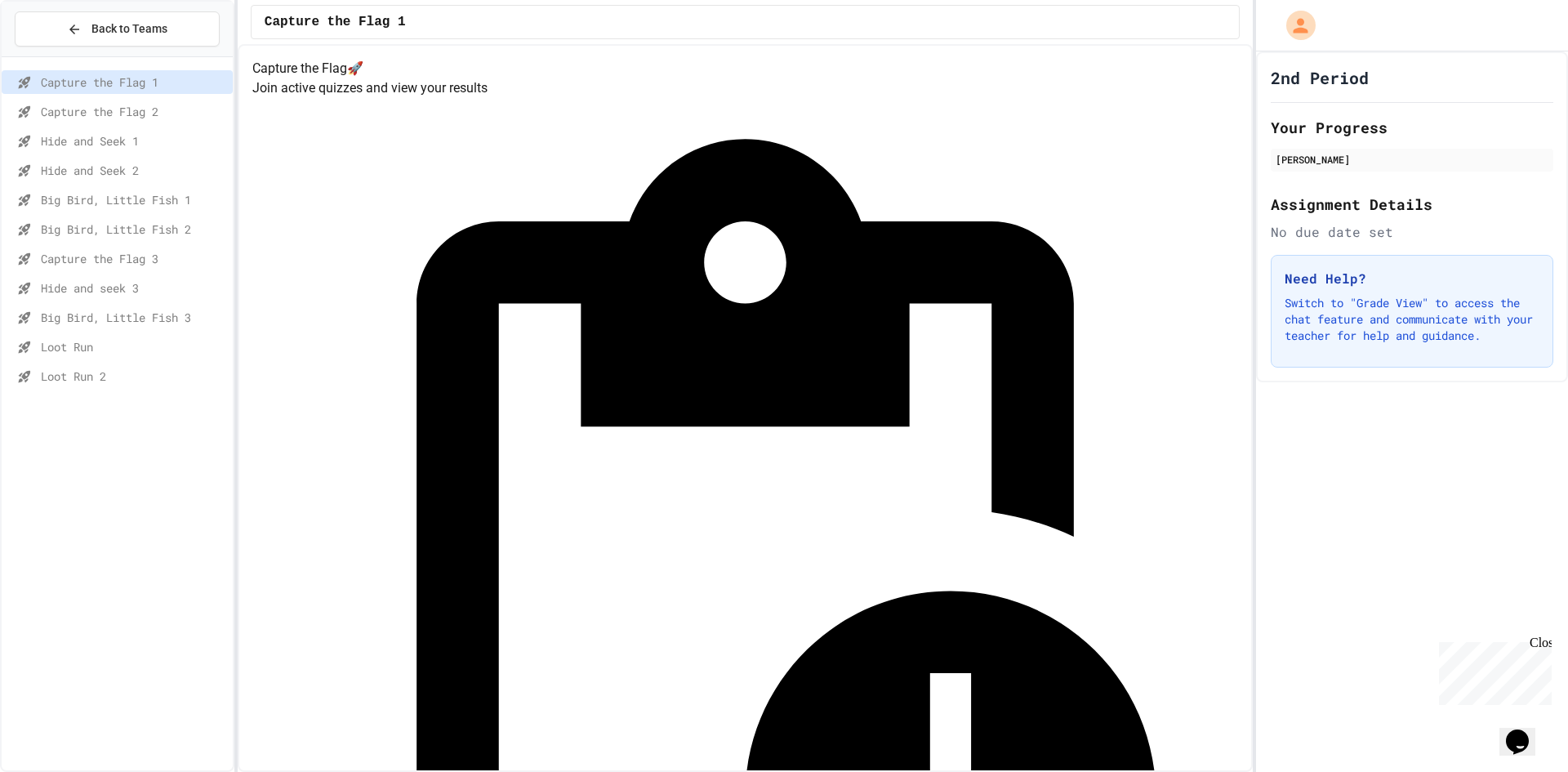
click at [68, 242] on div "Big Bird, Little Fish 2" at bounding box center [117, 232] width 231 height 29
click at [83, 264] on span "Capture the Flag 3" at bounding box center [134, 258] width 186 height 17
click at [129, 340] on div "Loot Run" at bounding box center [117, 347] width 231 height 24
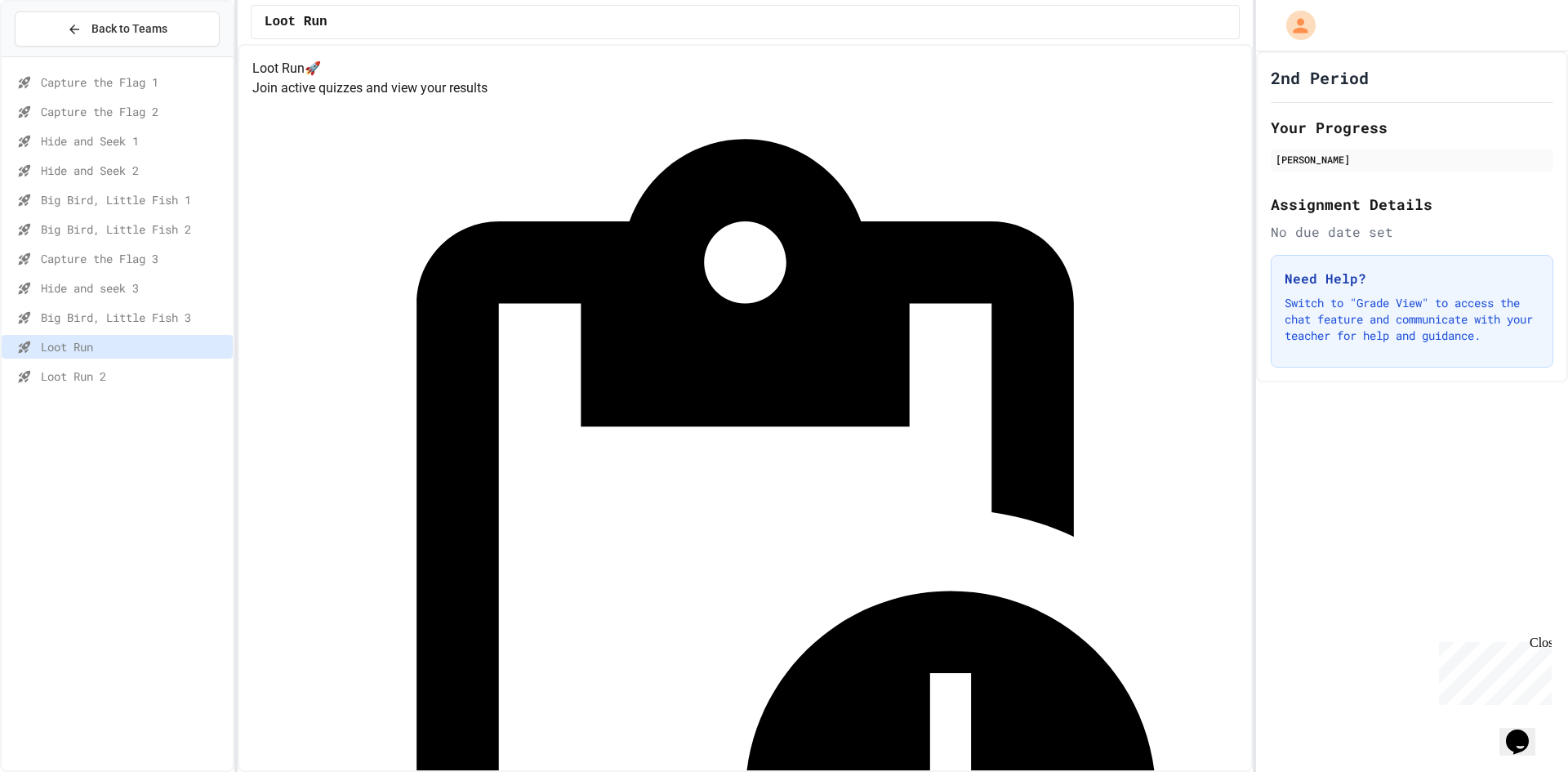
click at [110, 293] on span "Hide and seek 3" at bounding box center [134, 288] width 186 height 17
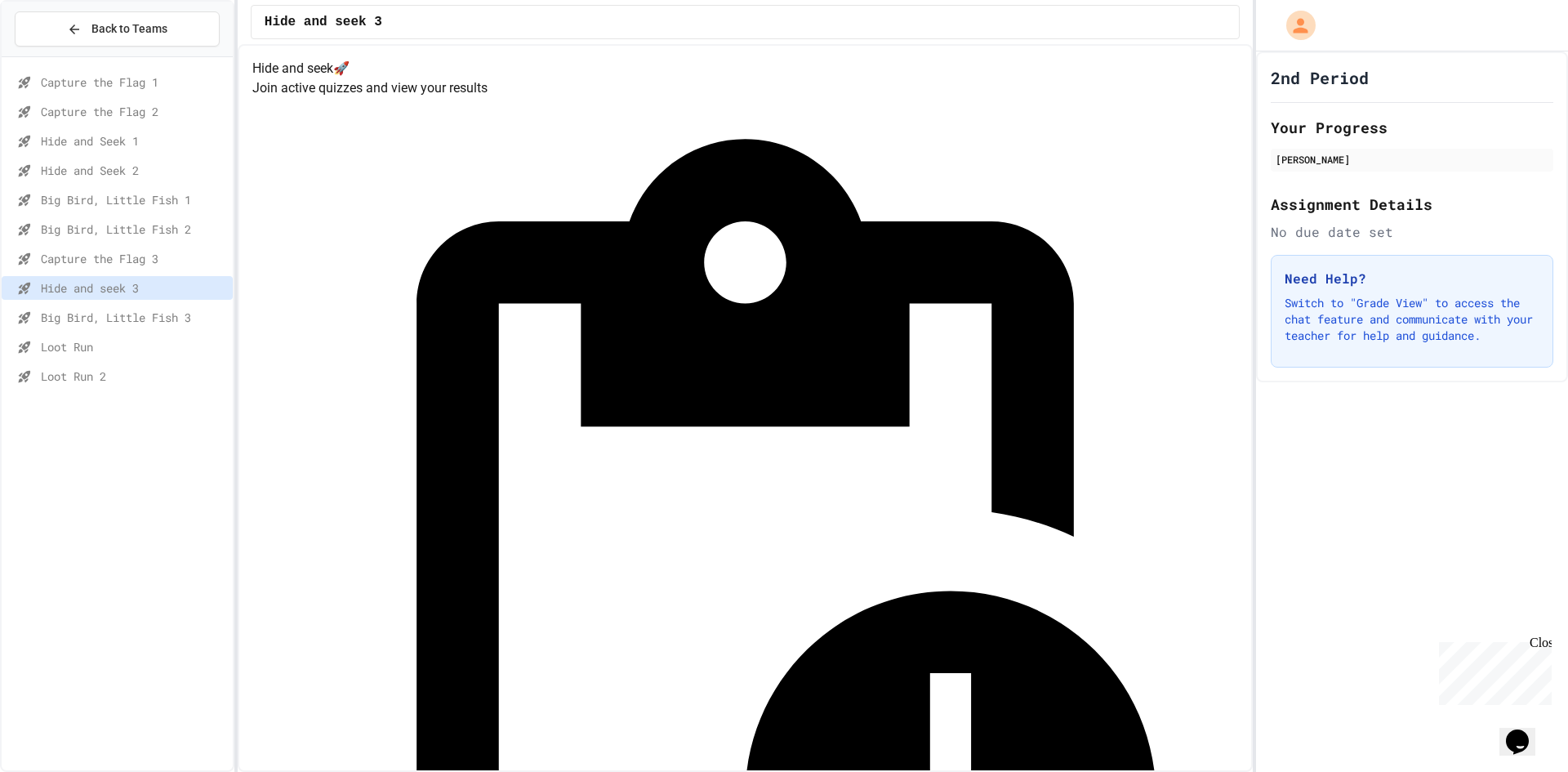
click at [131, 315] on span "Big Bird, Little Fish 3" at bounding box center [134, 318] width 186 height 17
click at [140, 347] on span "Loot Run" at bounding box center [134, 347] width 186 height 17
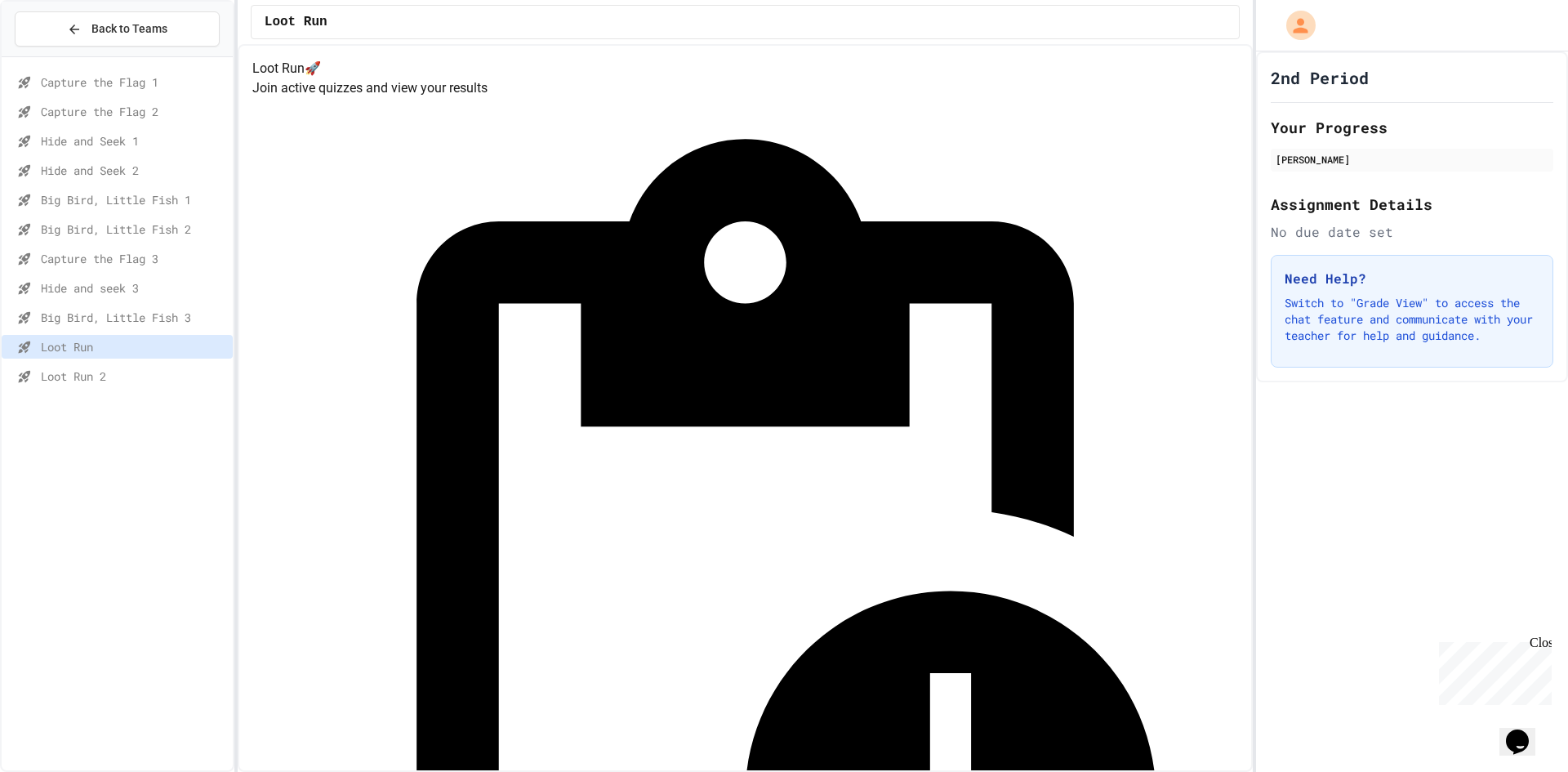
click at [125, 314] on span "Big Bird, Little Fish 3" at bounding box center [134, 318] width 186 height 17
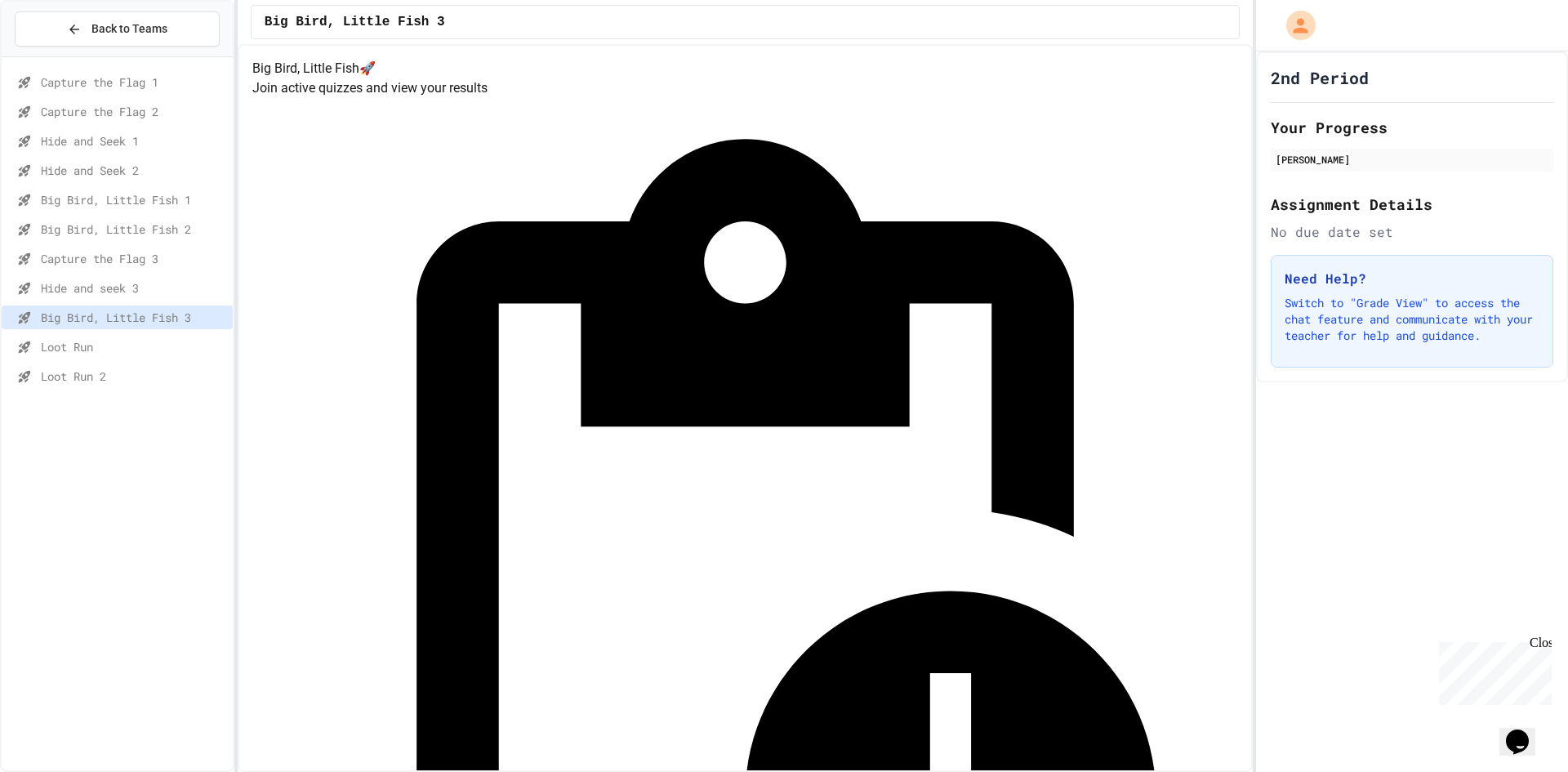
click at [93, 288] on span "Hide and seek 3" at bounding box center [134, 288] width 186 height 17
click at [106, 315] on span "Big Bird, Little Fish 3" at bounding box center [134, 318] width 186 height 17
click at [130, 351] on span "Loot Run" at bounding box center [134, 347] width 186 height 17
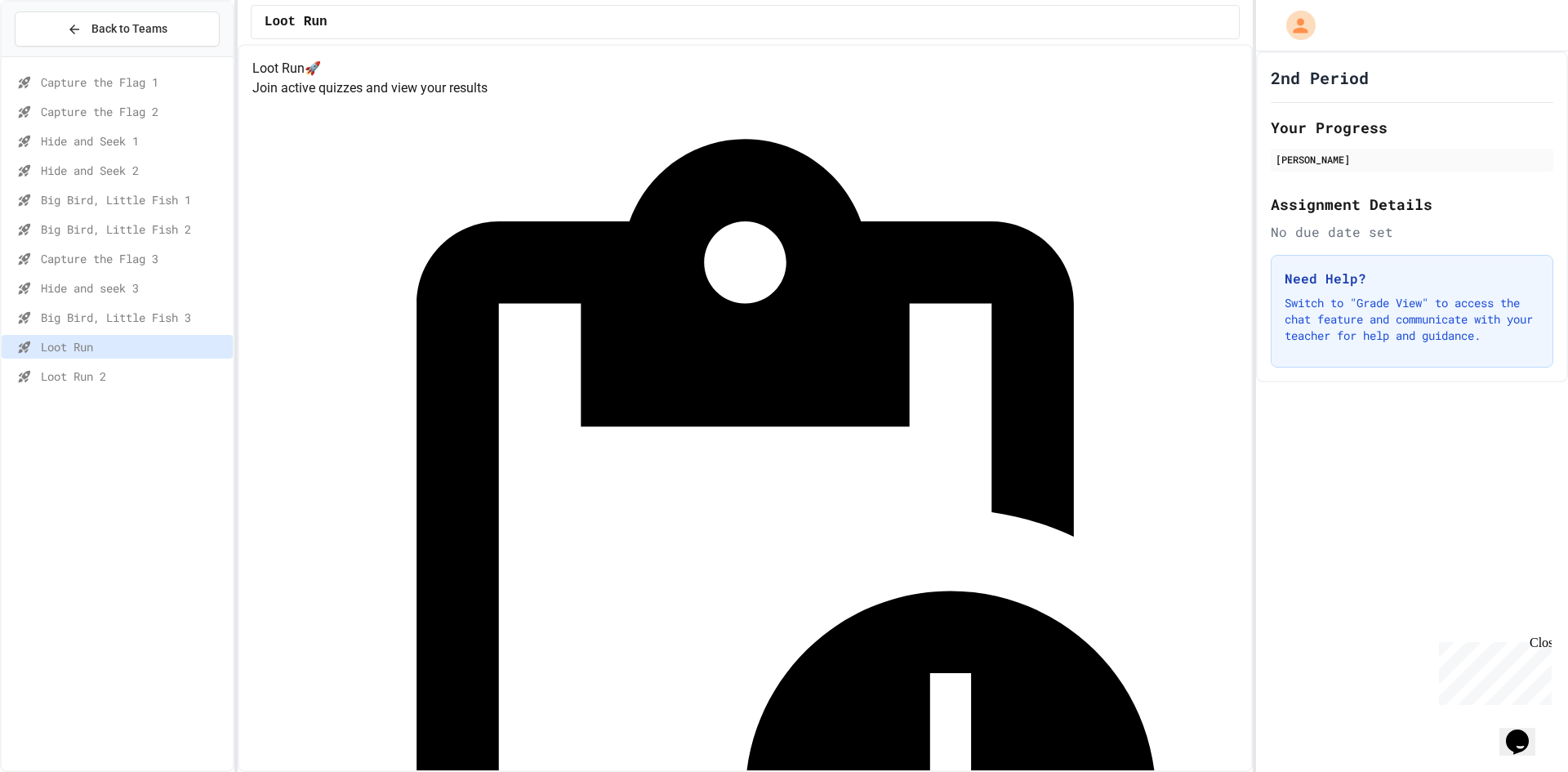
click at [135, 384] on span "Loot Run 2" at bounding box center [134, 376] width 186 height 17
click at [177, 316] on span "Big Bird, Little Fish 3" at bounding box center [134, 318] width 186 height 17
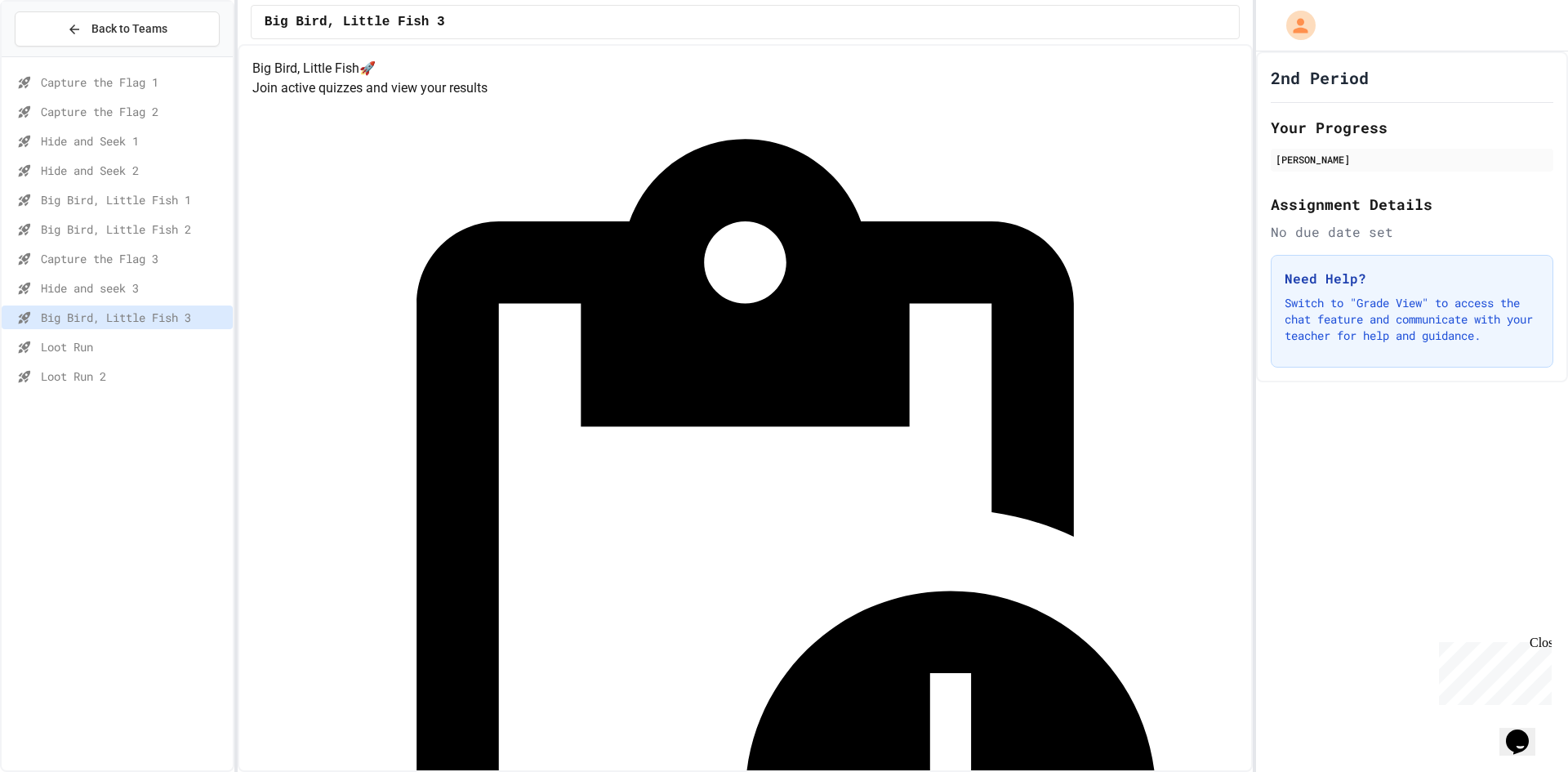
click at [71, 266] on span "Capture the Flag 3" at bounding box center [134, 258] width 186 height 17
click at [76, 290] on span "Hide and seek 3" at bounding box center [134, 288] width 186 height 17
click at [104, 306] on div "Big Bird, Little Fish 3" at bounding box center [117, 318] width 231 height 24
click at [177, 278] on div "Hide and seek 3" at bounding box center [117, 288] width 231 height 24
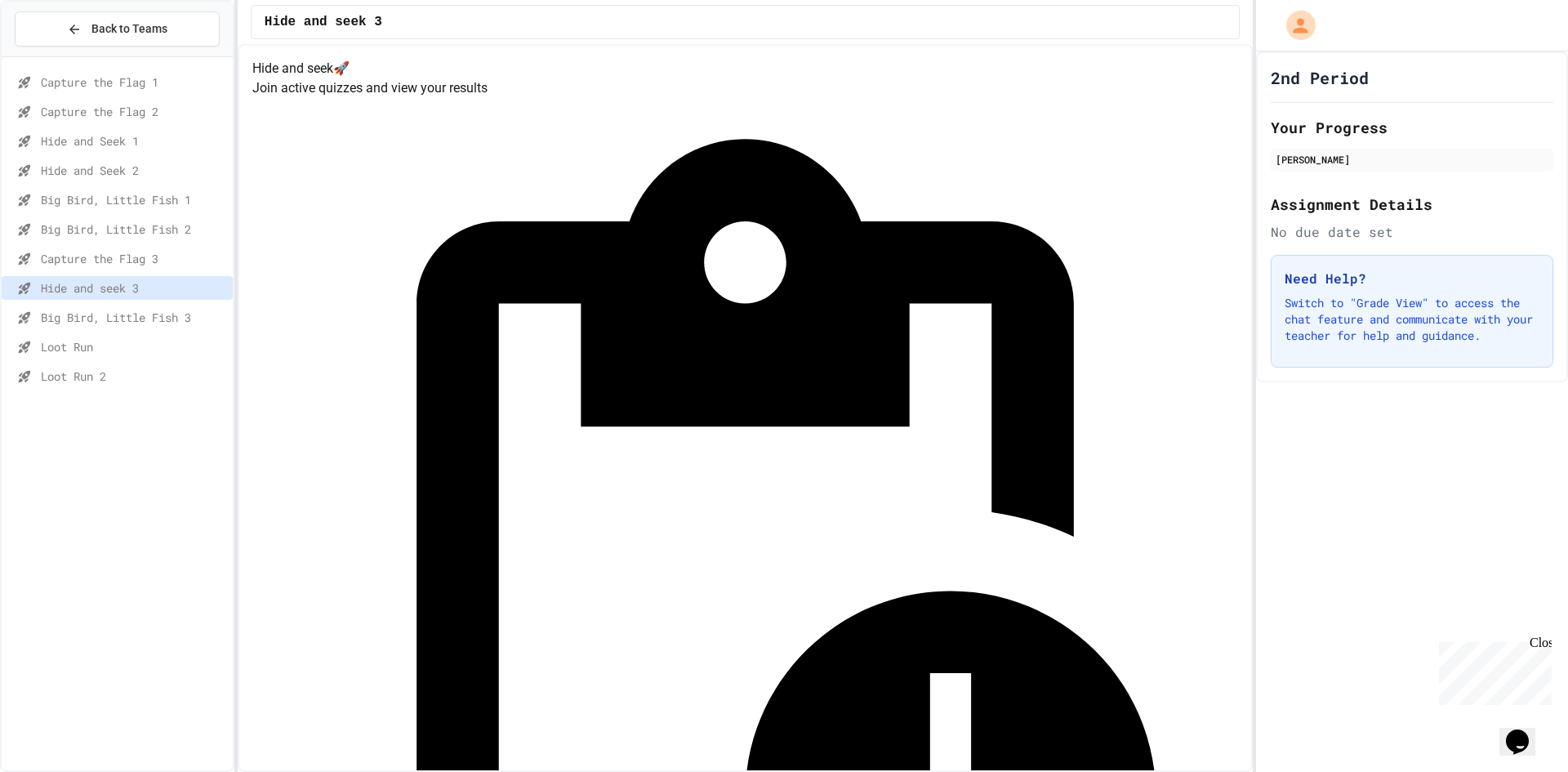
click at [186, 306] on div "Big Bird, Little Fish 3" at bounding box center [117, 318] width 231 height 24
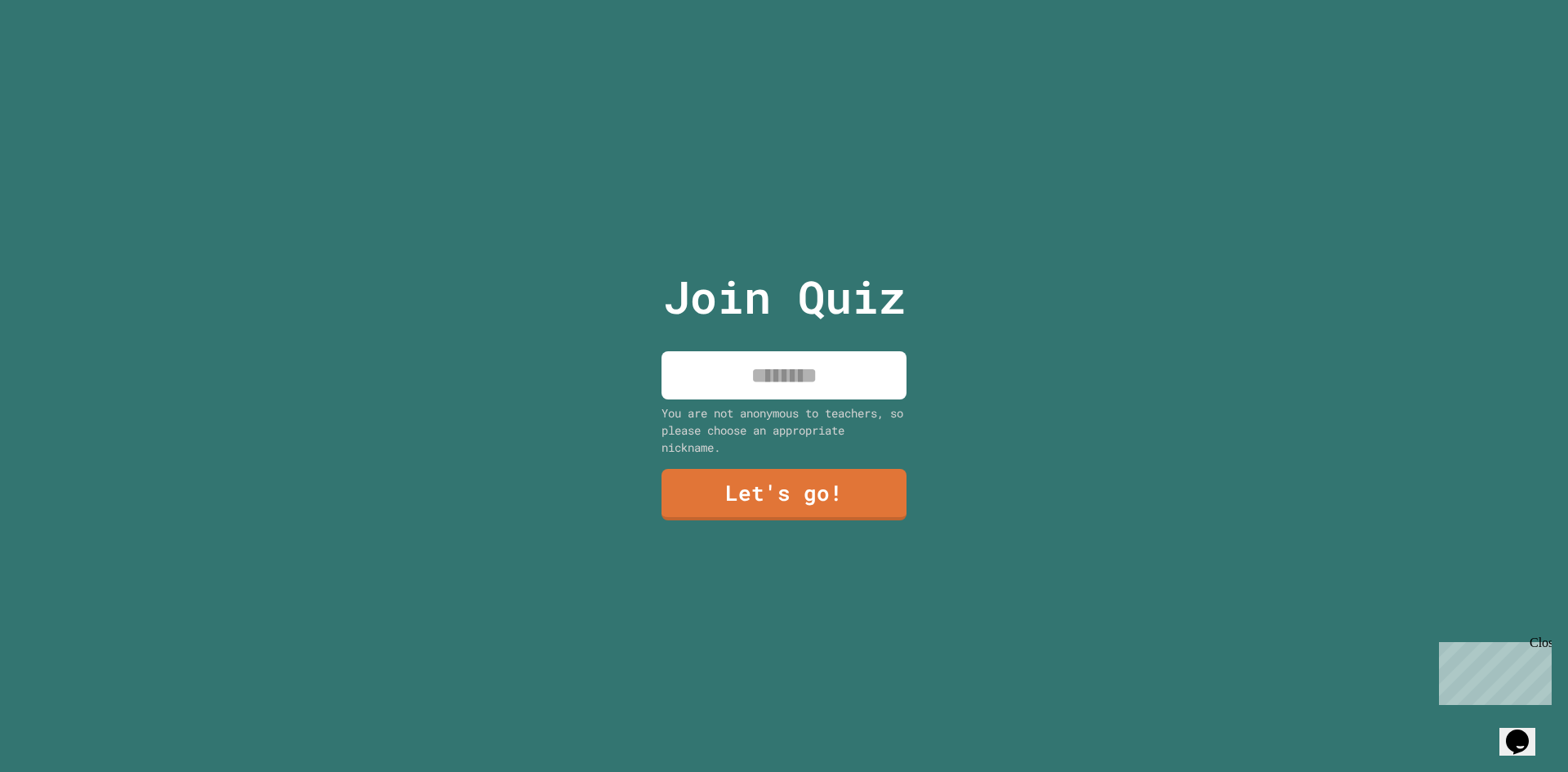
drag, startPoint x: 791, startPoint y: 386, endPoint x: 810, endPoint y: 409, distance: 29.8
click at [810, 409] on div "Join Quiz You are not anonymous to teachers, so please choose an appropriate ni…" at bounding box center [785, 386] width 276 height 772
type input "******"
drag, startPoint x: 799, startPoint y: 287, endPoint x: 843, endPoint y: 300, distance: 45.9
click at [819, 293] on p "Join Quiz" at bounding box center [784, 296] width 242 height 68
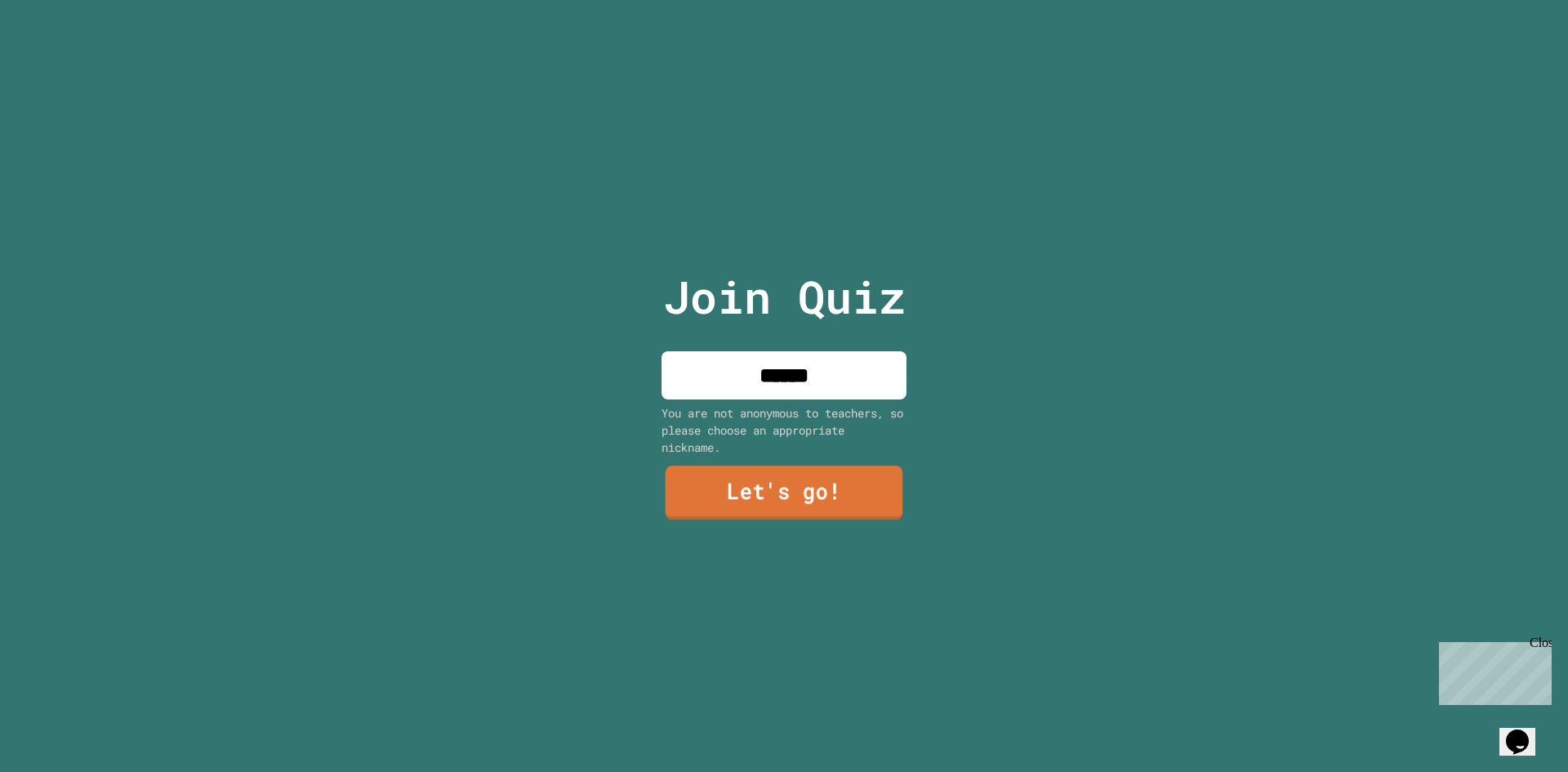
click at [809, 468] on link "Let's go!" at bounding box center [785, 492] width 238 height 54
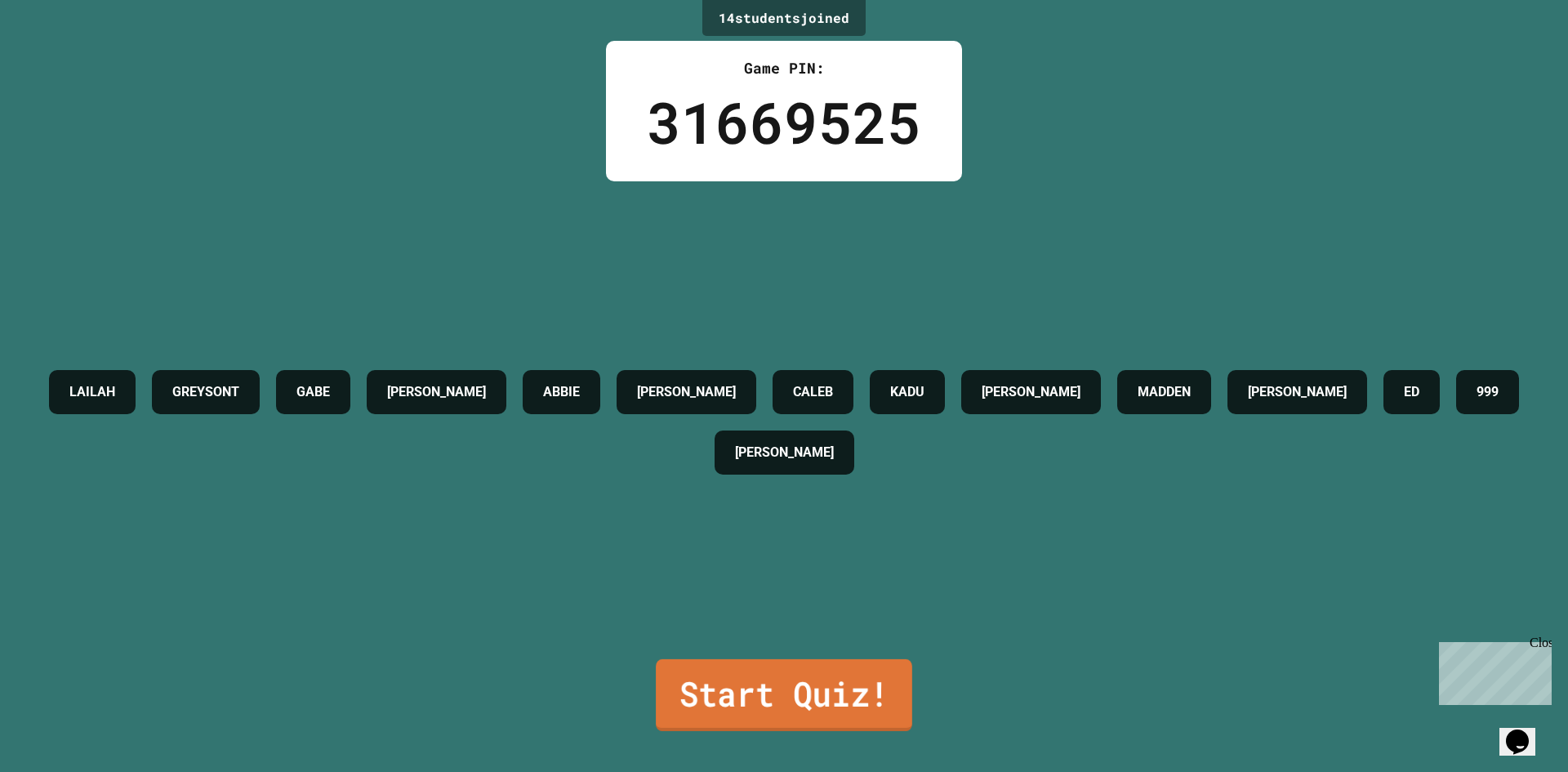
click at [904, 691] on link "Start Quiz!" at bounding box center [784, 695] width 257 height 72
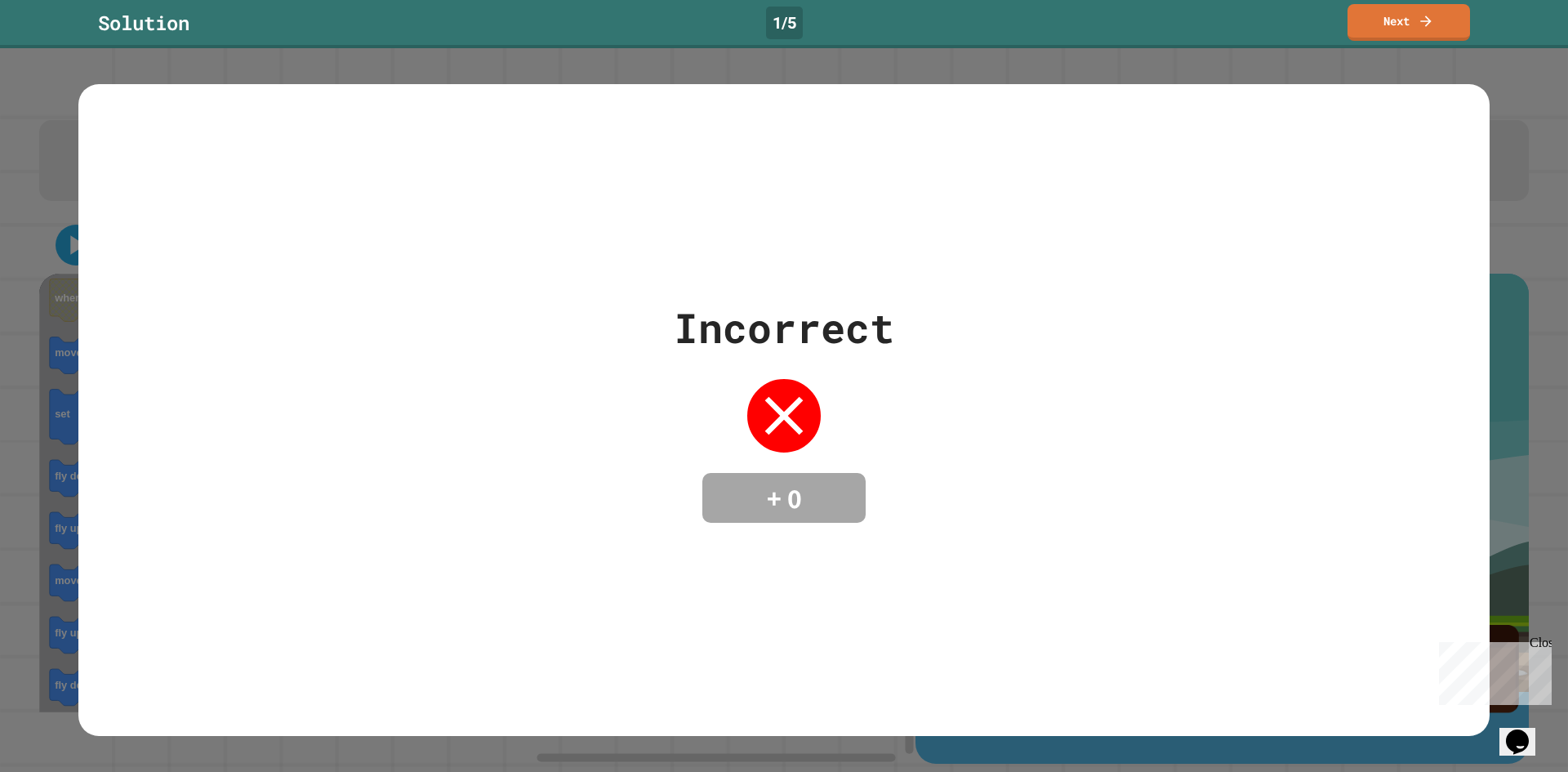
click at [1342, 0] on div "Solution 1 / 5 Next" at bounding box center [784, 24] width 1568 height 48
drag, startPoint x: 1403, startPoint y: 32, endPoint x: 1368, endPoint y: 3, distance: 45.5
click at [1375, 15] on link "Next" at bounding box center [1409, 21] width 123 height 39
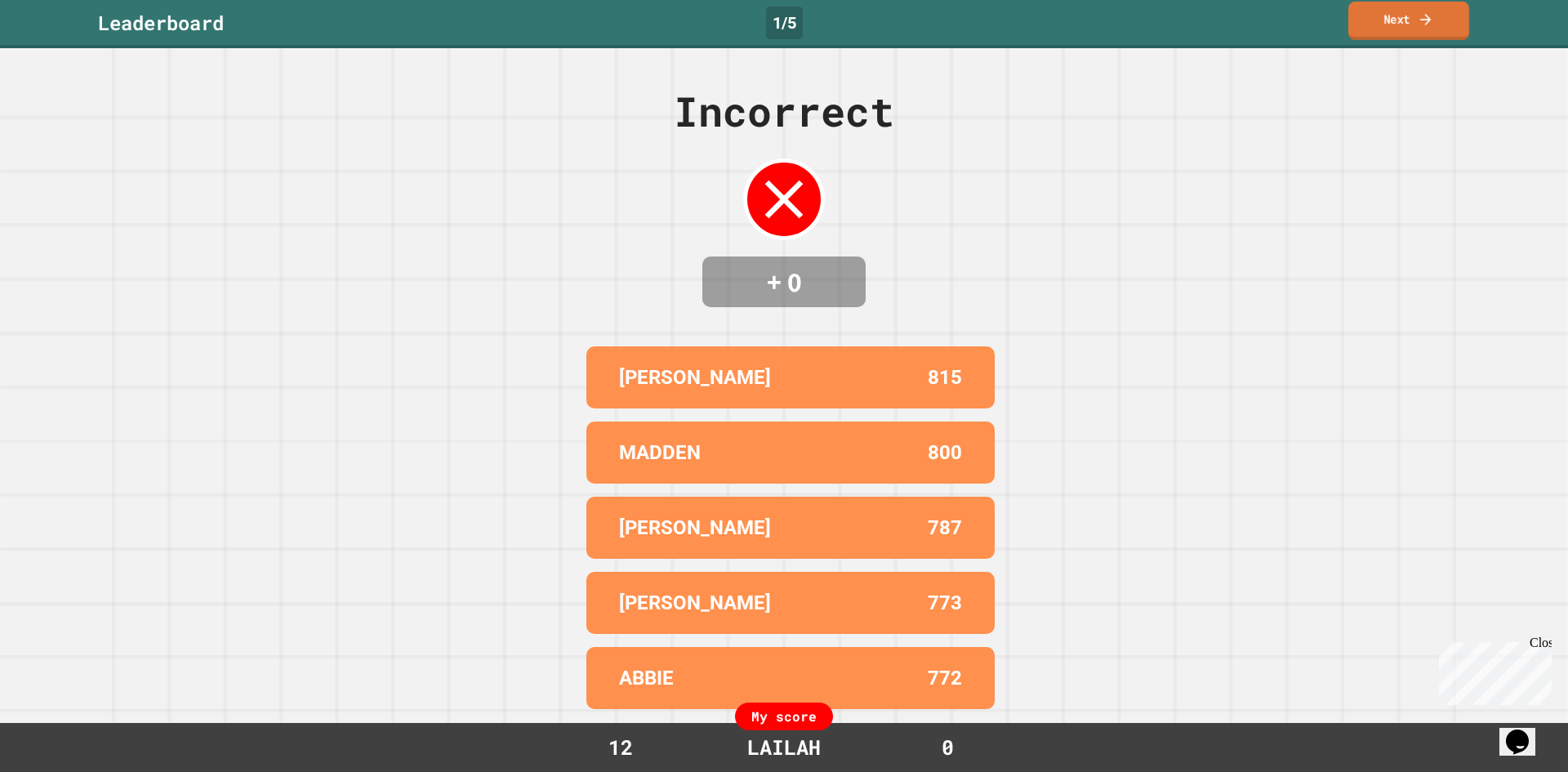
click at [1359, 25] on link "Next" at bounding box center [1409, 21] width 121 height 39
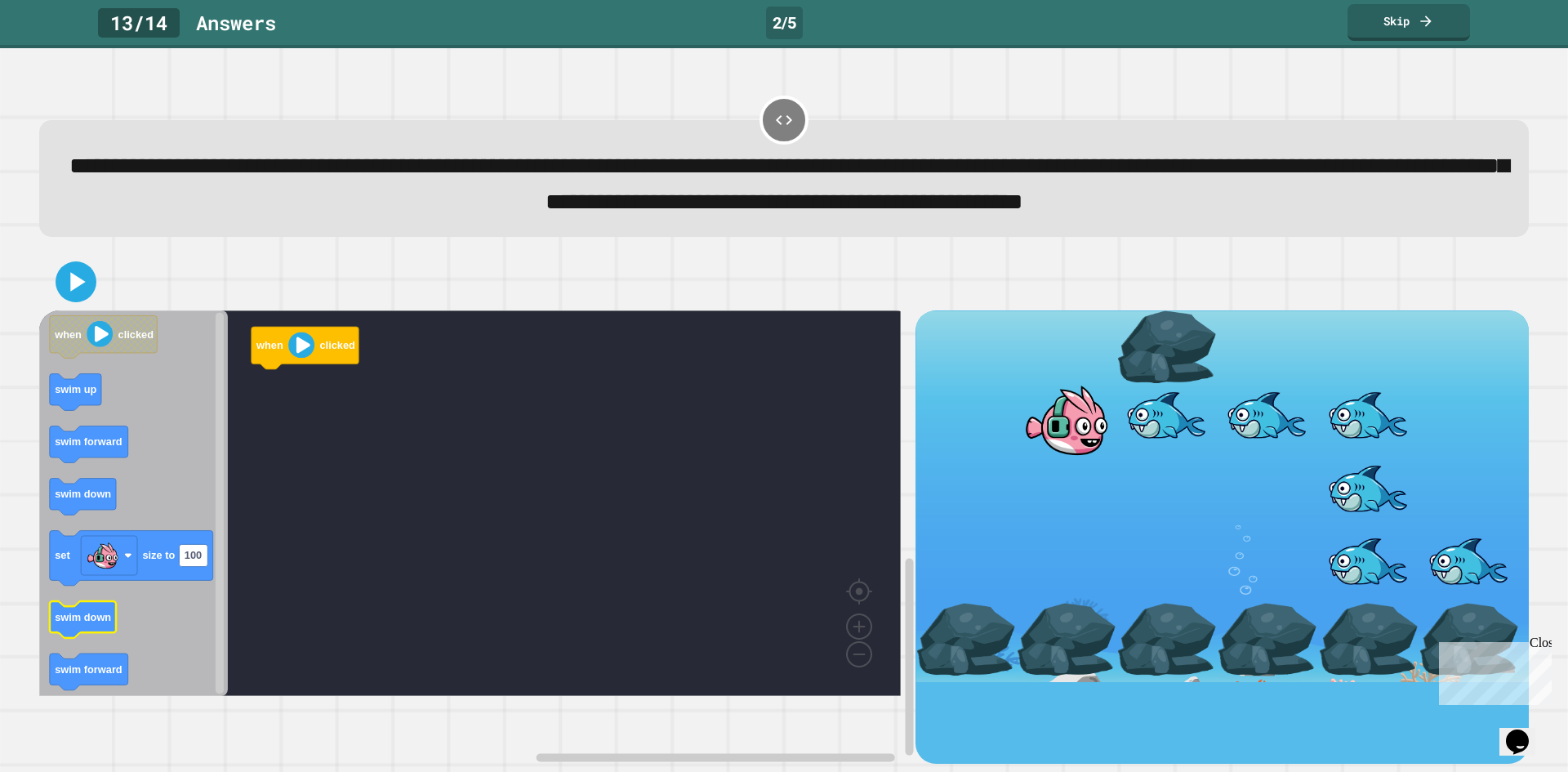
click at [89, 655] on icon "when clicked swim up swim forward swim down set size to 100 swim down swim forw…" at bounding box center [134, 503] width 188 height 385
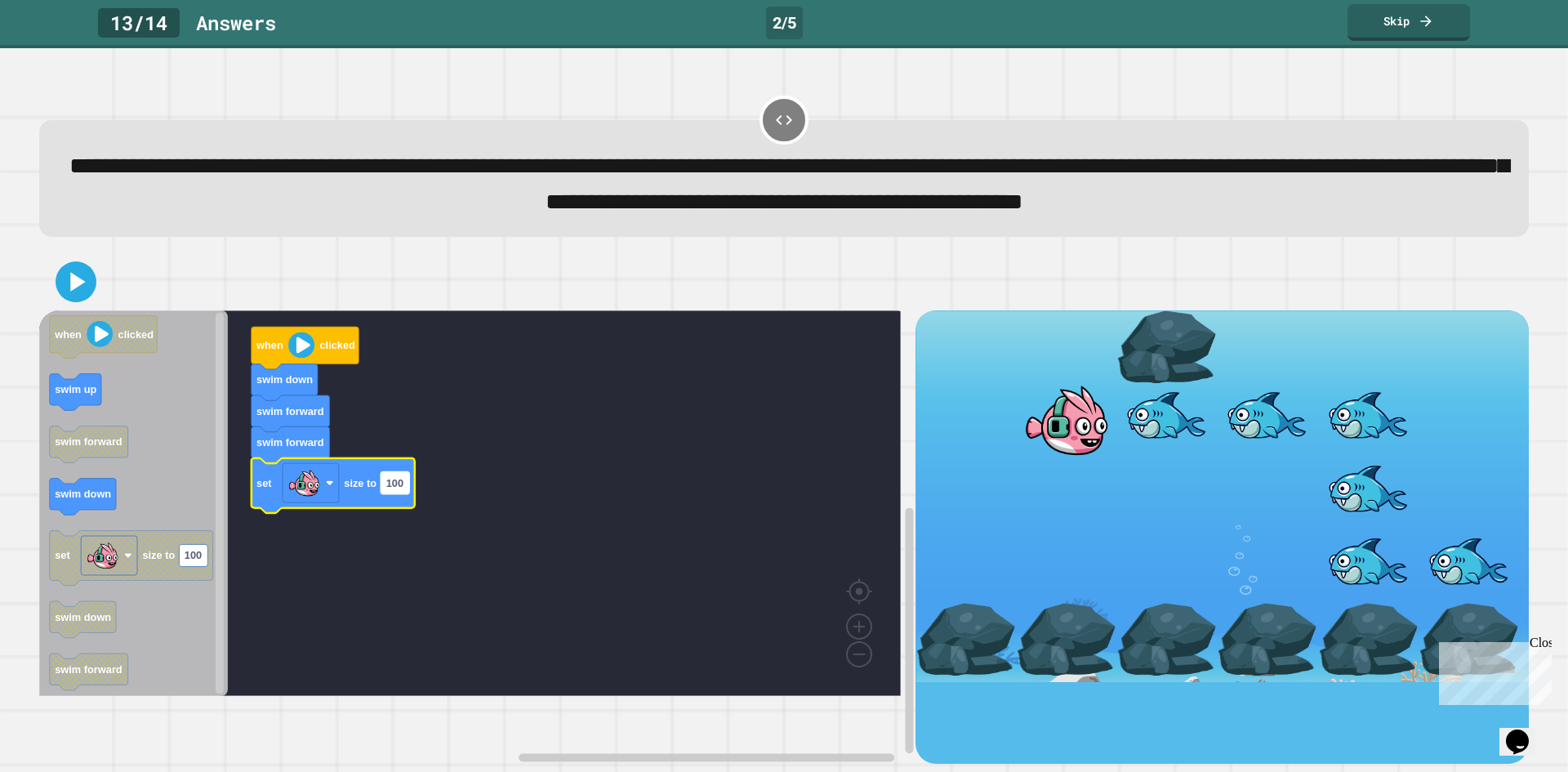
click at [394, 489] on text "100" at bounding box center [395, 482] width 17 height 12
type input "**"
click at [392, 522] on g "when clicked swim down swim forward swim forward set size to 20" at bounding box center [482, 503] width 885 height 385
click at [392, 489] on text "20" at bounding box center [391, 482] width 11 height 12
type input "****"
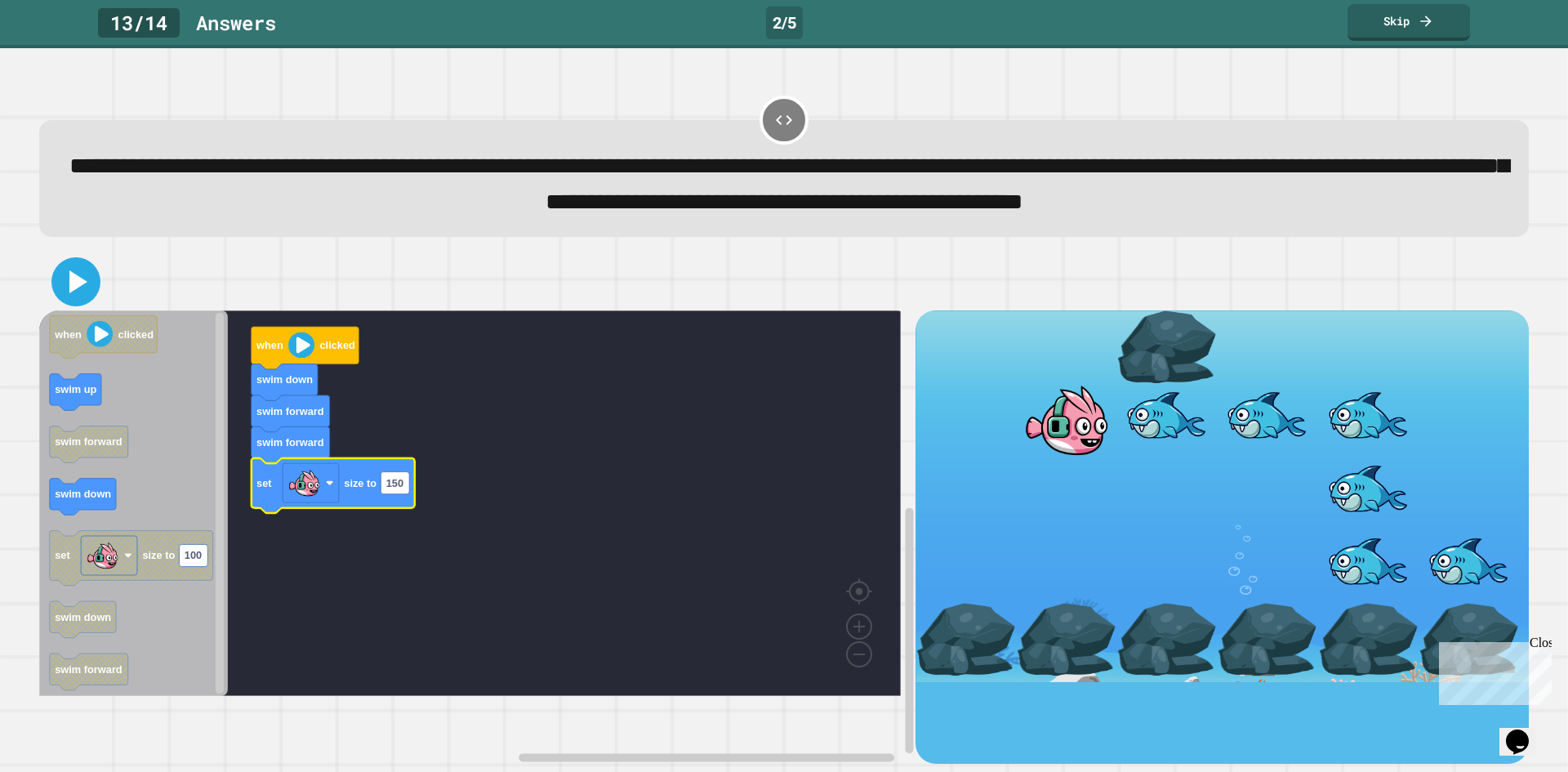
click at [77, 301] on icon at bounding box center [76, 282] width 39 height 39
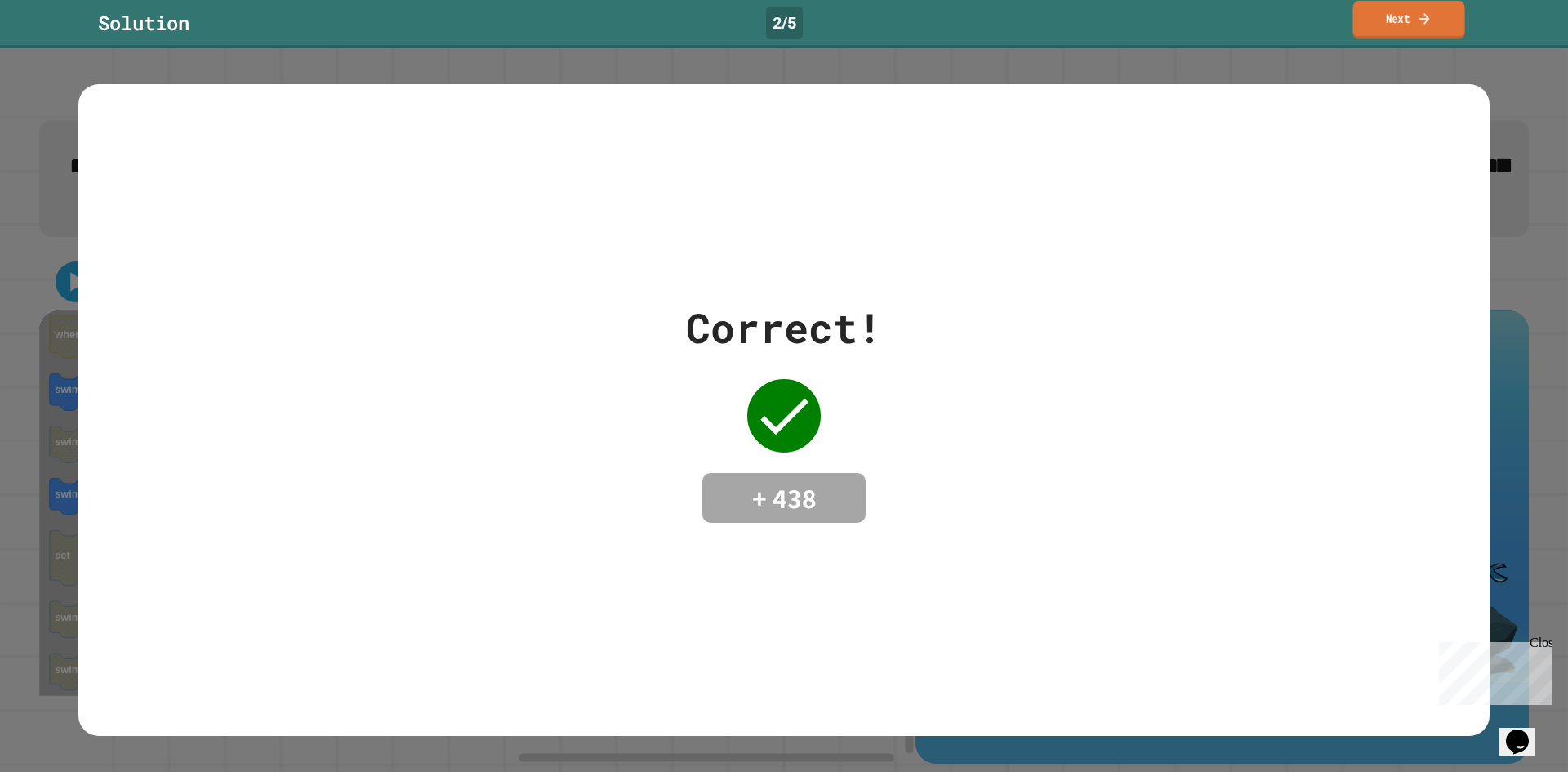
click at [1392, 22] on link "Next" at bounding box center [1408, 20] width 112 height 39
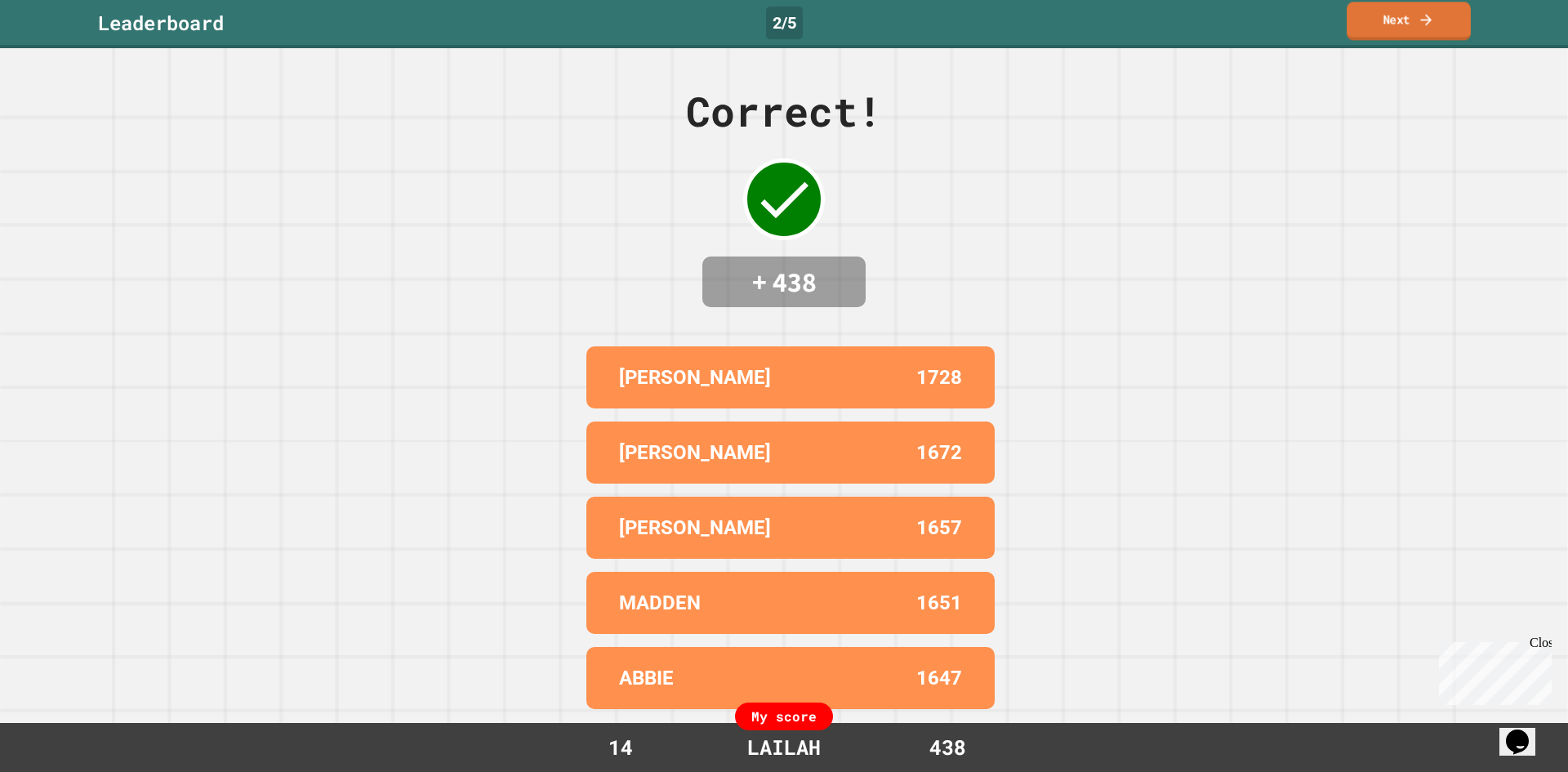
click at [1381, 38] on link "Next" at bounding box center [1409, 21] width 124 height 39
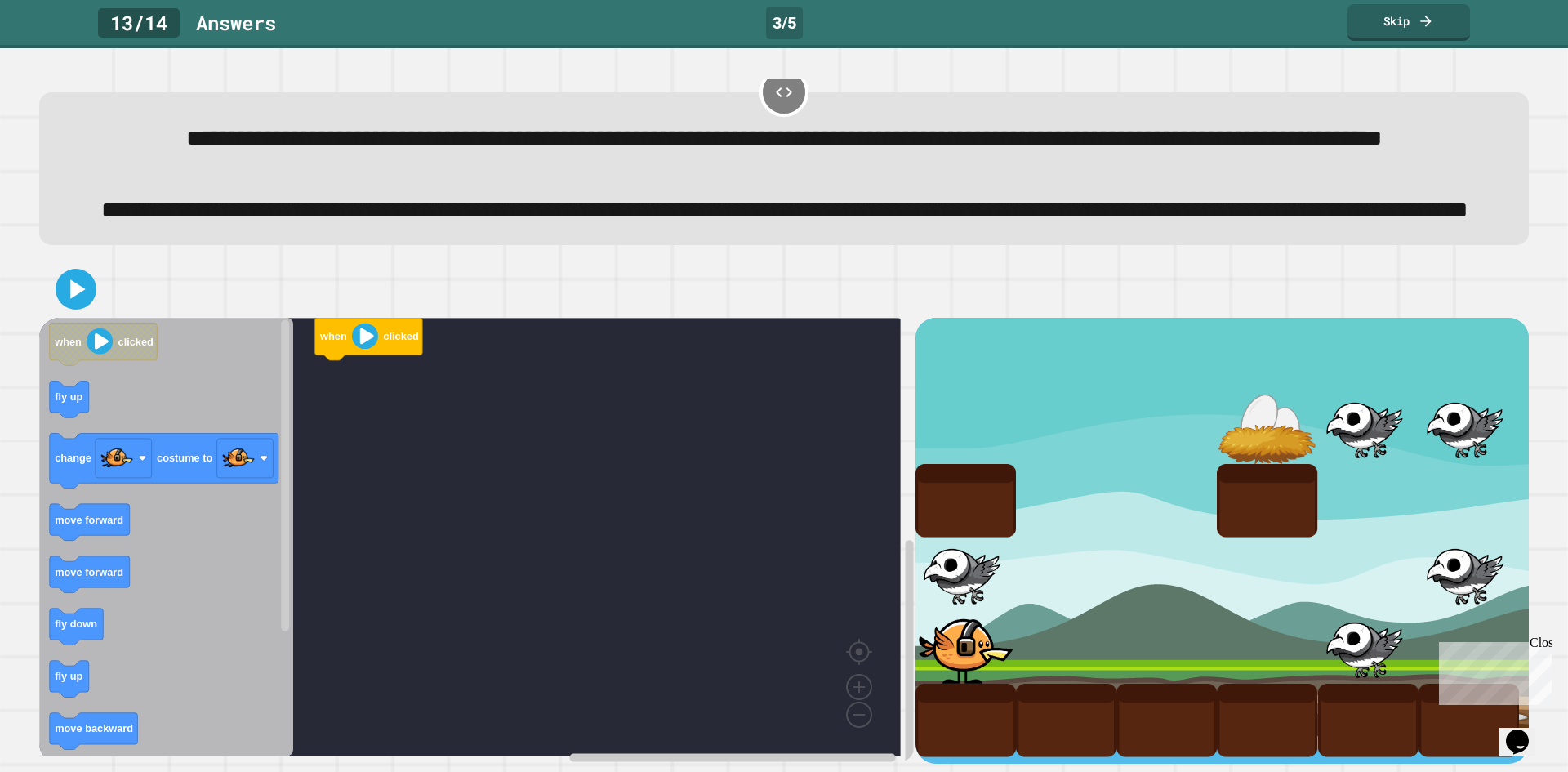
scroll to position [129, 0]
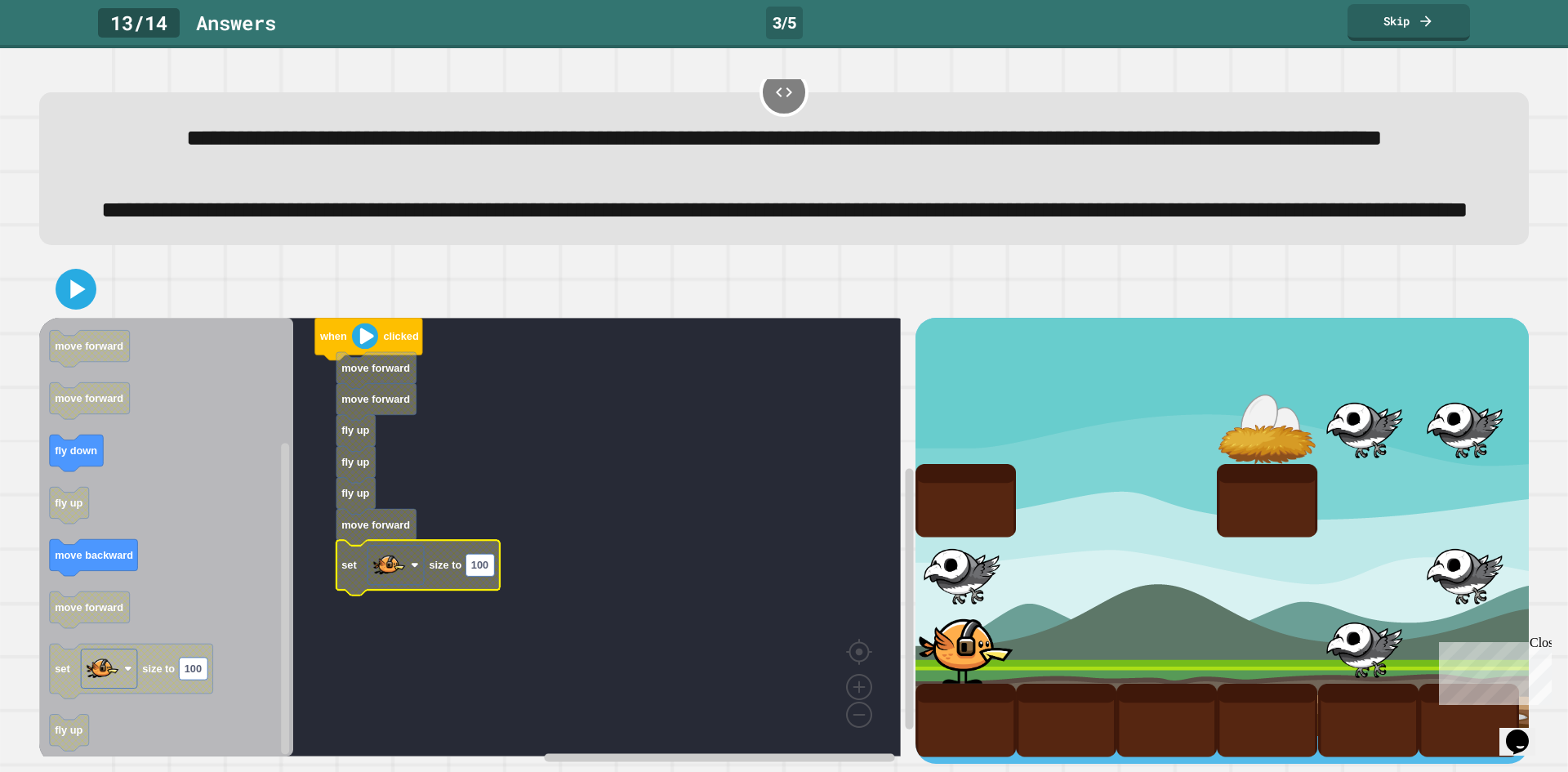
click at [491, 555] on rect "Blockly Workspace" at bounding box center [479, 566] width 28 height 22
type input "**"
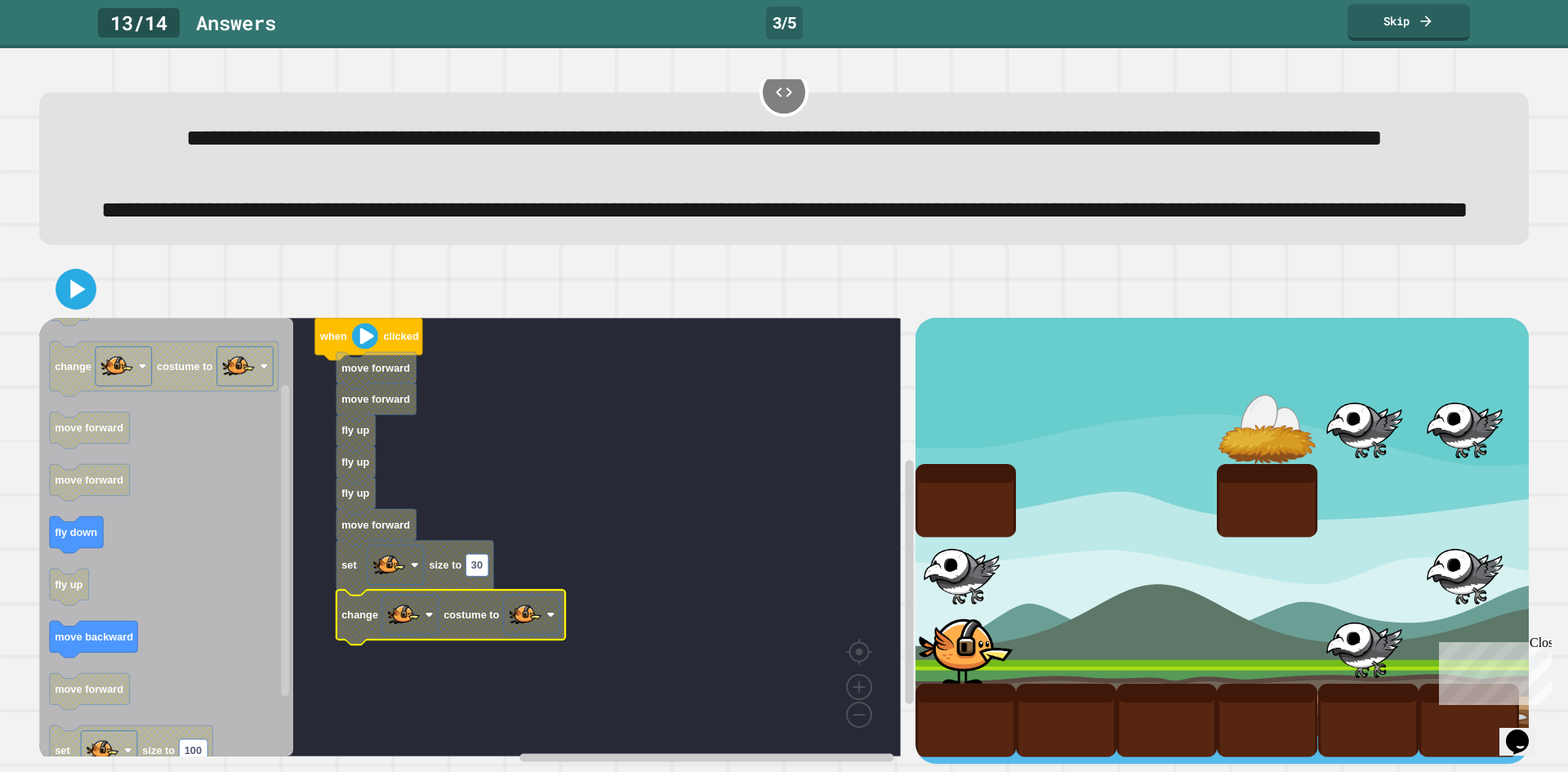
click at [531, 609] on image "Blockly Workspace" at bounding box center [526, 615] width 33 height 33
click at [98, 271] on div at bounding box center [784, 288] width 1490 height 57
click at [80, 277] on icon at bounding box center [78, 288] width 18 height 23
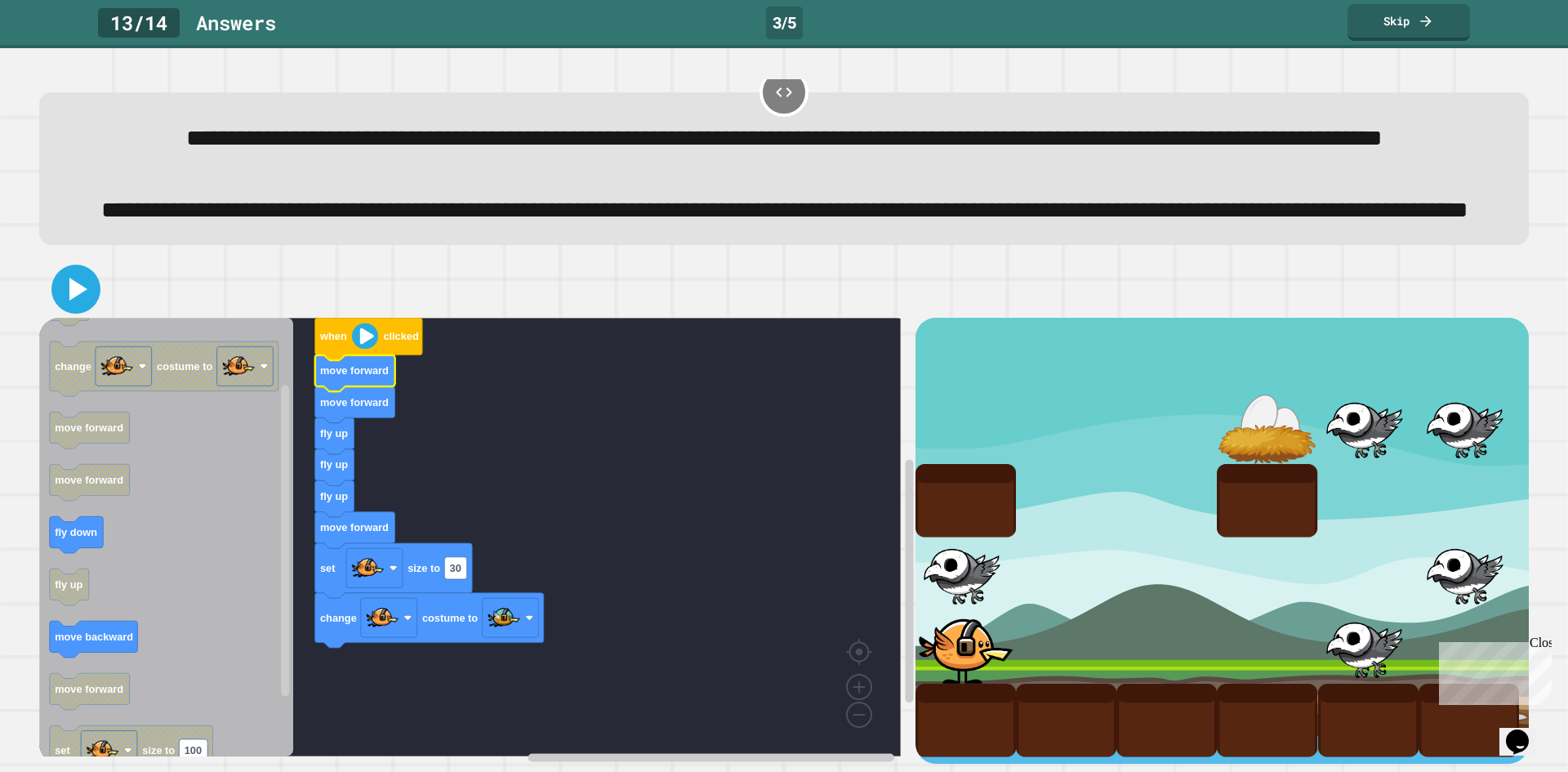
click at [62, 270] on icon at bounding box center [76, 289] width 39 height 39
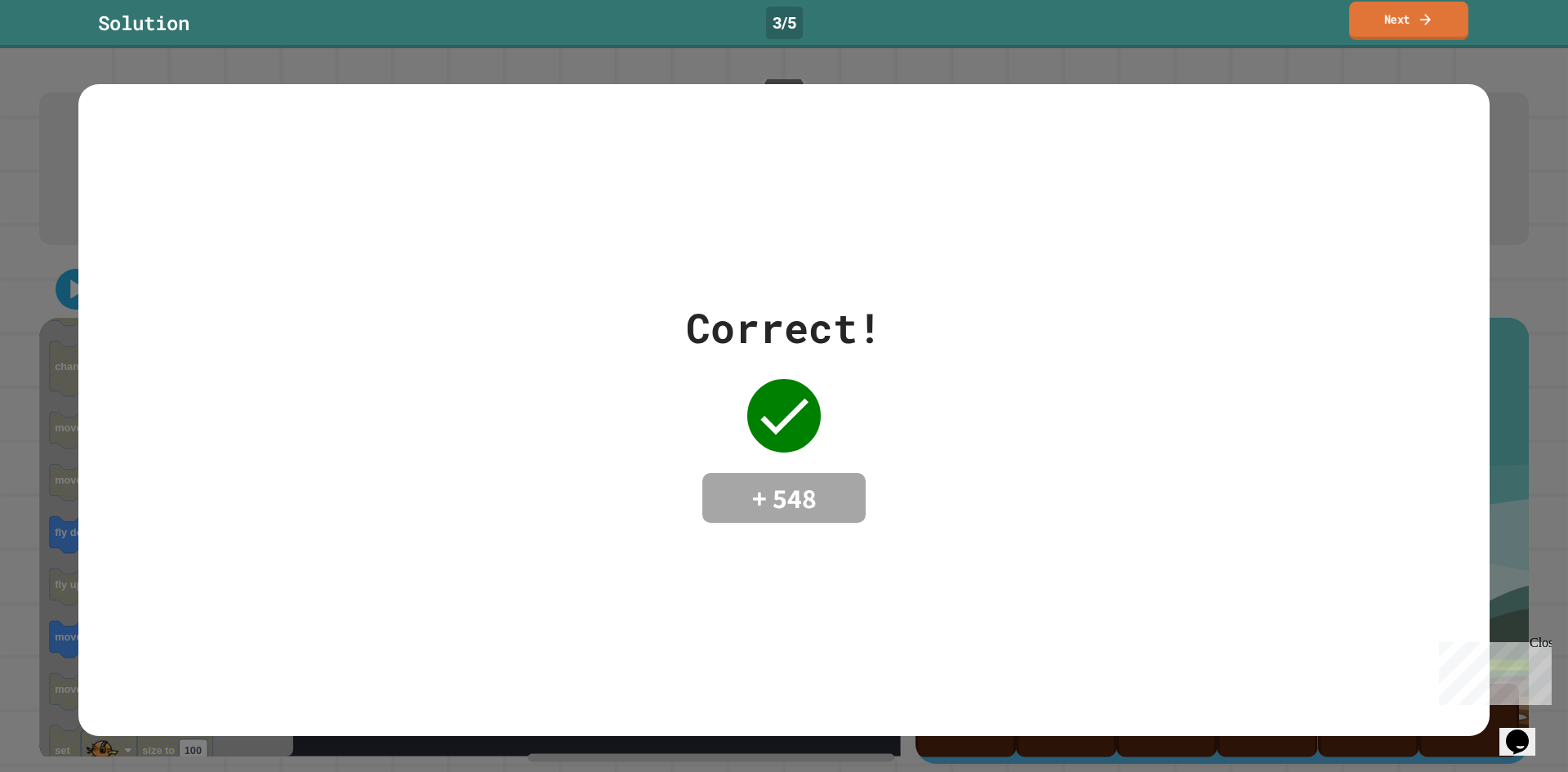
click at [1374, 36] on link "Next" at bounding box center [1408, 21] width 119 height 39
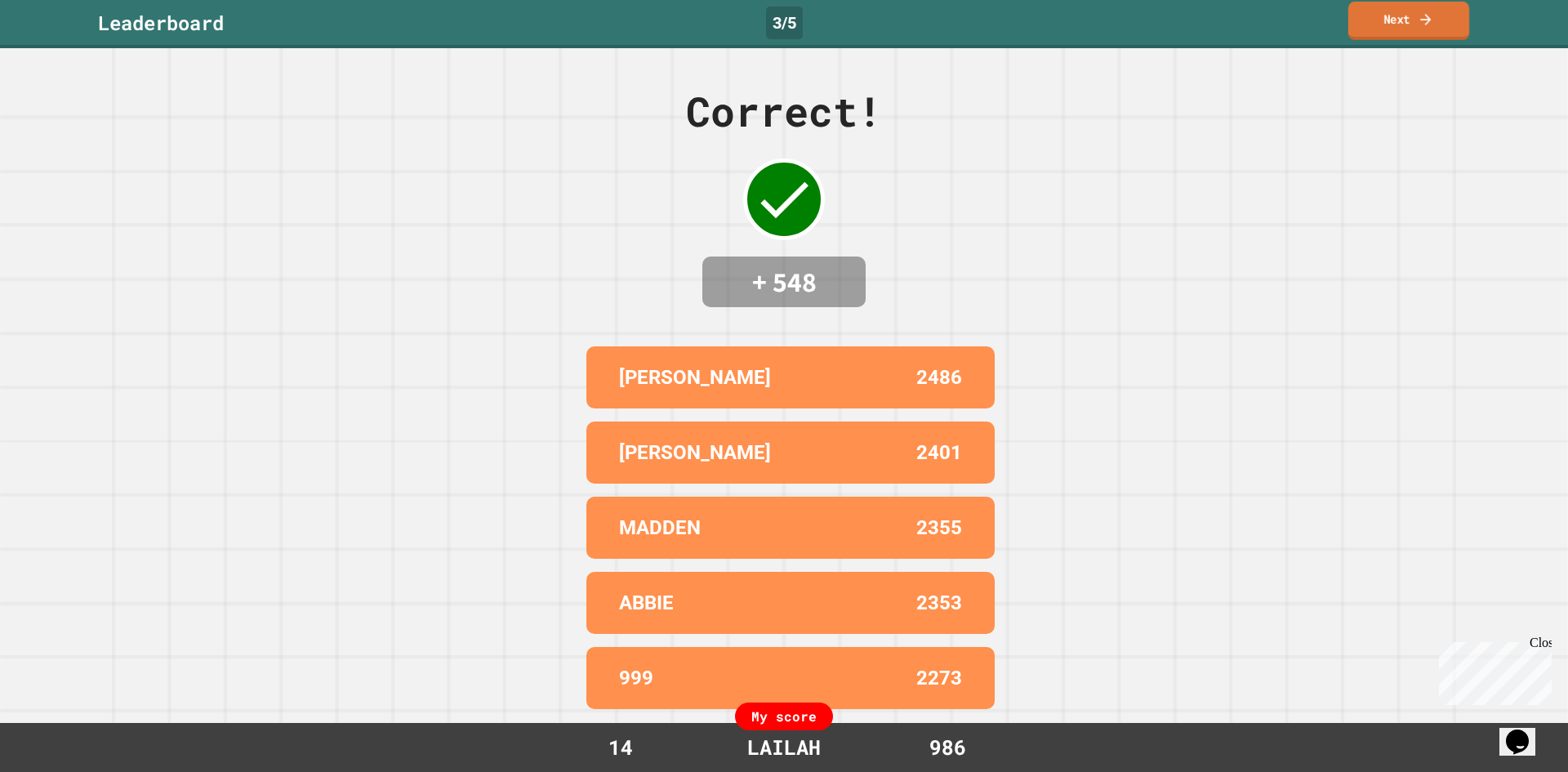
click at [1431, 37] on link "Next" at bounding box center [1409, 21] width 121 height 39
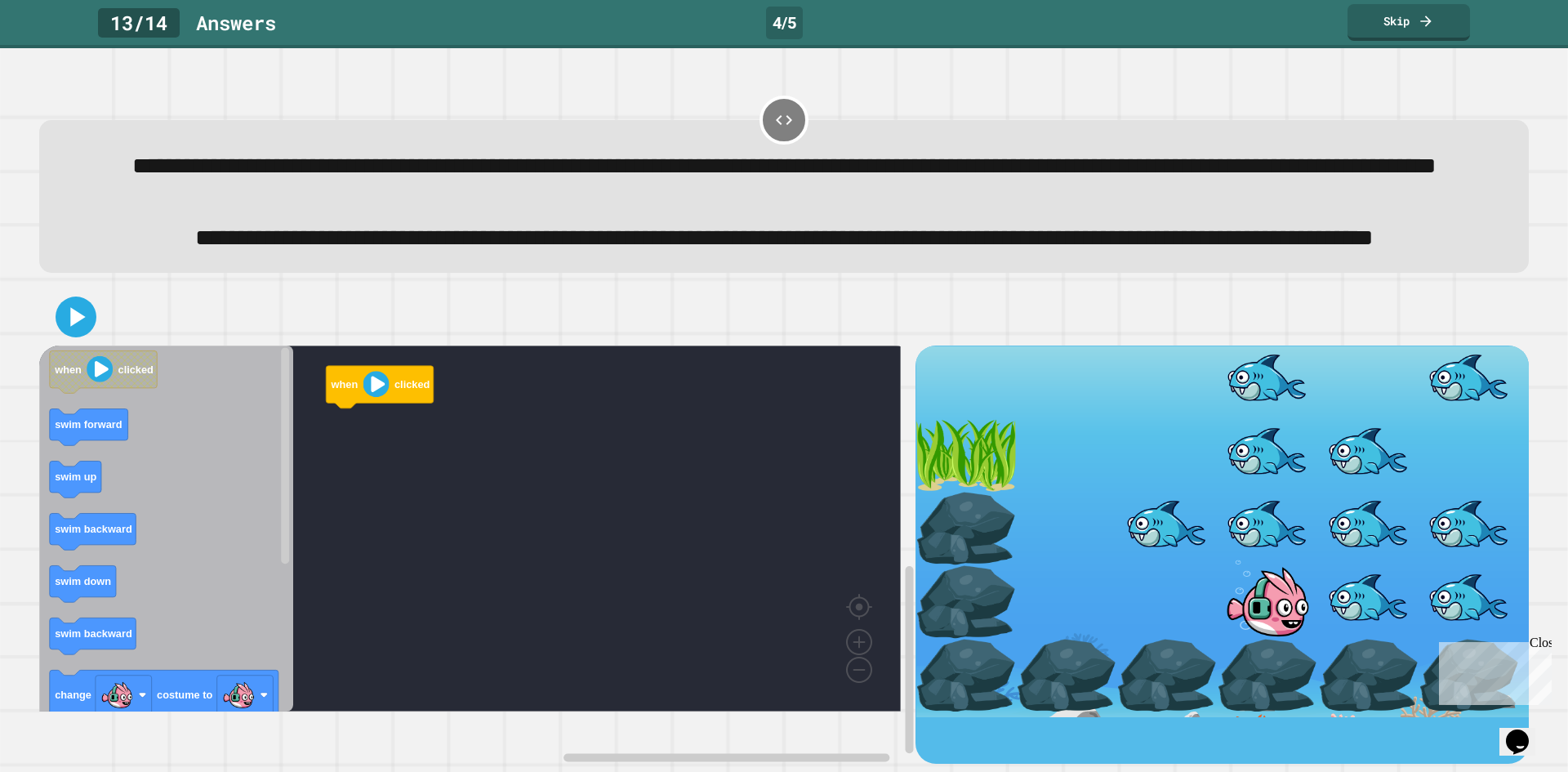
scroll to position [56, 0]
click at [93, 579] on icon "Blockly Workspace" at bounding box center [166, 529] width 254 height 366
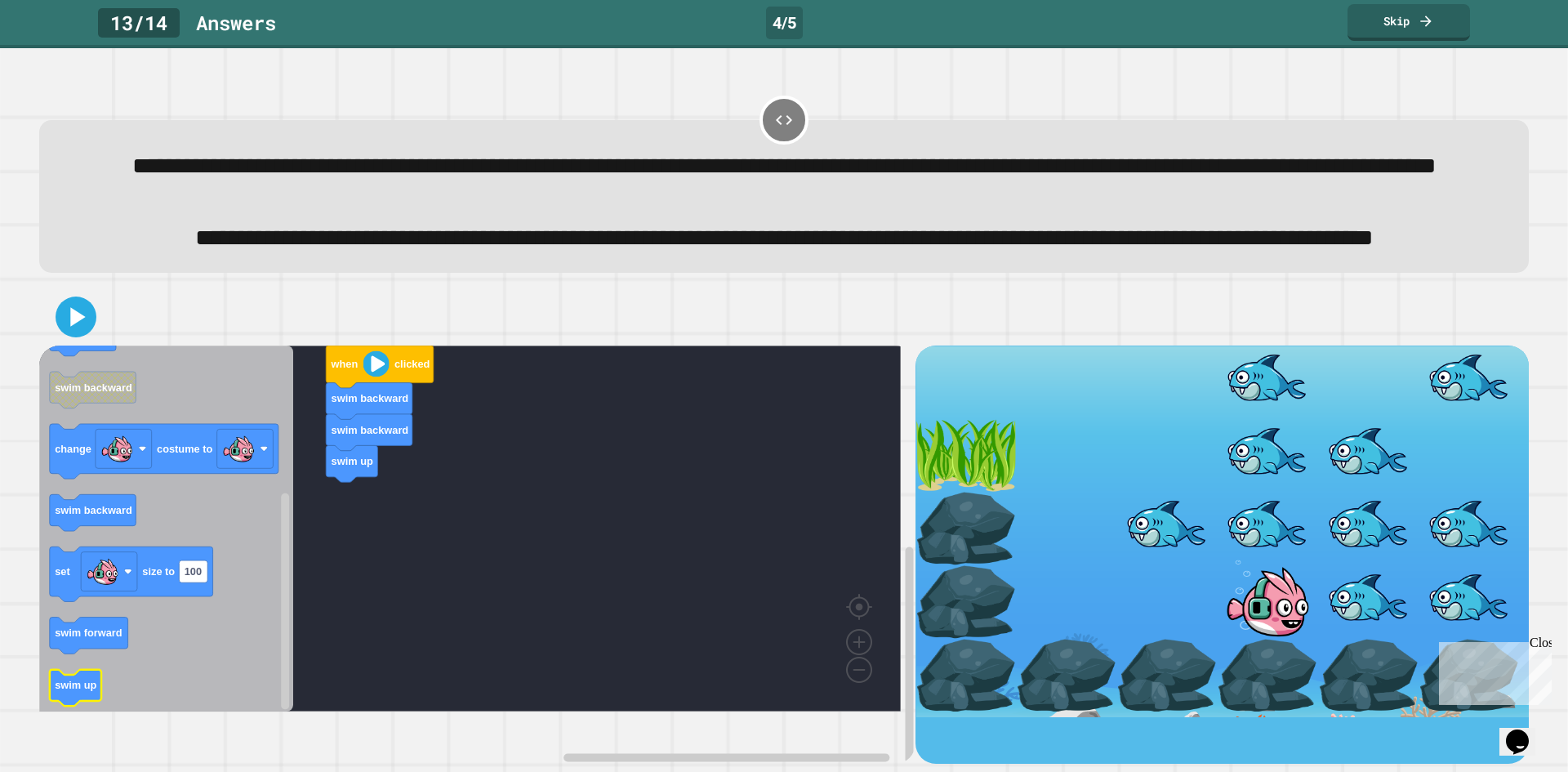
click at [155, 687] on icon "Blockly Workspace" at bounding box center [166, 529] width 254 height 366
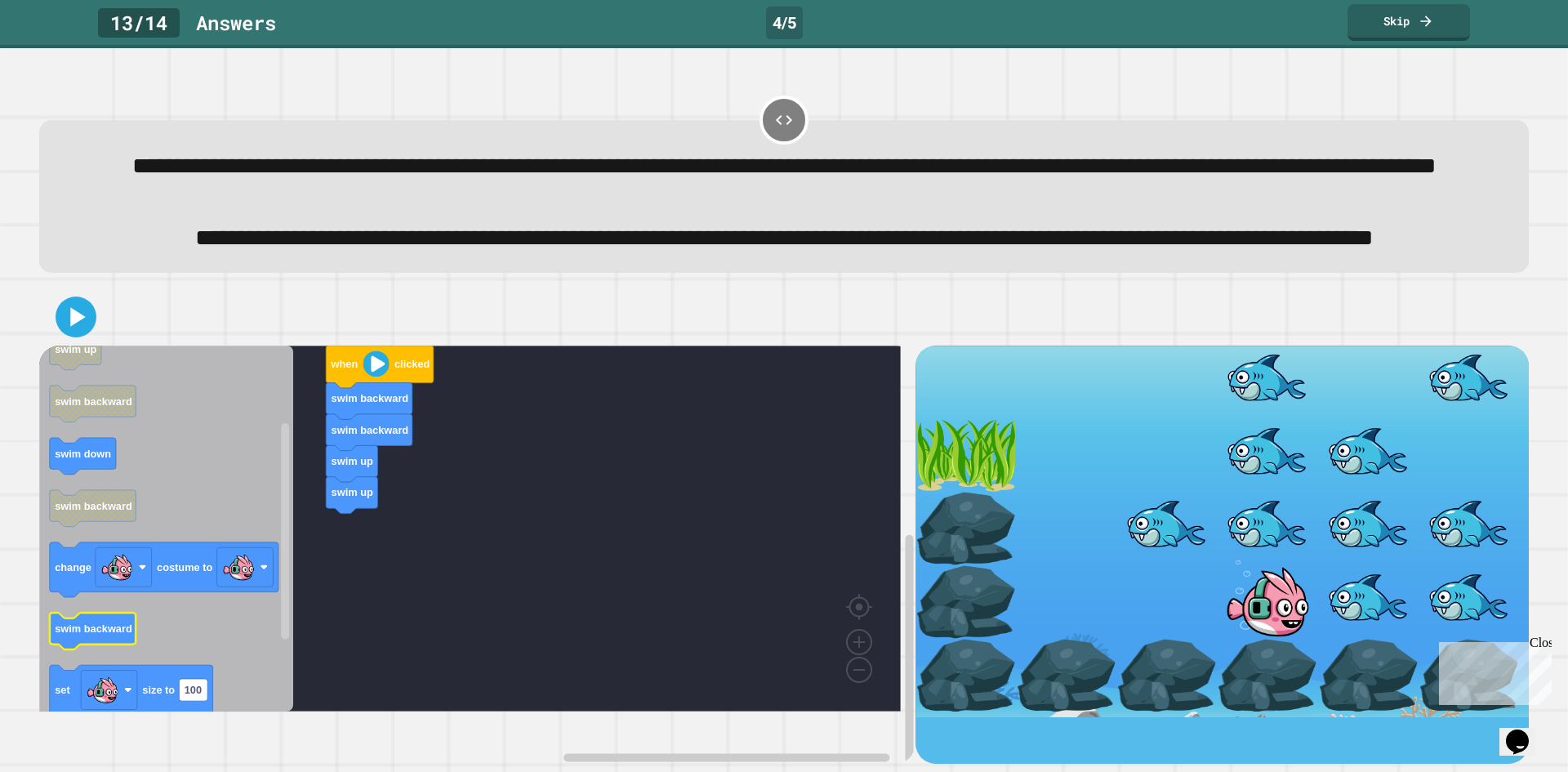
click at [144, 637] on icon "Blockly Workspace" at bounding box center [166, 529] width 254 height 366
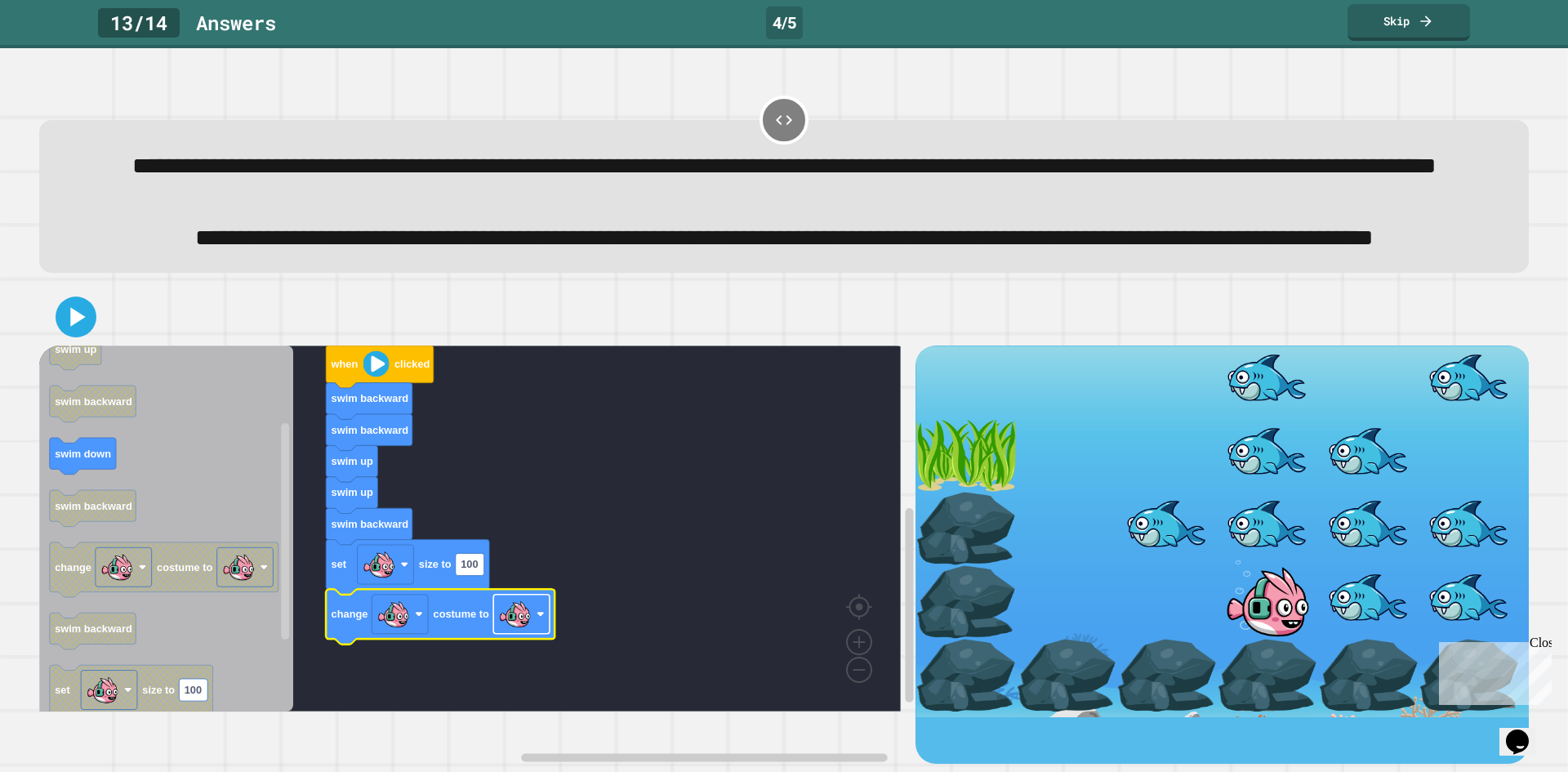
click at [500, 631] on image "Blockly Workspace" at bounding box center [515, 615] width 33 height 33
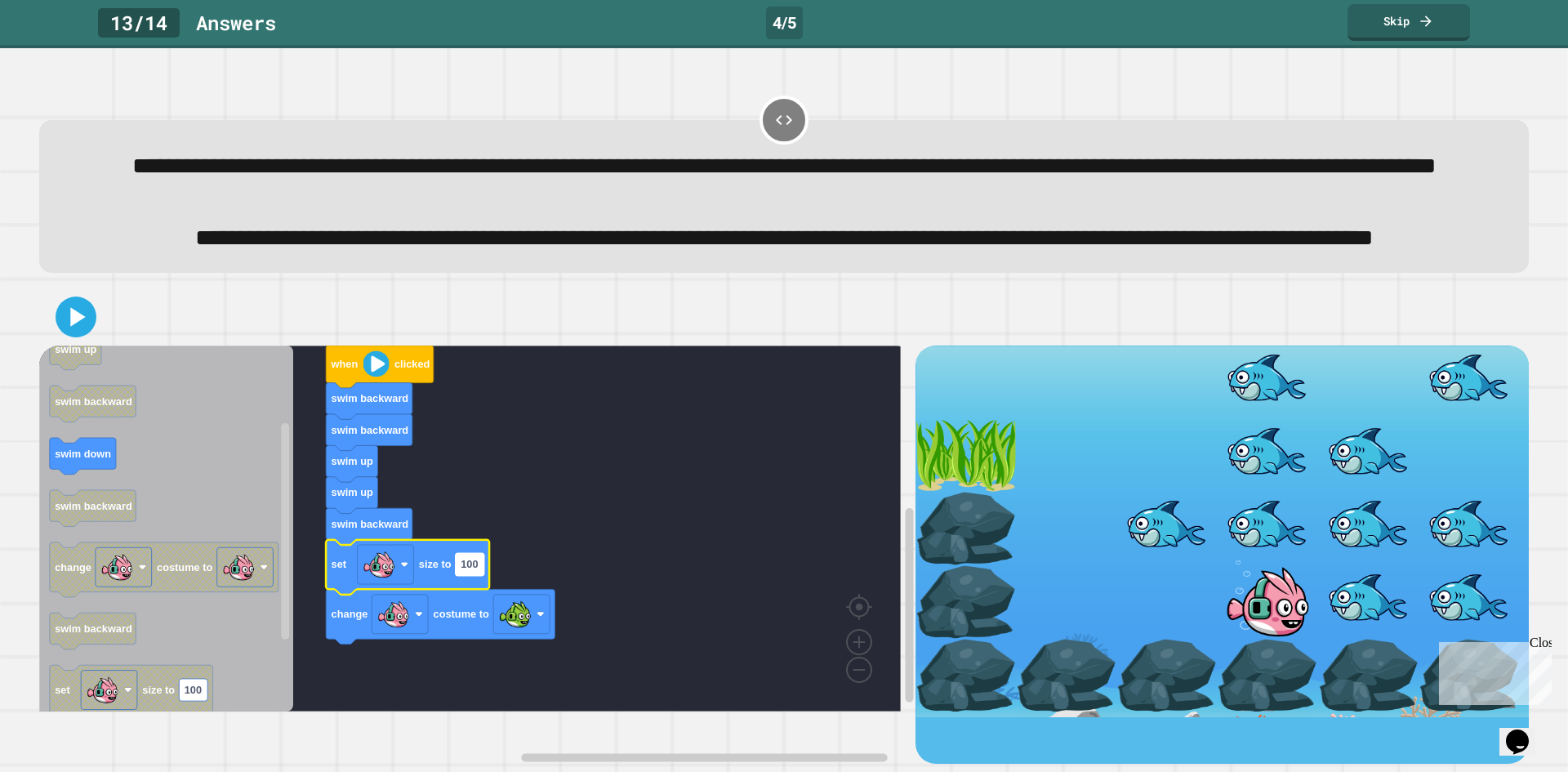
click at [463, 571] on text "100" at bounding box center [469, 565] width 17 height 12
type input "**"
drag, startPoint x: 64, startPoint y: 367, endPoint x: 91, endPoint y: 384, distance: 31.9
click at [79, 346] on div at bounding box center [784, 317] width 1490 height 57
click at [73, 329] on icon at bounding box center [78, 317] width 18 height 23
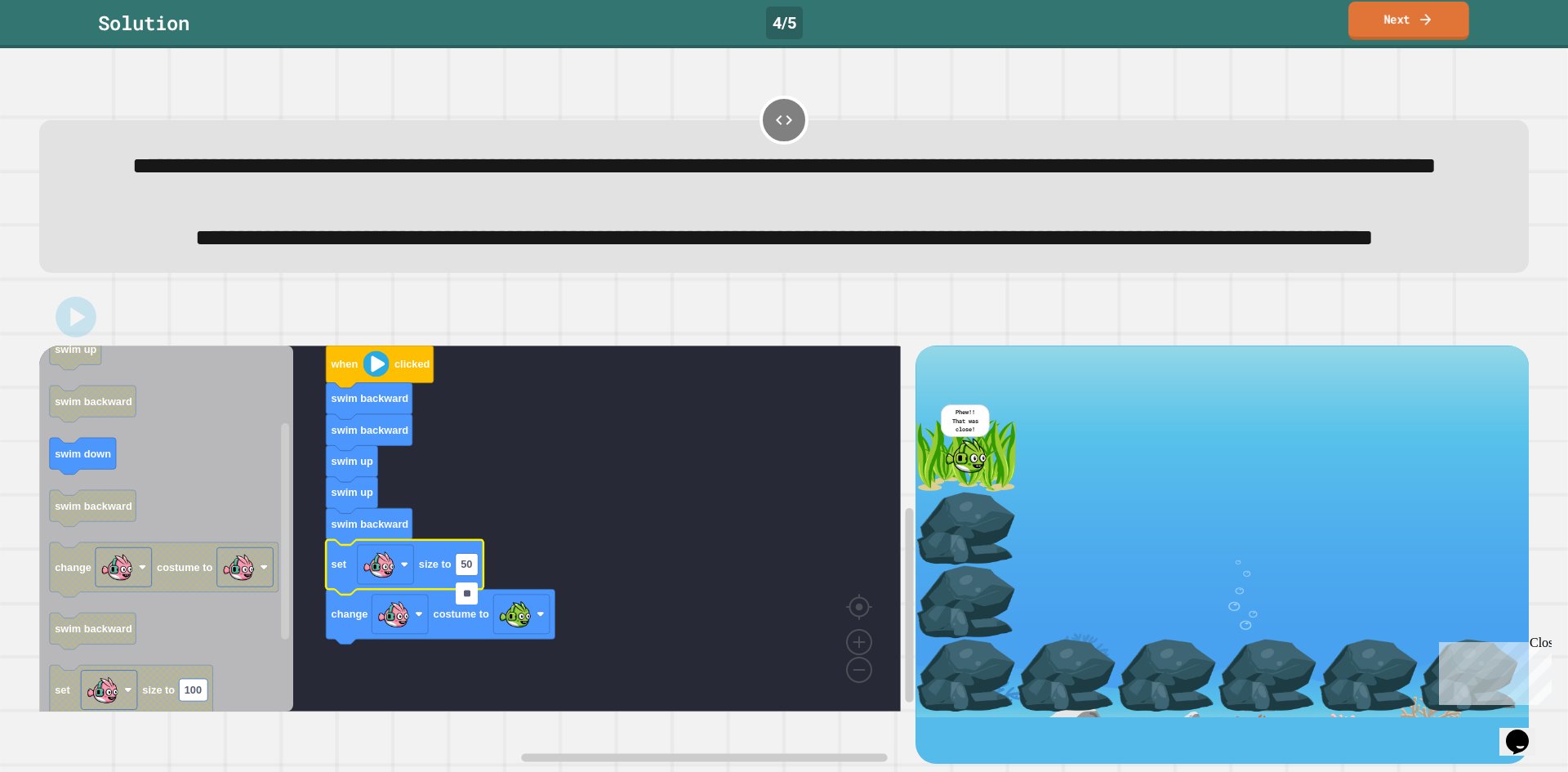
click at [1422, 24] on icon at bounding box center [1426, 19] width 16 height 17
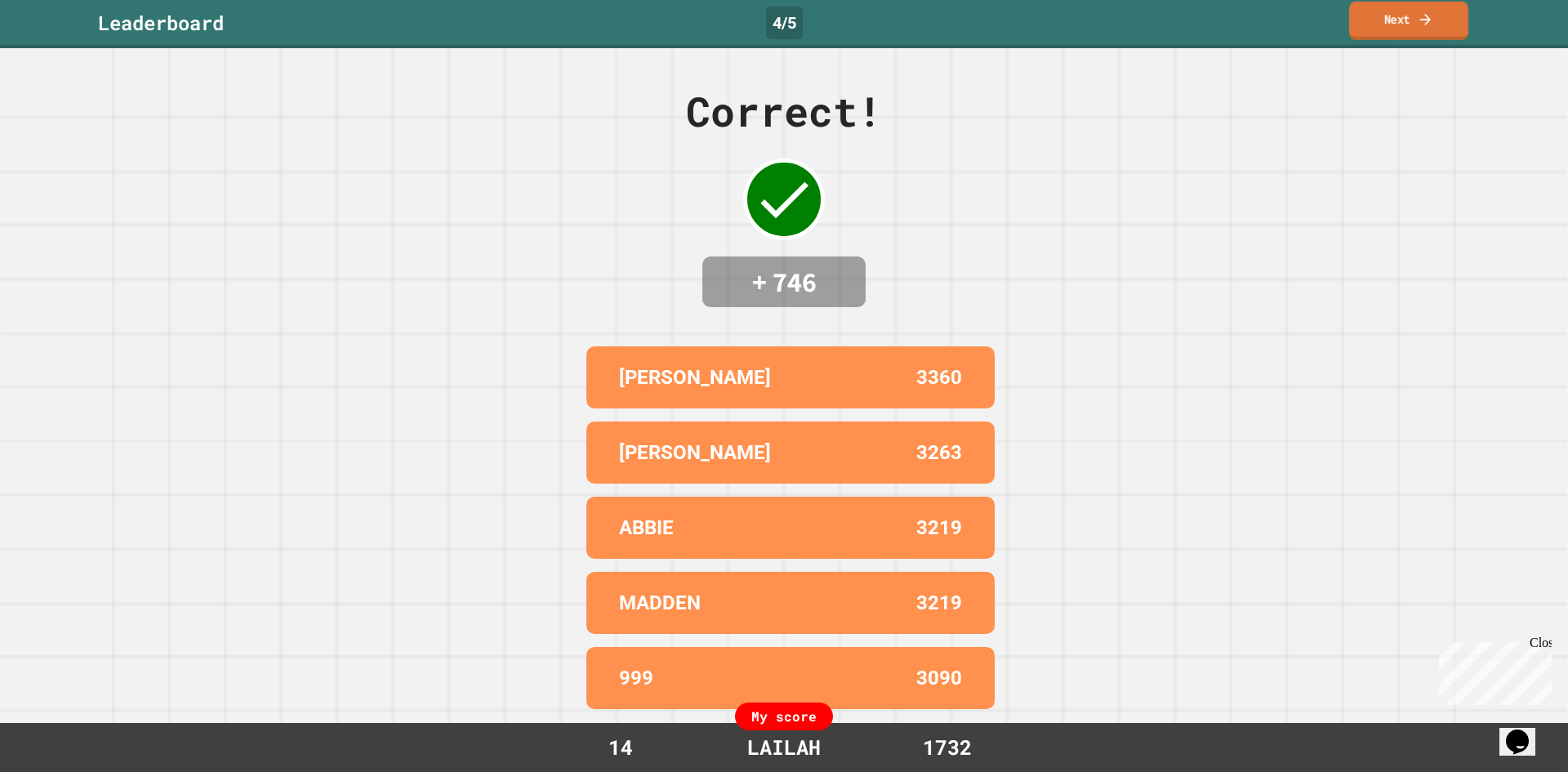
click at [1424, 40] on link "Next" at bounding box center [1408, 21] width 119 height 39
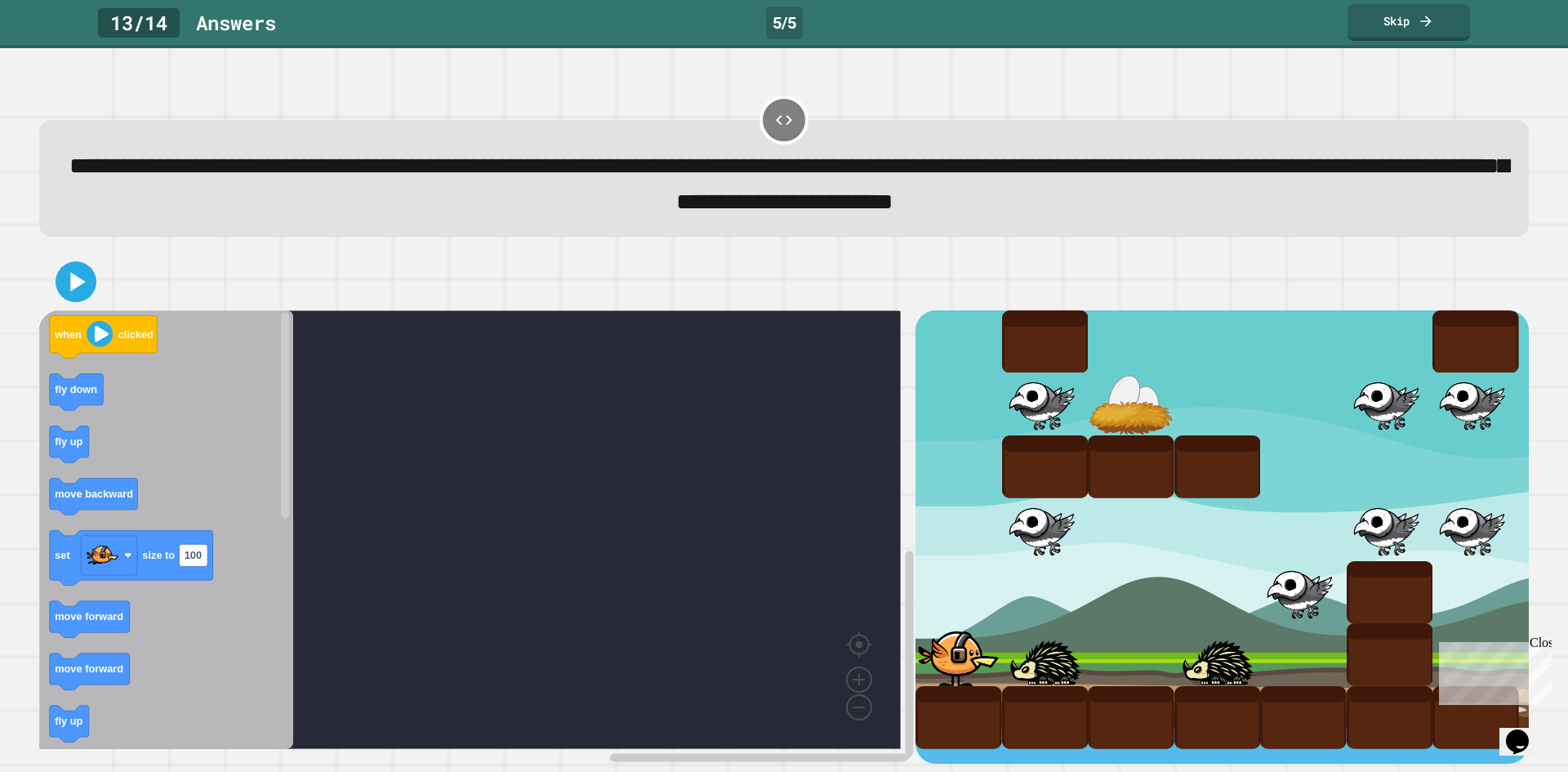
scroll to position [14, 0]
click at [45, 447] on icon "Blockly Workspace" at bounding box center [166, 530] width 254 height 438
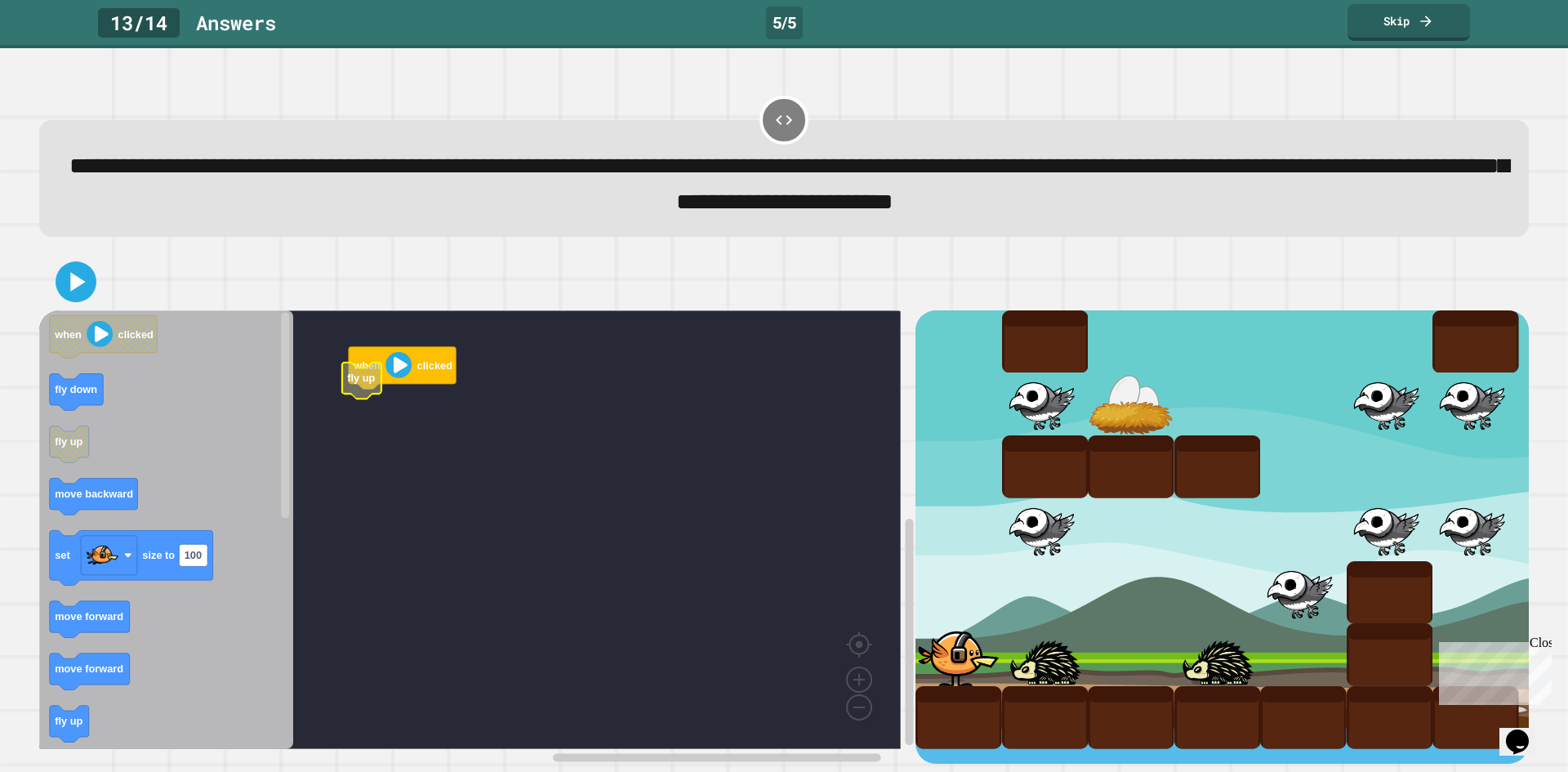
click at [397, 397] on rect "Blockly Workspace" at bounding box center [470, 530] width 862 height 438
click at [384, 378] on rect "Blockly Workspace" at bounding box center [470, 530] width 862 height 438
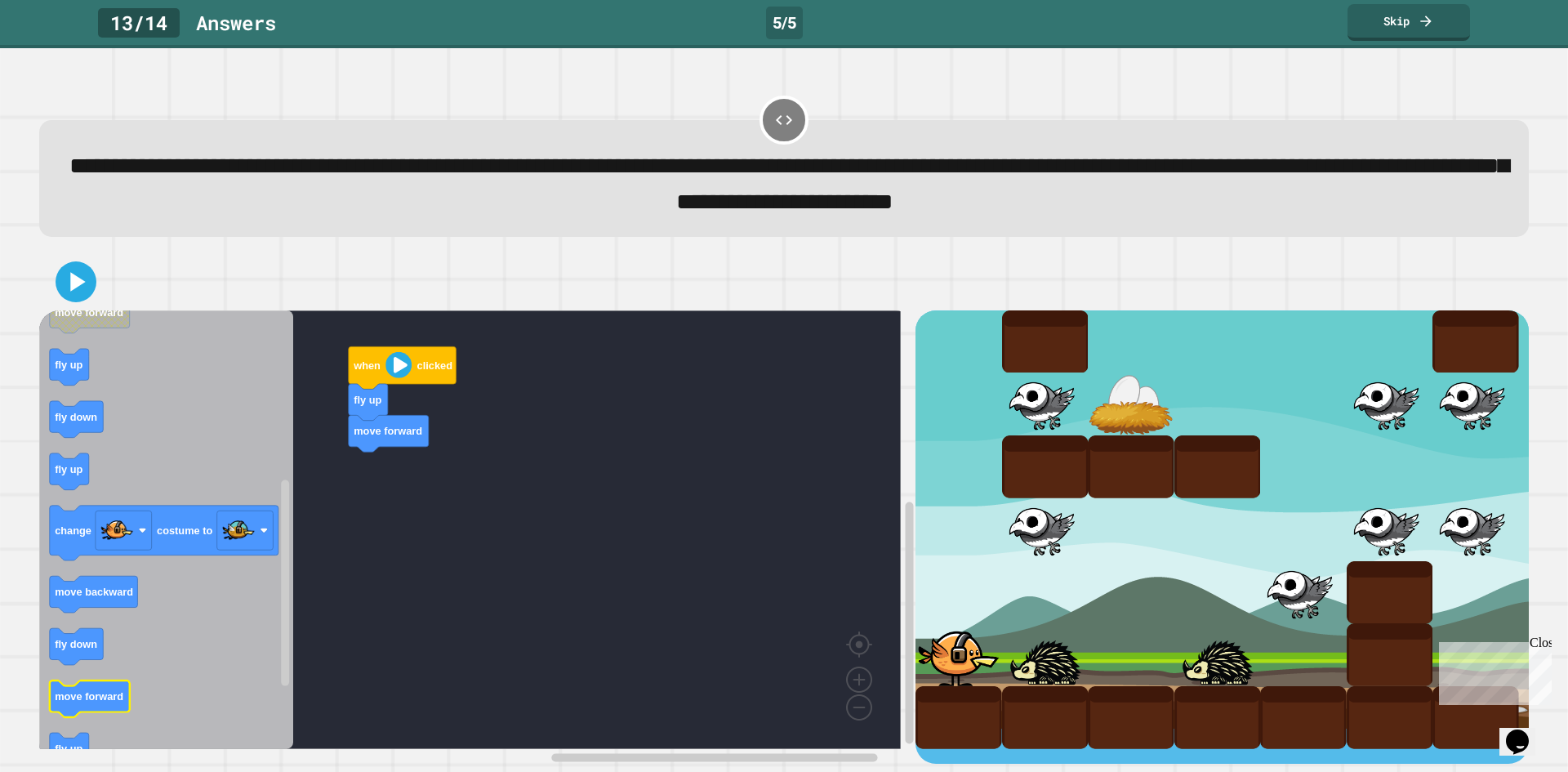
click at [301, 682] on div "when clicked fly up move forward when clicked fly down fly up move backward set…" at bounding box center [478, 537] width 876 height 454
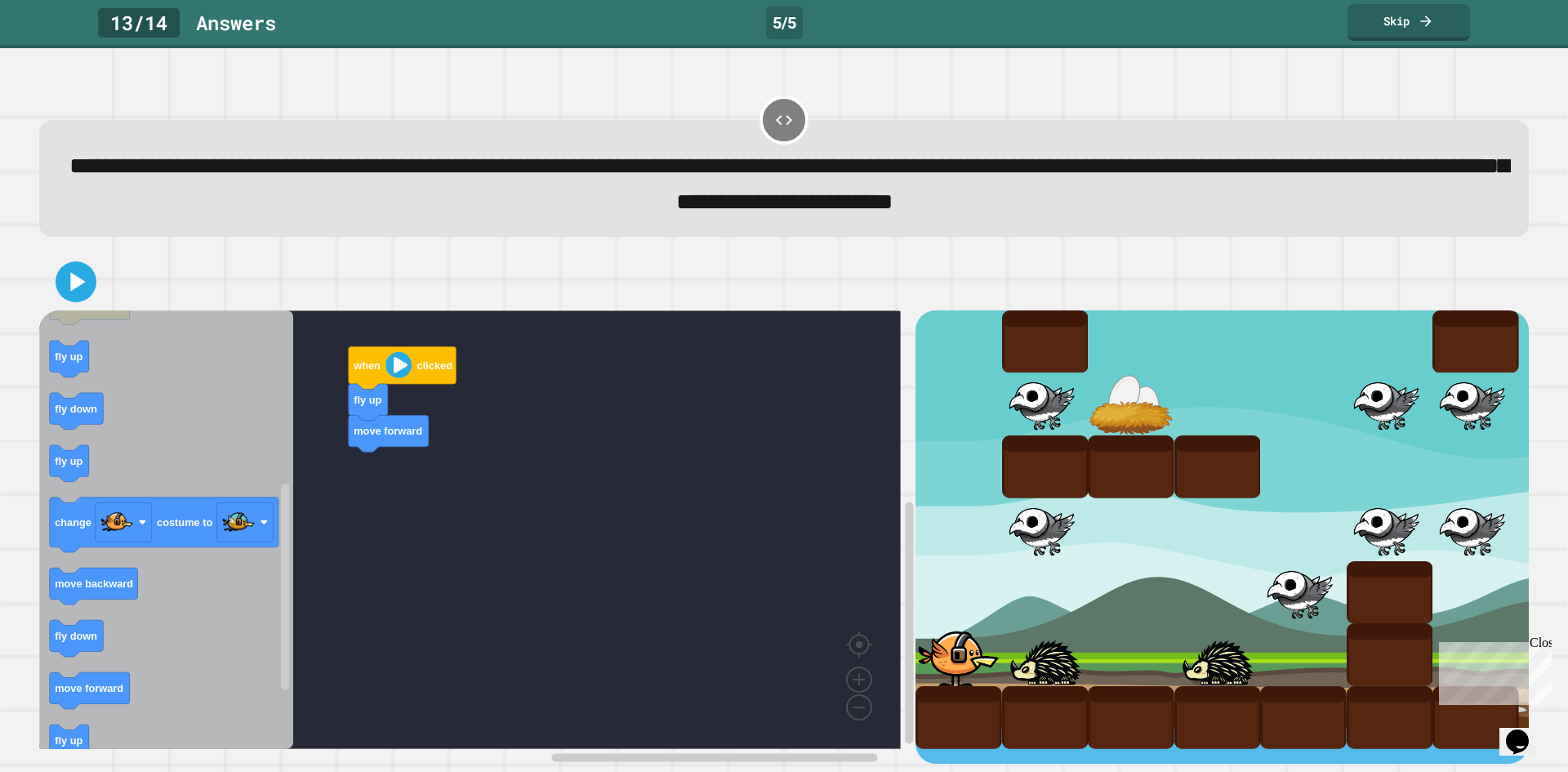
click at [78, 658] on icon "Blockly Workspace" at bounding box center [166, 530] width 254 height 438
click at [105, 710] on icon "Blockly Workspace" at bounding box center [166, 530] width 254 height 438
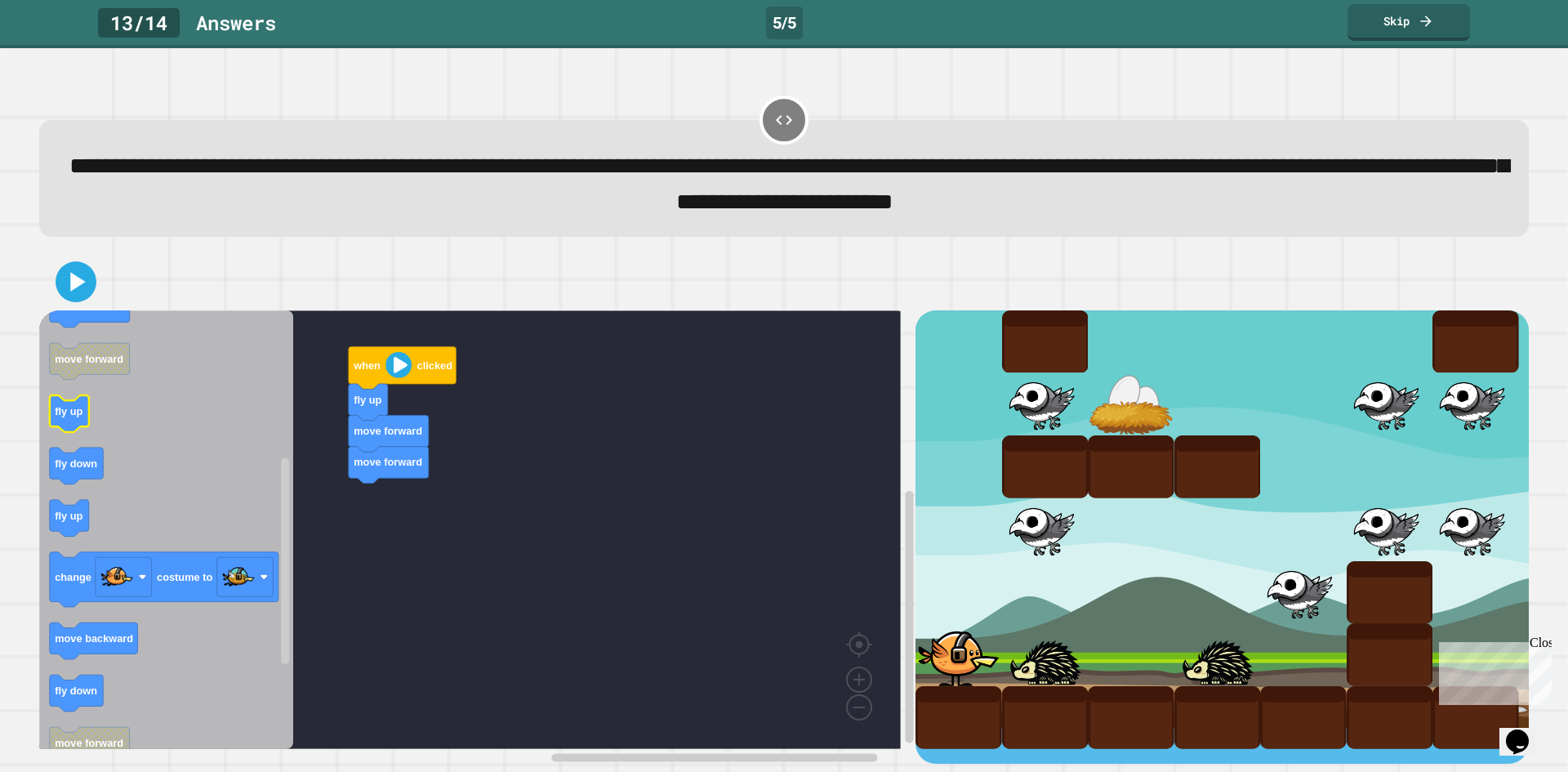
click at [96, 383] on icon "Blockly Workspace" at bounding box center [166, 530] width 254 height 438
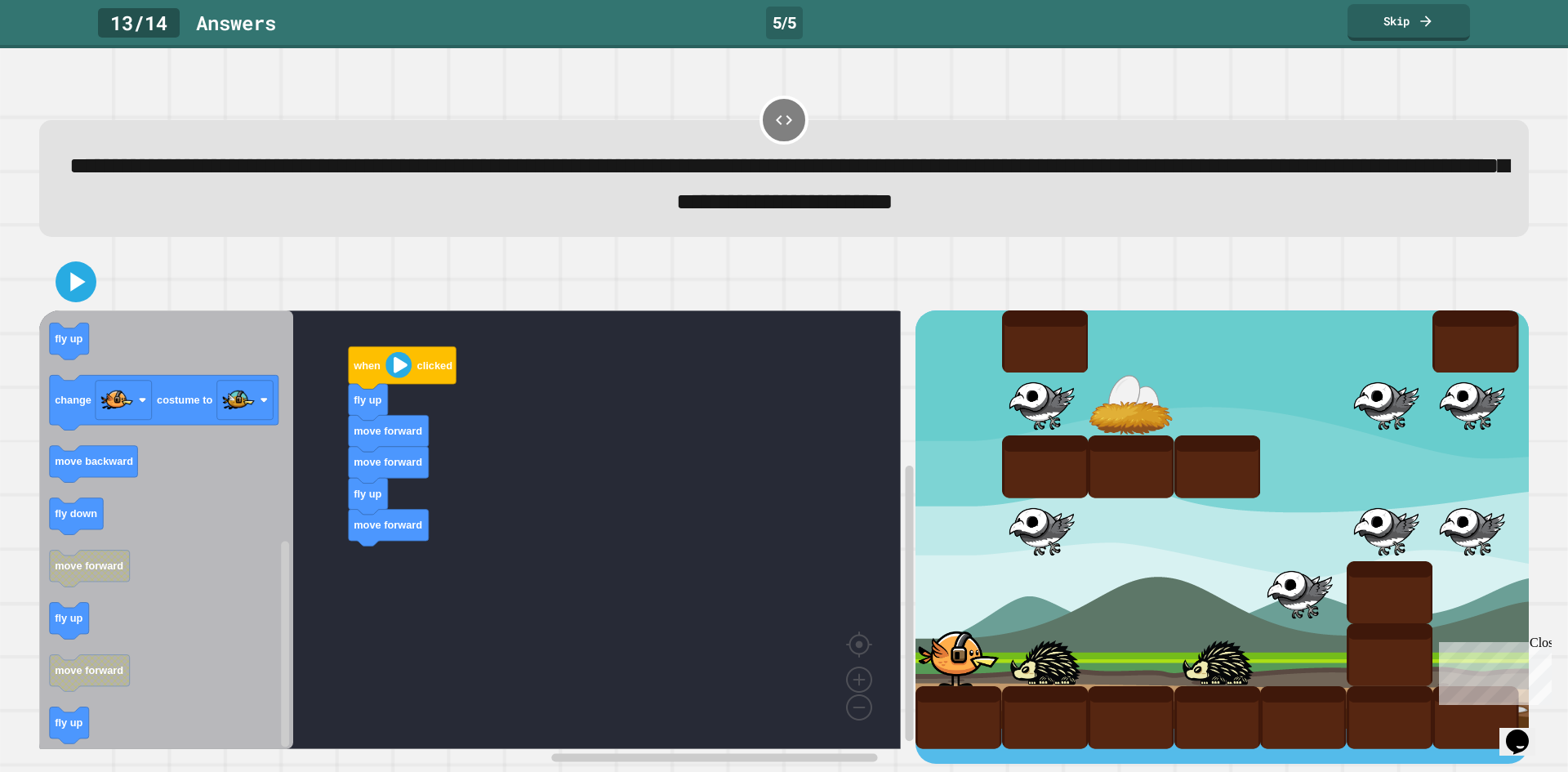
click at [325, 596] on div "when clicked fly up move forward move forward fly up move forward when clicked …" at bounding box center [478, 537] width 876 height 454
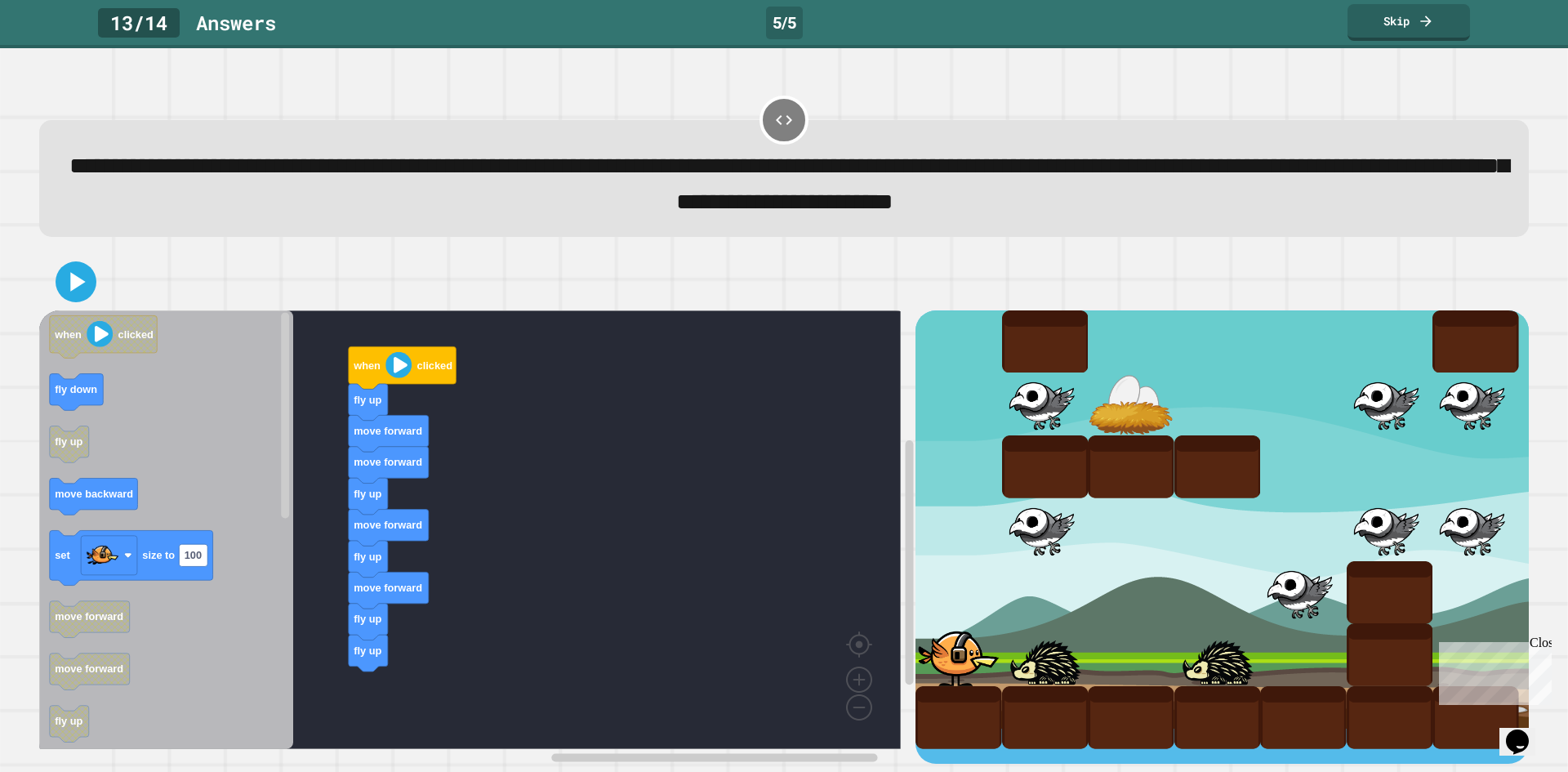
click at [259, 665] on icon "when clicked fly down fly up move backward set size to 100 move forward move fo…" at bounding box center [166, 530] width 254 height 438
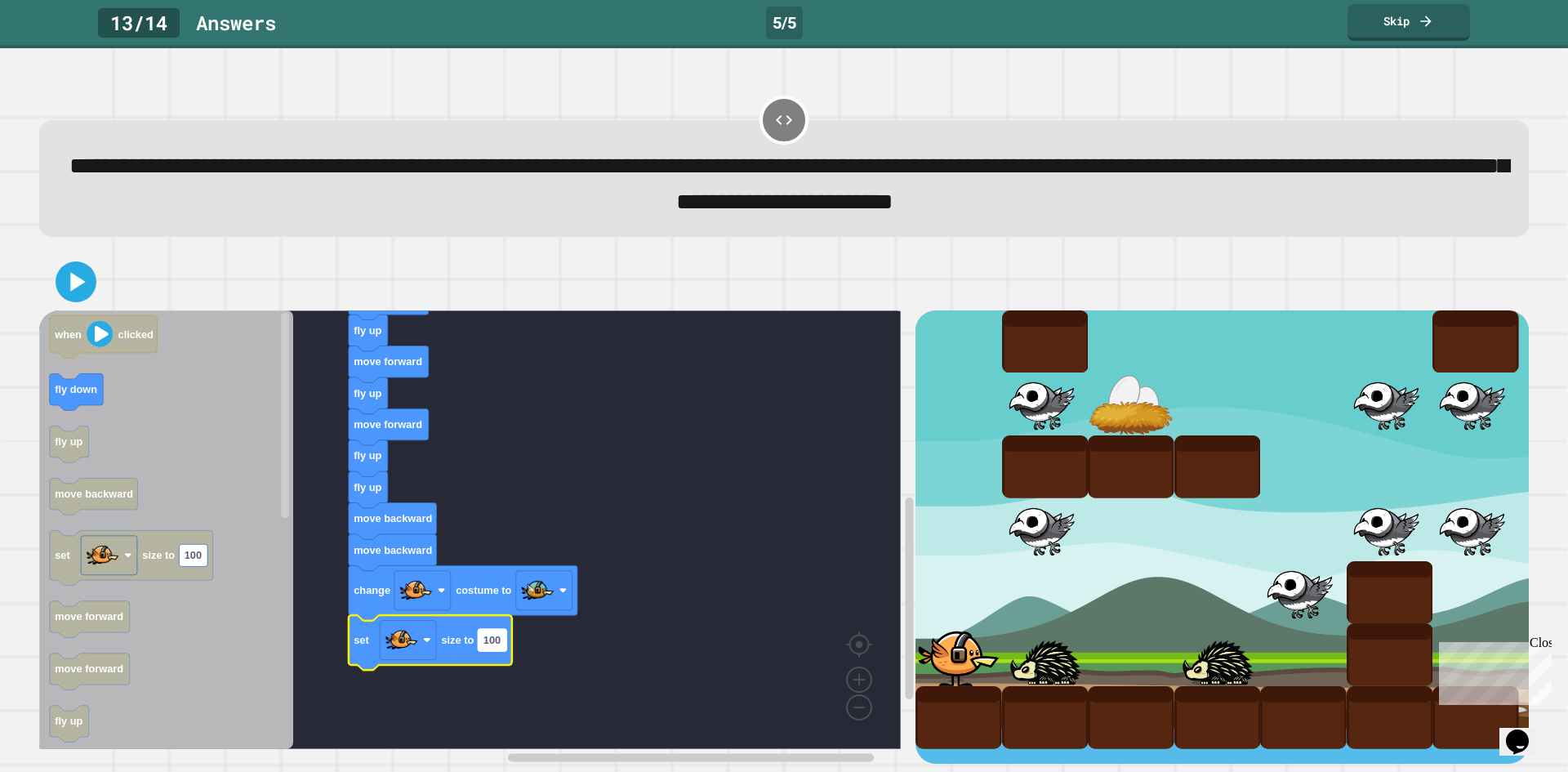
click at [491, 634] on text "100" at bounding box center [492, 640] width 17 height 12
type input "**"
click at [87, 264] on icon at bounding box center [76, 282] width 39 height 39
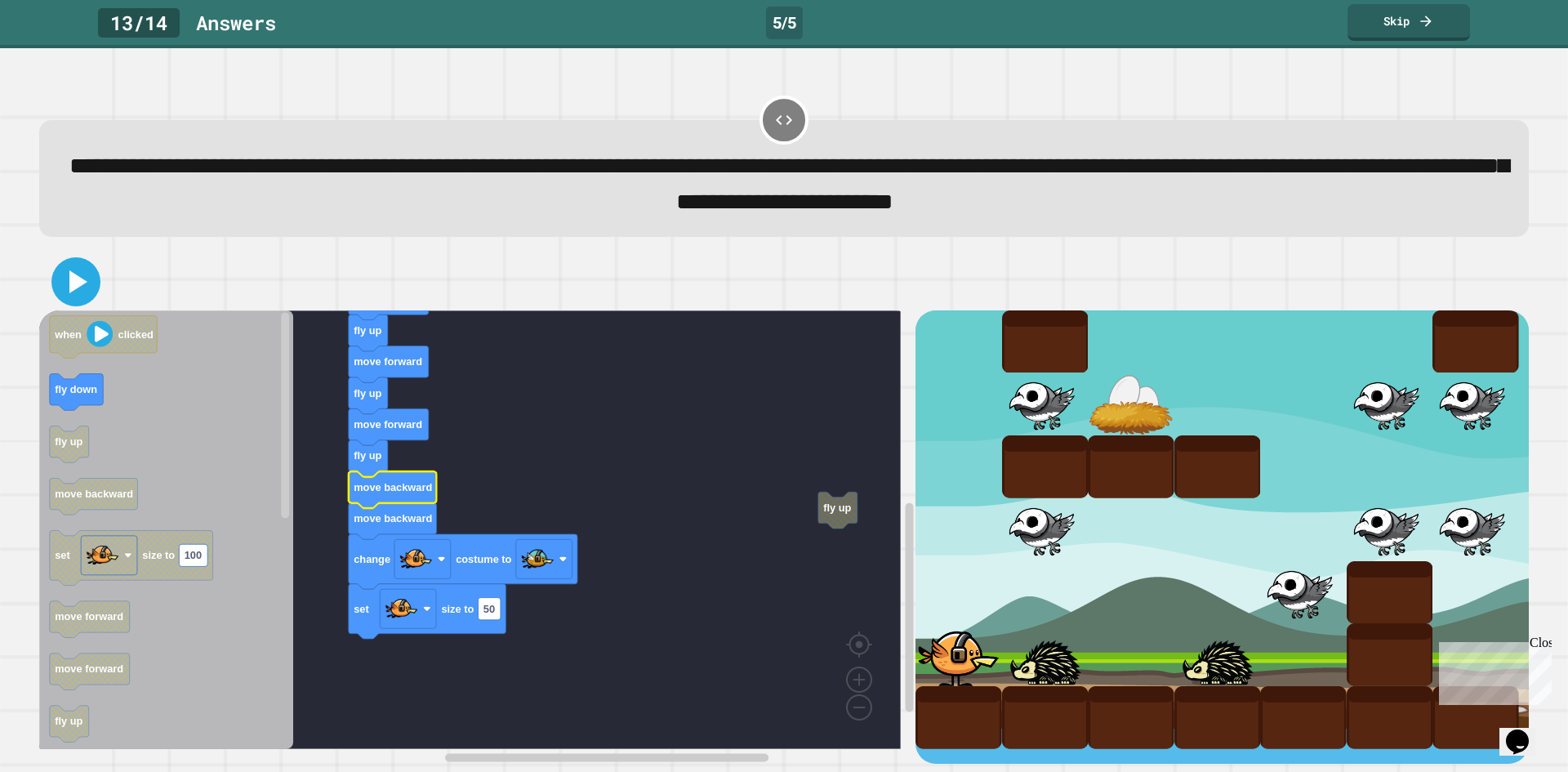
click at [85, 277] on icon at bounding box center [76, 282] width 39 height 39
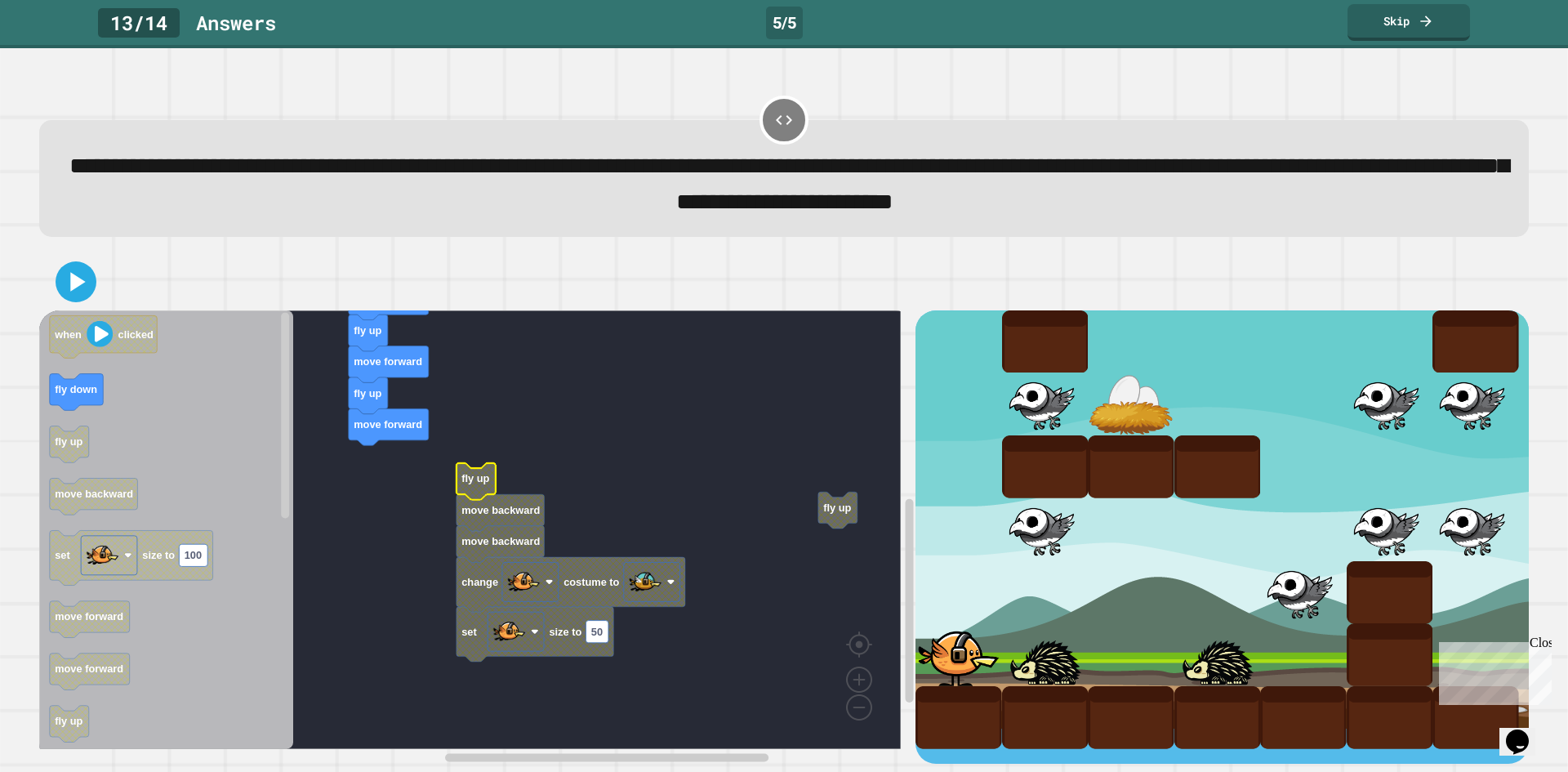
click at [481, 477] on text "fly up" at bounding box center [475, 478] width 27 height 12
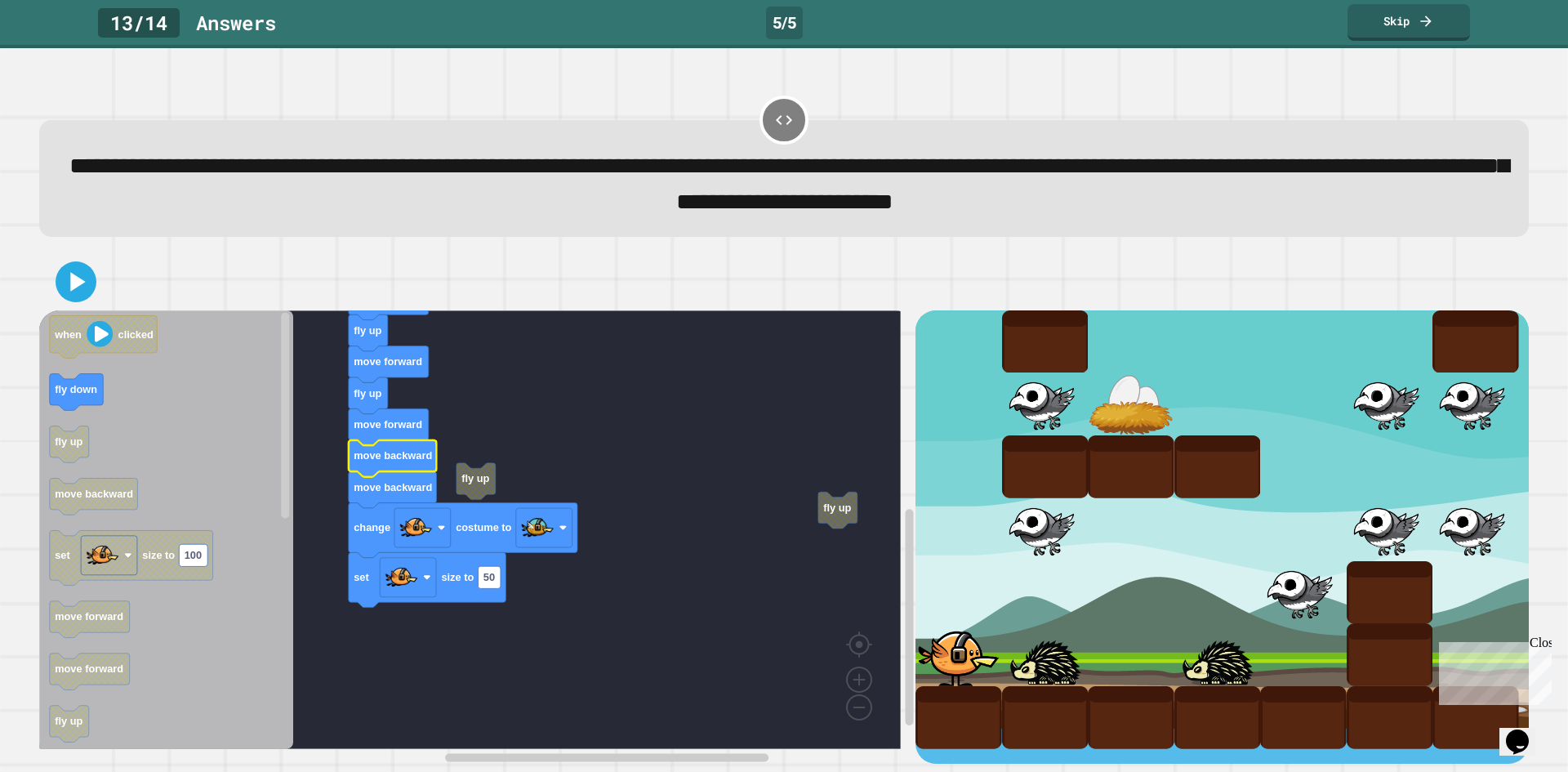
click at [45, 288] on div at bounding box center [784, 282] width 1490 height 57
click at [89, 272] on icon at bounding box center [76, 282] width 39 height 39
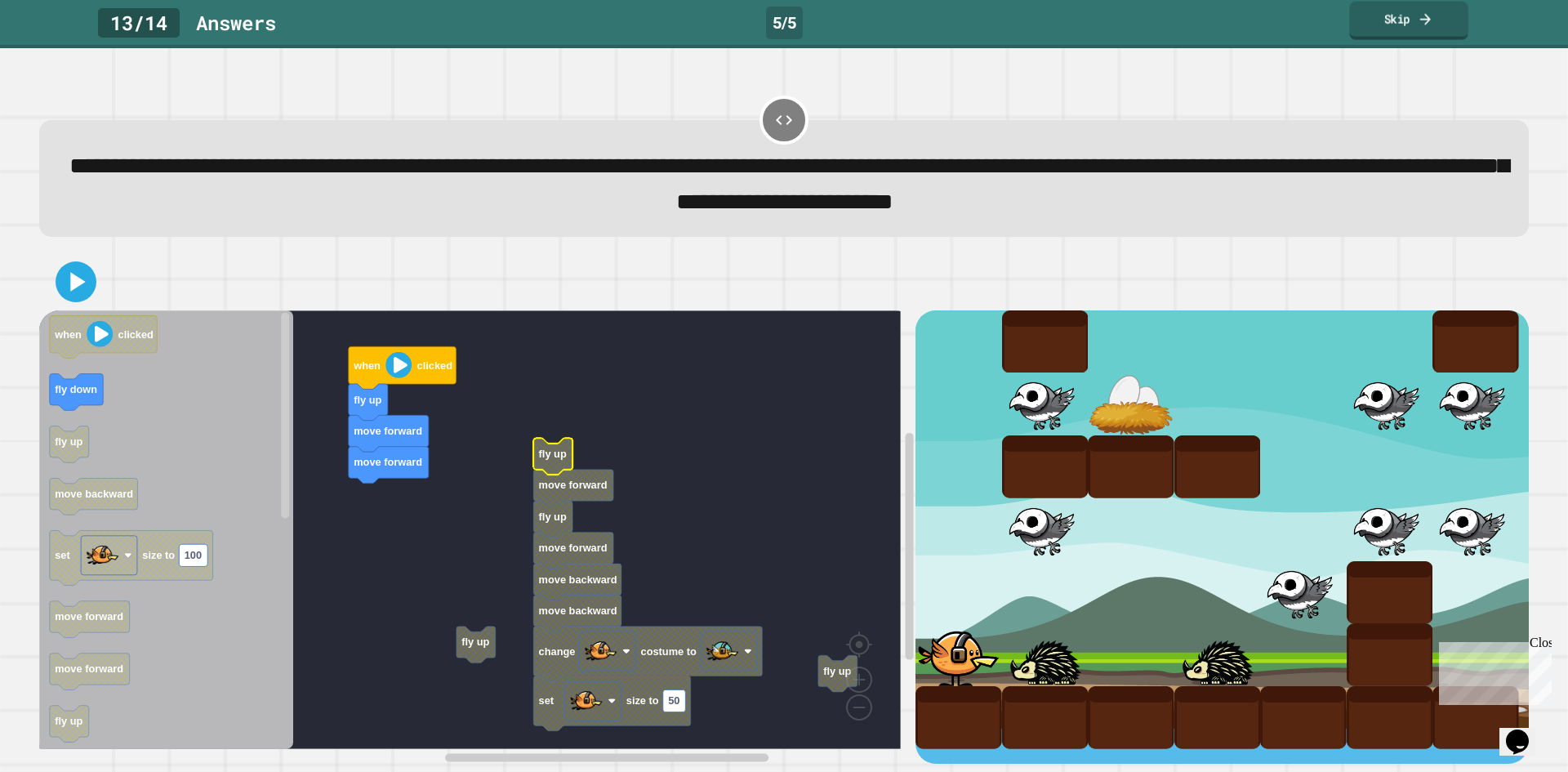
drag, startPoint x: 1401, startPoint y: 15, endPoint x: 1389, endPoint y: 33, distance: 21.6
click at [1389, 33] on link "Skip" at bounding box center [1408, 21] width 118 height 39
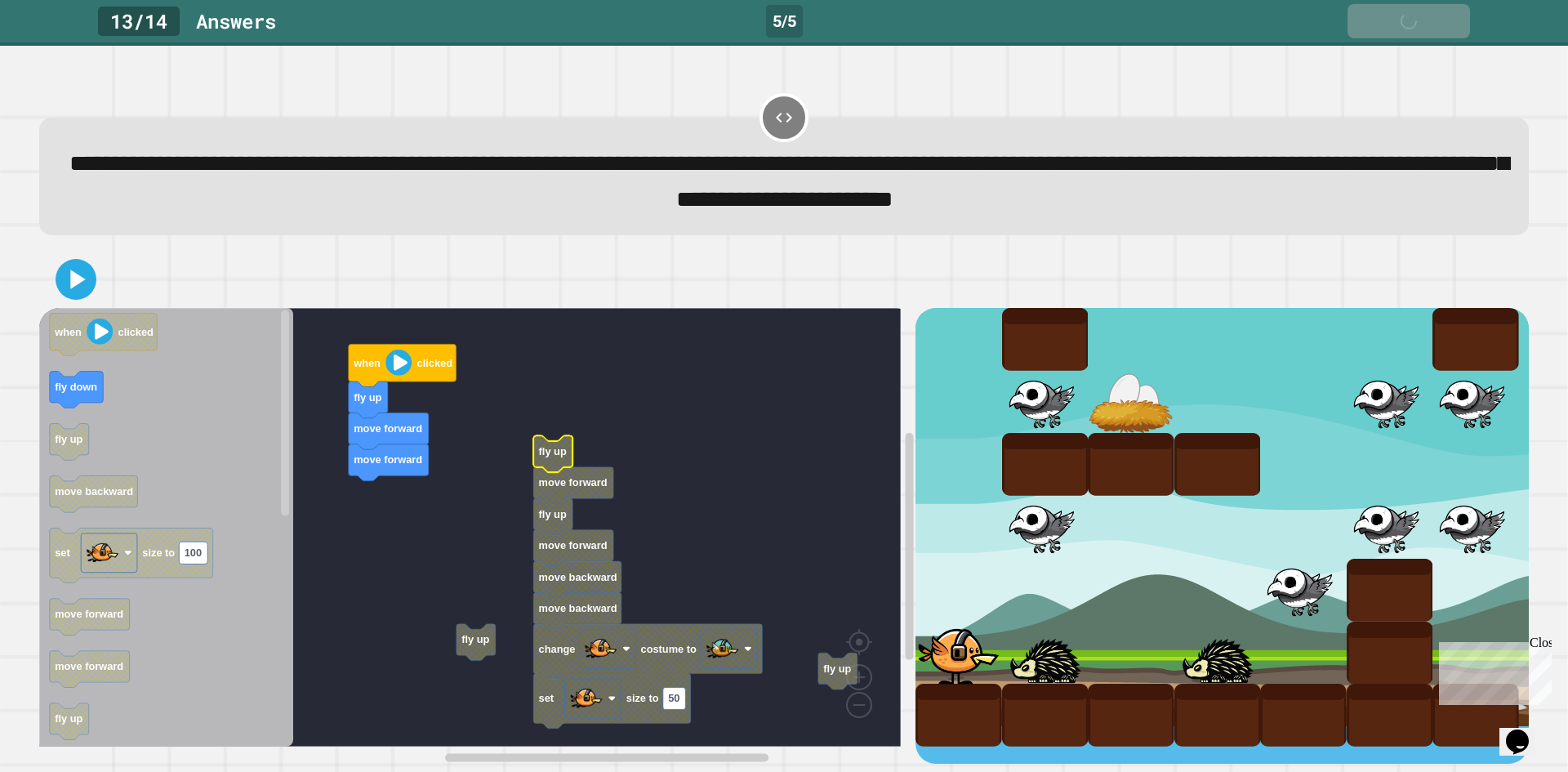
drag, startPoint x: 1389, startPoint y: 33, endPoint x: 1390, endPoint y: 25, distance: 8.1
click at [1390, 25] on link "Skip" at bounding box center [1409, 21] width 122 height 34
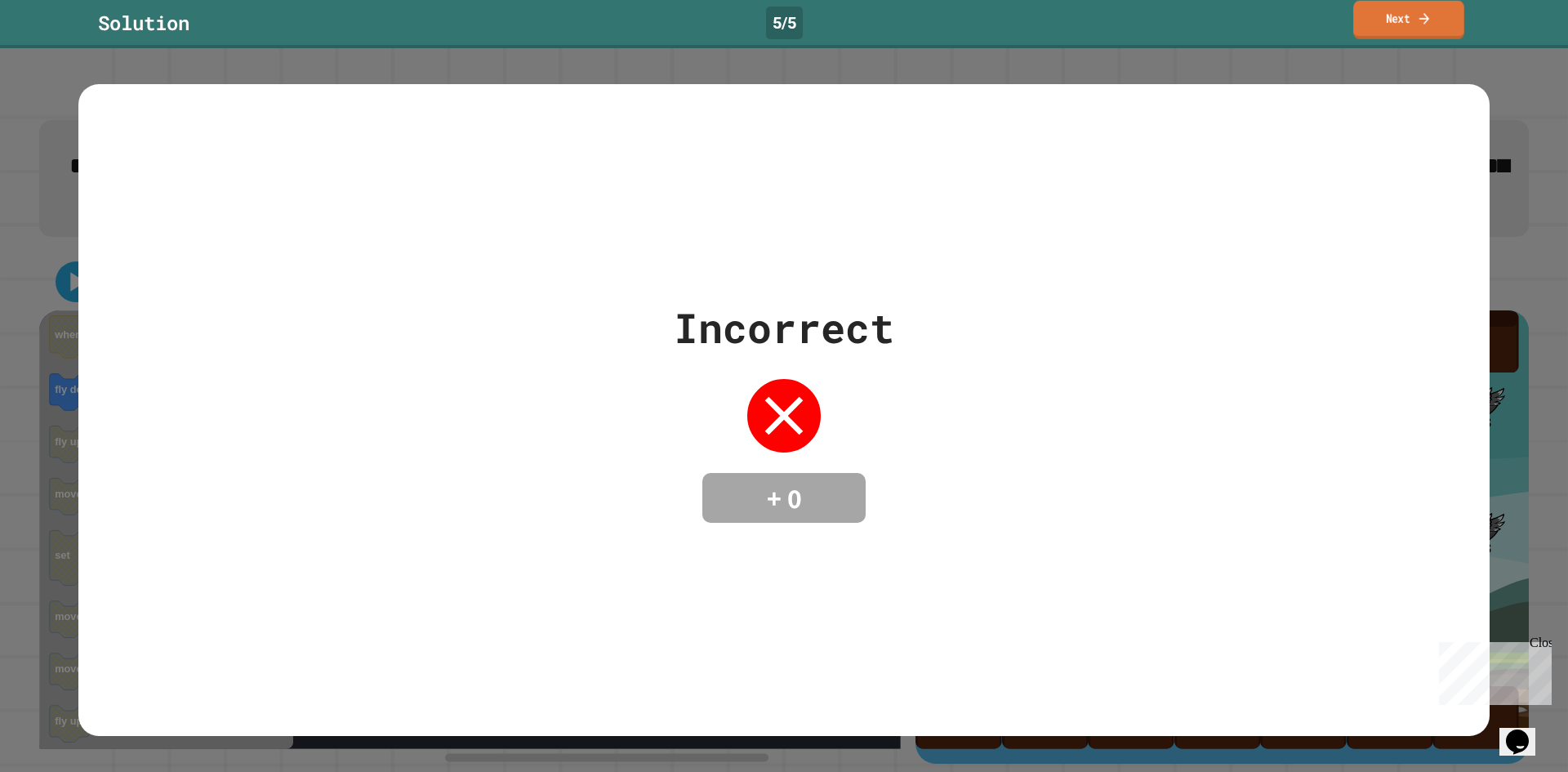
click at [1464, 17] on link "Next" at bounding box center [1409, 20] width 111 height 39
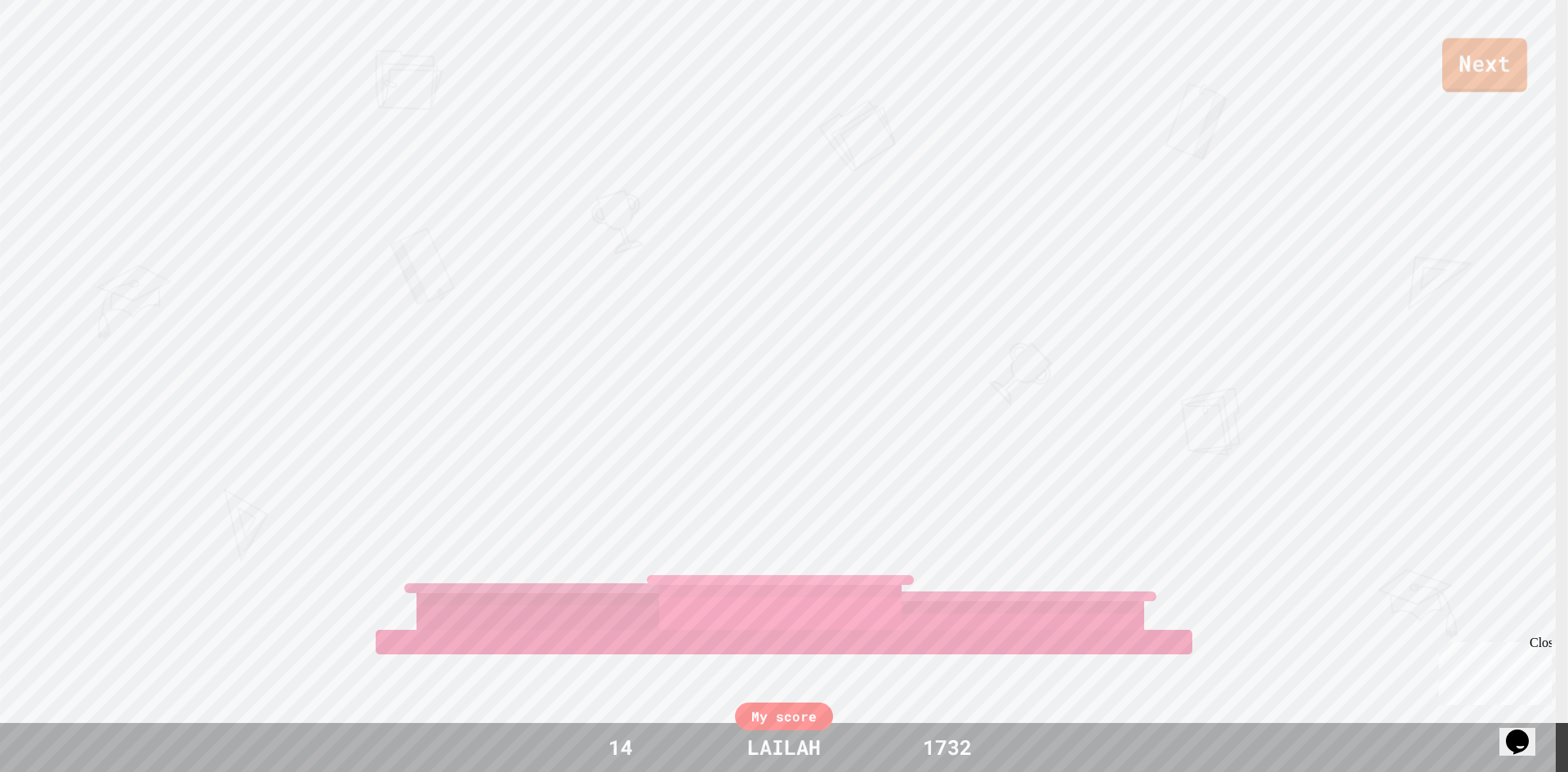
click at [1496, 63] on link "Next" at bounding box center [1484, 65] width 85 height 54
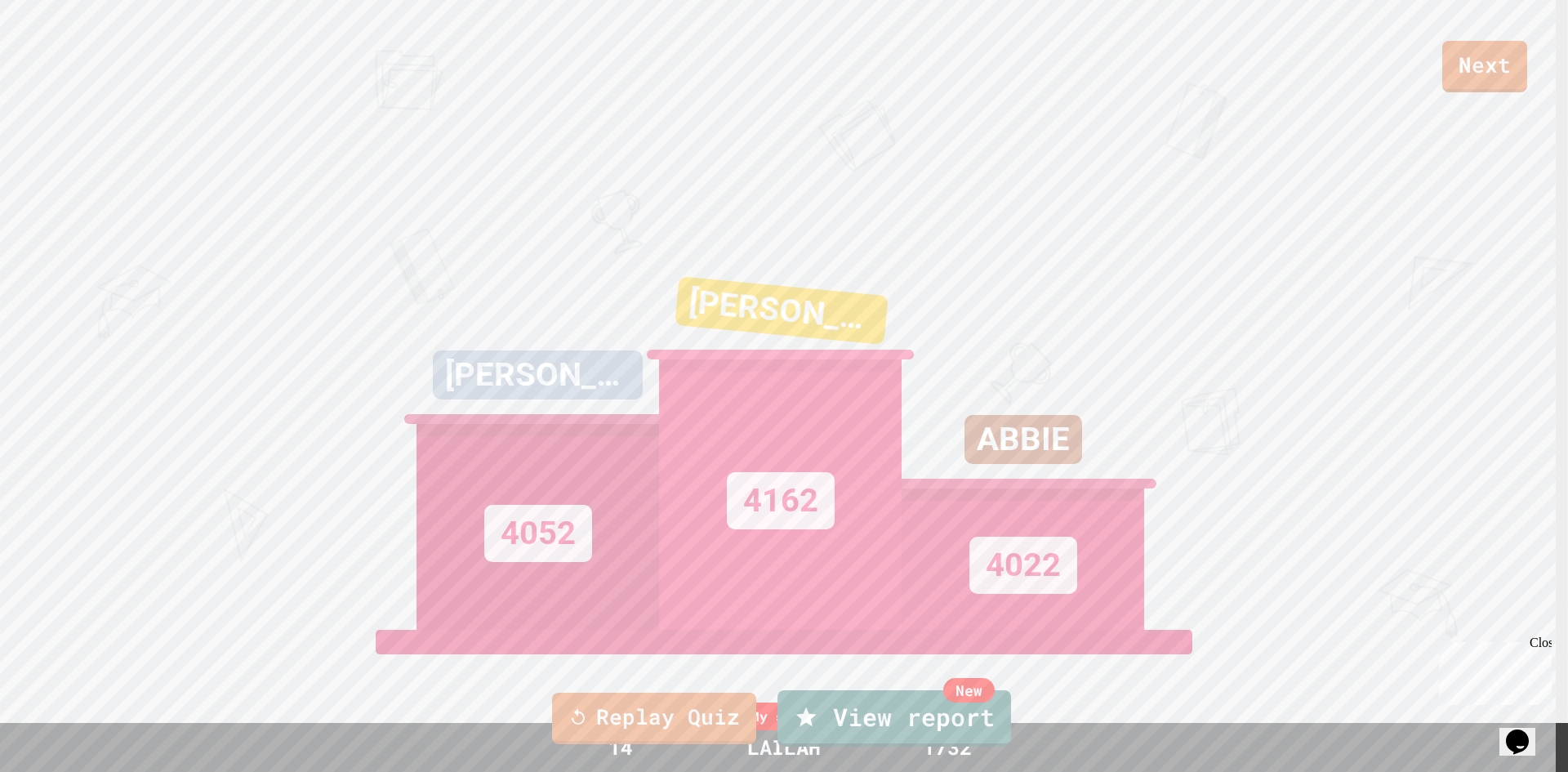
drag, startPoint x: 882, startPoint y: 720, endPoint x: 874, endPoint y: 690, distance: 31.0
click at [874, 690] on link "New View report" at bounding box center [894, 716] width 233 height 59
